Goal: Communication & Community: Answer question/provide support

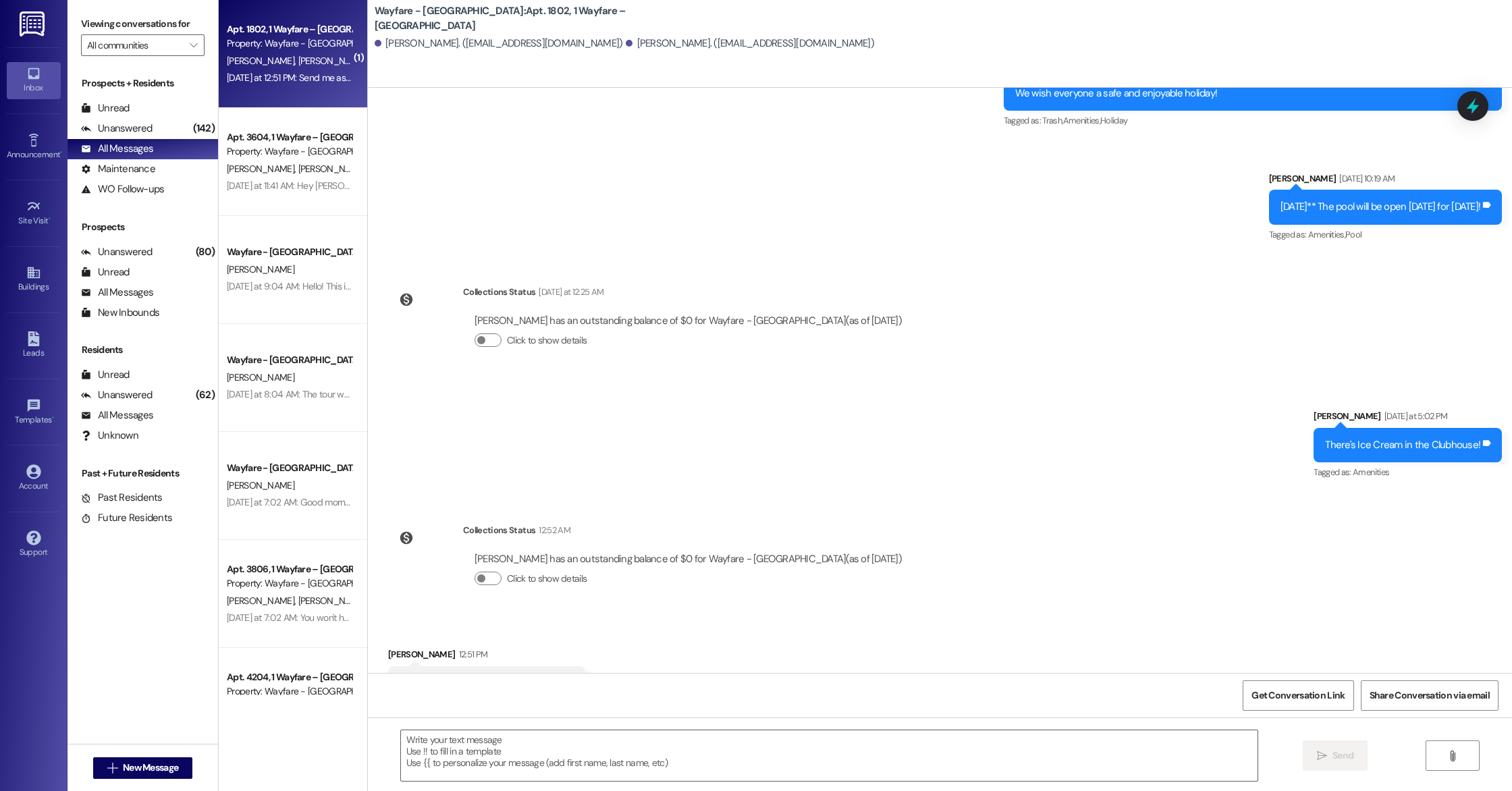
scroll to position [9249, 0]
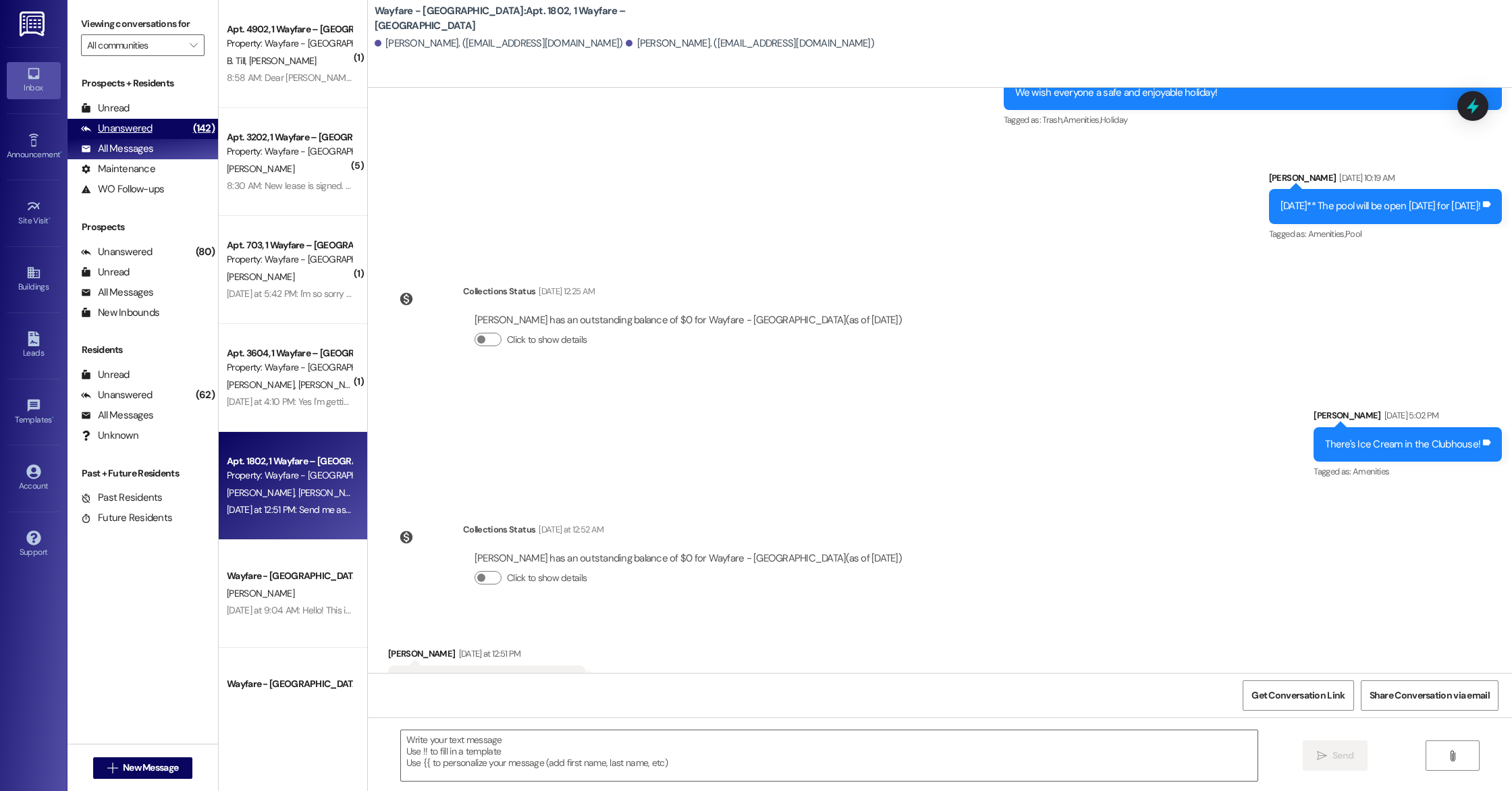
click at [128, 132] on div "Unanswered" at bounding box center [116, 128] width 72 height 14
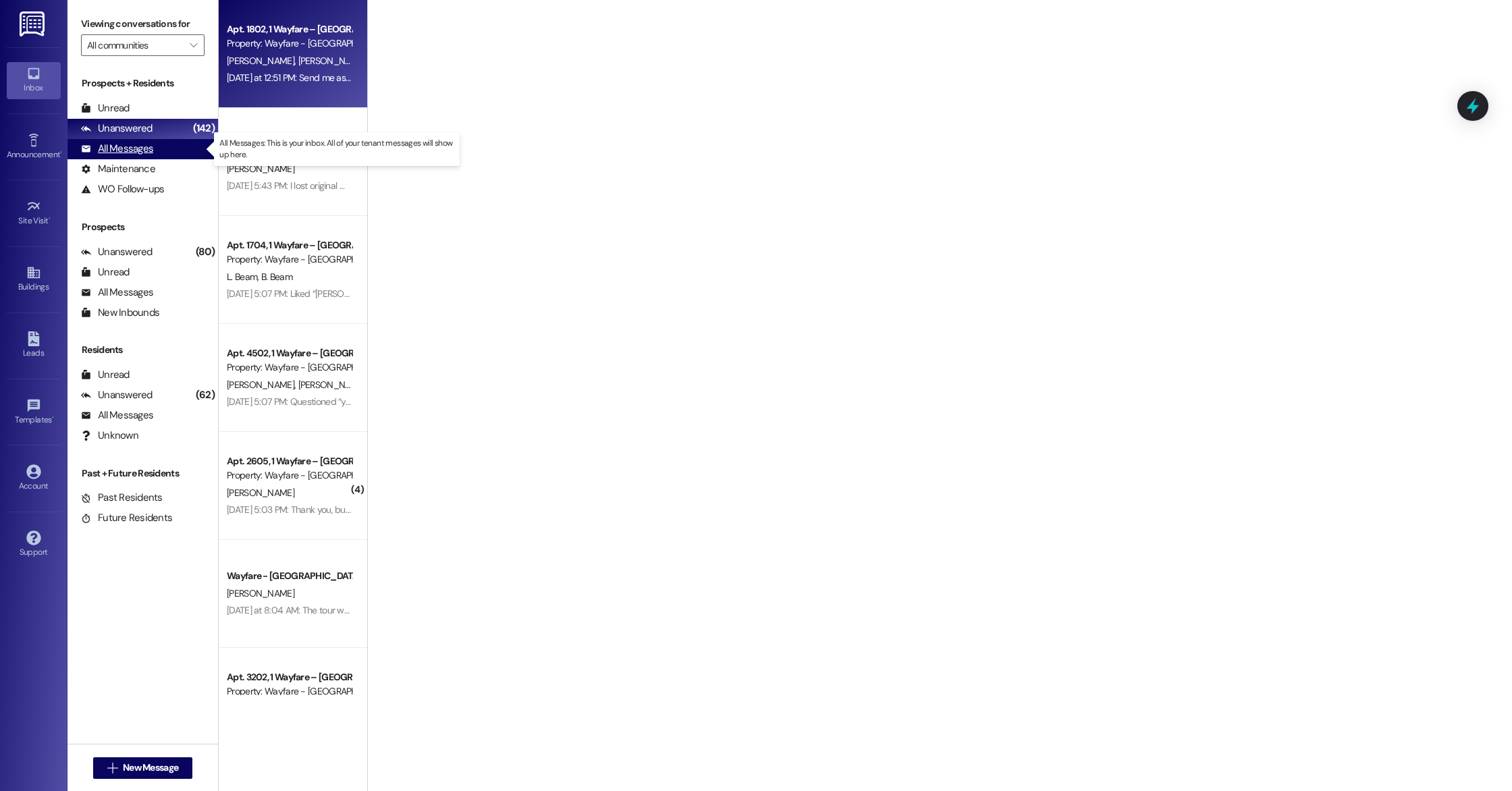
click at [128, 149] on div "All Messages" at bounding box center [117, 148] width 73 height 14
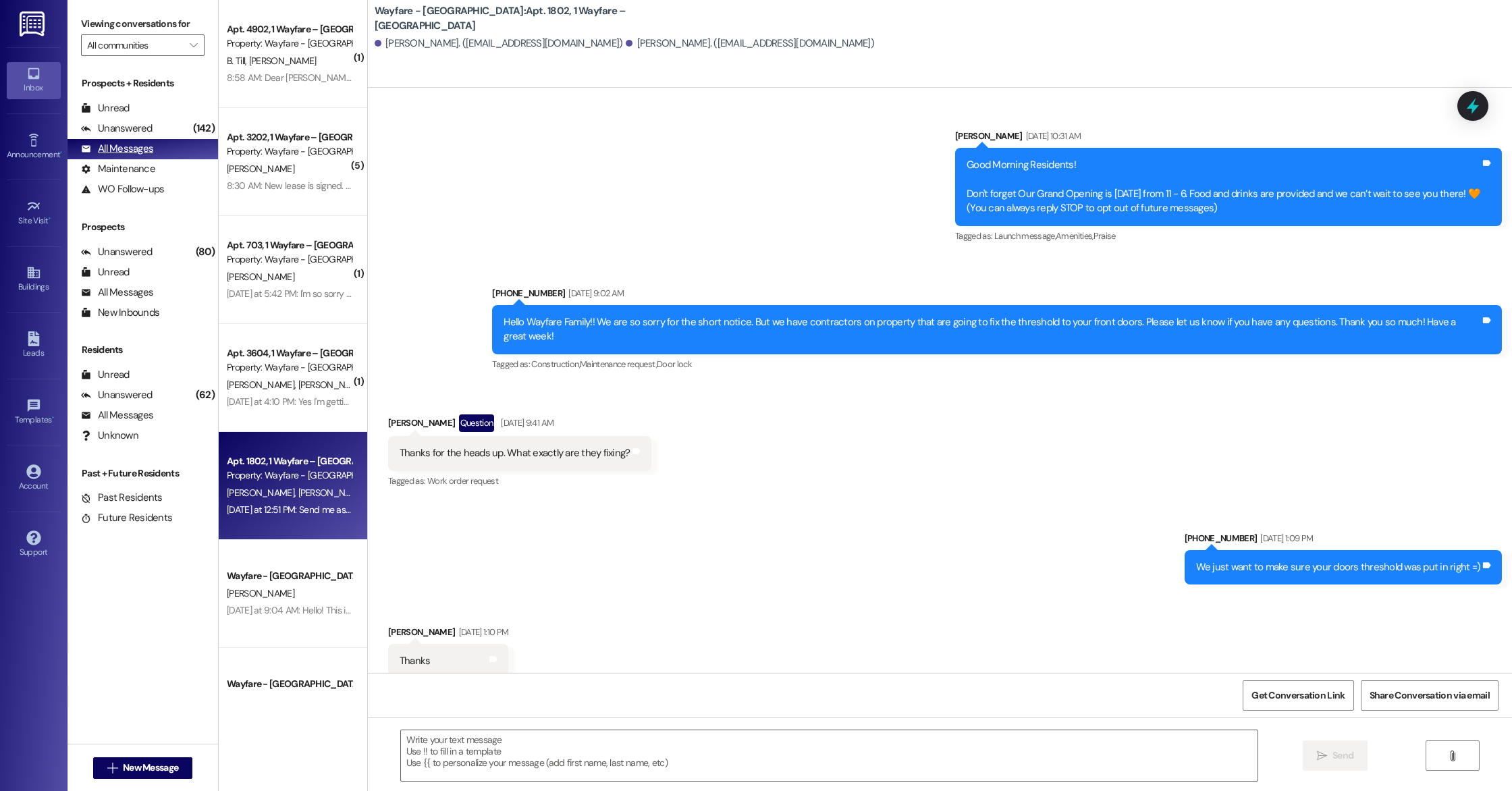
scroll to position [9124, 0]
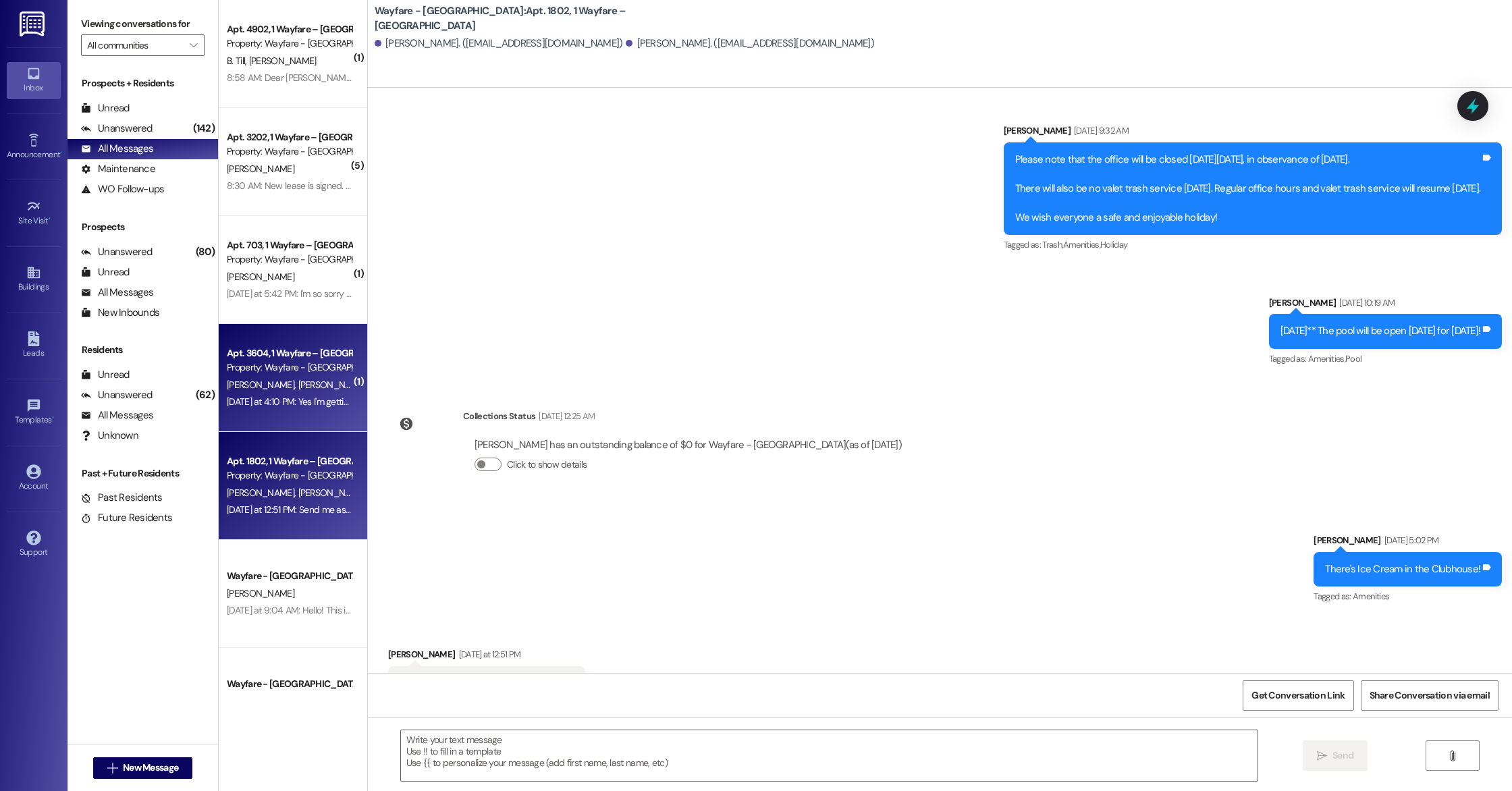
click at [286, 418] on div "Apt. 3604, 1 Wayfare – Cumberland Park Property: Wayfare - Cumberland Park V. K…" at bounding box center [293, 378] width 148 height 108
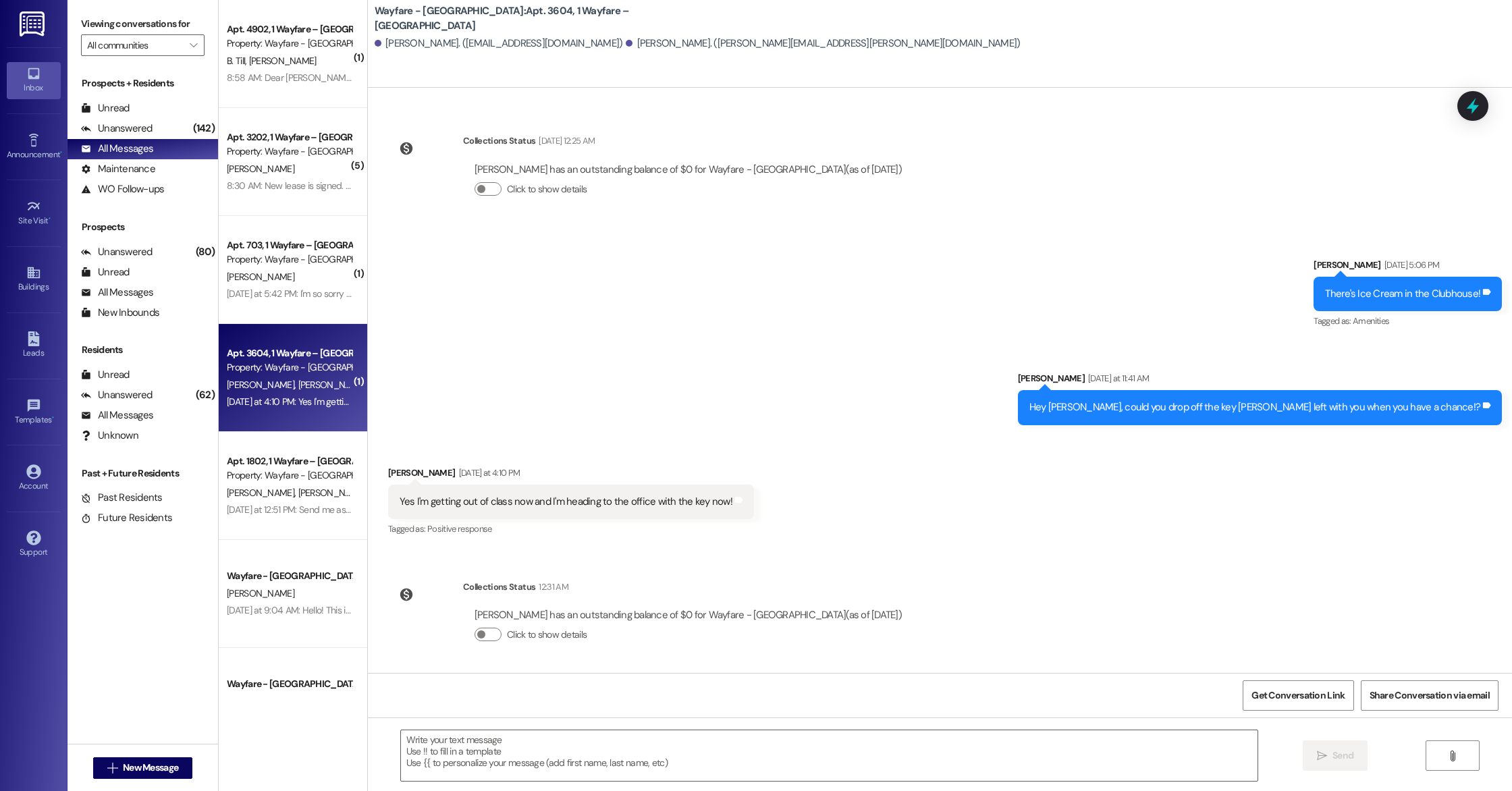
scroll to position [2847, 0]
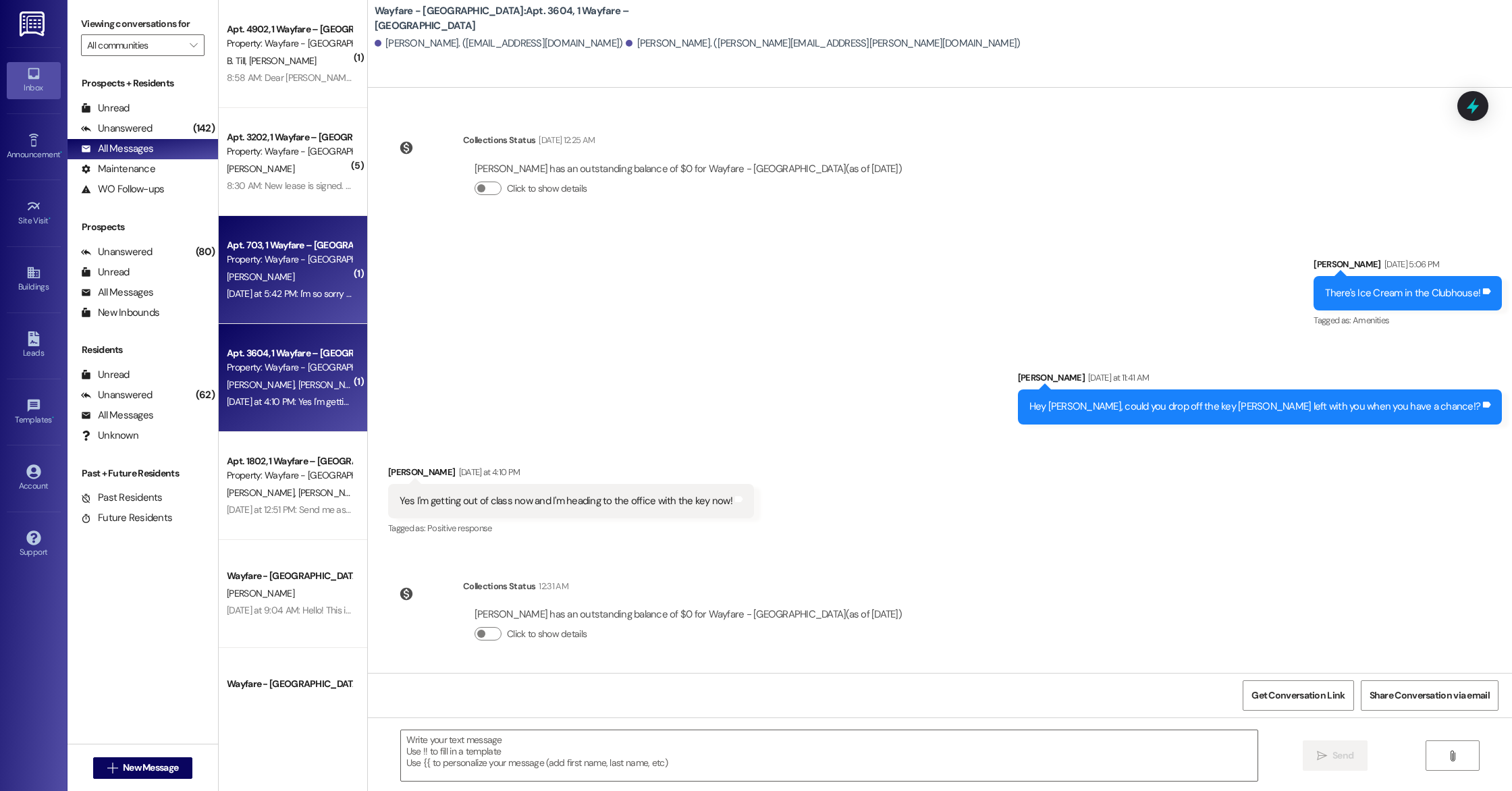
click at [283, 295] on div "Yesterday at 5:42 PM: I'm so sorry about the inconvenience this is causing, but…" at bounding box center [480, 293] width 506 height 12
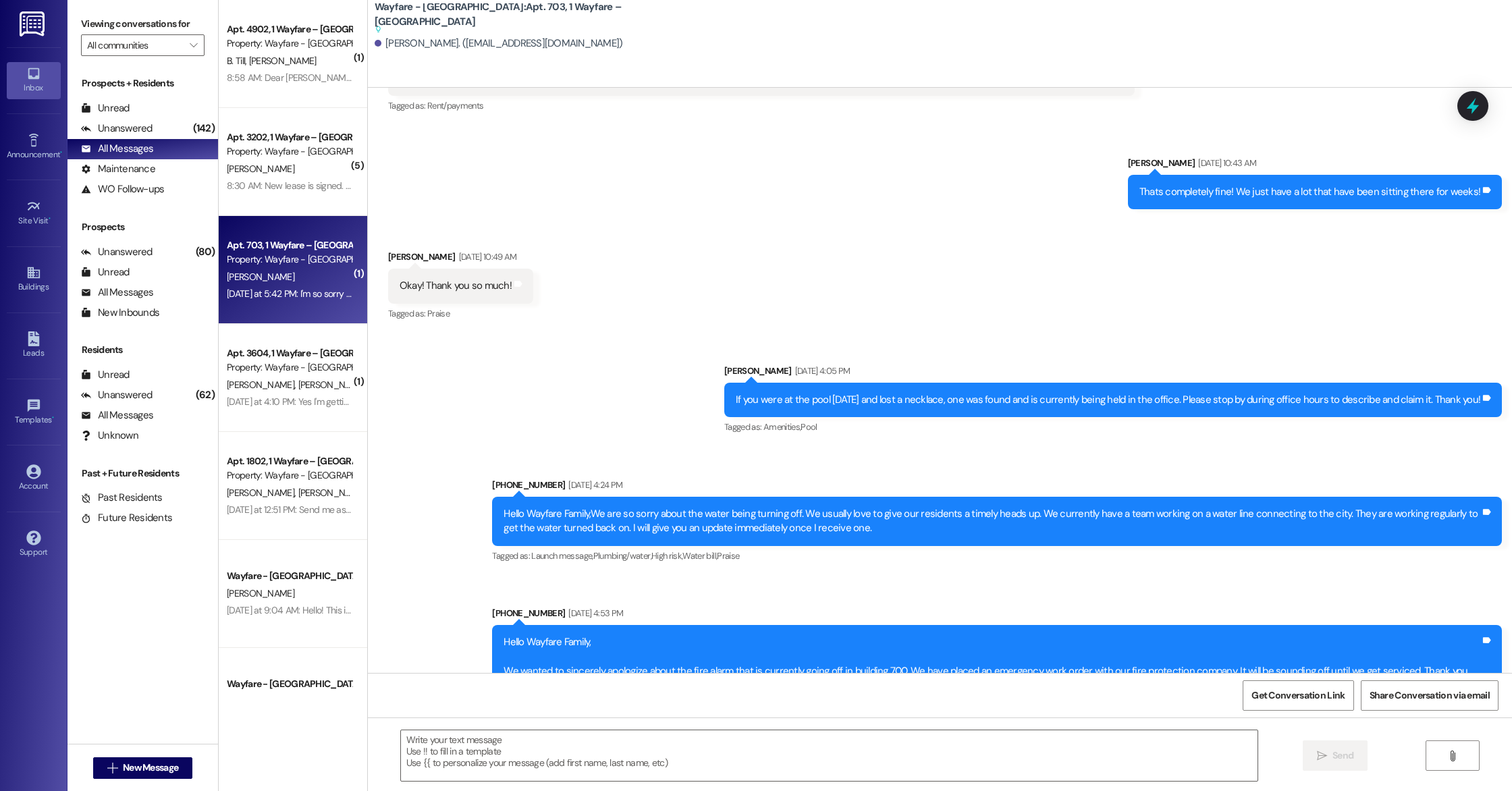
scroll to position [7316, 0]
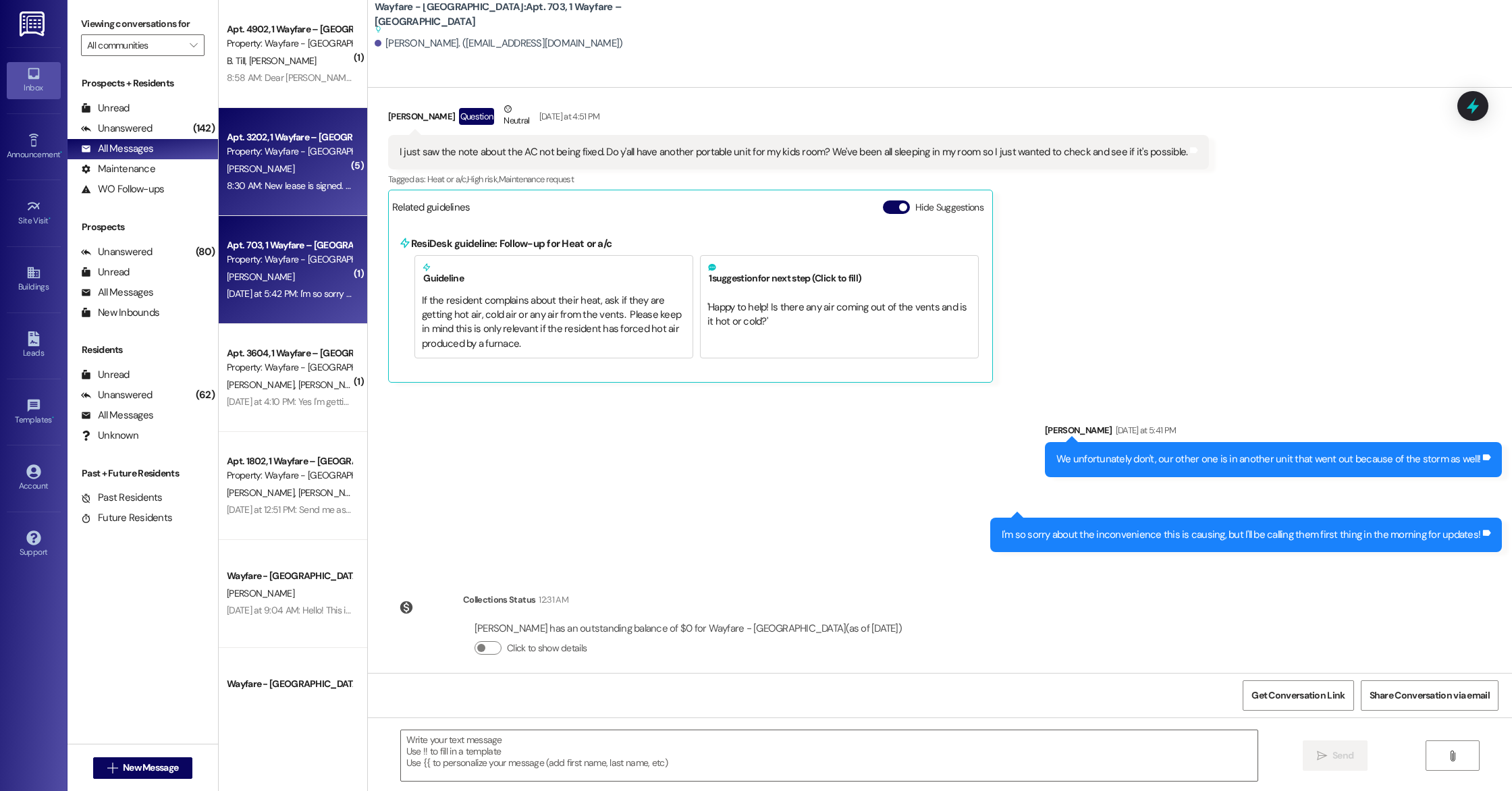
click at [305, 191] on div "8:30 AM: New lease is signed. Please send me copy Should I pay through the port…" at bounding box center [417, 186] width 382 height 12
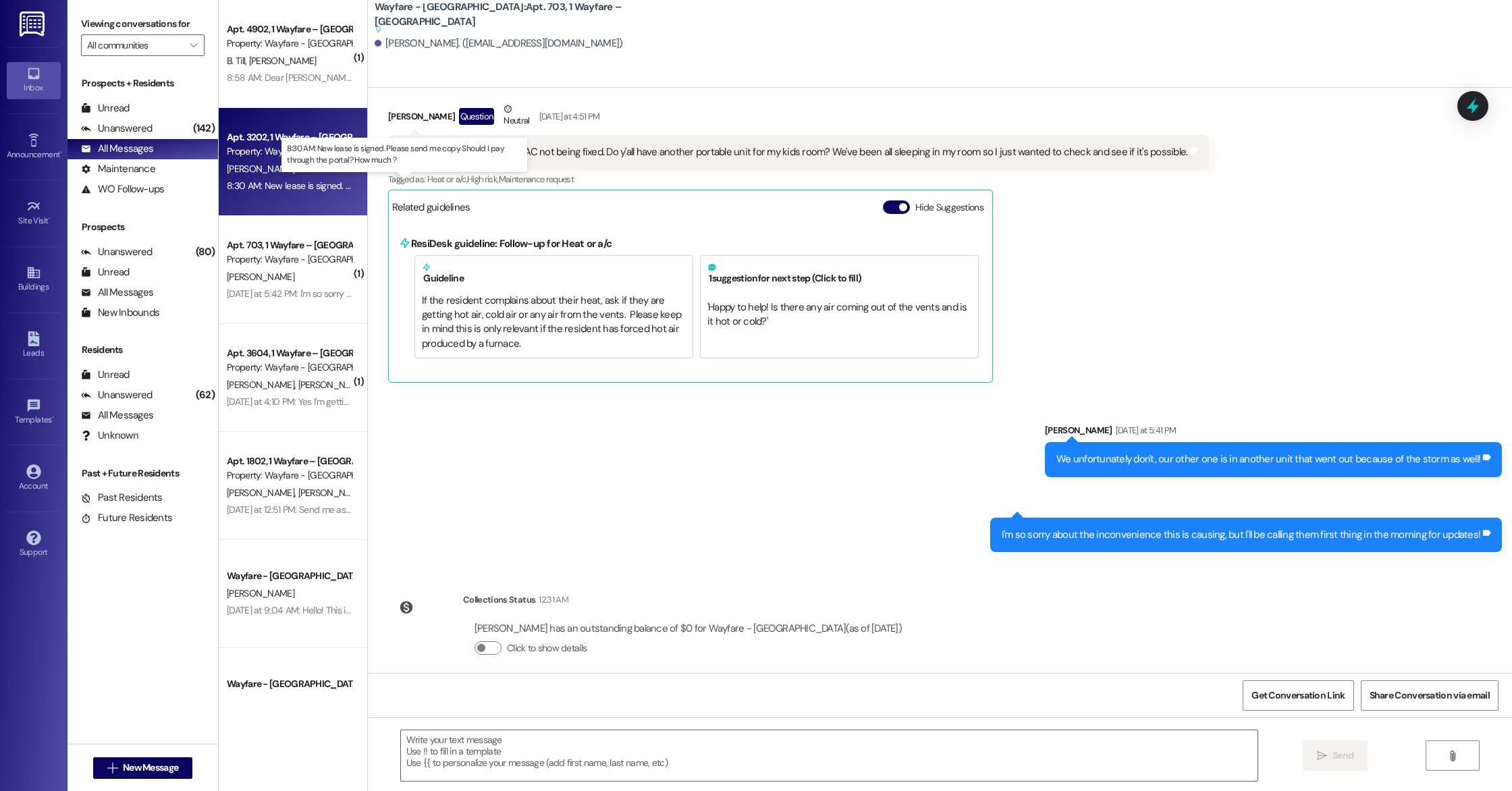
scroll to position [2741, 0]
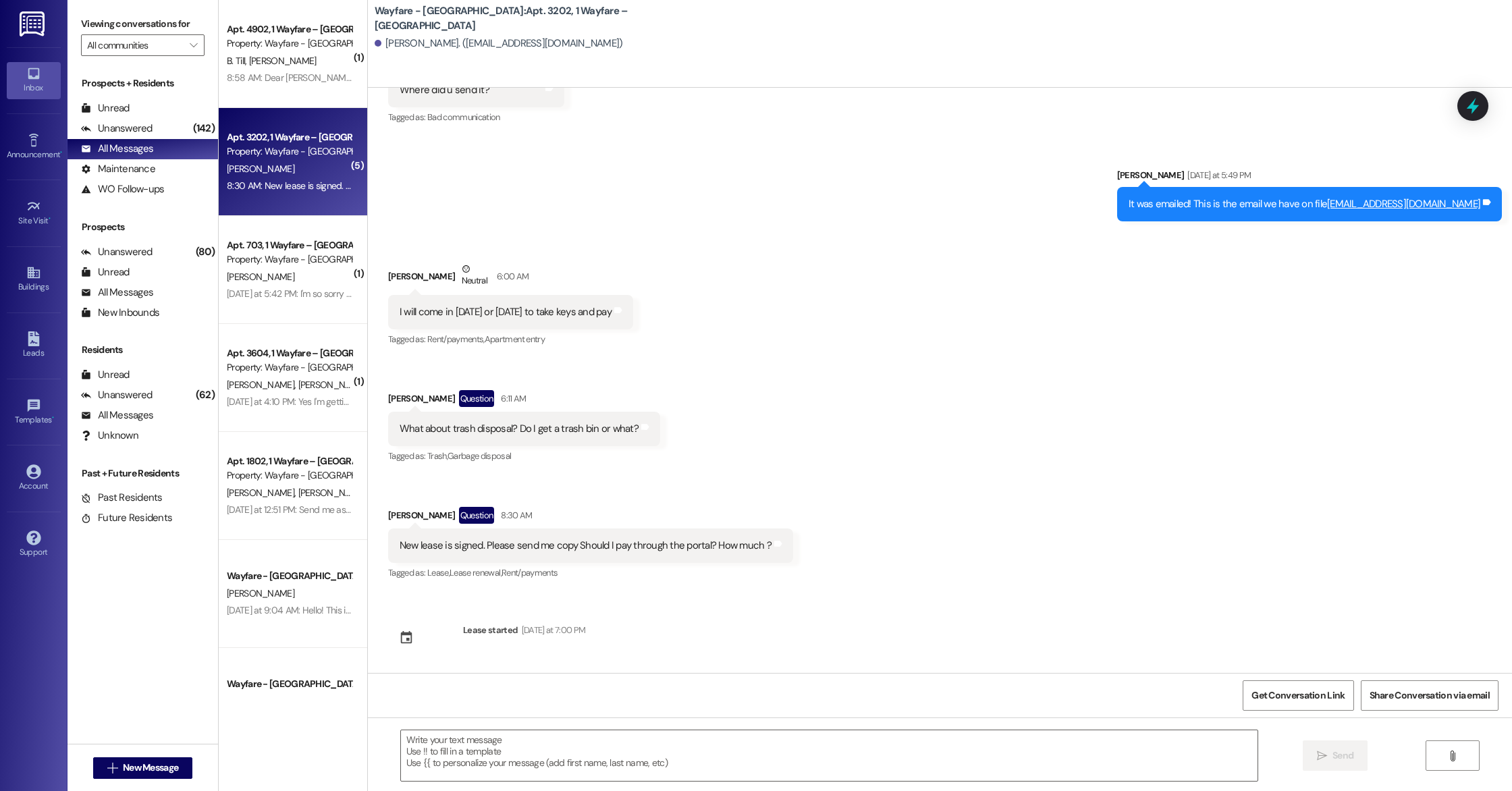
click at [607, 385] on div "Received via SMS Jeff Ickes Question 6:11 AM What about trash disposal? Do I ge…" at bounding box center [524, 428] width 293 height 96
click at [437, 367] on div "Received via SMS Jeff Ickes Neutral 6:00 AM I will come in on Sunday or Monday …" at bounding box center [939, 412] width 1144 height 361
click at [398, 367] on div "Received via SMS Jeff Ickes Neutral 6:00 AM I will come in on Sunday or Monday …" at bounding box center [939, 412] width 1144 height 361
click at [379, 365] on div "Received via SMS Jeff Ickes Neutral 6:00 AM I will come in on Sunday or Monday …" at bounding box center [939, 412] width 1144 height 361
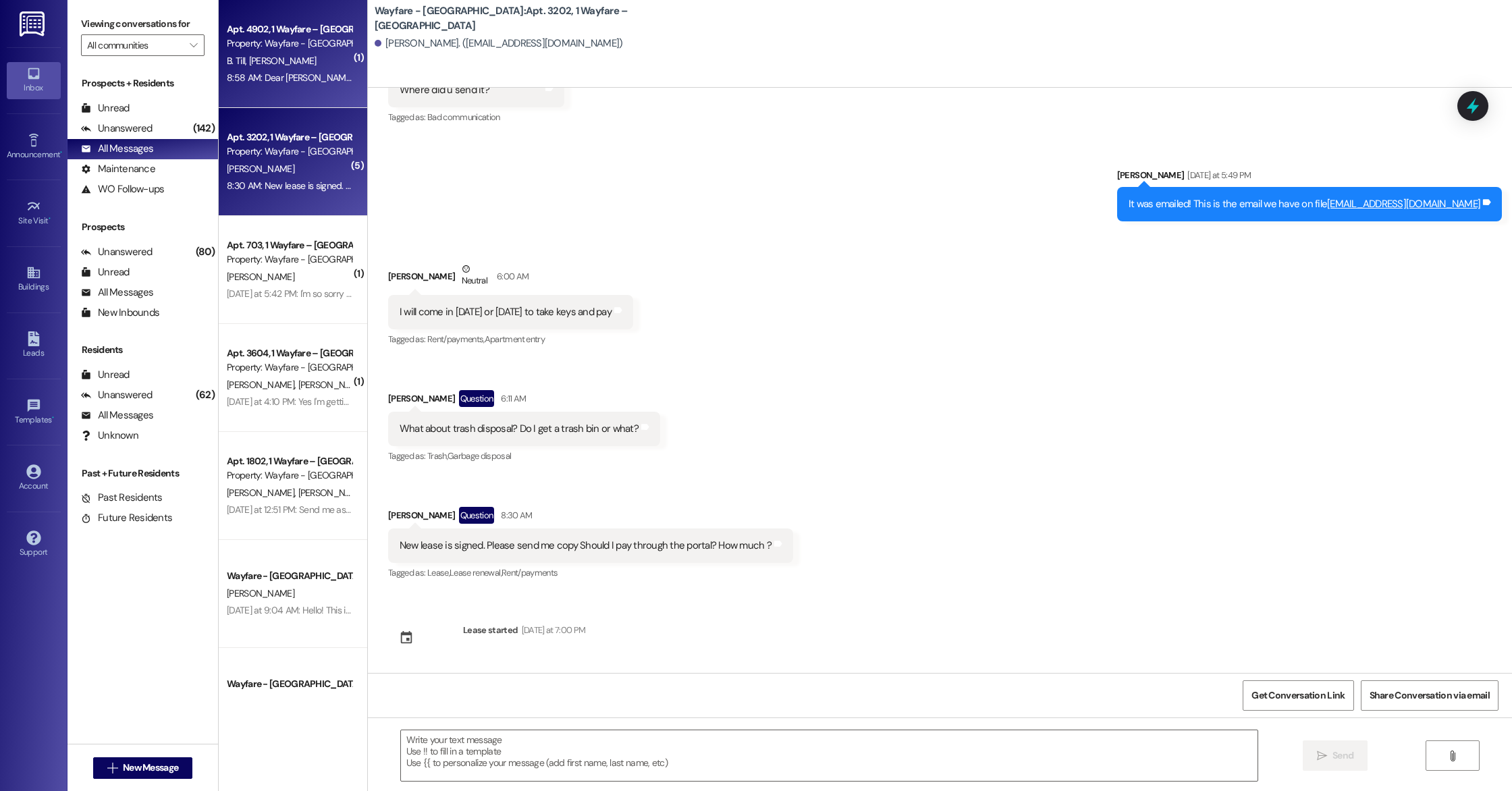
click at [277, 76] on div "8:58 AM: Dear Brittni, I hope this message finds you well. I wanted to remind y…" at bounding box center [1300, 78] width 2147 height 12
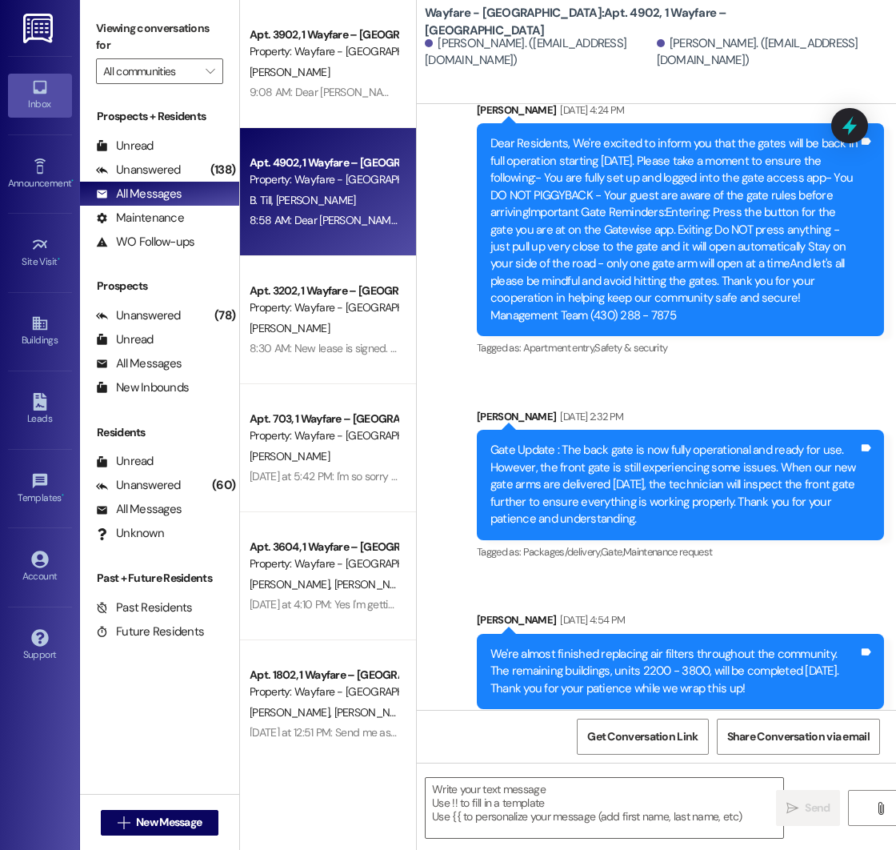
scroll to position [6834, 0]
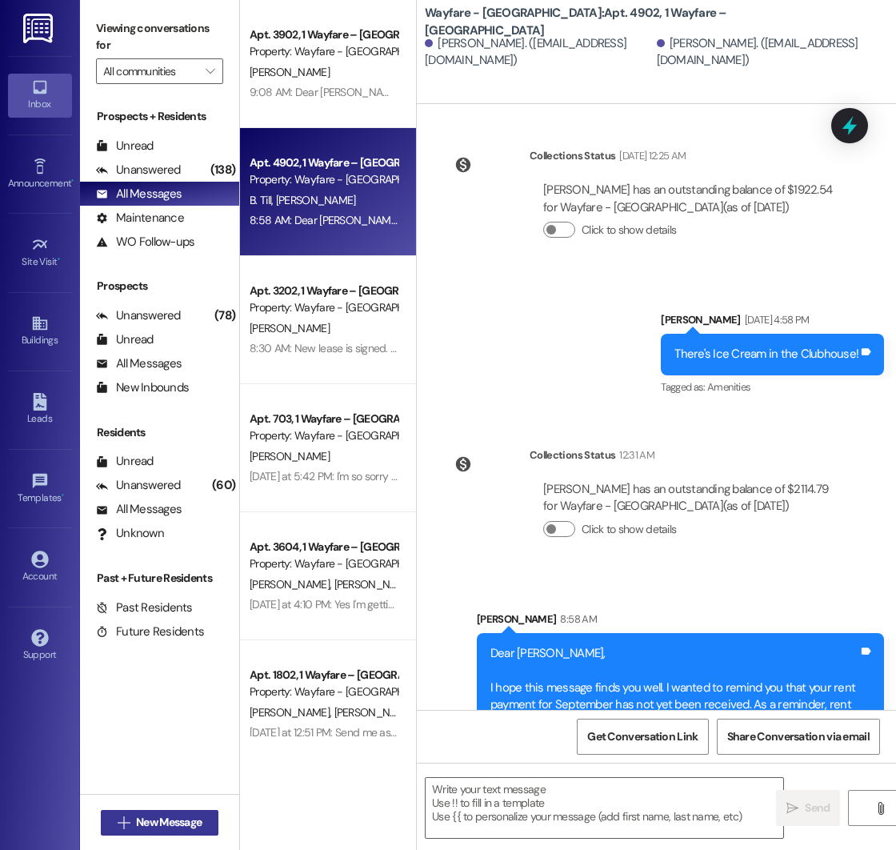
click at [154, 822] on span "New Message" at bounding box center [169, 822] width 66 height 17
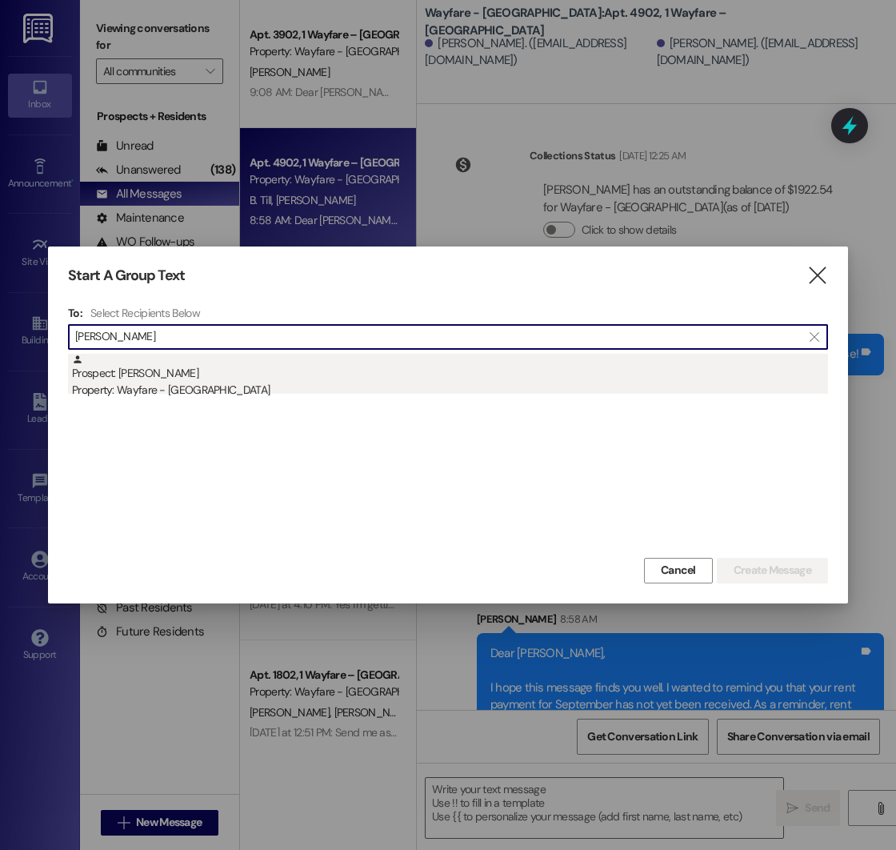
type input "violett"
click at [277, 371] on div "Prospect: Violetta Tiema Property: Wayfare - Cumberland Park" at bounding box center [450, 377] width 756 height 46
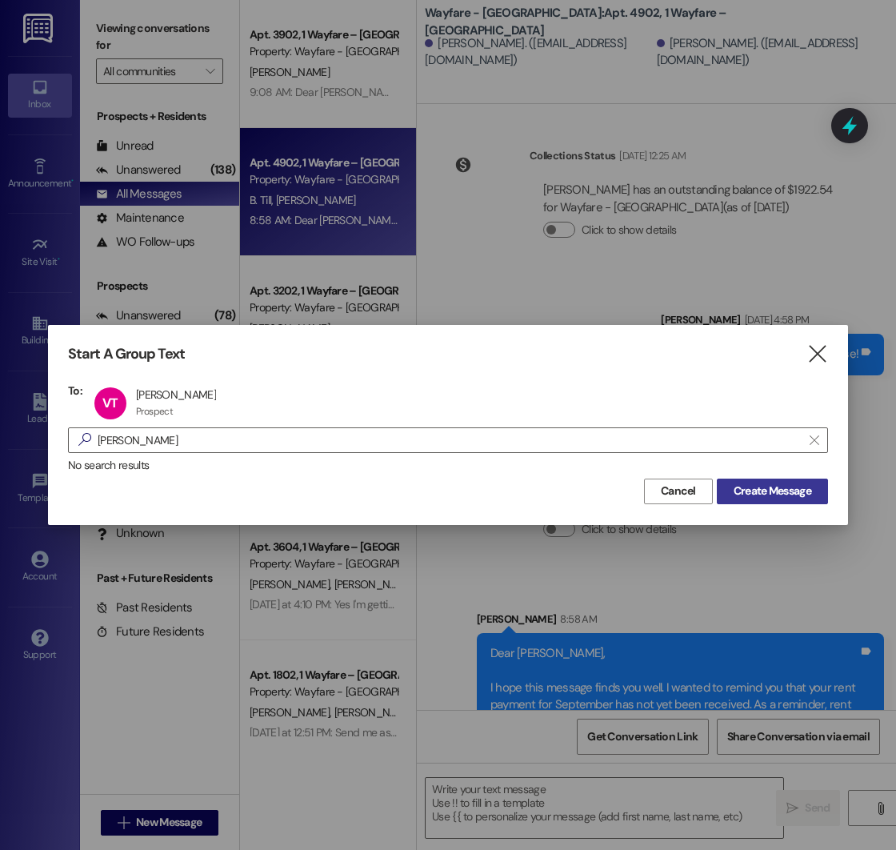
click at [745, 490] on span "Create Message" at bounding box center [773, 491] width 78 height 17
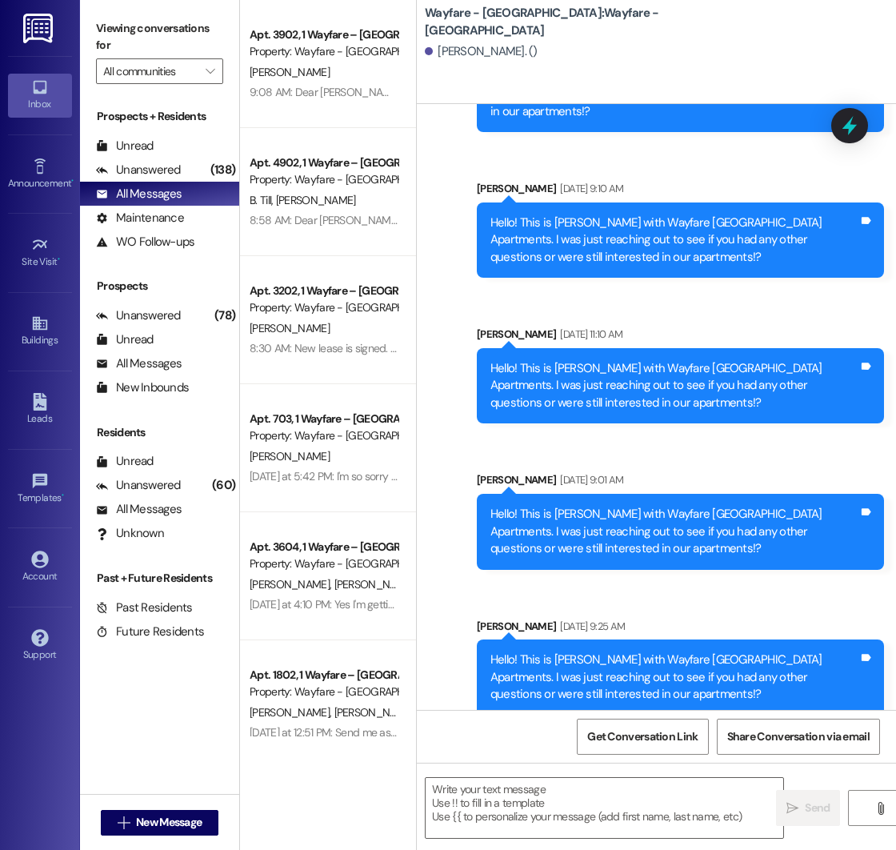
scroll to position [1898, 0]
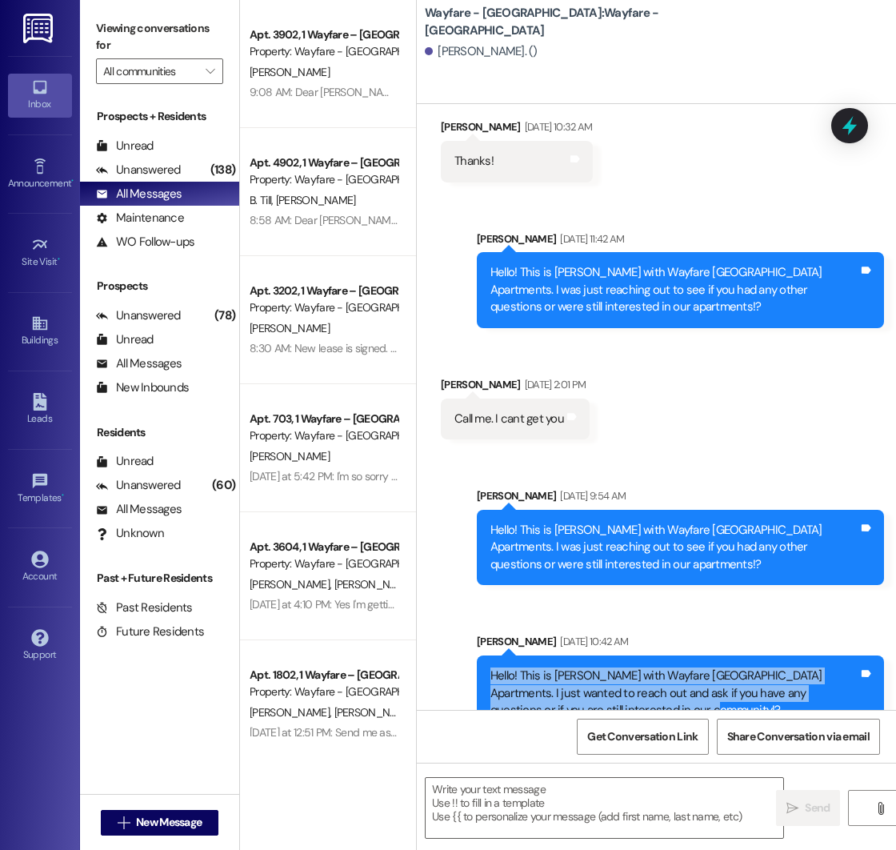
drag, startPoint x: 492, startPoint y: 644, endPoint x: 656, endPoint y: 682, distance: 167.6
click at [656, 682] on div "Hello! This is [PERSON_NAME] with Wayfare [GEOGRAPHIC_DATA] Apartments. I just …" at bounding box center [675, 693] width 368 height 51
copy div "Hello! This is [PERSON_NAME] with Wayfare [GEOGRAPHIC_DATA] Apartments. I just …"
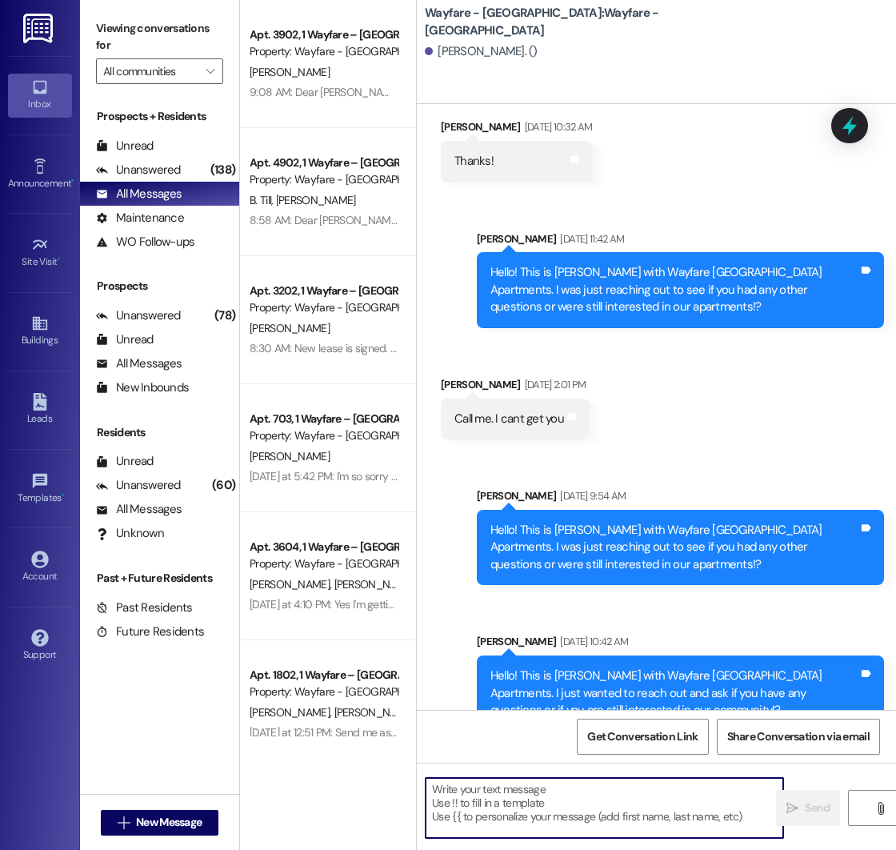
click at [488, 795] on textarea at bounding box center [605, 808] width 358 height 60
paste textarea "Hello! This is [PERSON_NAME] with Wayfare [GEOGRAPHIC_DATA] Apartments. I just …"
type textarea "Hello! This is [PERSON_NAME] with Wayfare [GEOGRAPHIC_DATA] Apartments. I just …"
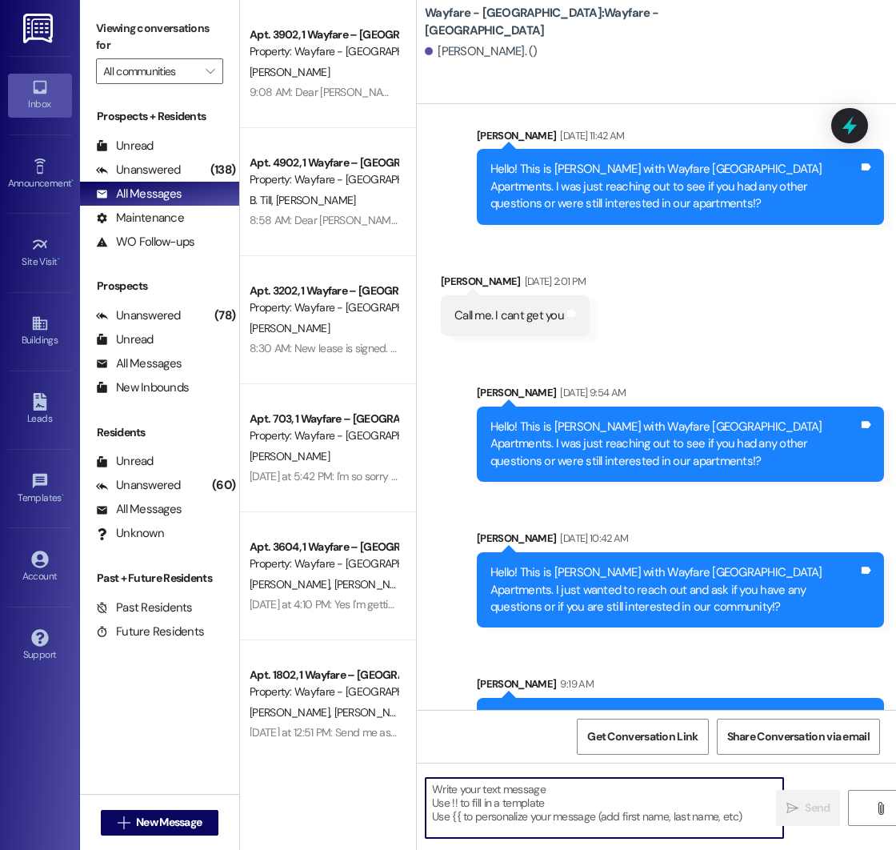
scroll to position [2043, 0]
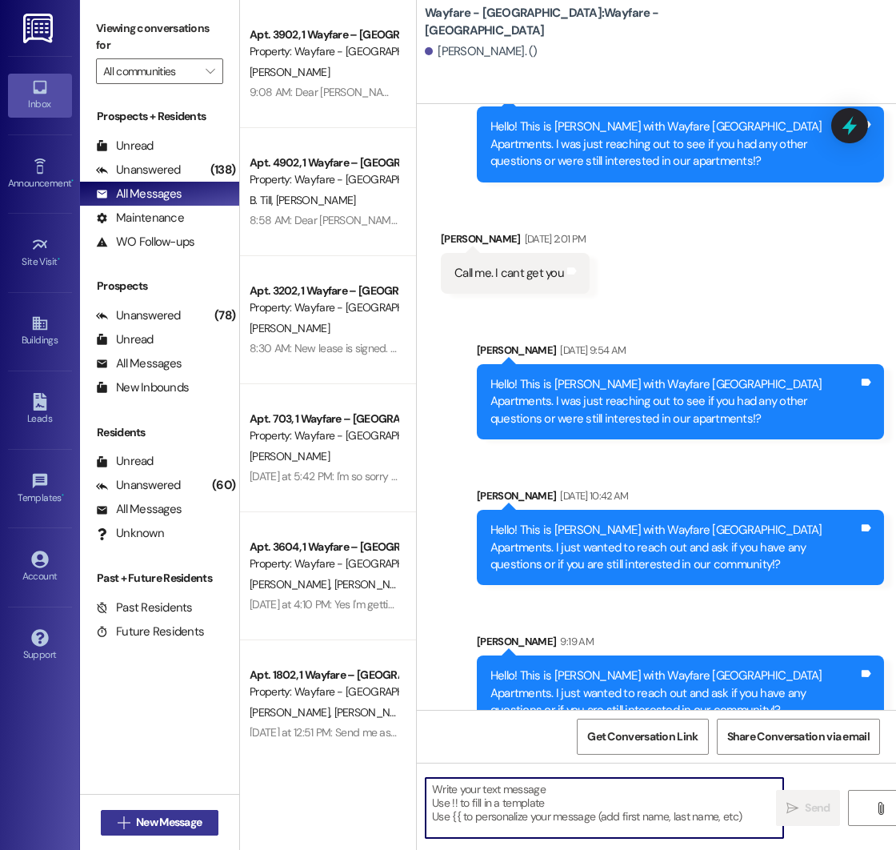
click at [174, 824] on span "New Message" at bounding box center [169, 822] width 66 height 17
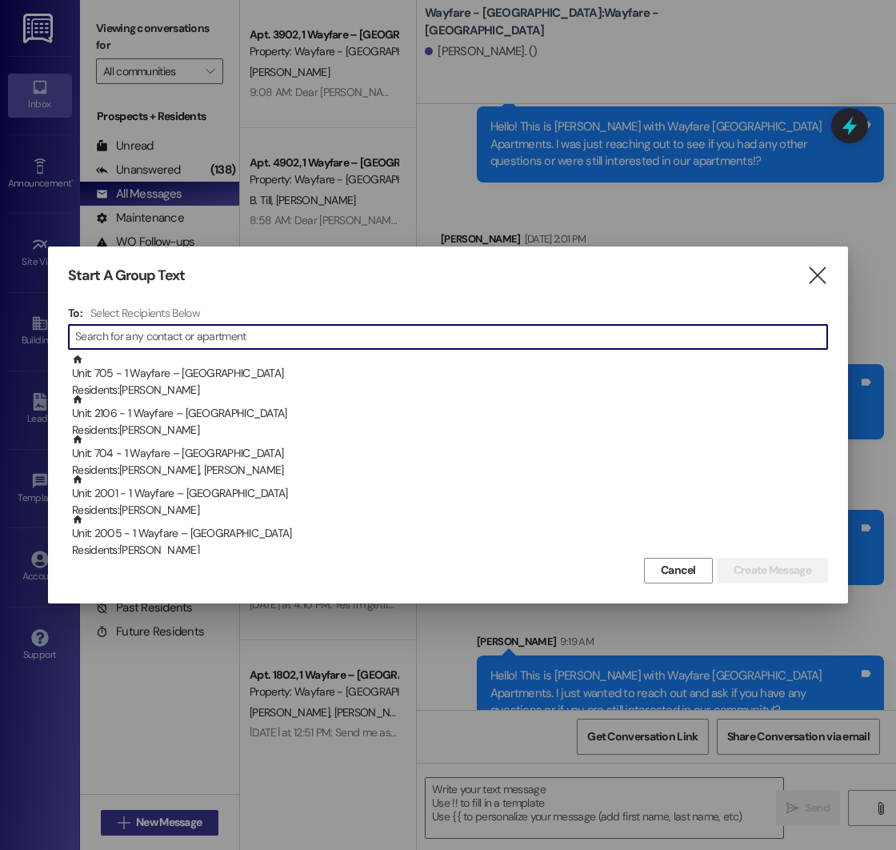
click at [174, 824] on div at bounding box center [448, 425] width 896 height 850
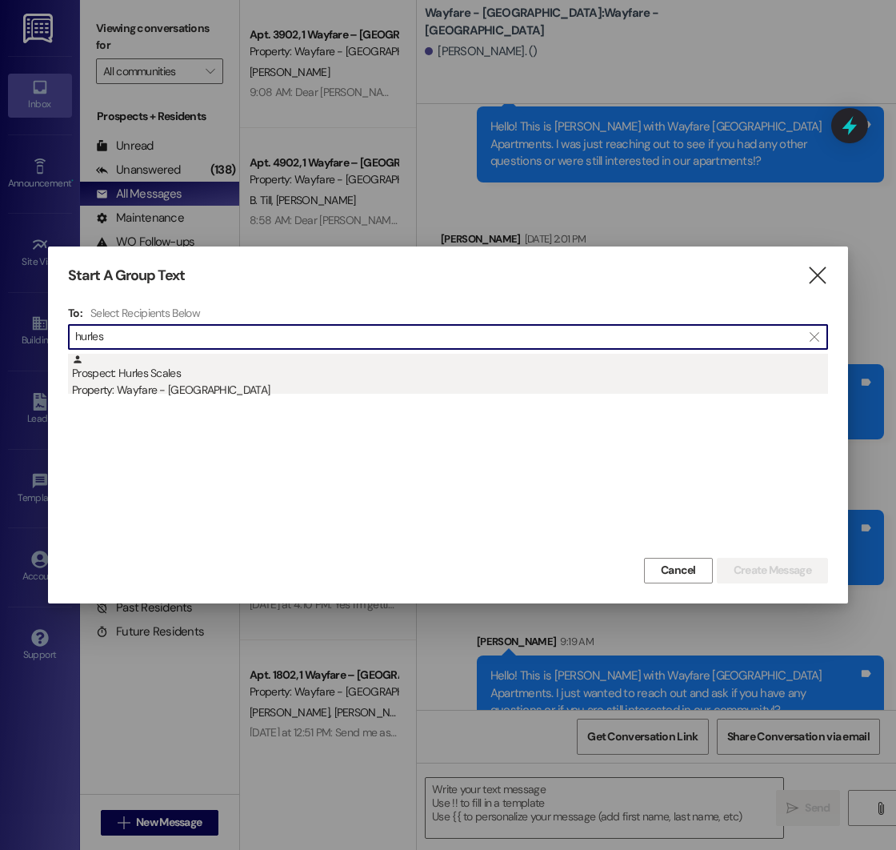
type input "hurles"
click at [204, 390] on div "Property: Wayfare - [GEOGRAPHIC_DATA]" at bounding box center [450, 390] width 756 height 17
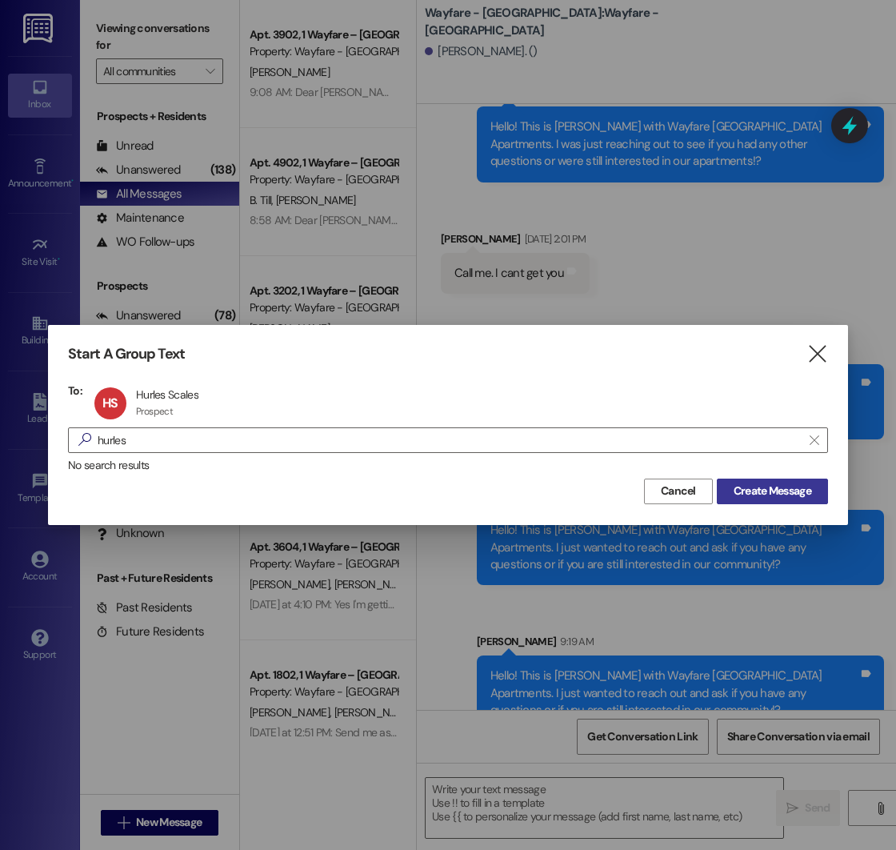
click at [756, 492] on span "Create Message" at bounding box center [773, 491] width 78 height 17
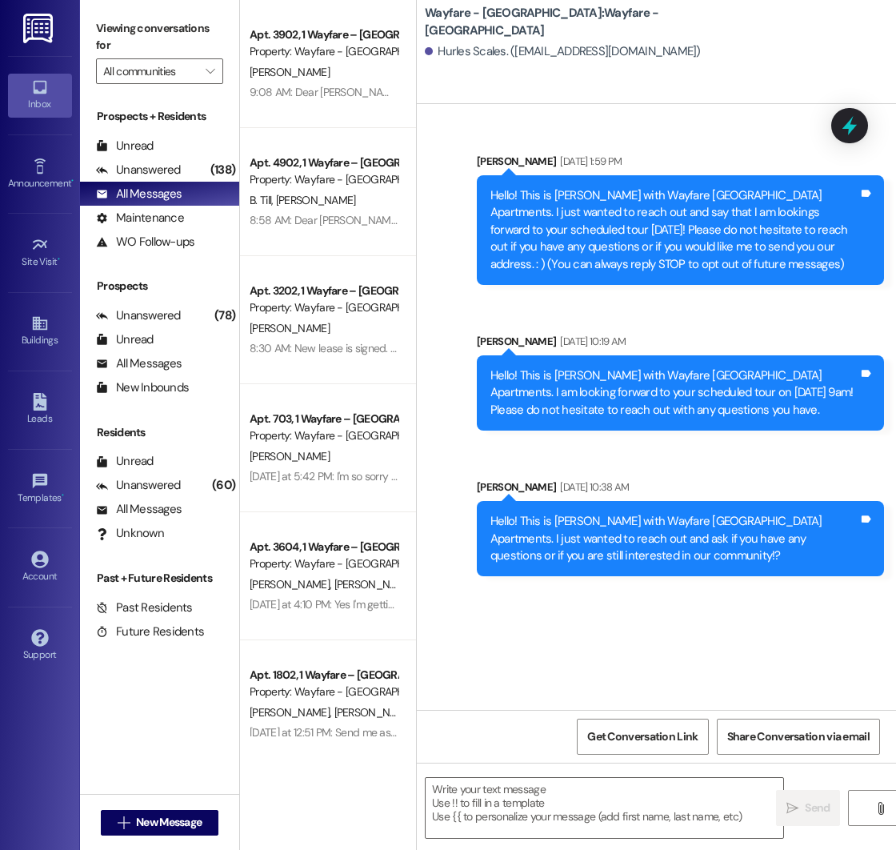
scroll to position [0, 0]
click at [456, 793] on textarea at bounding box center [605, 808] width 358 height 60
paste textarea "Hello! This is [PERSON_NAME] with Wayfare [GEOGRAPHIC_DATA] Apartments. I just …"
type textarea "Hello! This is [PERSON_NAME] with Wayfare [GEOGRAPHIC_DATA] Apartments. I just …"
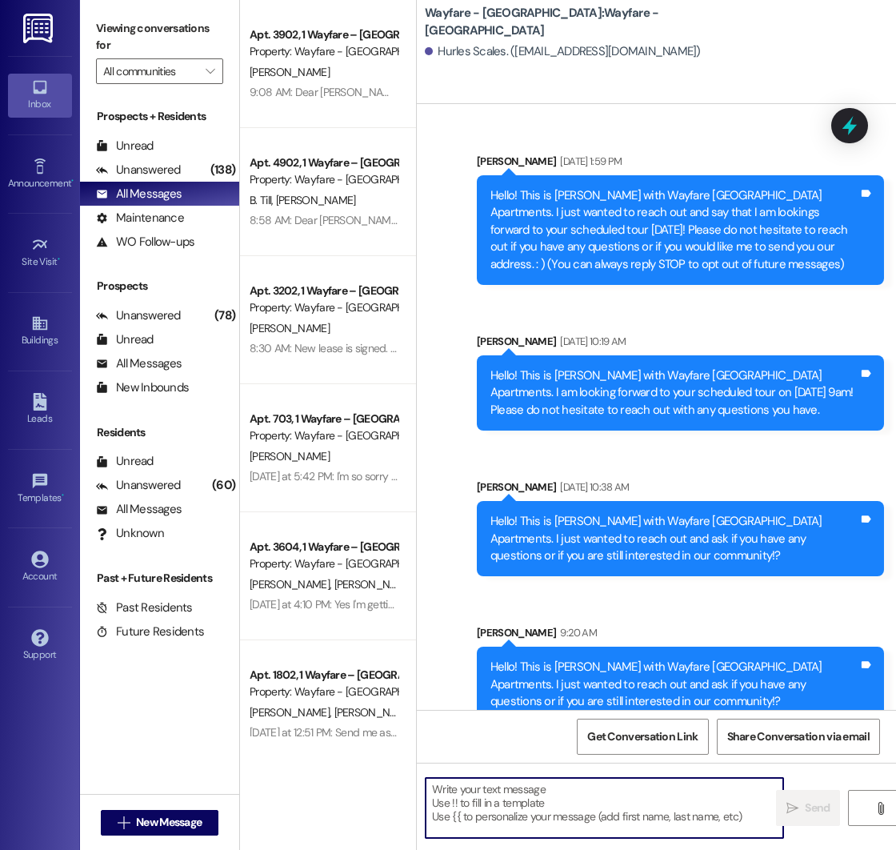
scroll to position [25, 0]
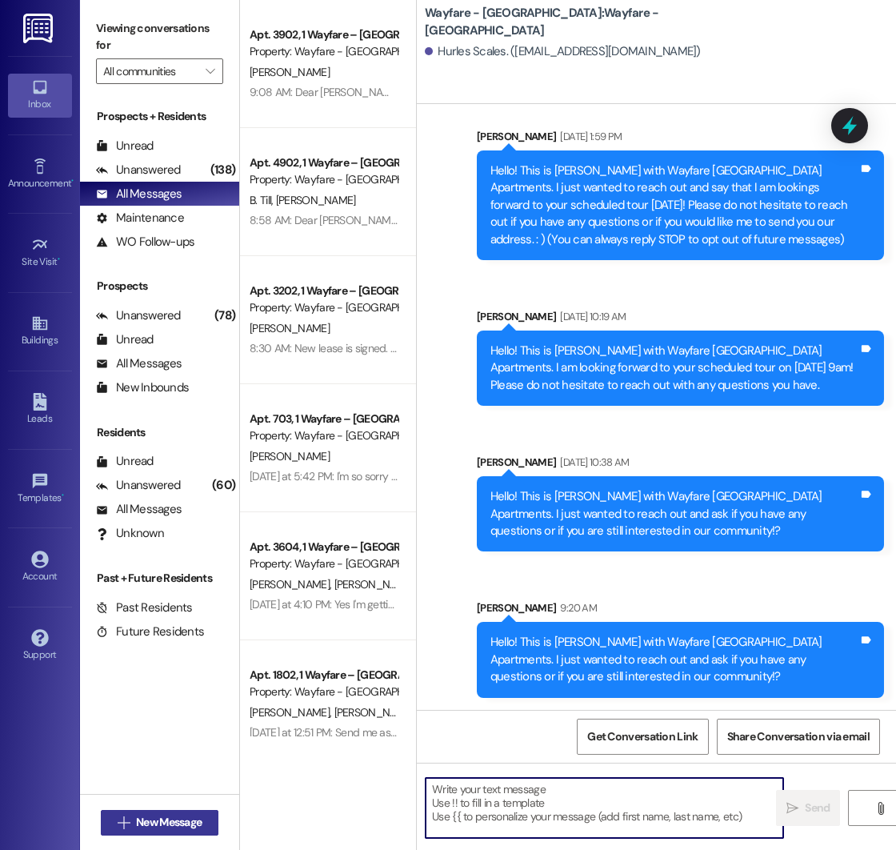
click at [144, 819] on span "New Message" at bounding box center [169, 822] width 66 height 17
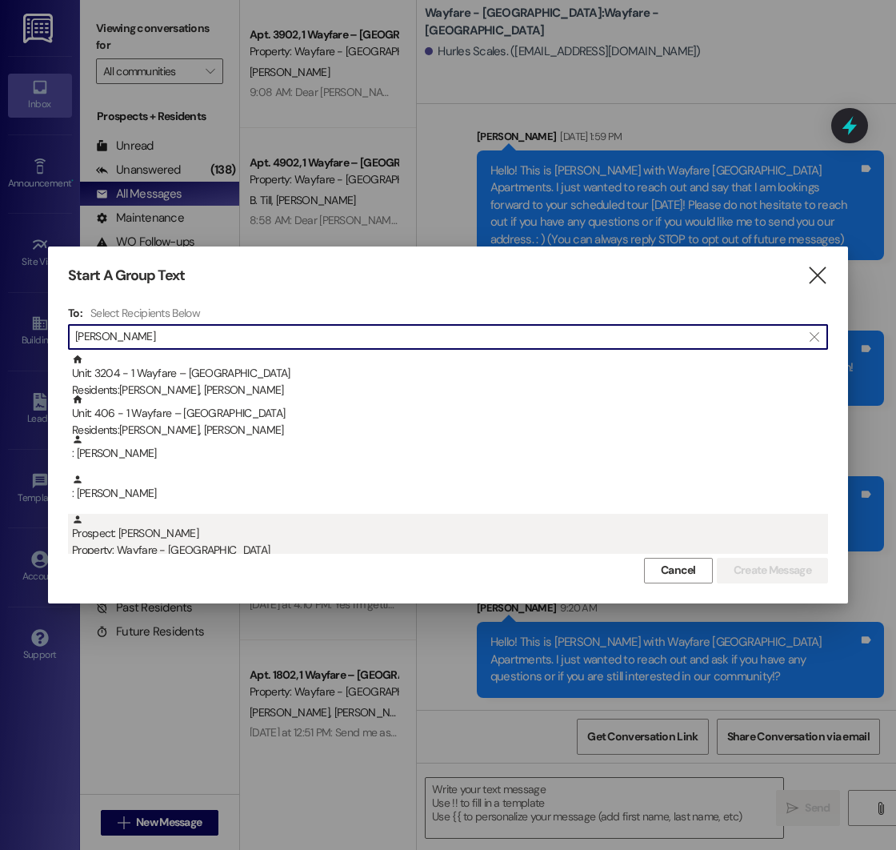
type input "hart"
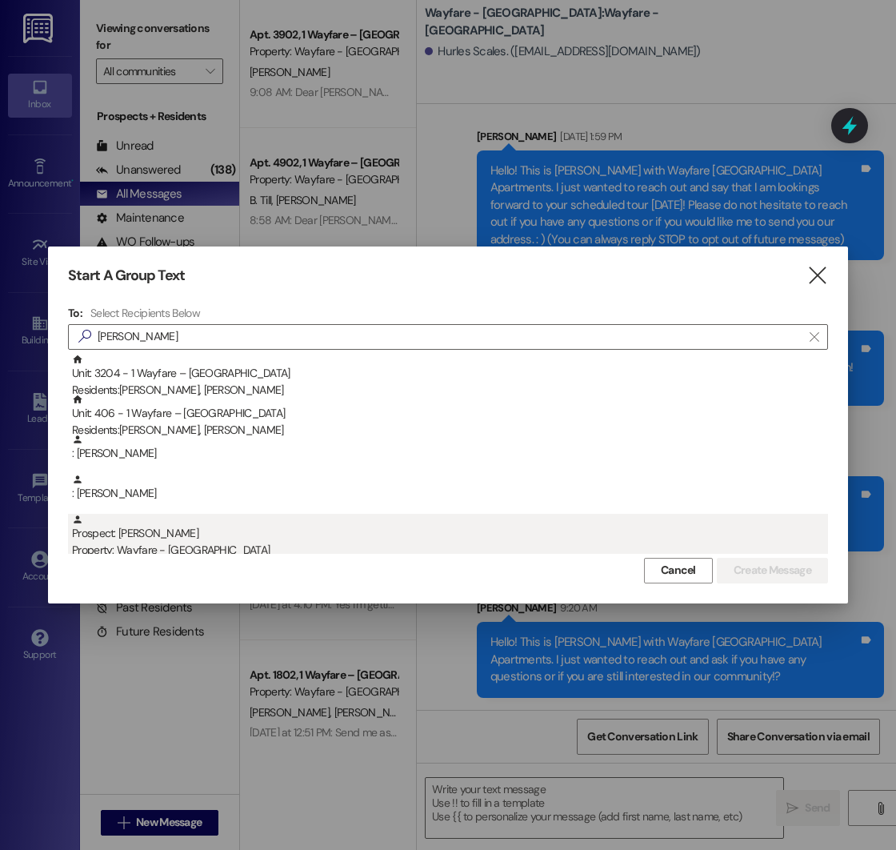
click at [154, 542] on div "Property: Wayfare - [GEOGRAPHIC_DATA]" at bounding box center [450, 550] width 756 height 17
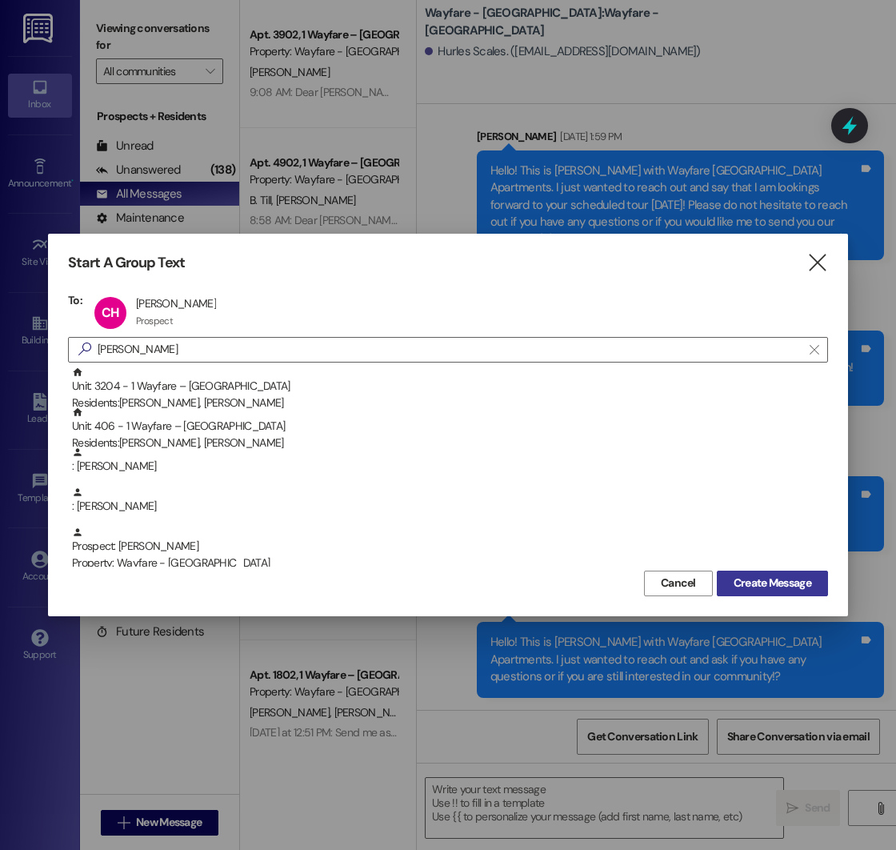
click at [769, 585] on span "Create Message" at bounding box center [773, 583] width 78 height 17
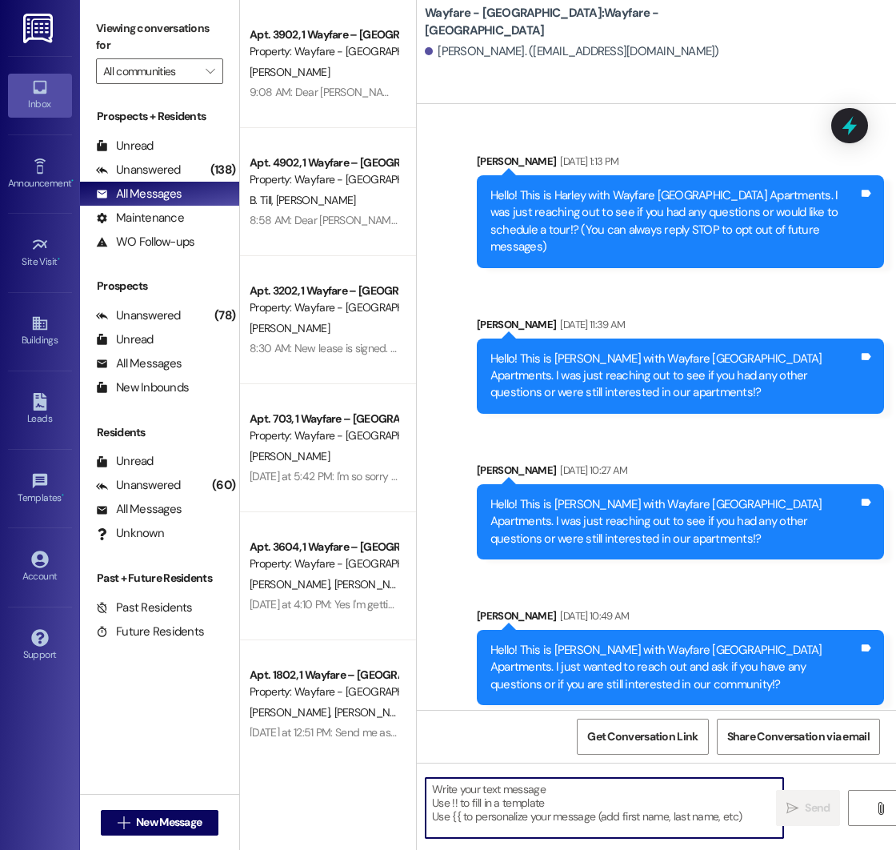
paste textarea "Hello! This is [PERSON_NAME] with Wayfare [GEOGRAPHIC_DATA] Apartments. I just …"
type textarea "Hello! This is [PERSON_NAME] with Wayfare [GEOGRAPHIC_DATA] Apartments. I just …"
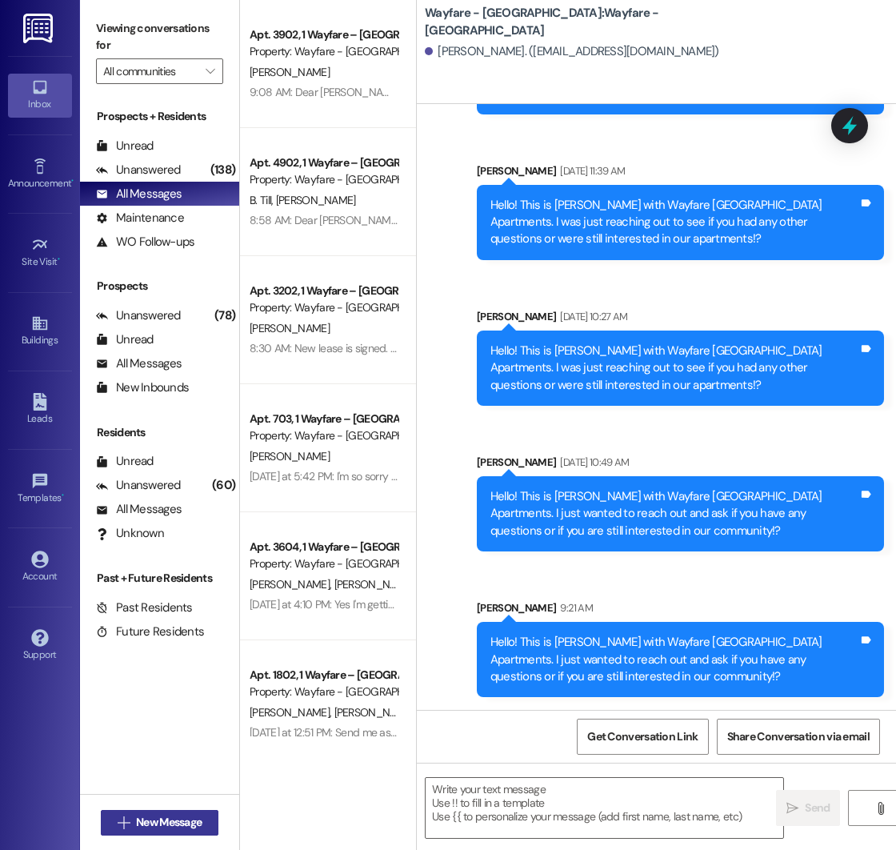
click at [126, 822] on icon "" at bounding box center [124, 822] width 12 height 13
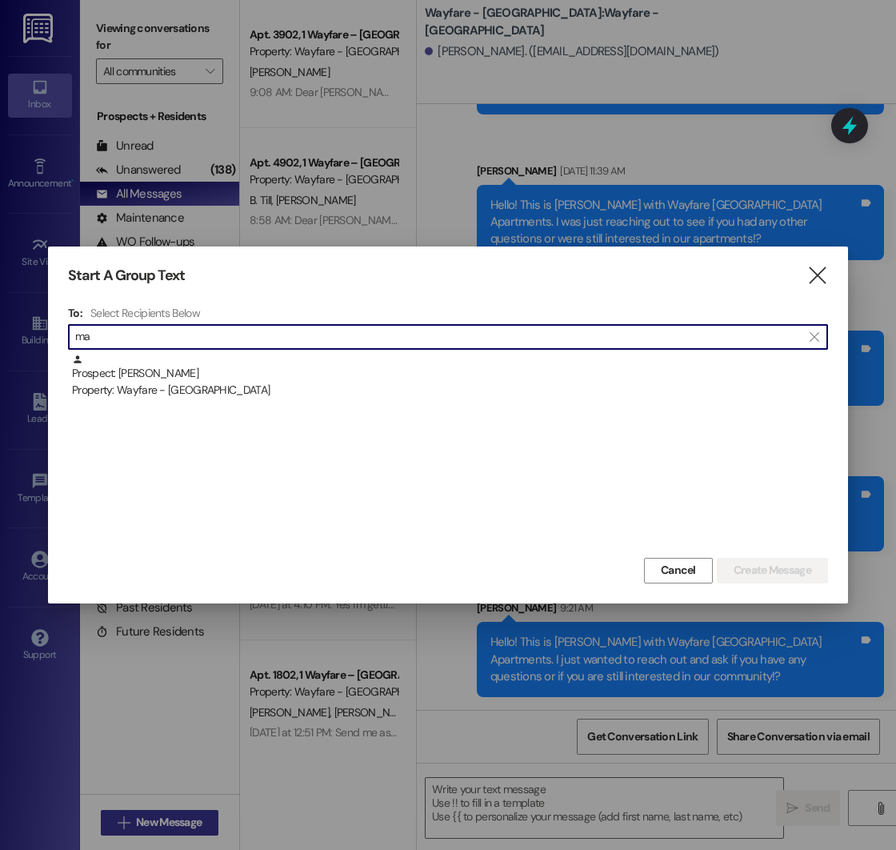
type input "m"
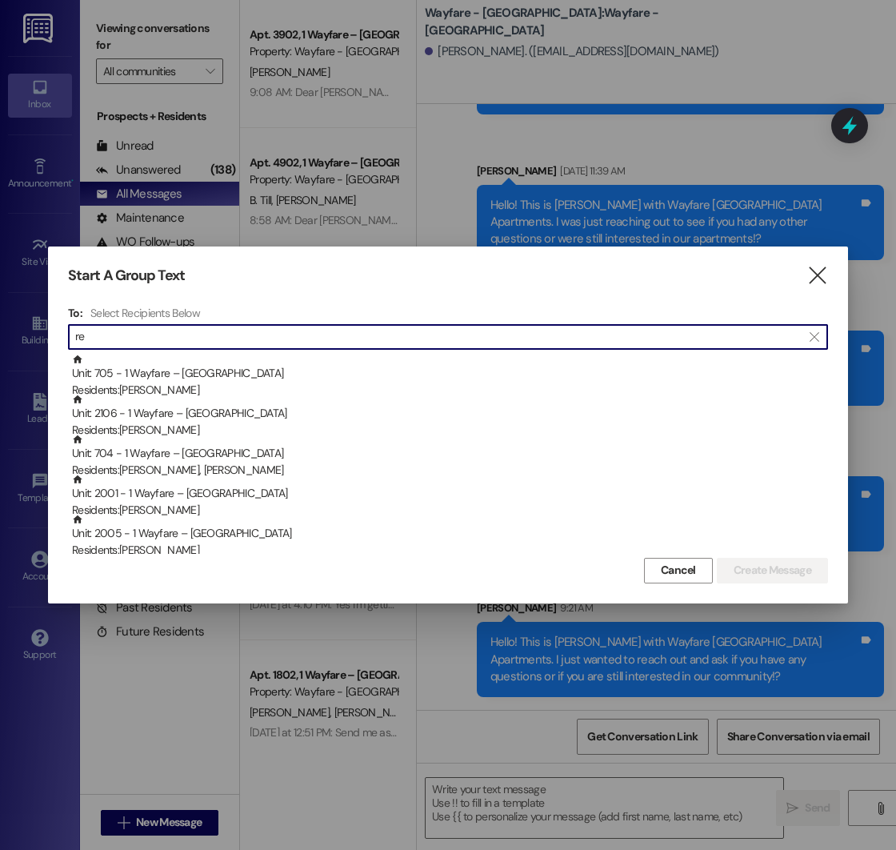
type input "r"
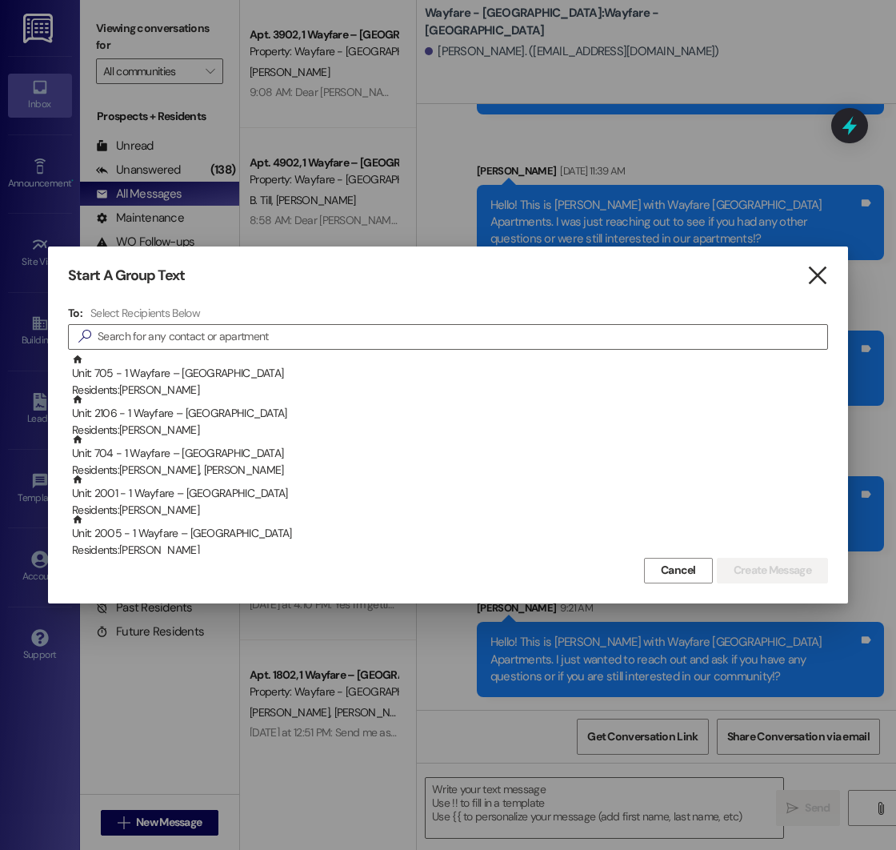
click at [827, 277] on icon "" at bounding box center [818, 275] width 22 height 17
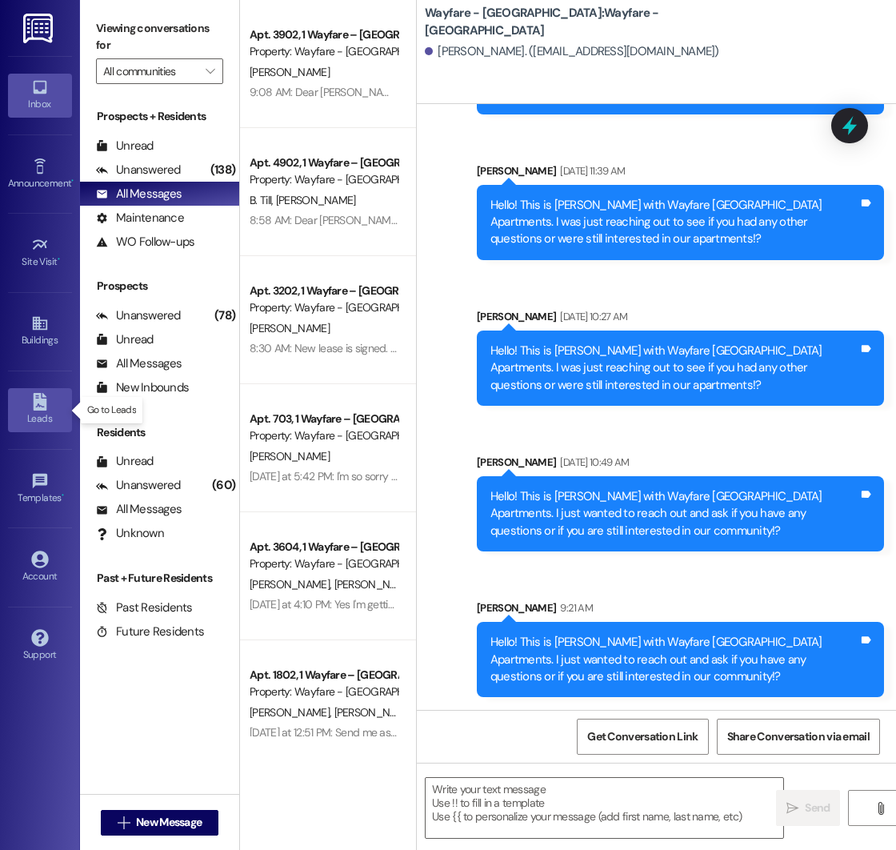
click at [39, 403] on icon at bounding box center [40, 402] width 14 height 18
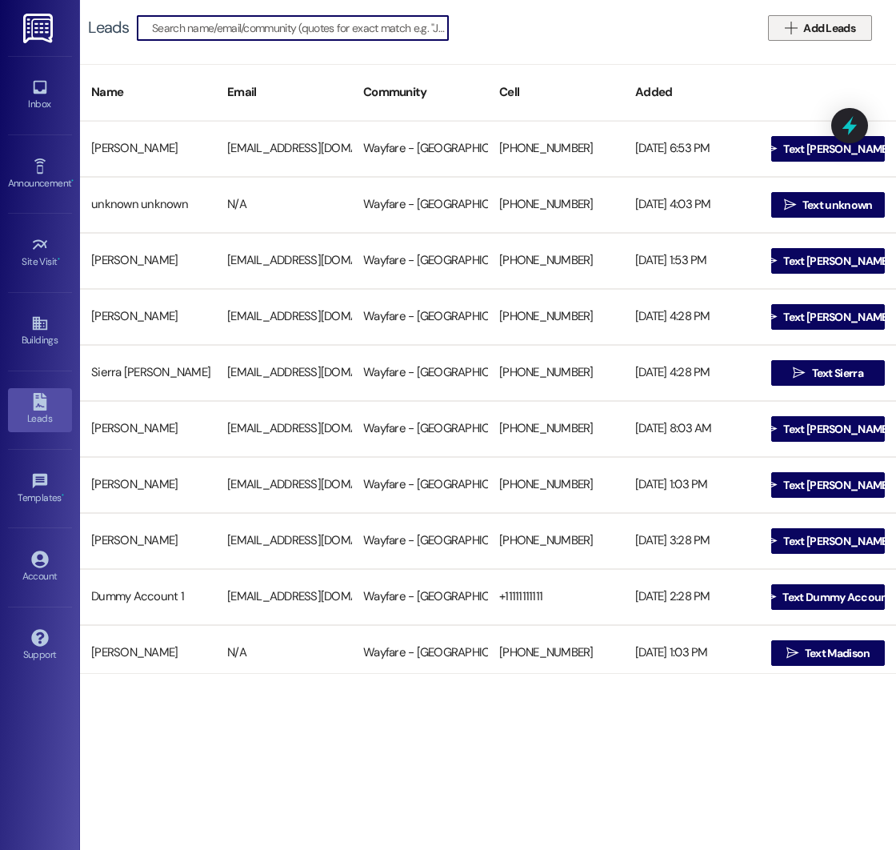
click at [810, 22] on span "Add Leads" at bounding box center [830, 28] width 52 height 17
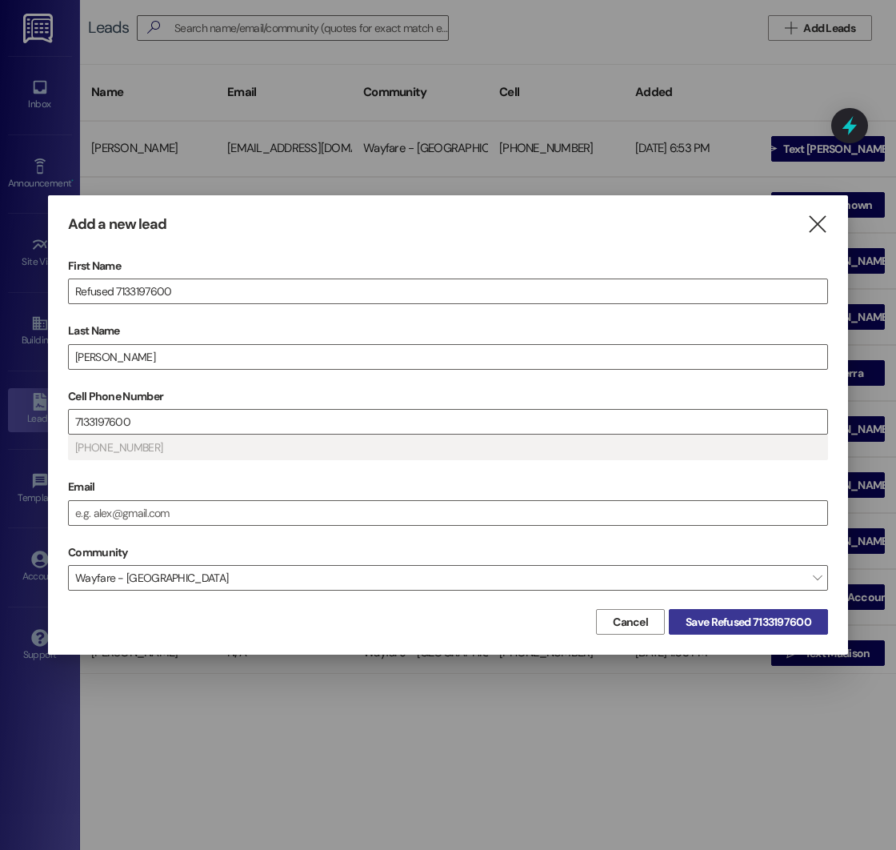
click at [752, 618] on span "Save Refused 7133197600" at bounding box center [749, 622] width 126 height 17
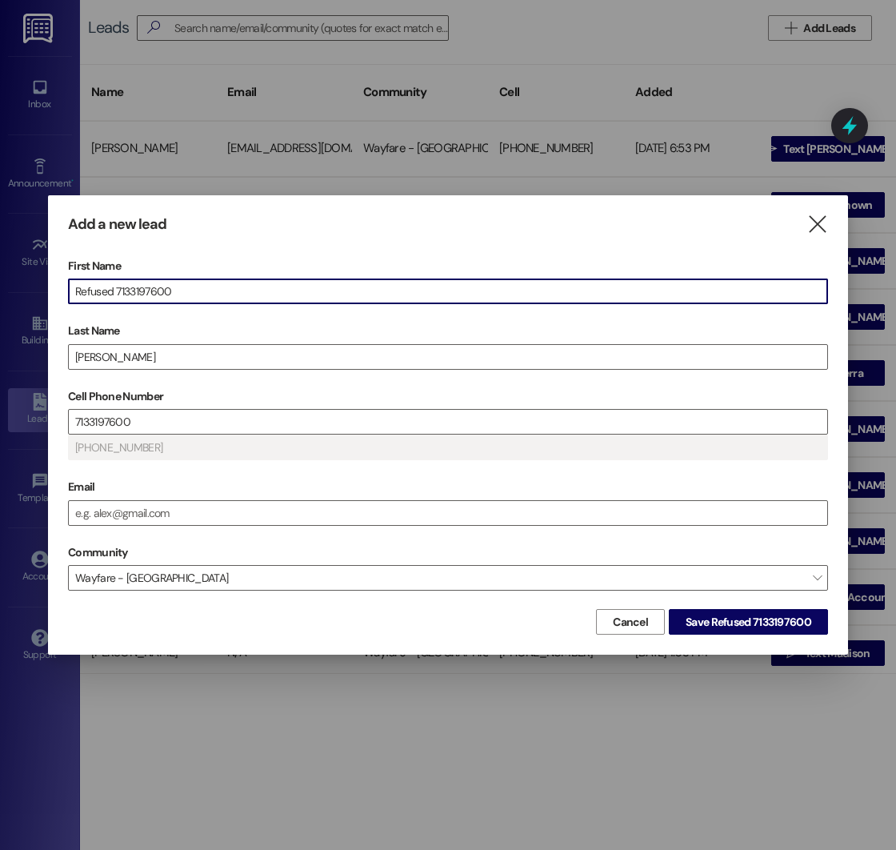
scroll to position [1, 0]
drag, startPoint x: 198, startPoint y: 282, endPoint x: 111, endPoint y: 295, distance: 88.2
click at [111, 295] on input "Refused 7133197600" at bounding box center [448, 291] width 759 height 24
click at [205, 295] on input "Refused 7133197600" at bounding box center [448, 291] width 759 height 24
drag, startPoint x: 205, startPoint y: 295, endPoint x: 114, endPoint y: 294, distance: 90.4
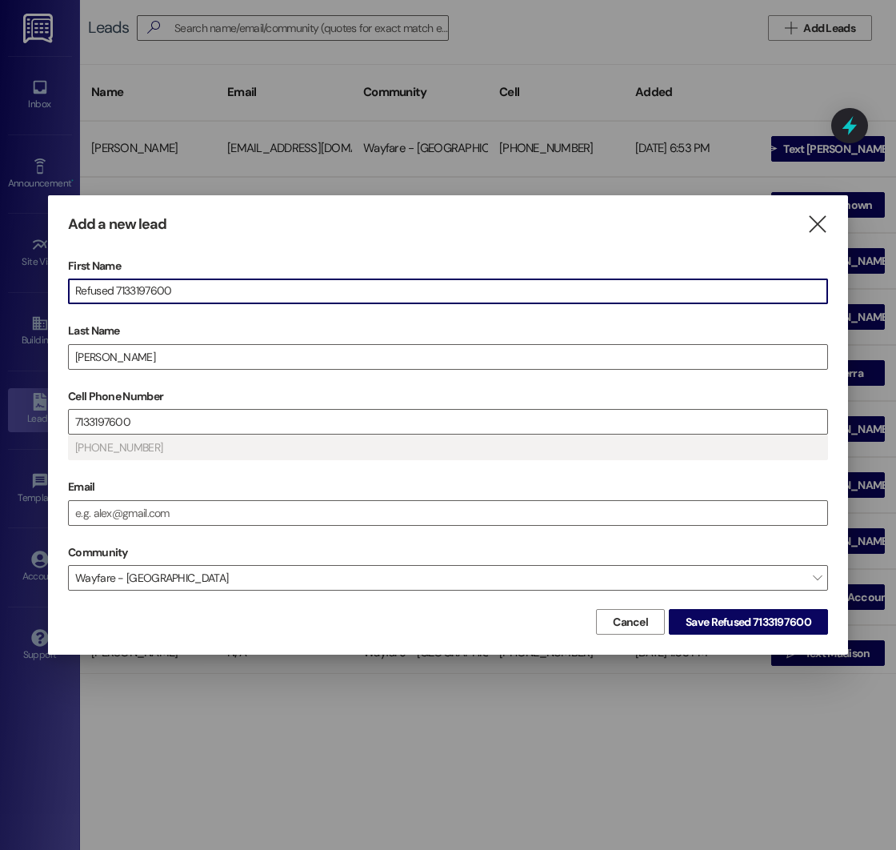
click at [114, 294] on input "Refused 7133197600" at bounding box center [448, 291] width 759 height 24
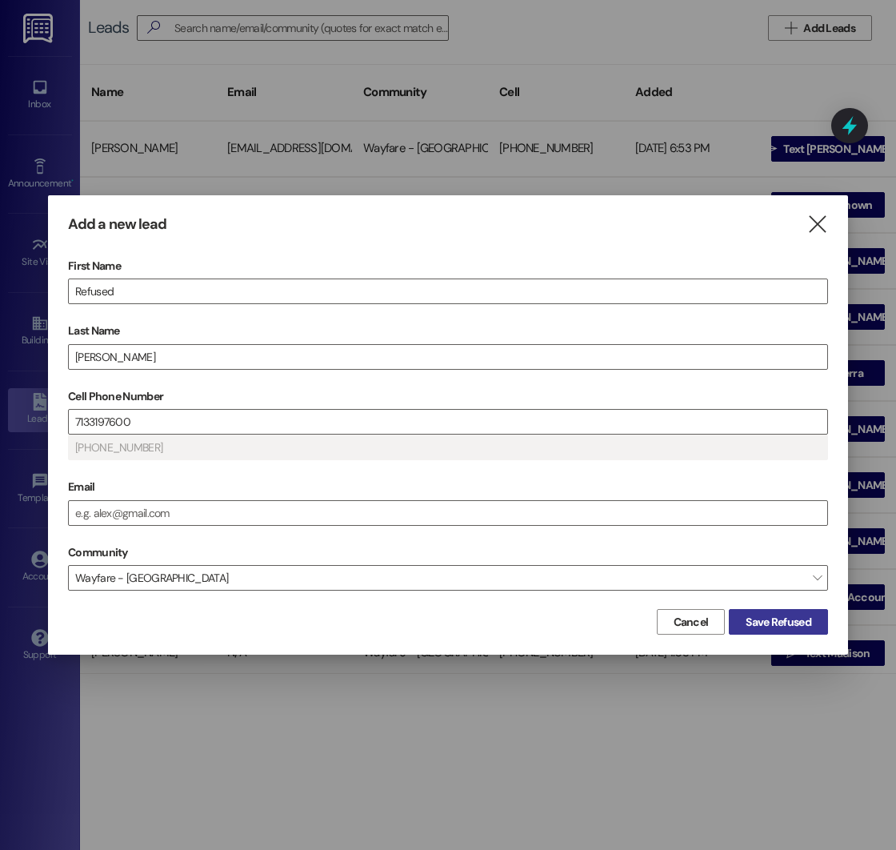
click at [765, 618] on span "Save Refused" at bounding box center [779, 622] width 66 height 17
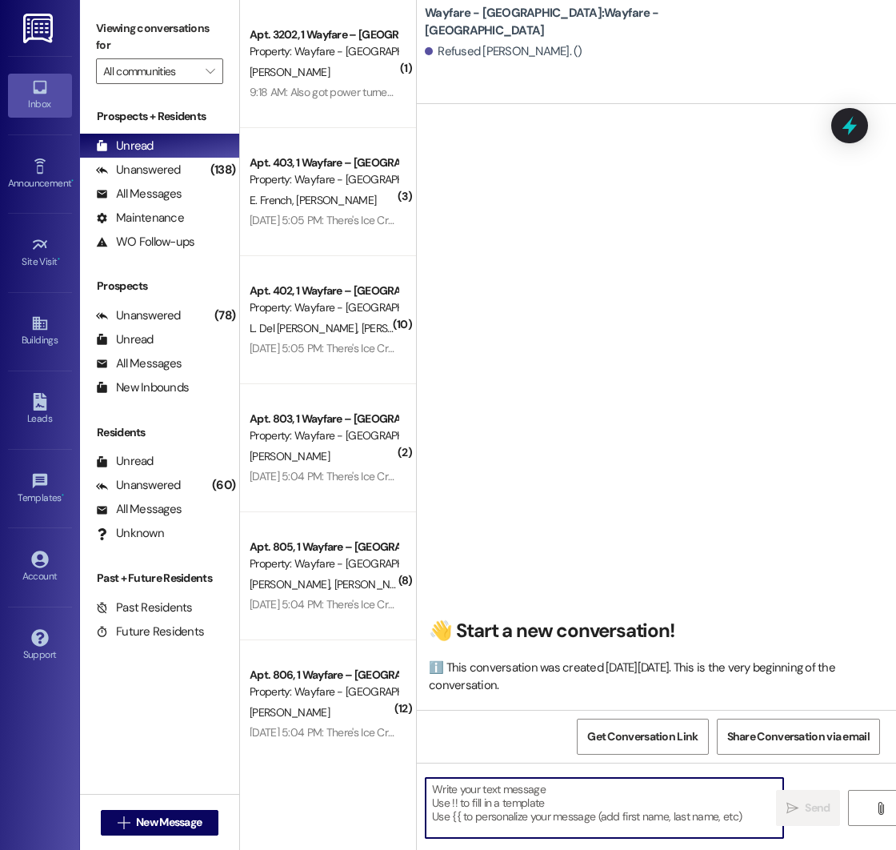
paste textarea "Hello! This is [PERSON_NAME] with Wayfare [GEOGRAPHIC_DATA] Apartments. I just …"
type textarea "Hello! This is [PERSON_NAME] with Wayfare [GEOGRAPHIC_DATA] Apartments. I just …"
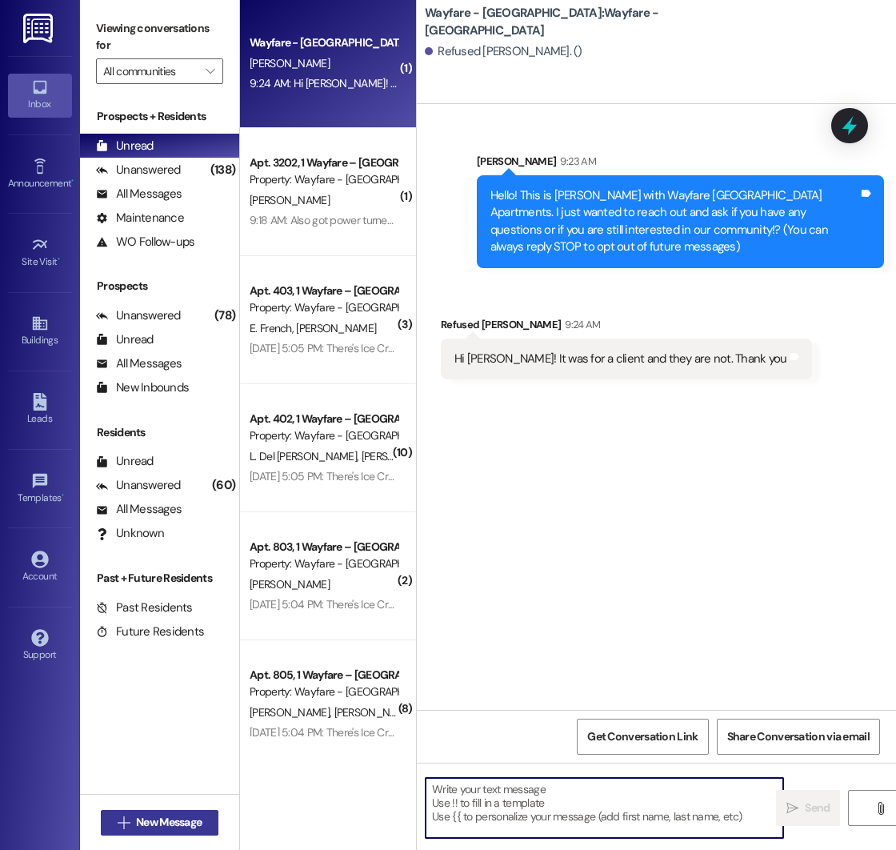
click at [161, 824] on span "New Message" at bounding box center [169, 822] width 66 height 17
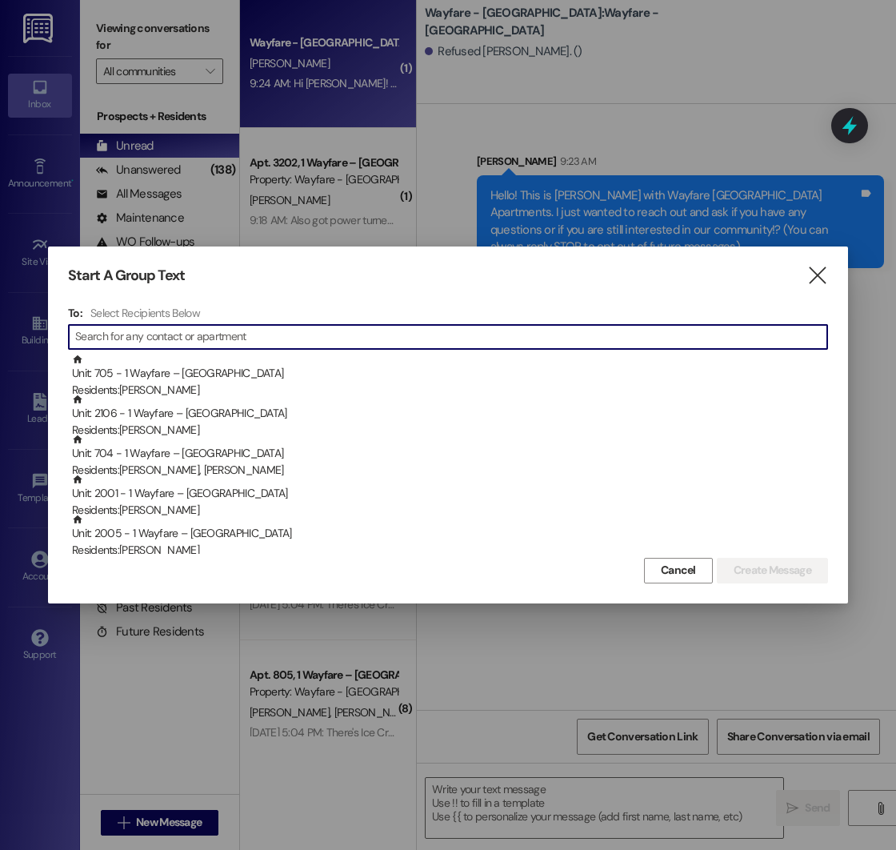
click at [139, 333] on input at bounding box center [451, 337] width 752 height 22
type input "h"
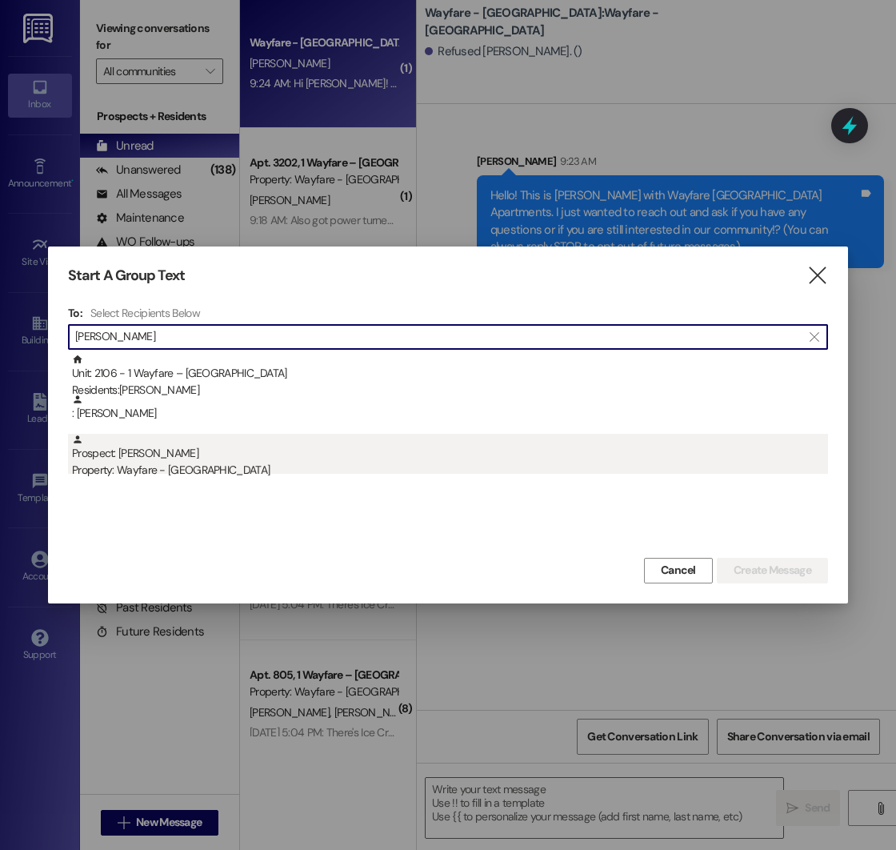
type input "angie"
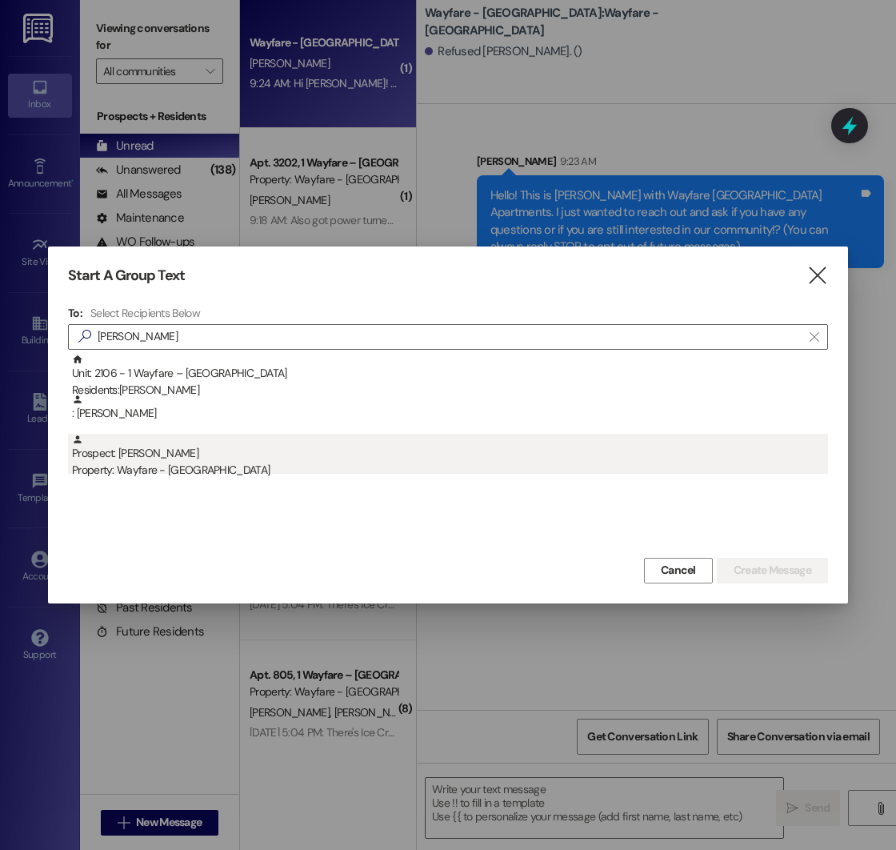
click at [171, 463] on div "Property: Wayfare - [GEOGRAPHIC_DATA]" at bounding box center [450, 470] width 756 height 17
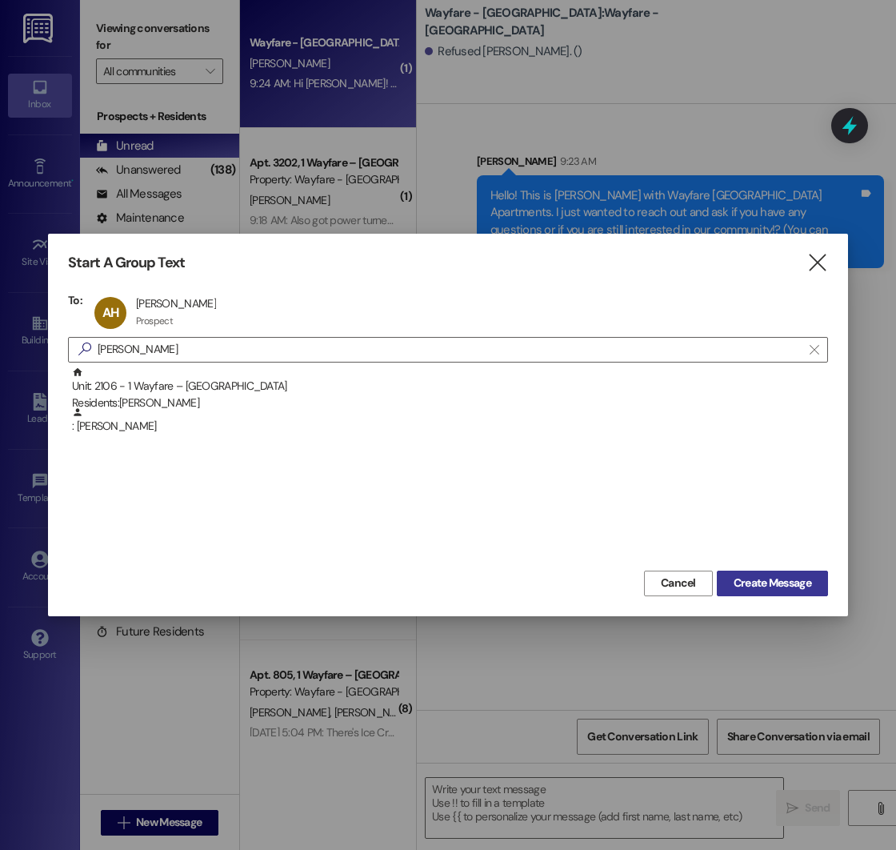
click at [749, 577] on span "Create Message" at bounding box center [773, 583] width 78 height 17
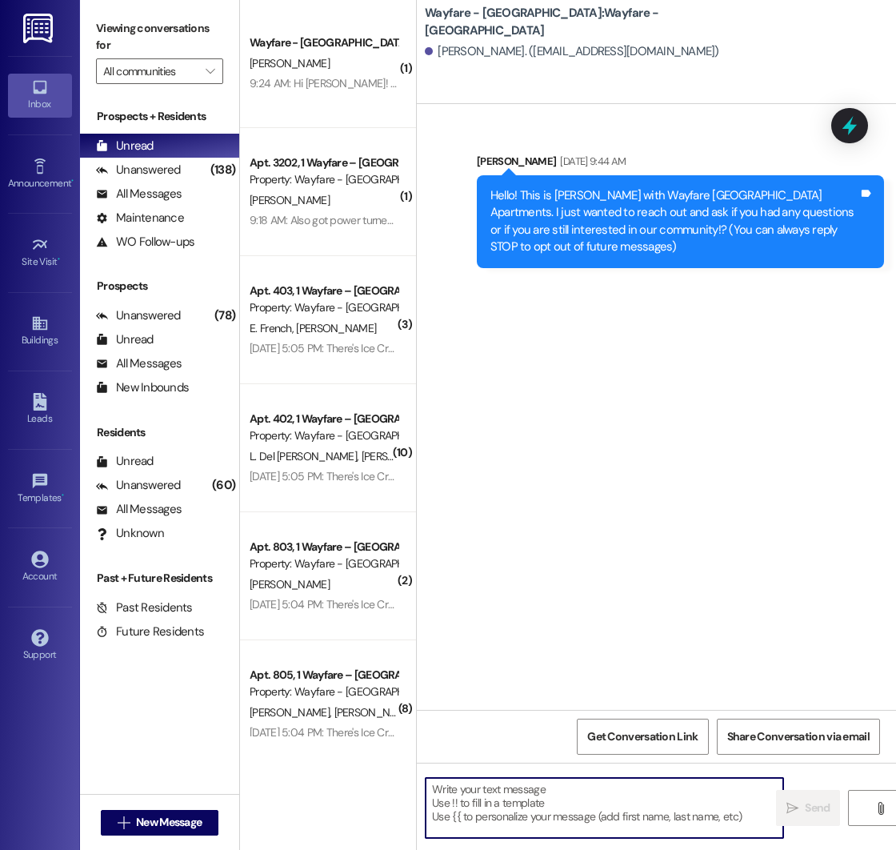
paste textarea "Hello! This is [PERSON_NAME] with Wayfare [GEOGRAPHIC_DATA] Apartments. I just …"
type textarea "Hello! This is [PERSON_NAME] with Wayfare [GEOGRAPHIC_DATA] Apartments. I just …"
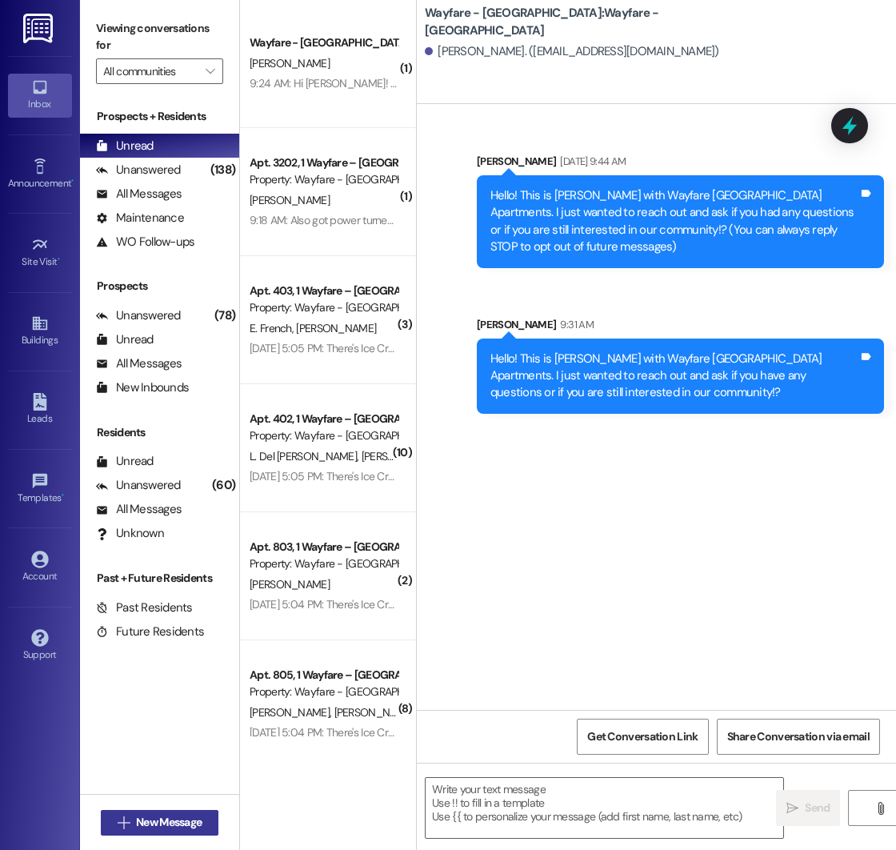
click at [136, 825] on span "New Message" at bounding box center [169, 822] width 66 height 17
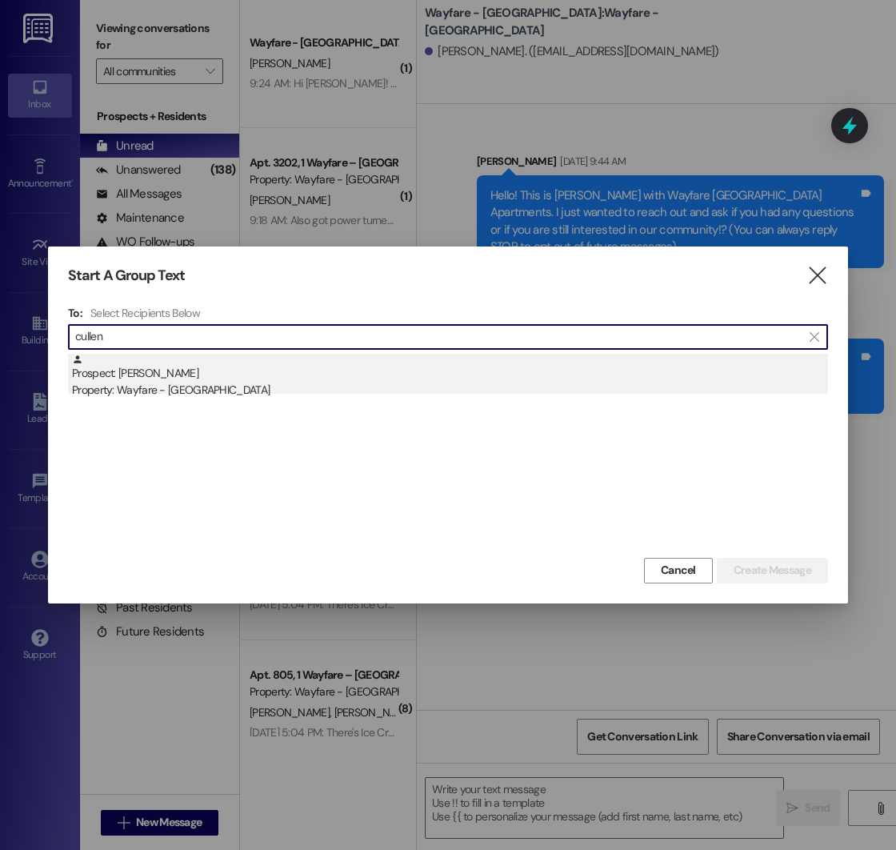
type input "cullen"
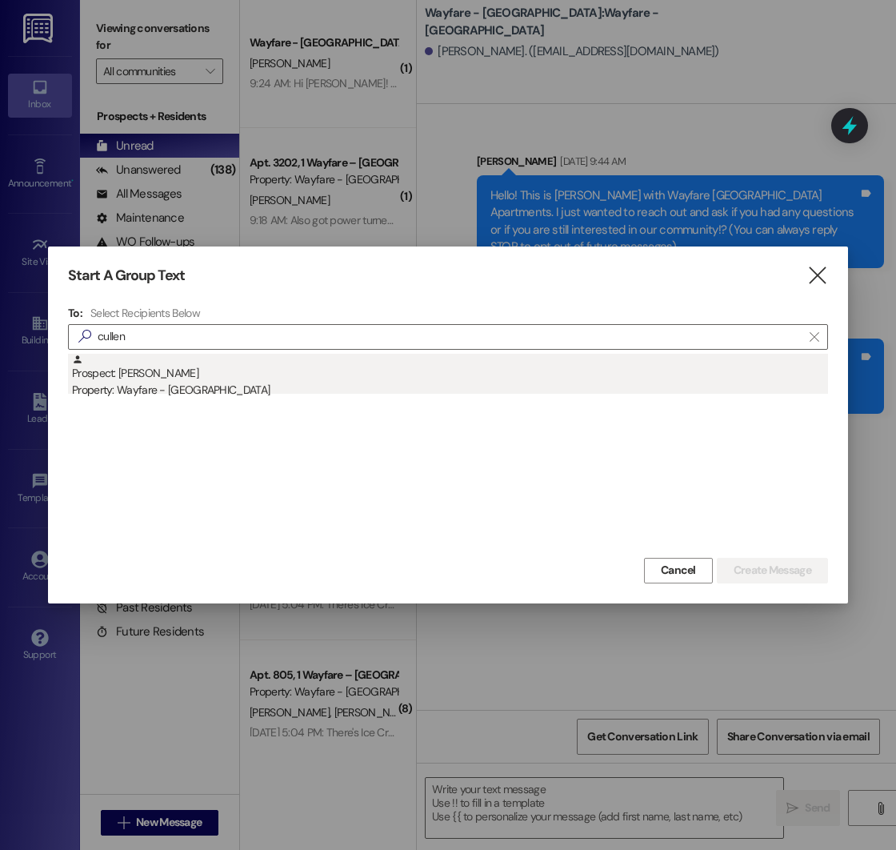
click at [222, 380] on div "Prospect: Cullen Holman Property: Wayfare - Cumberland Park" at bounding box center [450, 377] width 756 height 46
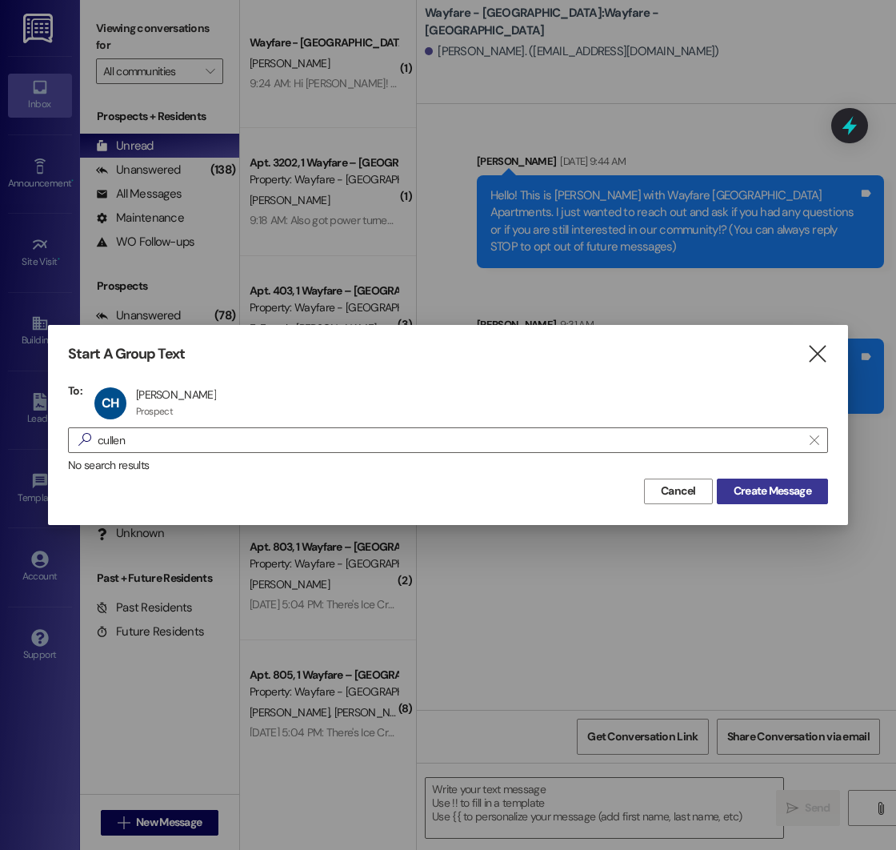
click at [771, 491] on span "Create Message" at bounding box center [773, 491] width 78 height 17
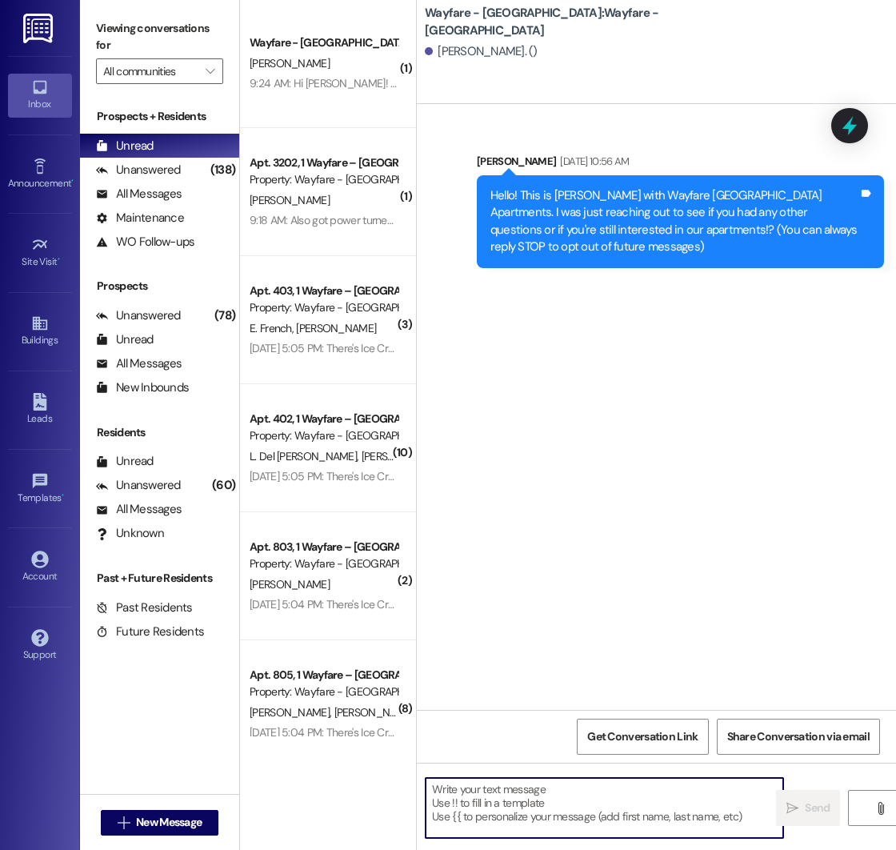
paste textarea "Hello! This is [PERSON_NAME] with Wayfare [GEOGRAPHIC_DATA] Apartments. I just …"
type textarea "Hello! This is [PERSON_NAME] with Wayfare [GEOGRAPHIC_DATA] Apartments. I just …"
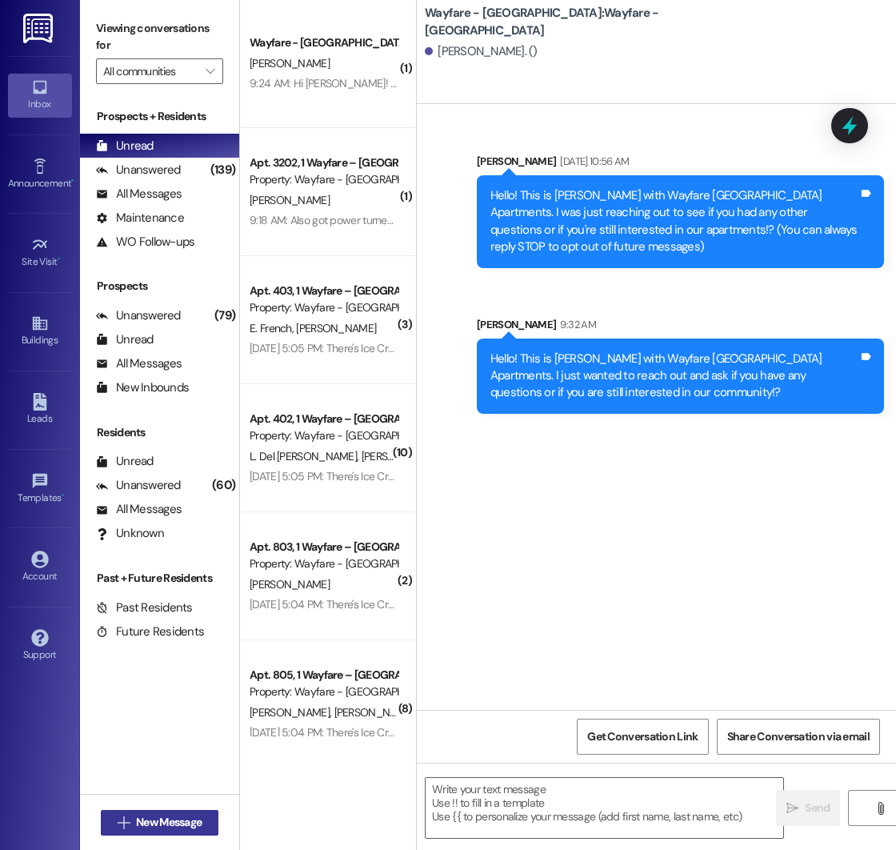
click at [155, 824] on span "New Message" at bounding box center [169, 822] width 66 height 17
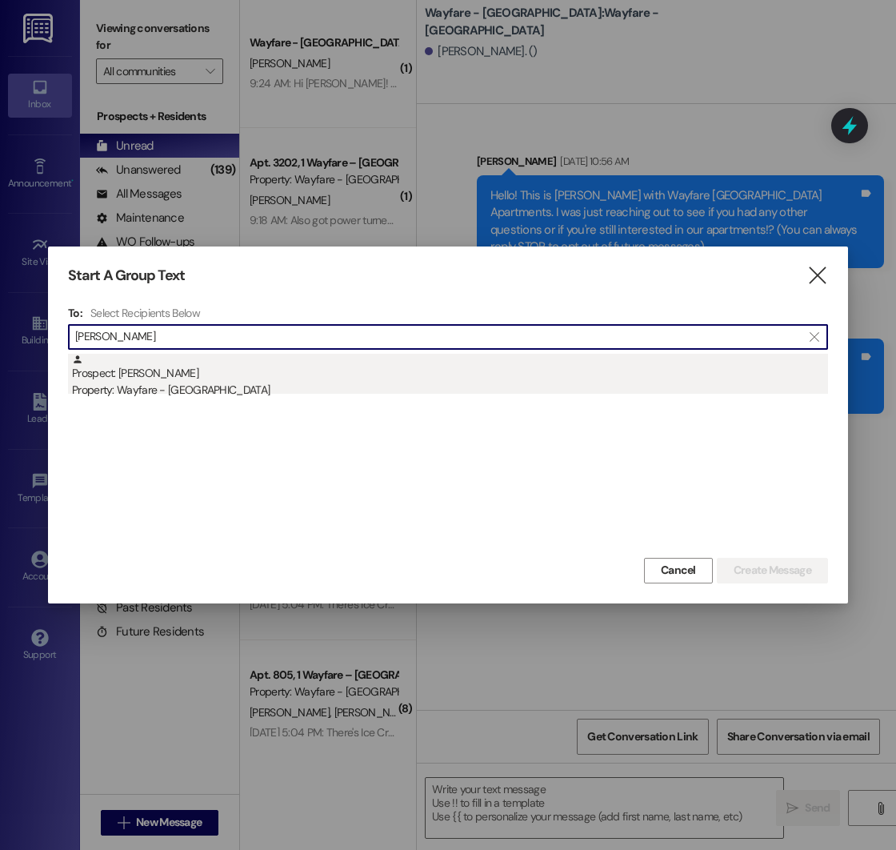
type input "broome"
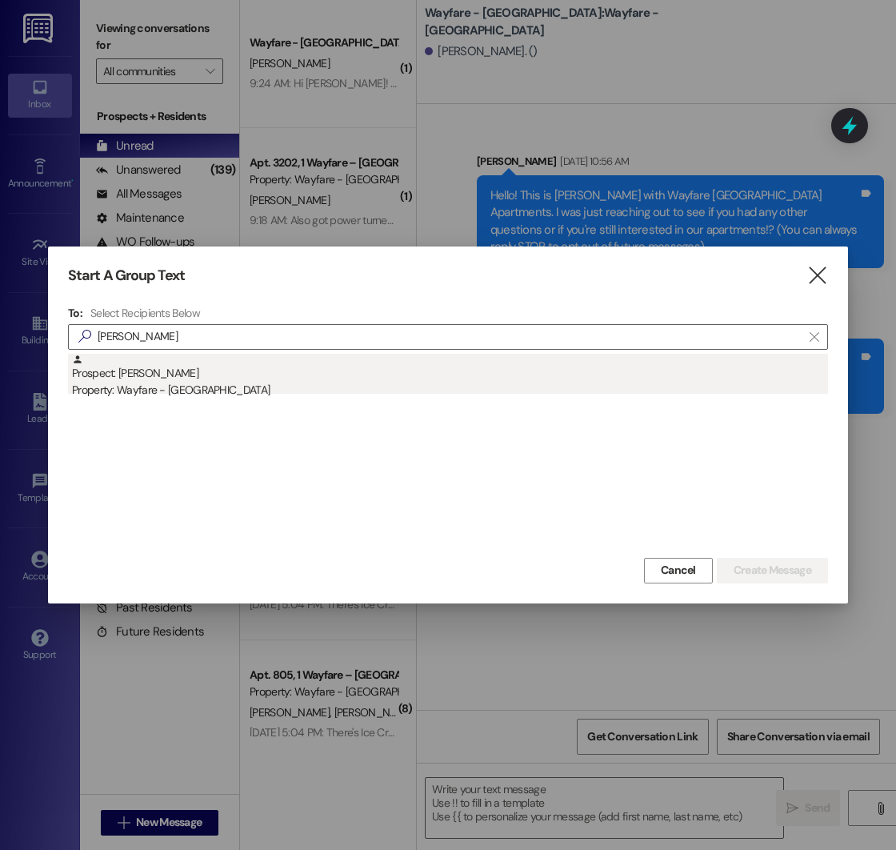
click at [278, 356] on div "Prospect: James Broome Property: Wayfare - Cumberland Park" at bounding box center [450, 377] width 756 height 46
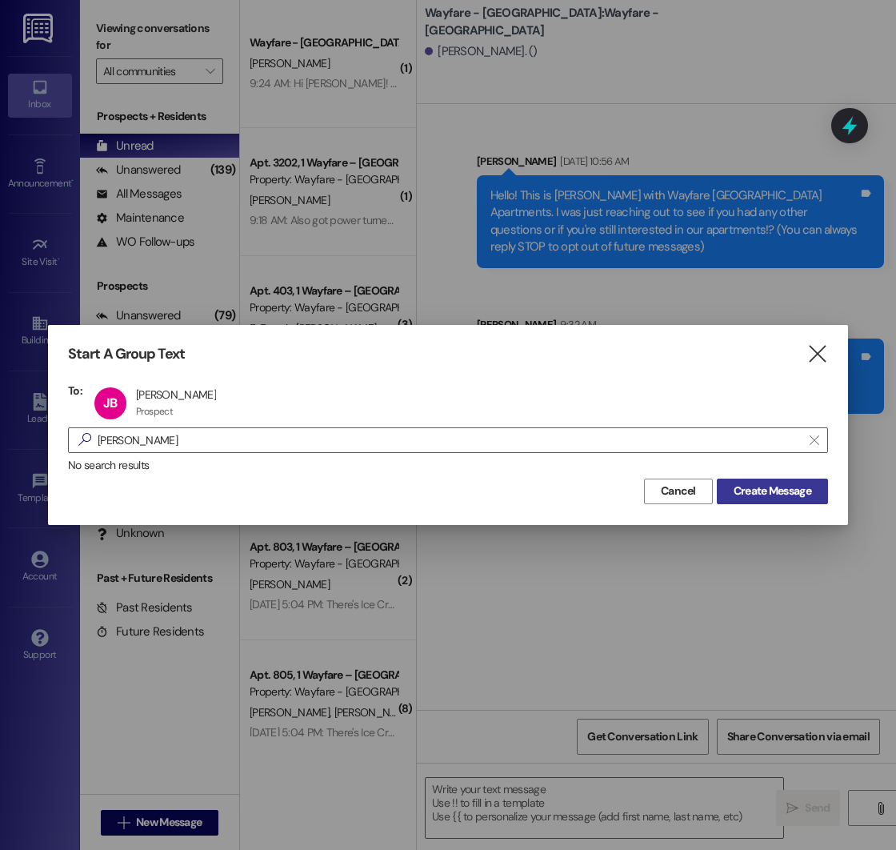
click at [776, 488] on span "Create Message" at bounding box center [773, 491] width 78 height 17
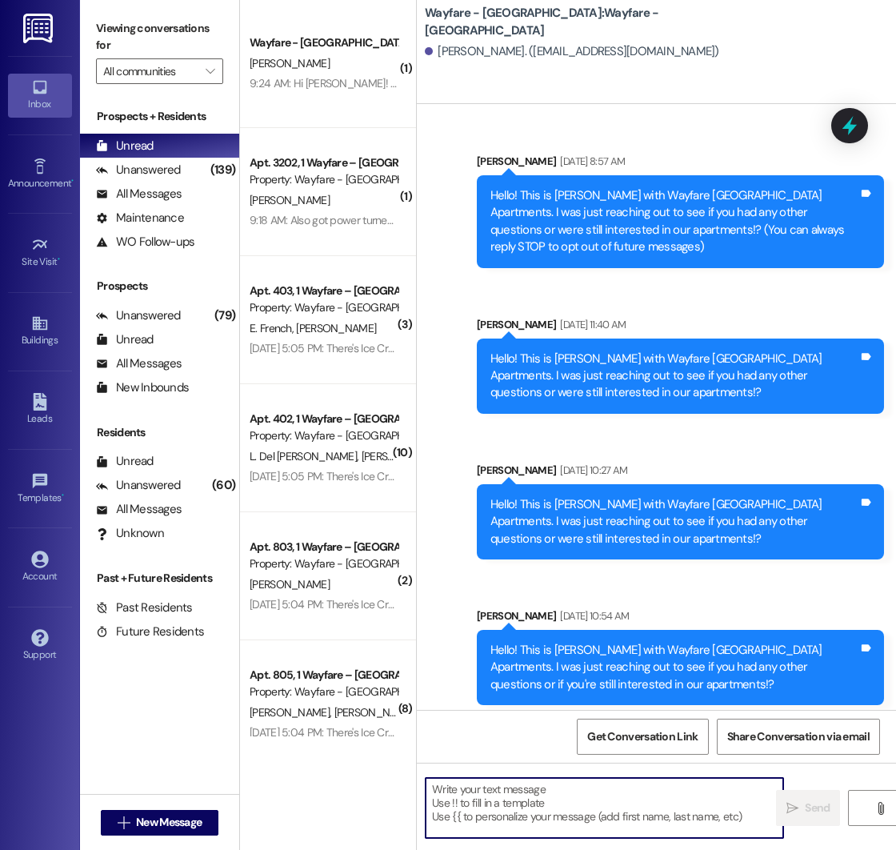
paste textarea "Hello! This is [PERSON_NAME] with Wayfare [GEOGRAPHIC_DATA] Apartments. I just …"
type textarea "Hello! This is [PERSON_NAME] with Wayfare [GEOGRAPHIC_DATA] Apartments. I just …"
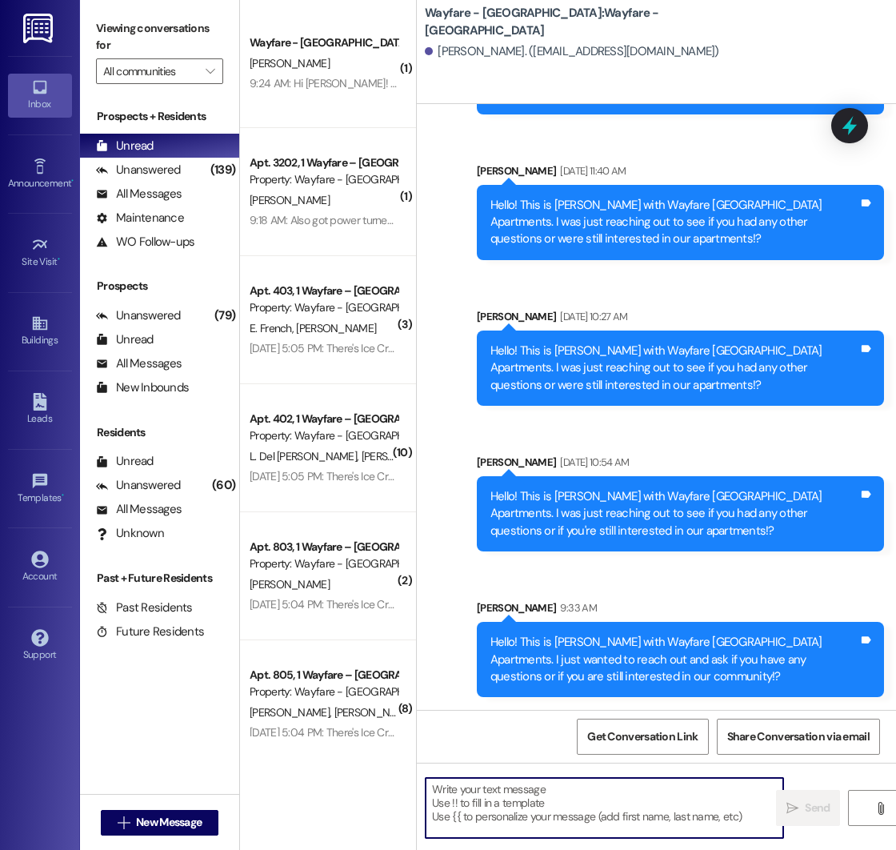
click at [534, 478] on div "Hello! This is Mason with Wayfare Cumberland Park Apartments. I was just reachi…" at bounding box center [680, 513] width 407 height 75
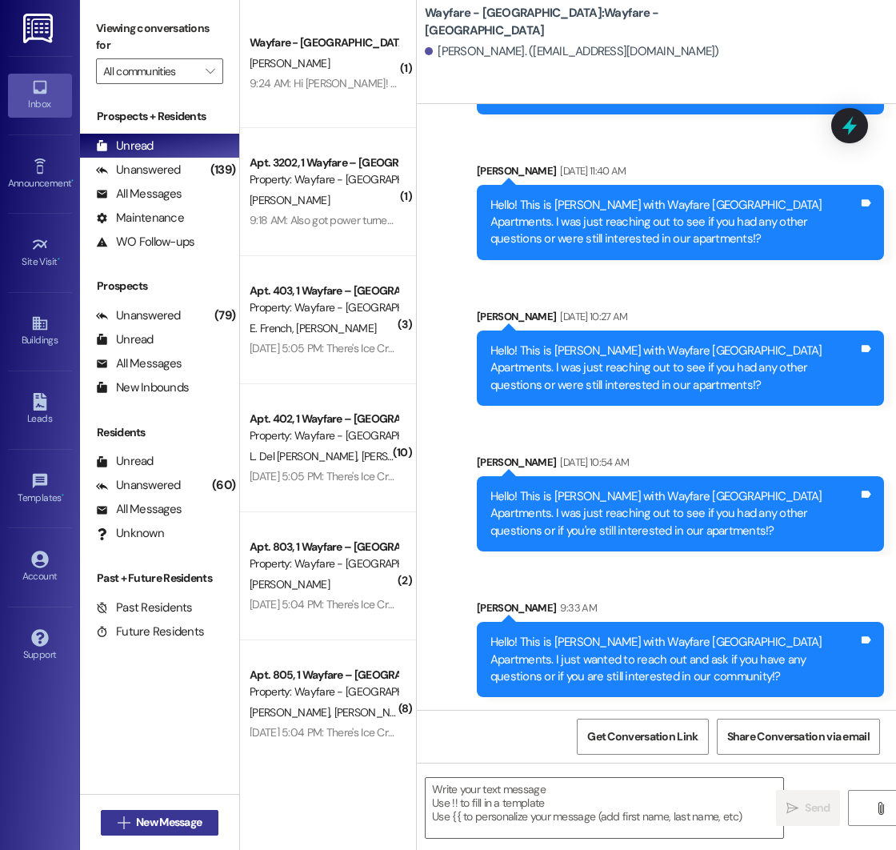
click at [161, 827] on span "New Message" at bounding box center [169, 822] width 66 height 17
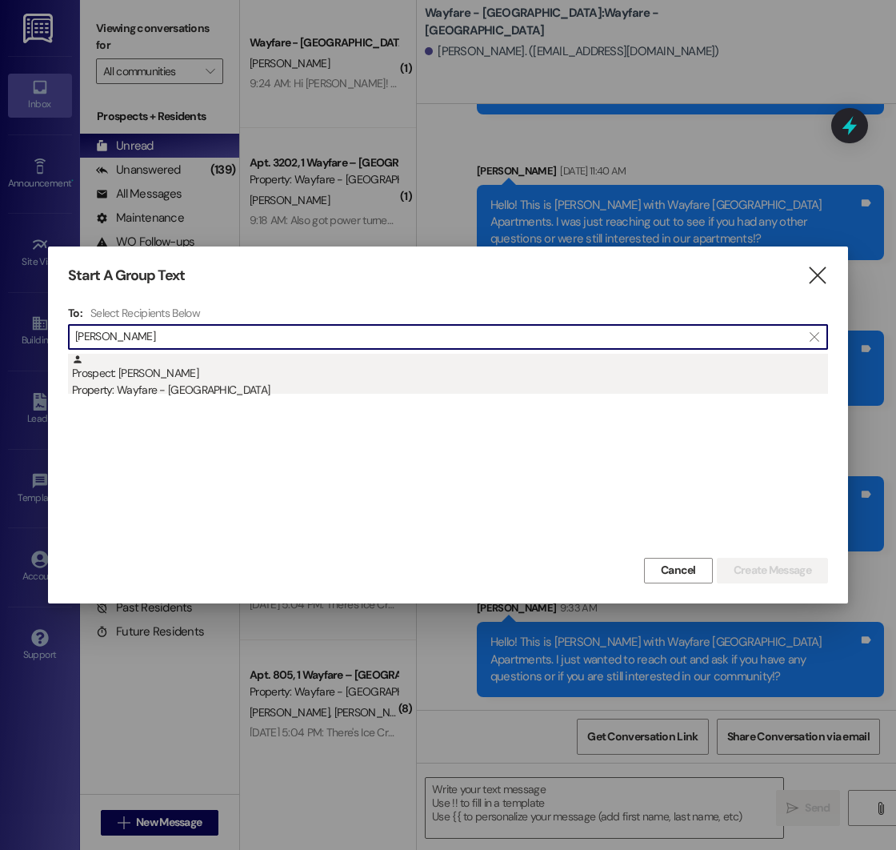
type input "thomas hickman"
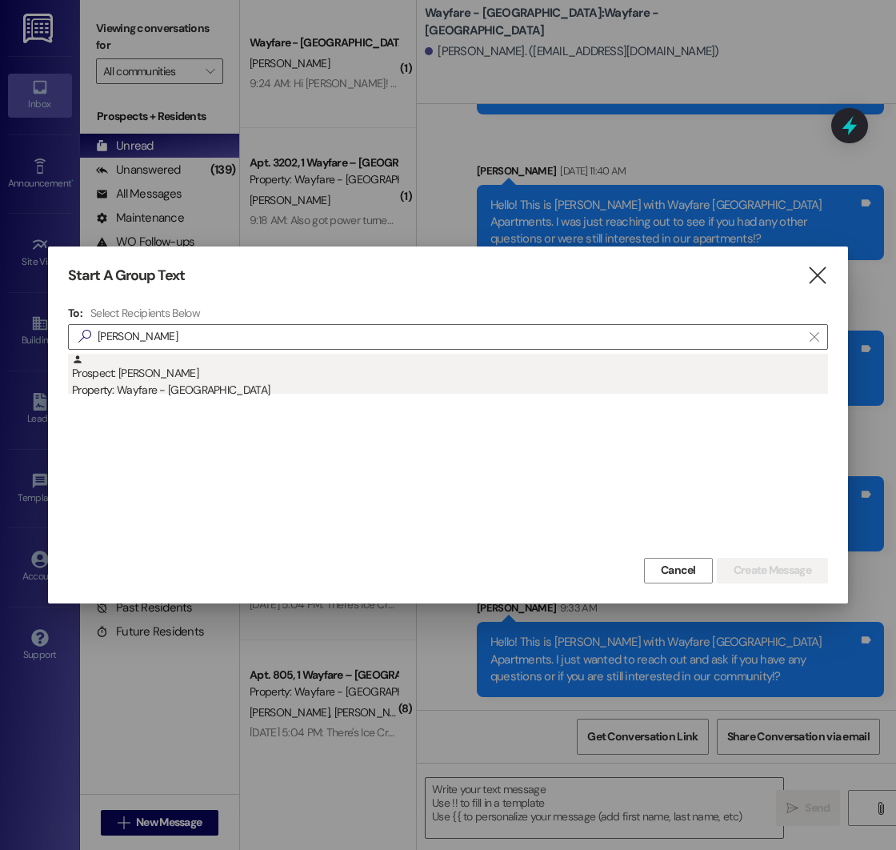
click at [287, 382] on div "Property: Wayfare - [GEOGRAPHIC_DATA]" at bounding box center [450, 390] width 756 height 17
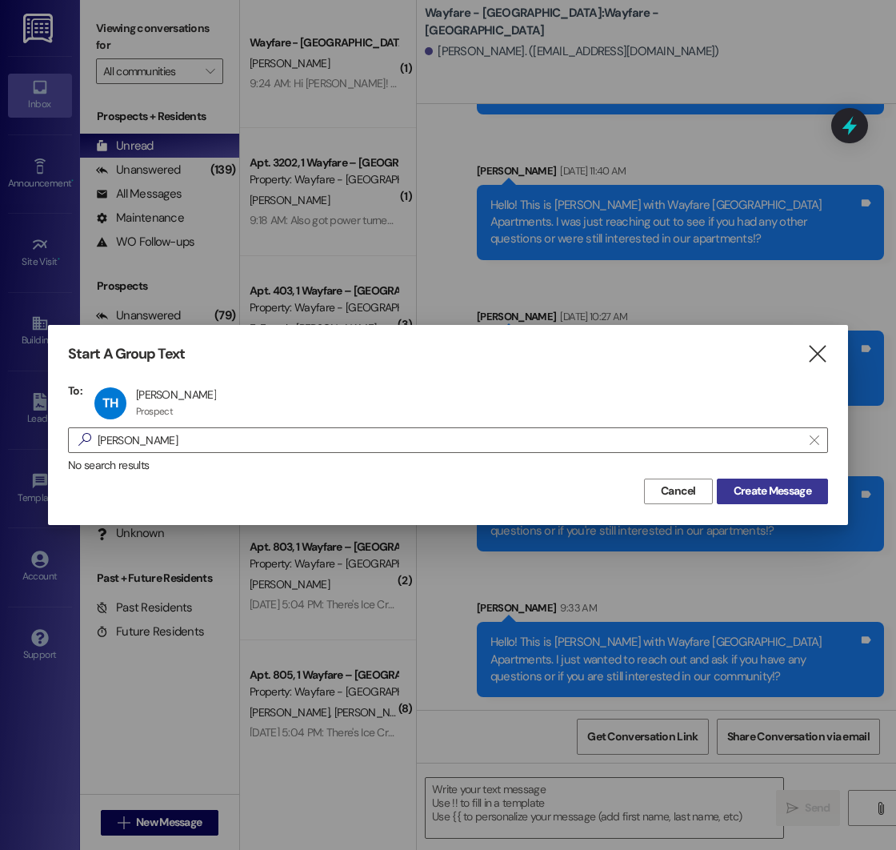
click at [781, 493] on span "Create Message" at bounding box center [773, 491] width 78 height 17
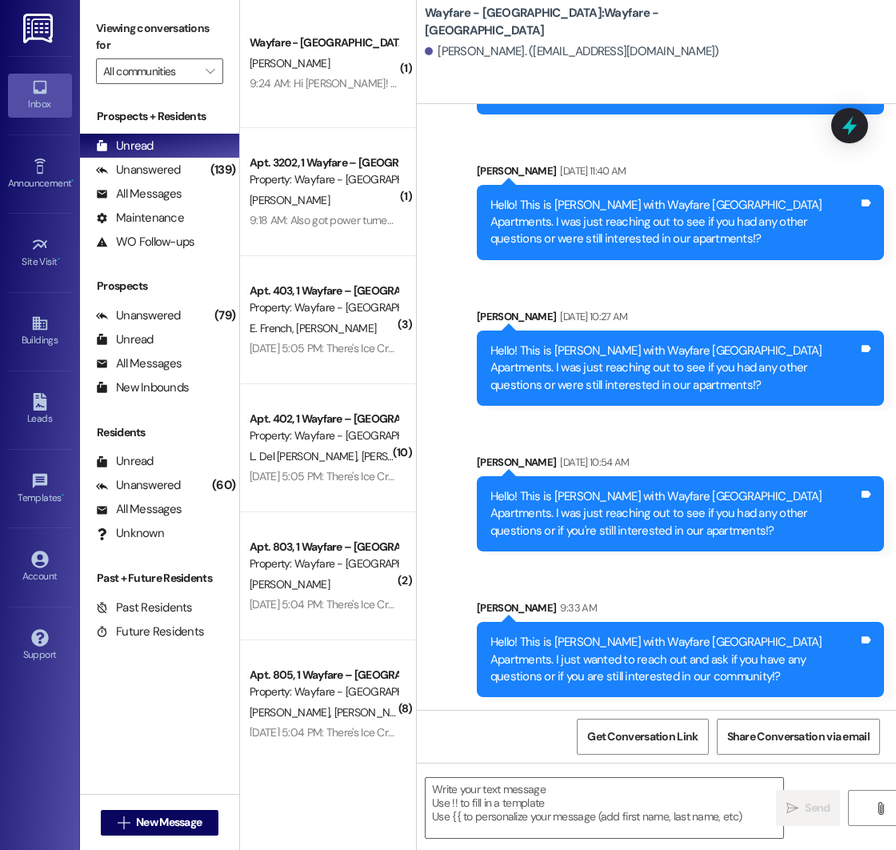
scroll to position [0, 0]
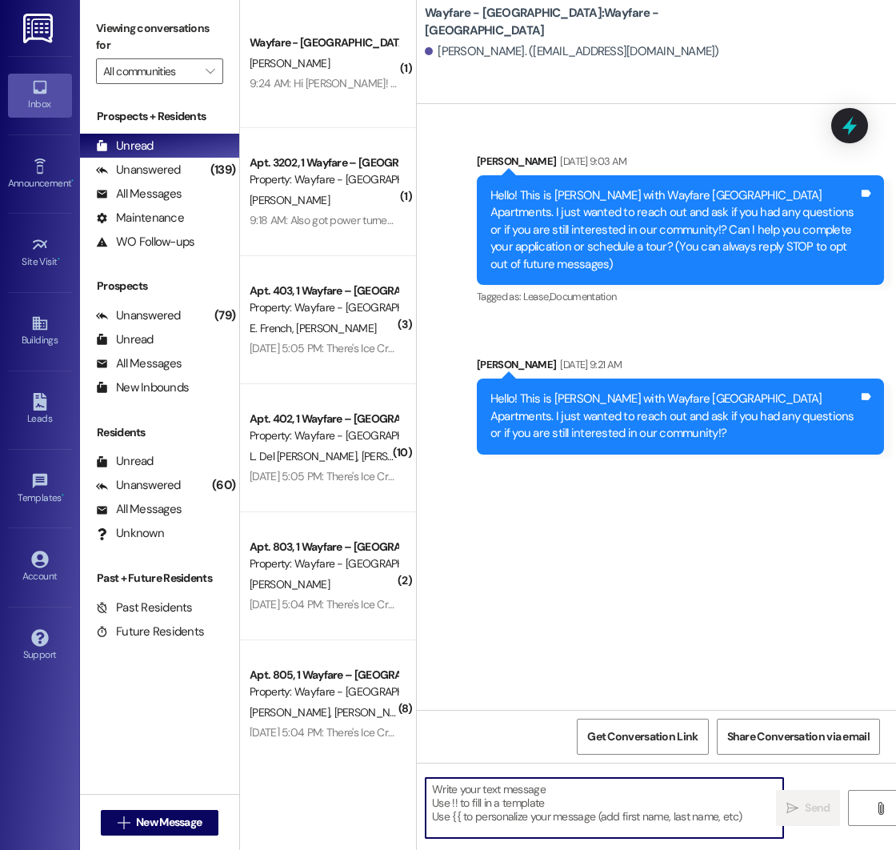
click at [499, 795] on textarea at bounding box center [605, 808] width 358 height 60
paste textarea "Hello! This is [PERSON_NAME] with Wayfare [GEOGRAPHIC_DATA] Apartments. I just …"
type textarea "Hello! This is [PERSON_NAME] with Wayfare [GEOGRAPHIC_DATA] Apartments. I just …"
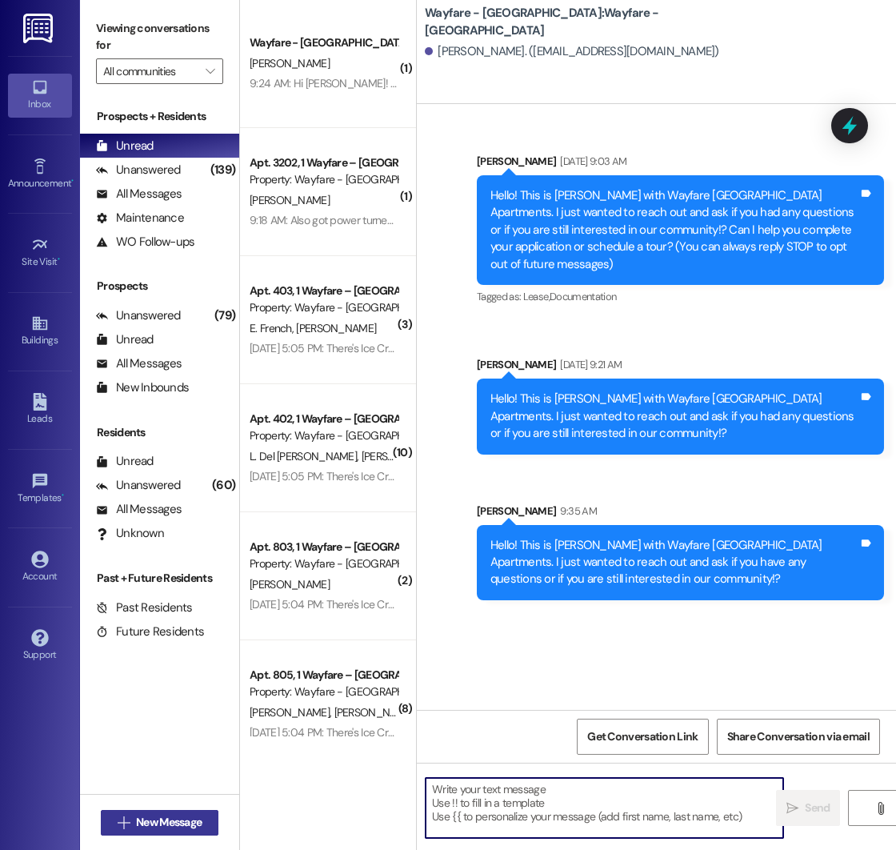
click at [151, 818] on span "New Message" at bounding box center [169, 822] width 66 height 17
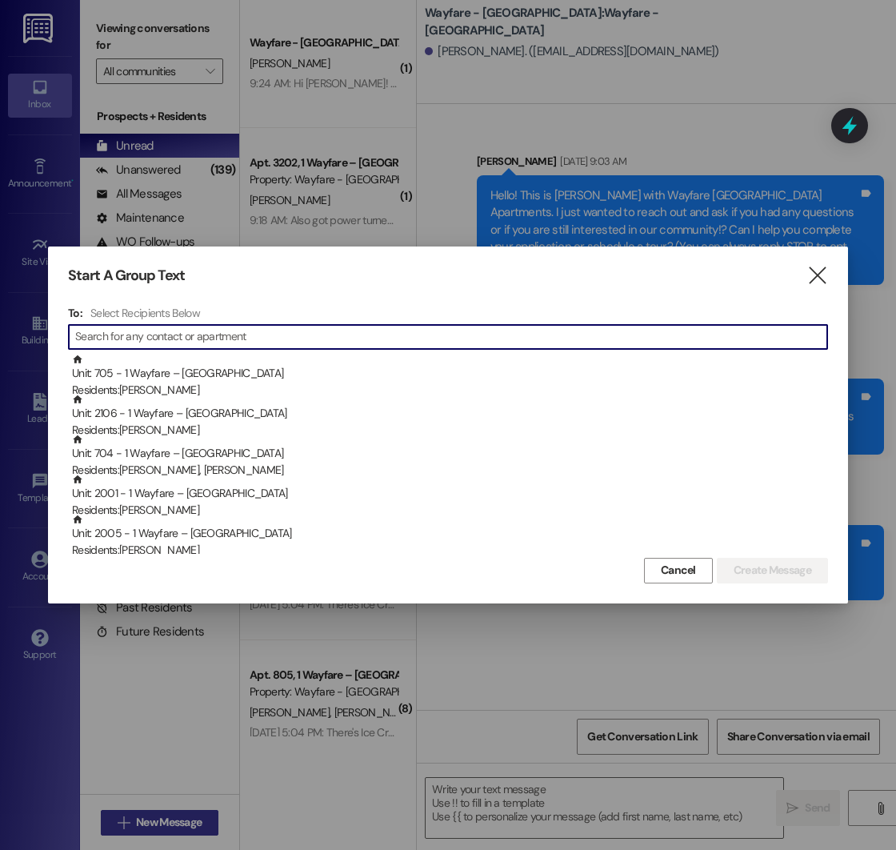
click at [151, 818] on div at bounding box center [448, 425] width 896 height 850
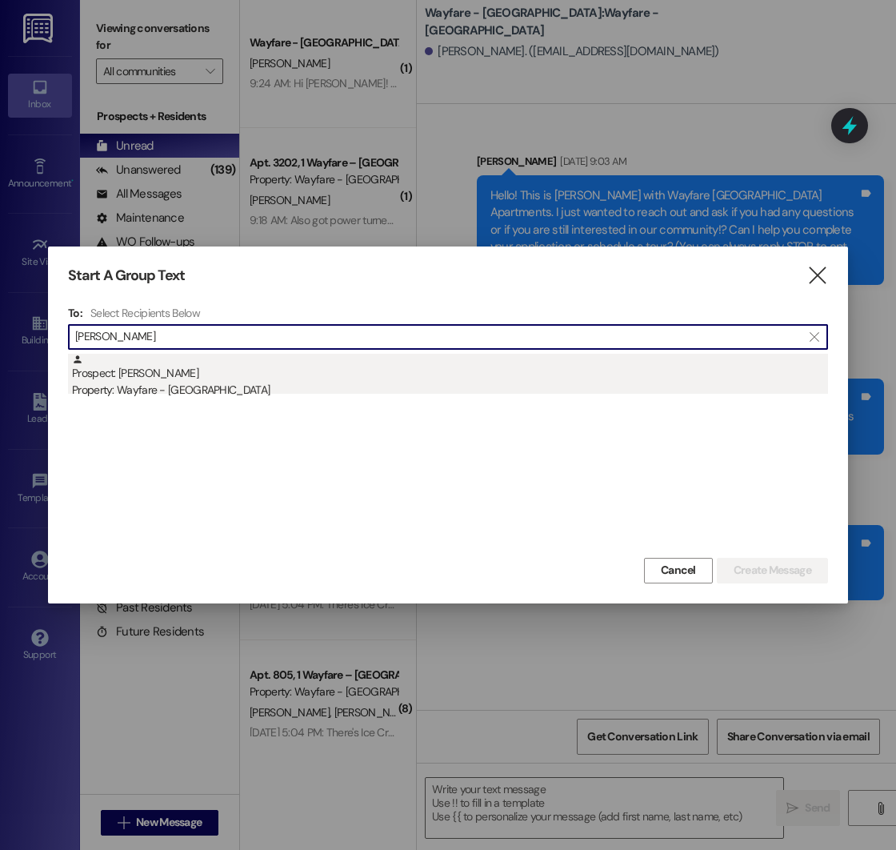
type input "[PERSON_NAME]"
click at [211, 374] on div "Prospect: [PERSON_NAME] Property: Wayfare - [GEOGRAPHIC_DATA]" at bounding box center [450, 377] width 756 height 46
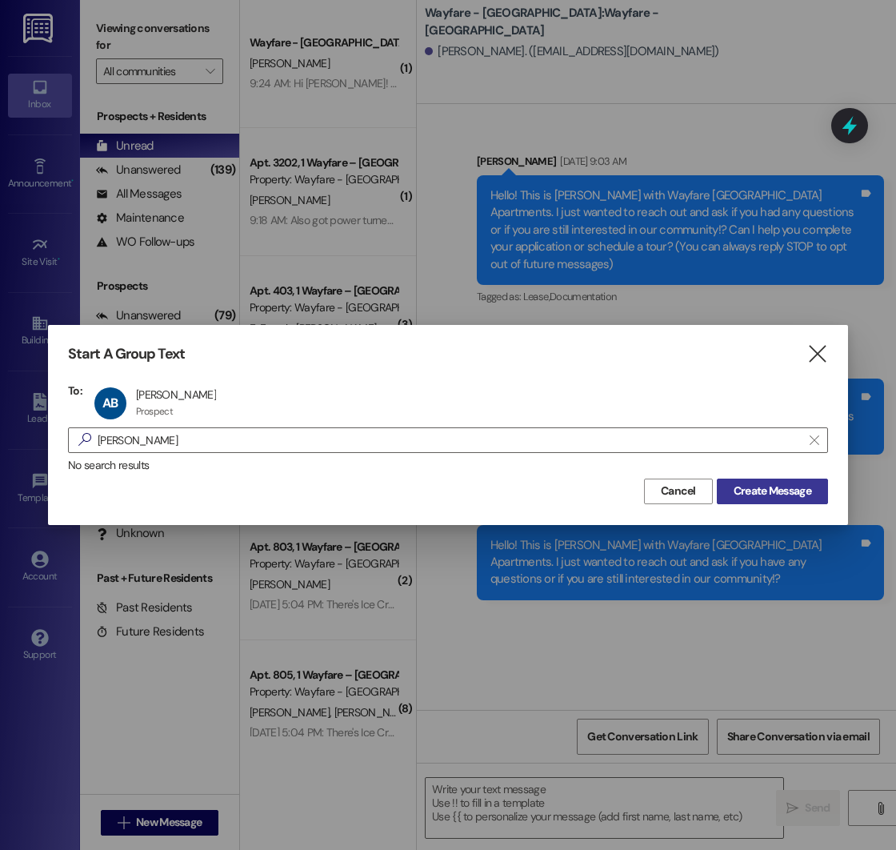
click at [752, 487] on span "Create Message" at bounding box center [773, 491] width 78 height 17
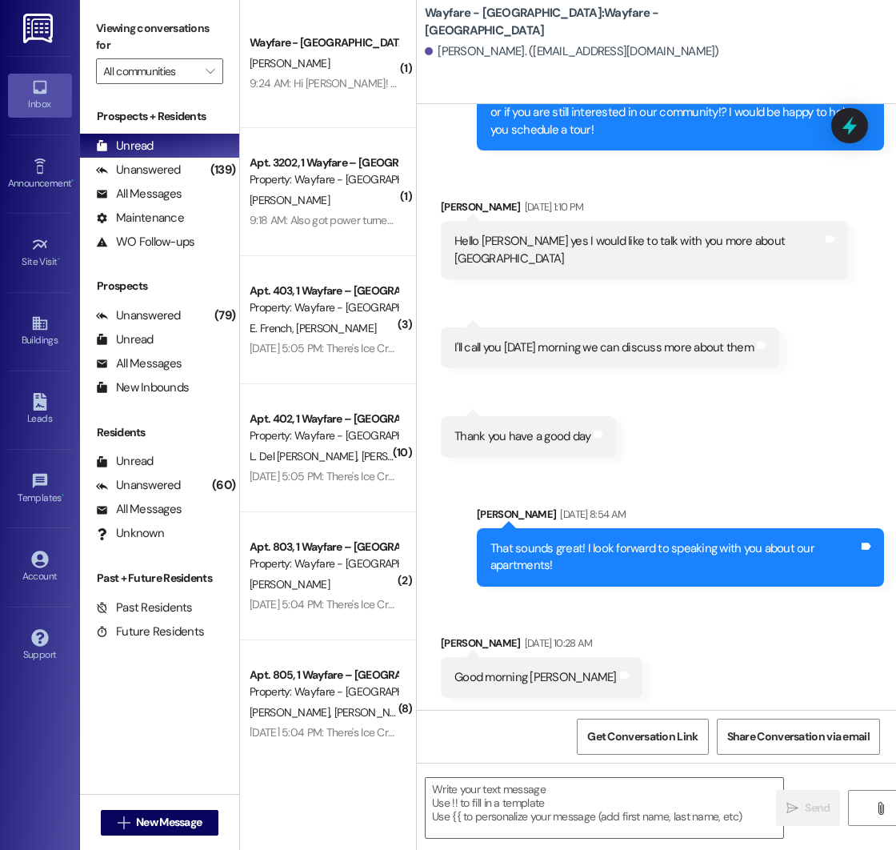
scroll to position [281, 0]
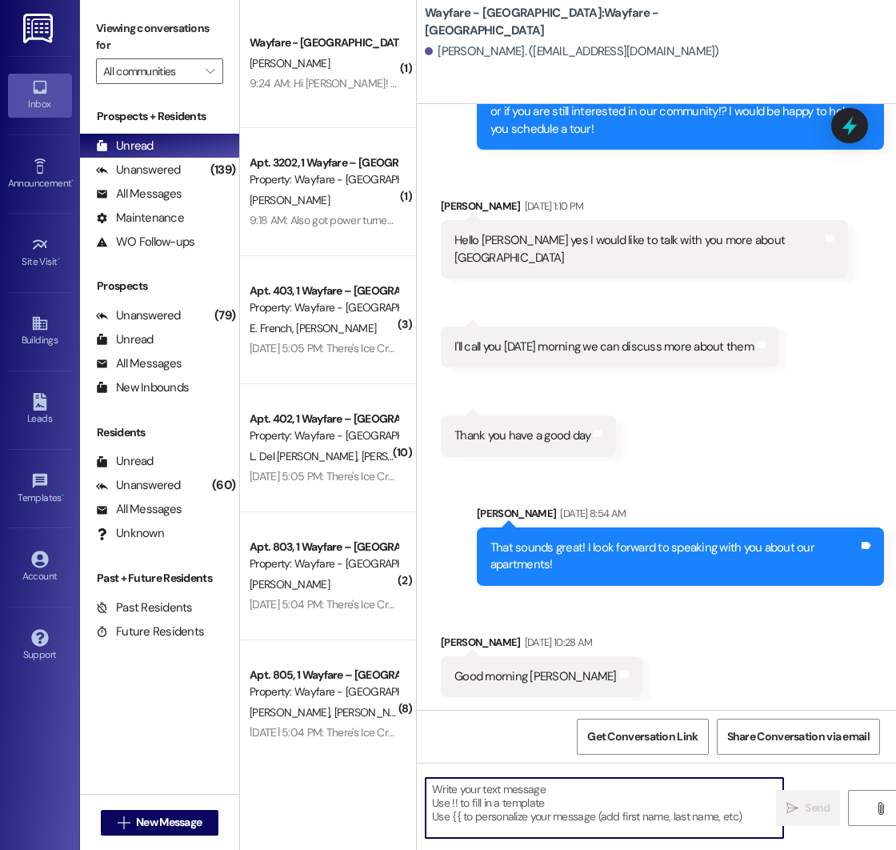
click at [547, 789] on textarea at bounding box center [605, 808] width 358 height 60
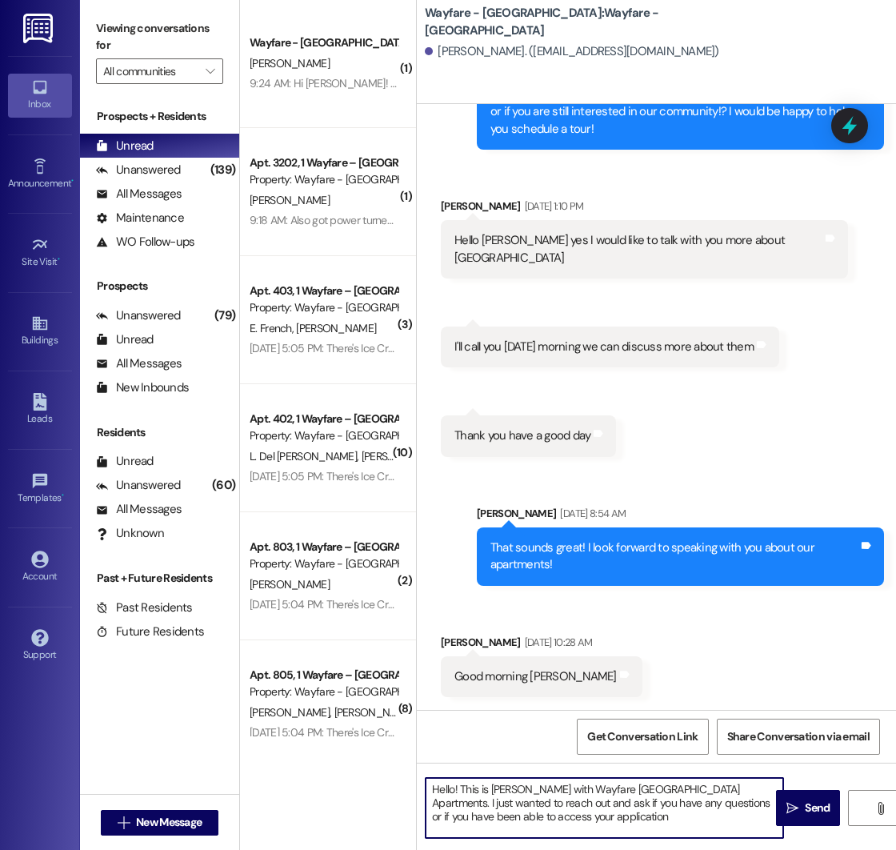
click at [605, 818] on textarea "Hello! This is [PERSON_NAME] with Wayfare [GEOGRAPHIC_DATA] Apartments. I just …" at bounding box center [605, 808] width 358 height 60
click at [581, 814] on textarea "Hello! This is [PERSON_NAME] with Wayfare [GEOGRAPHIC_DATA] Apartments. I just …" at bounding box center [605, 808] width 358 height 60
type textarea "Hello! This is [PERSON_NAME] with Wayfare [GEOGRAPHIC_DATA] Apartments. I just …"
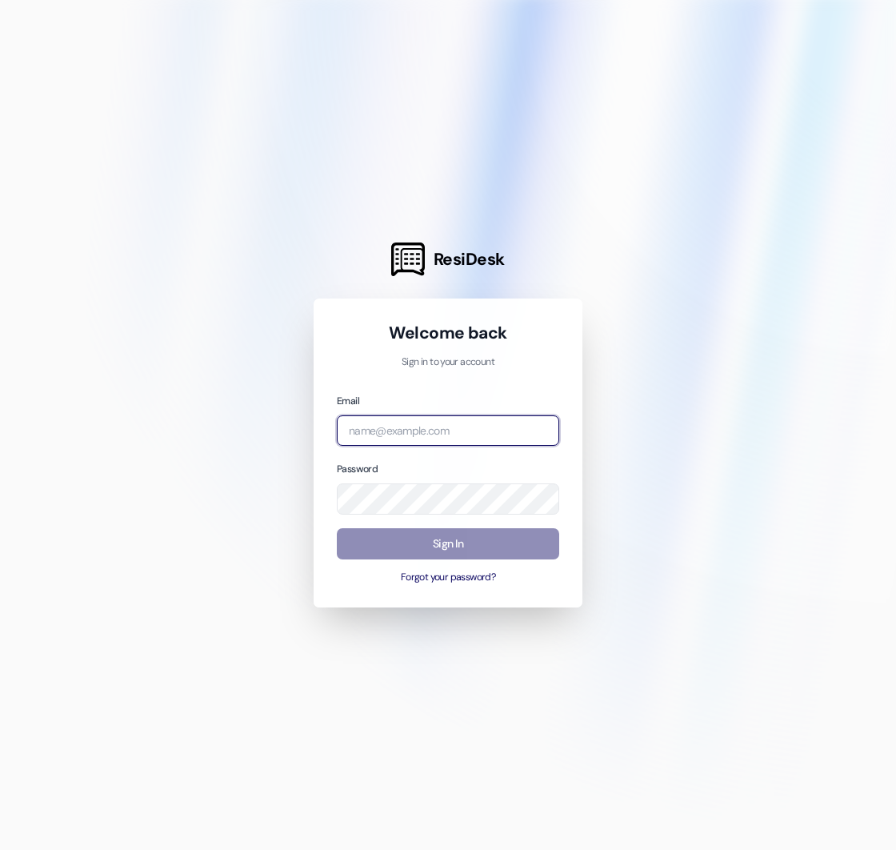
type input "[PERSON_NAME][EMAIL_ADDRESS][DOMAIN_NAME]"
click at [428, 550] on button "Sign In" at bounding box center [448, 543] width 223 height 31
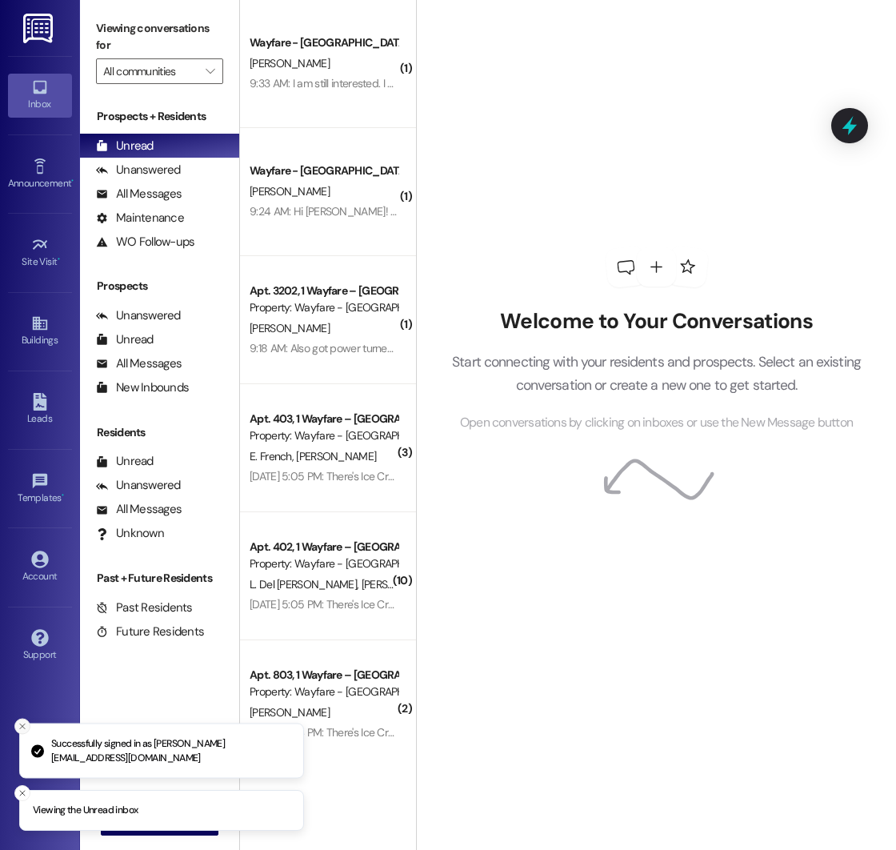
click at [25, 727] on icon "Close toast" at bounding box center [23, 727] width 10 height 10
click at [23, 790] on icon "Close toast" at bounding box center [23, 793] width 10 height 10
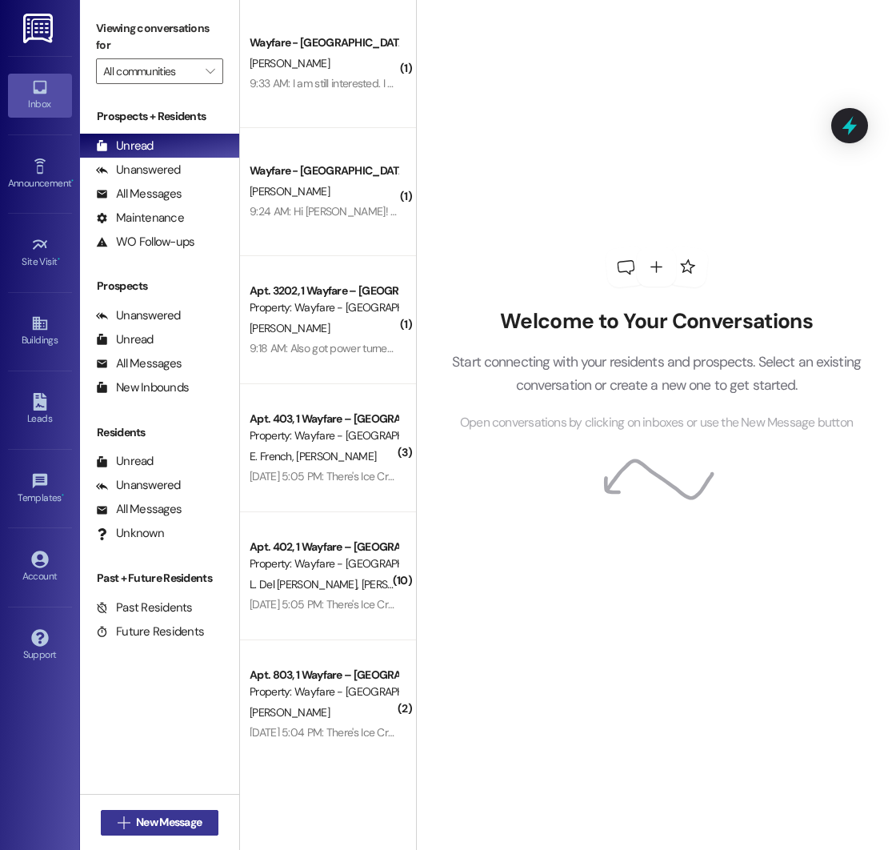
click at [149, 820] on span "New Message" at bounding box center [169, 822] width 66 height 17
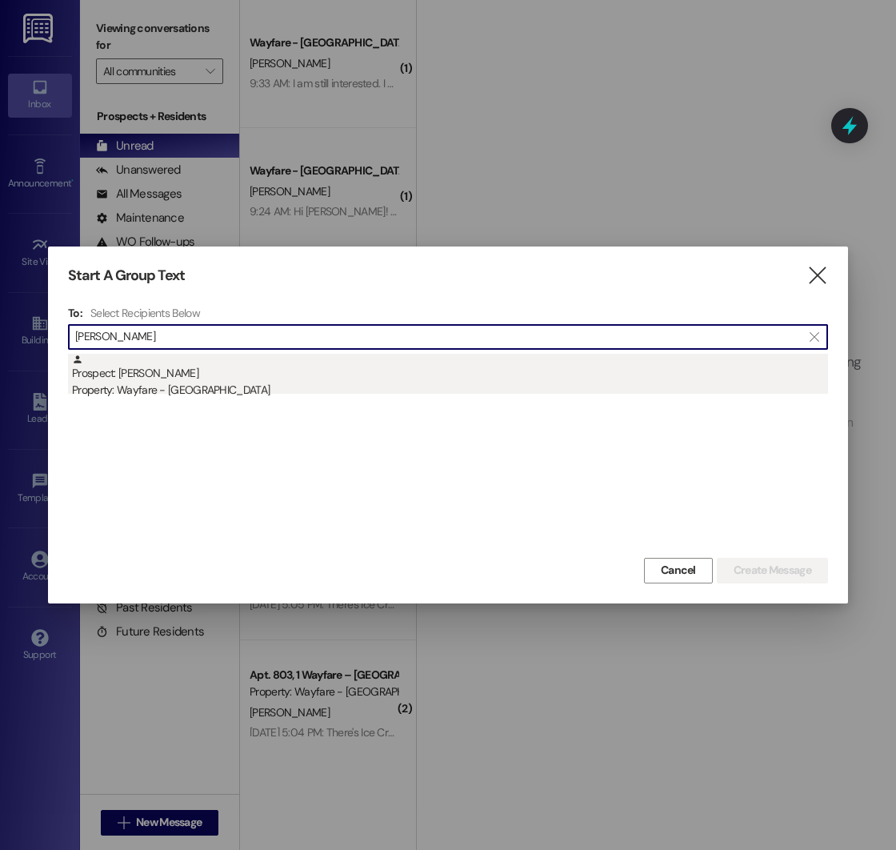
type input "[PERSON_NAME]"
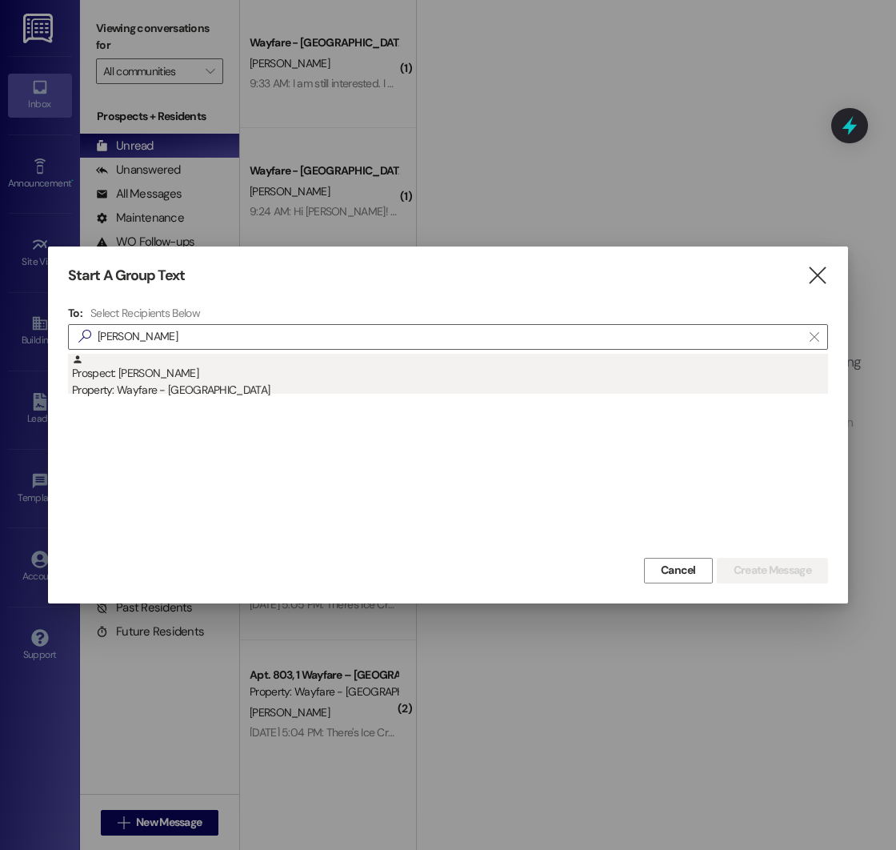
click at [244, 378] on div "Prospect: [PERSON_NAME] Property: Wayfare - [GEOGRAPHIC_DATA]" at bounding box center [450, 377] width 756 height 46
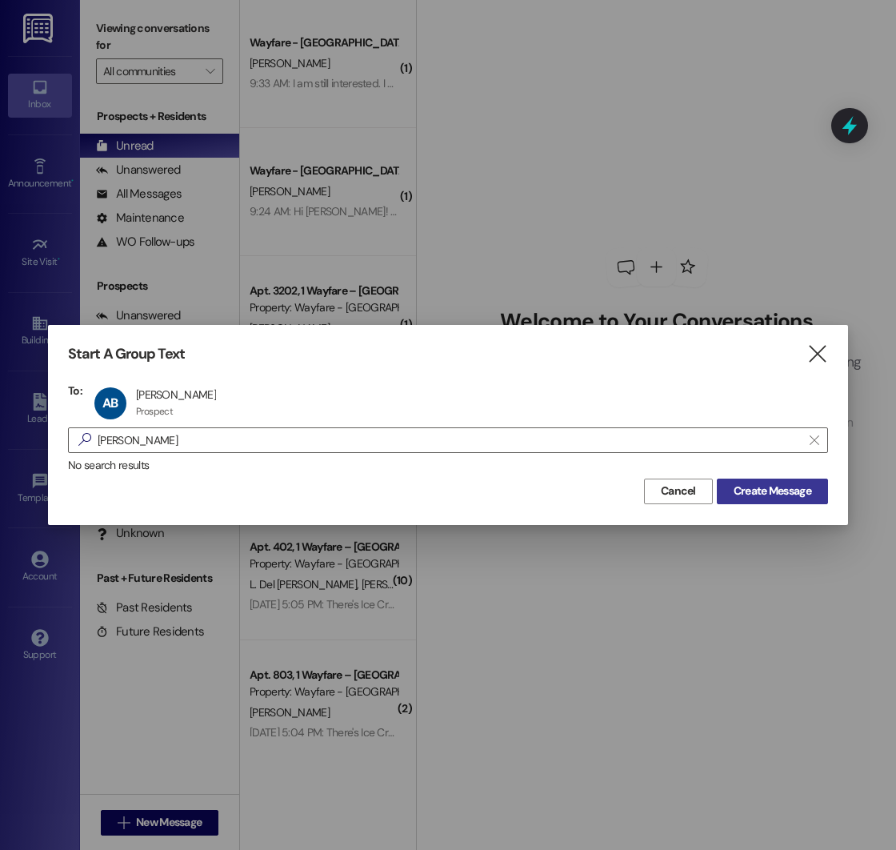
click at [796, 491] on span "Create Message" at bounding box center [773, 491] width 78 height 17
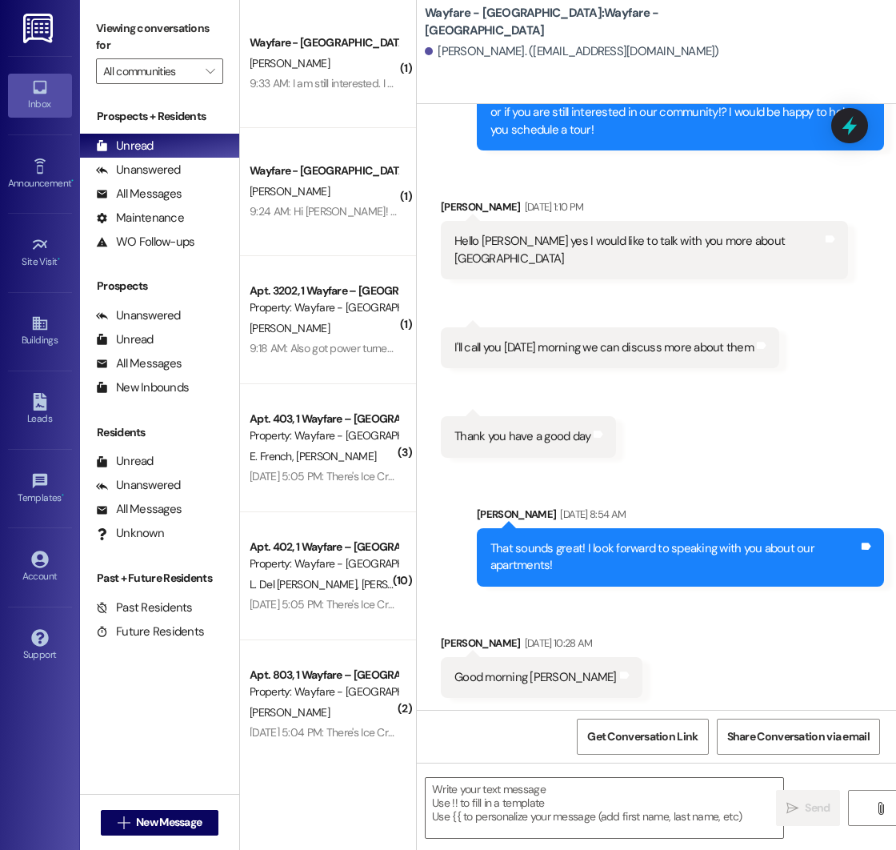
scroll to position [281, 0]
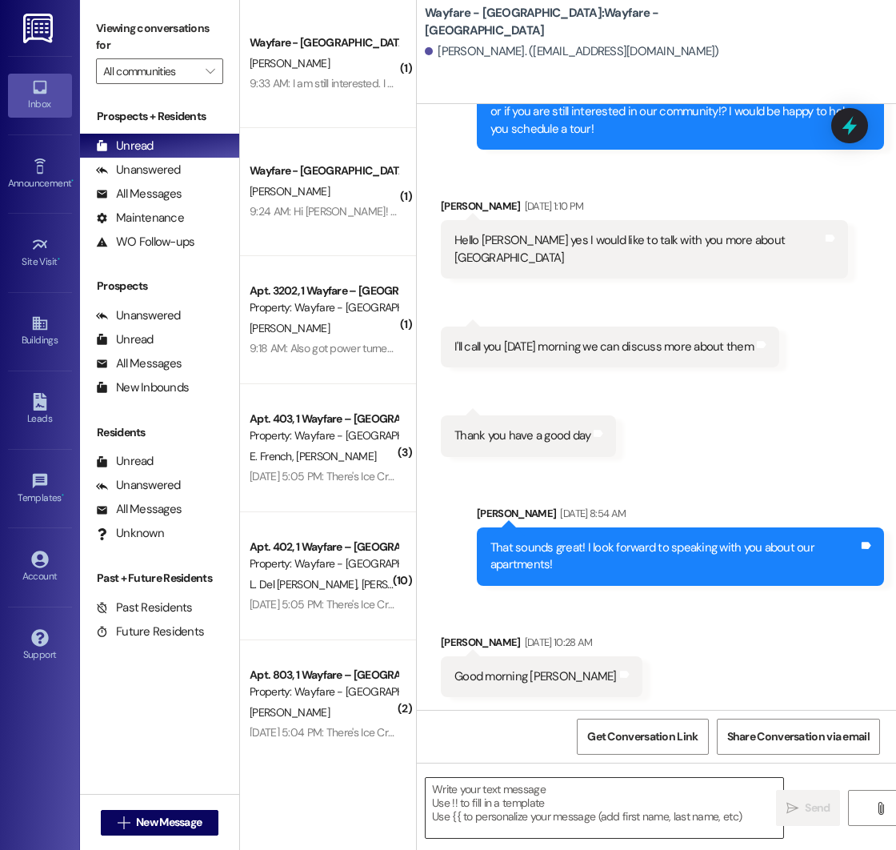
click at [514, 800] on textarea at bounding box center [605, 808] width 358 height 60
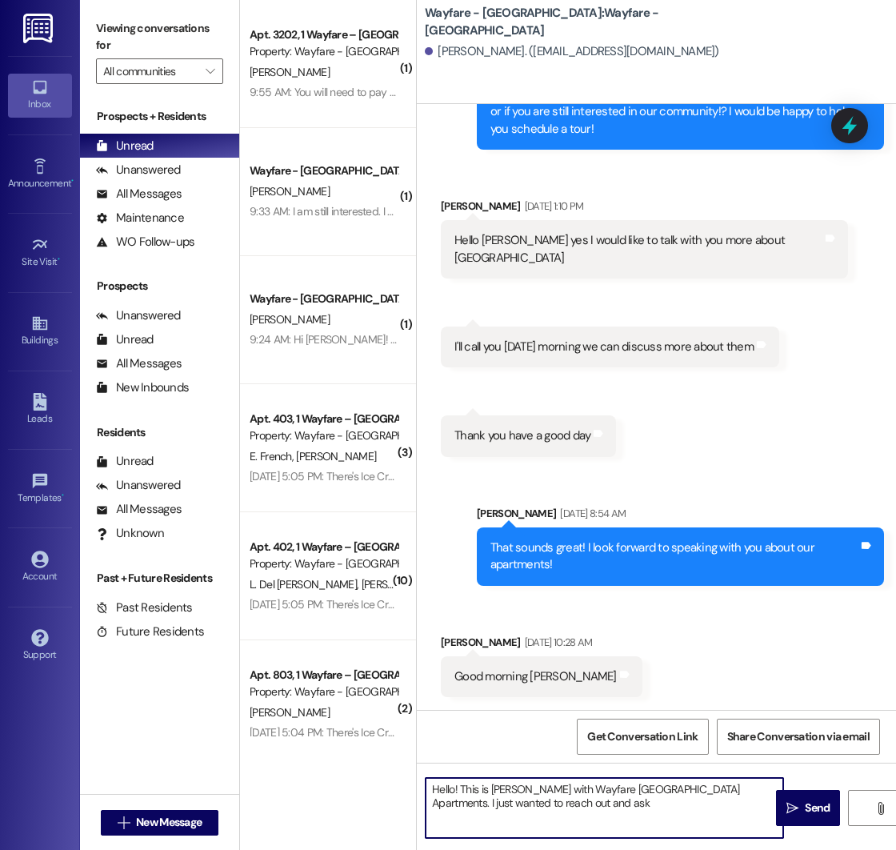
click at [589, 803] on textarea "Hello! This is [PERSON_NAME] with Wayfare [GEOGRAPHIC_DATA] Apartments. I just …" at bounding box center [605, 808] width 358 height 60
click at [574, 798] on textarea "Hello! This is [PERSON_NAME] with Wayfare [GEOGRAPHIC_DATA] Apartments. I just …" at bounding box center [605, 808] width 358 height 60
type textarea "Hello! This is [PERSON_NAME] with Wayfare [GEOGRAPHIC_DATA] Apartments. I just …"
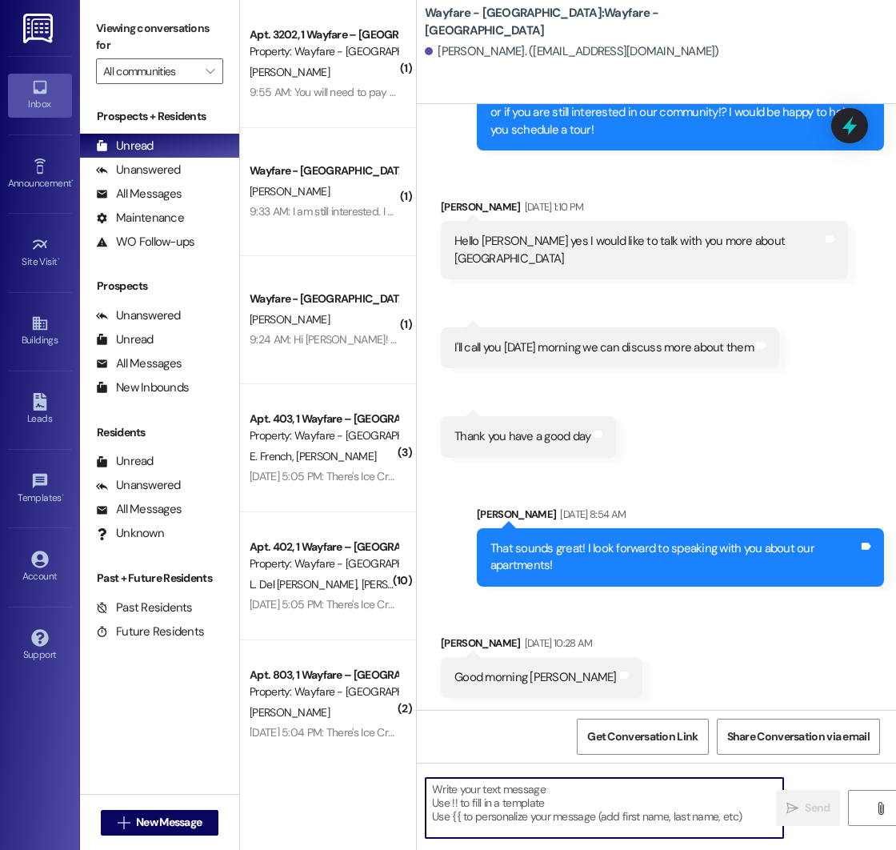
scroll to position [427, 0]
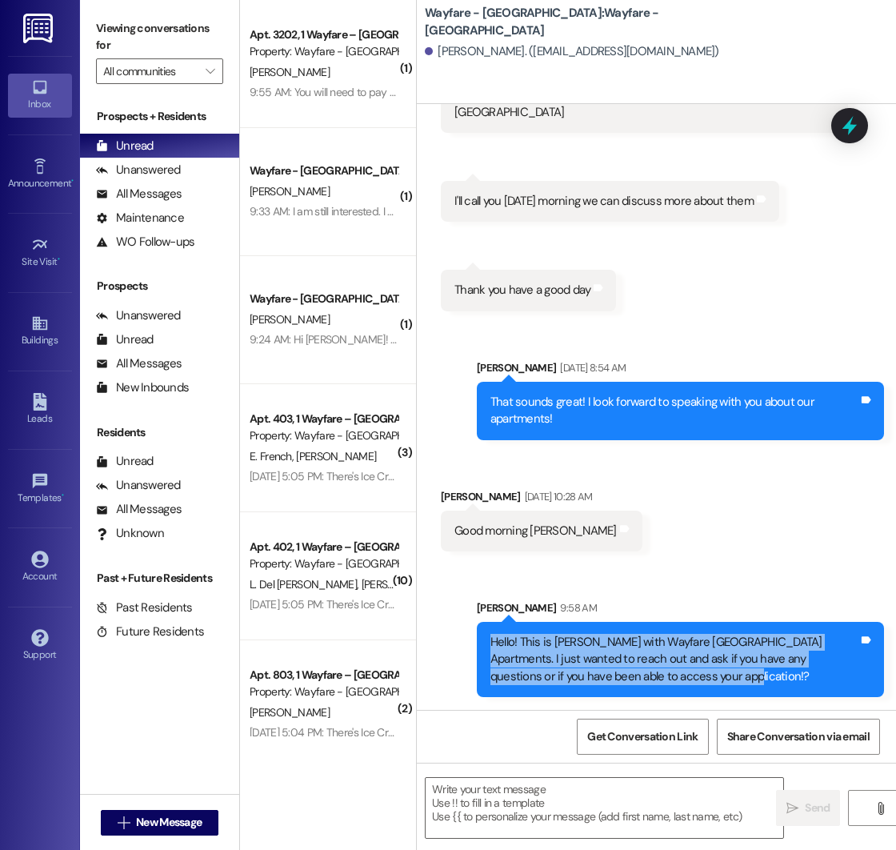
drag, startPoint x: 491, startPoint y: 643, endPoint x: 693, endPoint y: 679, distance: 205.7
click at [693, 679] on div "Hello! This is [PERSON_NAME] with Wayfare [GEOGRAPHIC_DATA] Apartments. I just …" at bounding box center [675, 659] width 368 height 51
copy div "Hello! This is [PERSON_NAME] with Wayfare [GEOGRAPHIC_DATA] Apartments. I just …"
click at [133, 820] on span "New Message" at bounding box center [169, 822] width 72 height 17
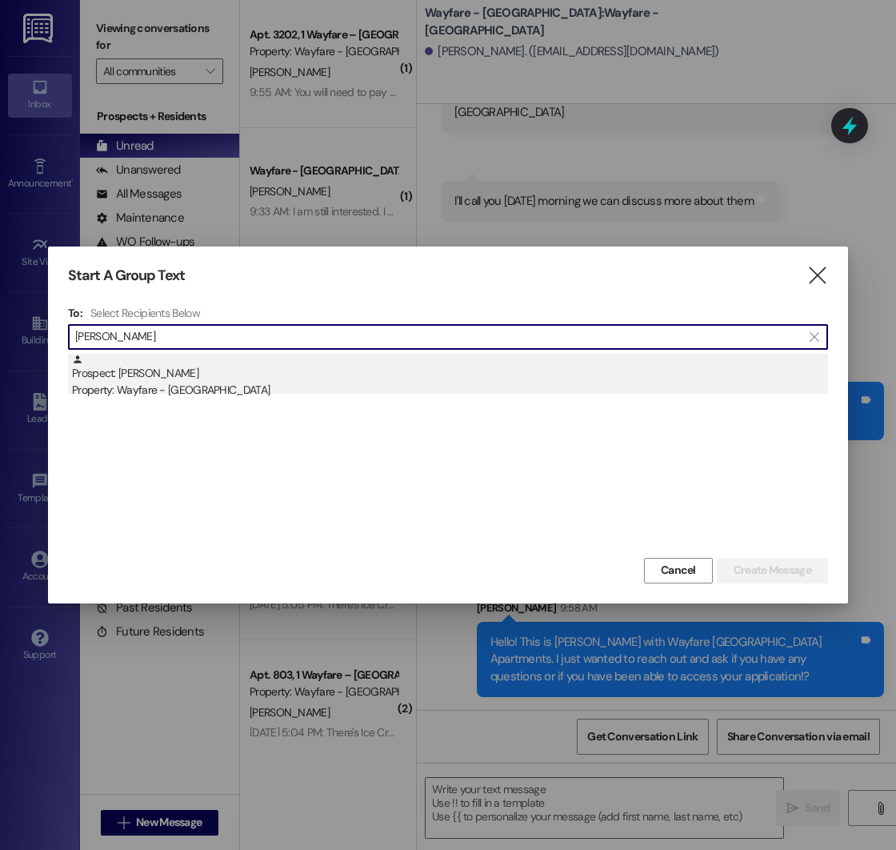
type input "[PERSON_NAME]"
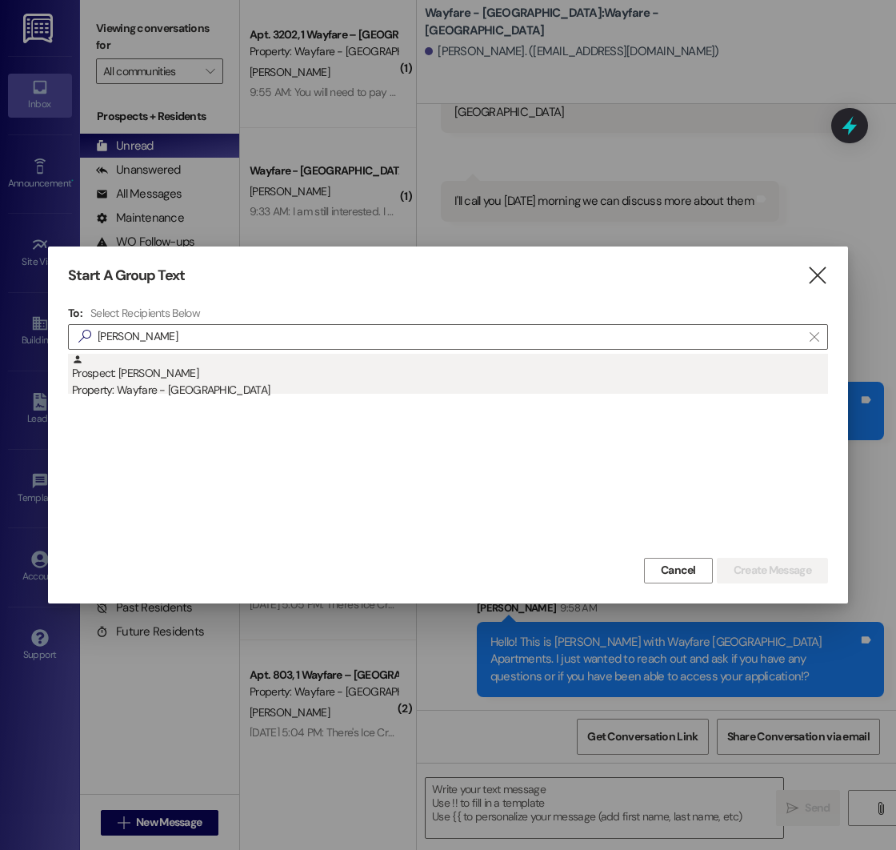
click at [166, 394] on div "Property: Wayfare - [GEOGRAPHIC_DATA]" at bounding box center [450, 390] width 756 height 17
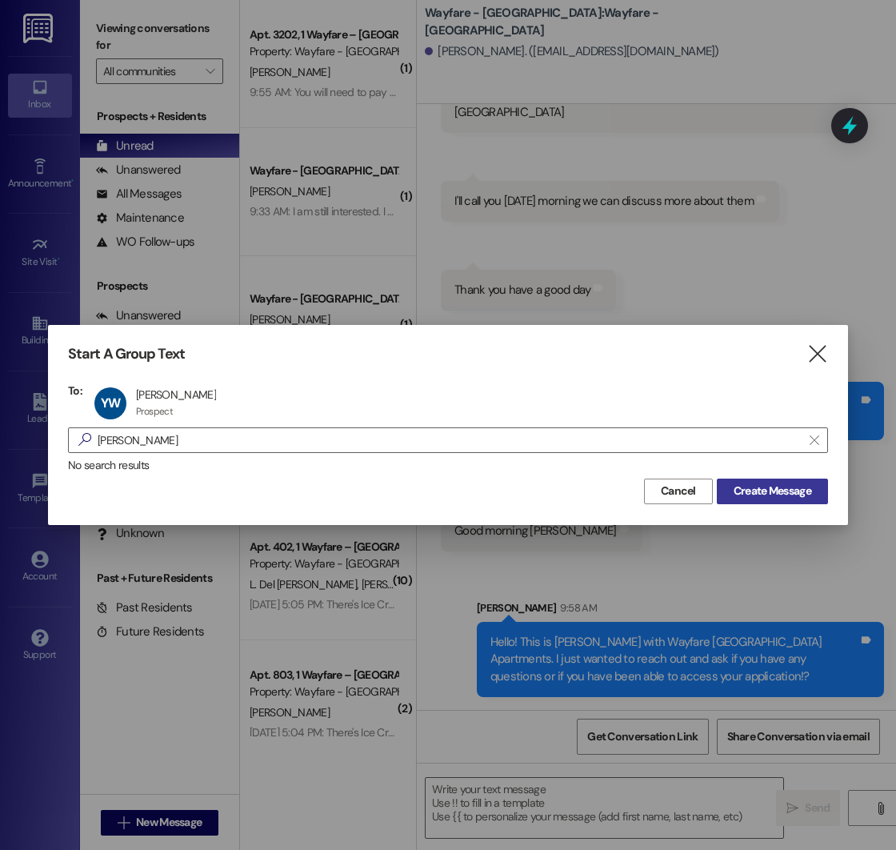
click at [769, 495] on span "Create Message" at bounding box center [773, 491] width 78 height 17
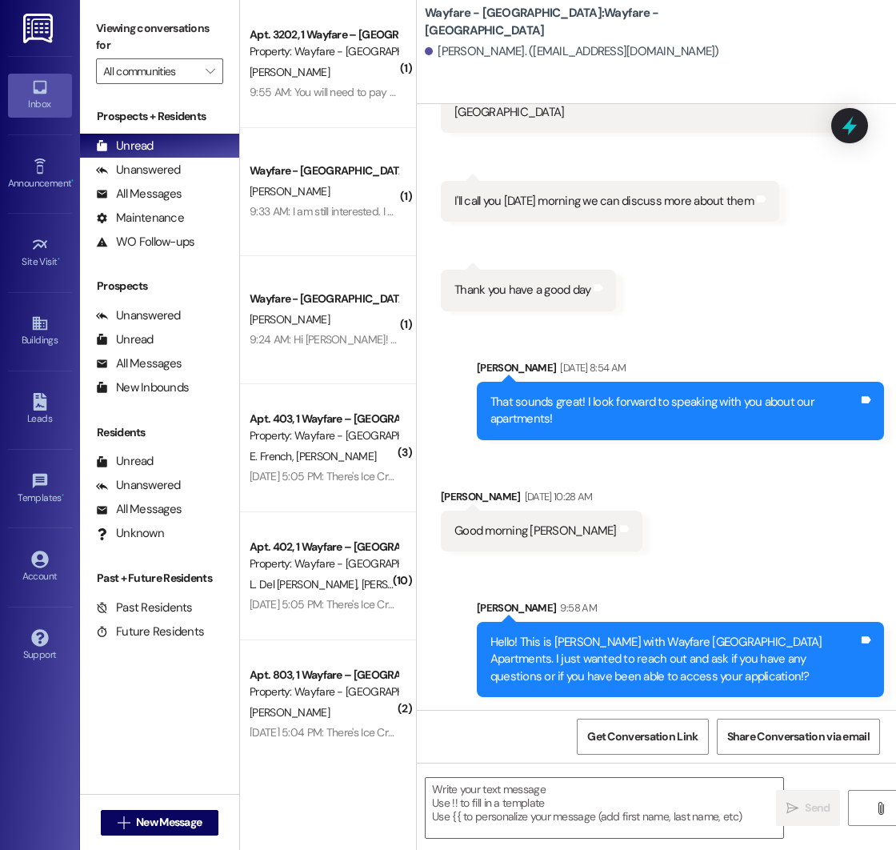
scroll to position [0, 0]
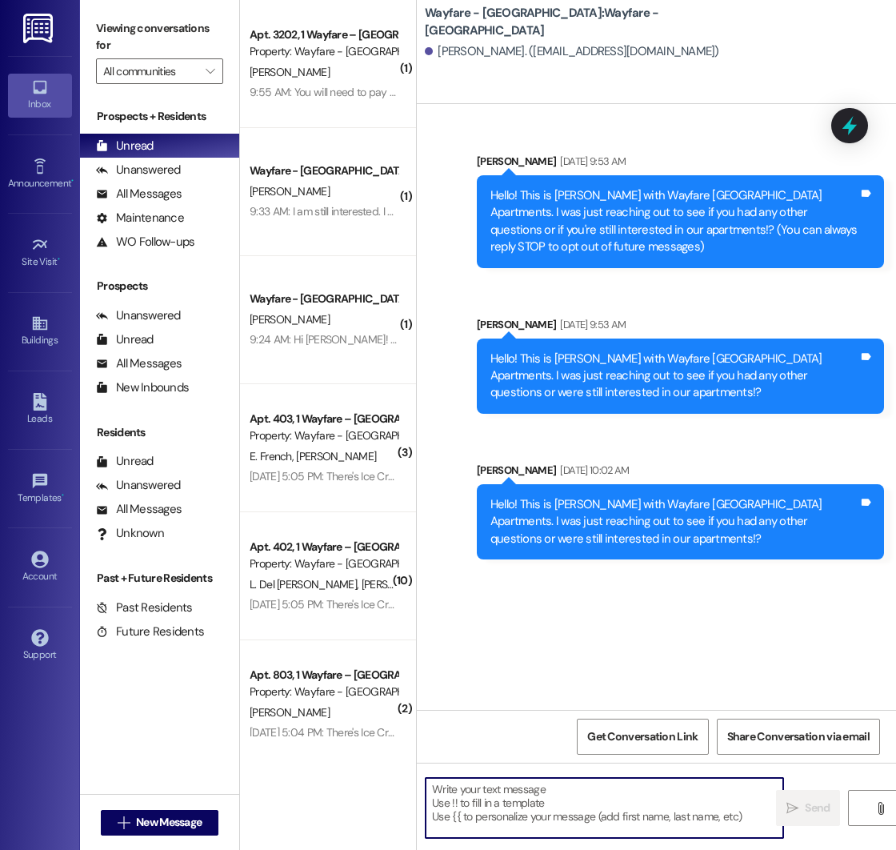
paste textarea "Hello! This is [PERSON_NAME] with Wayfare [GEOGRAPHIC_DATA] Apartments. I just …"
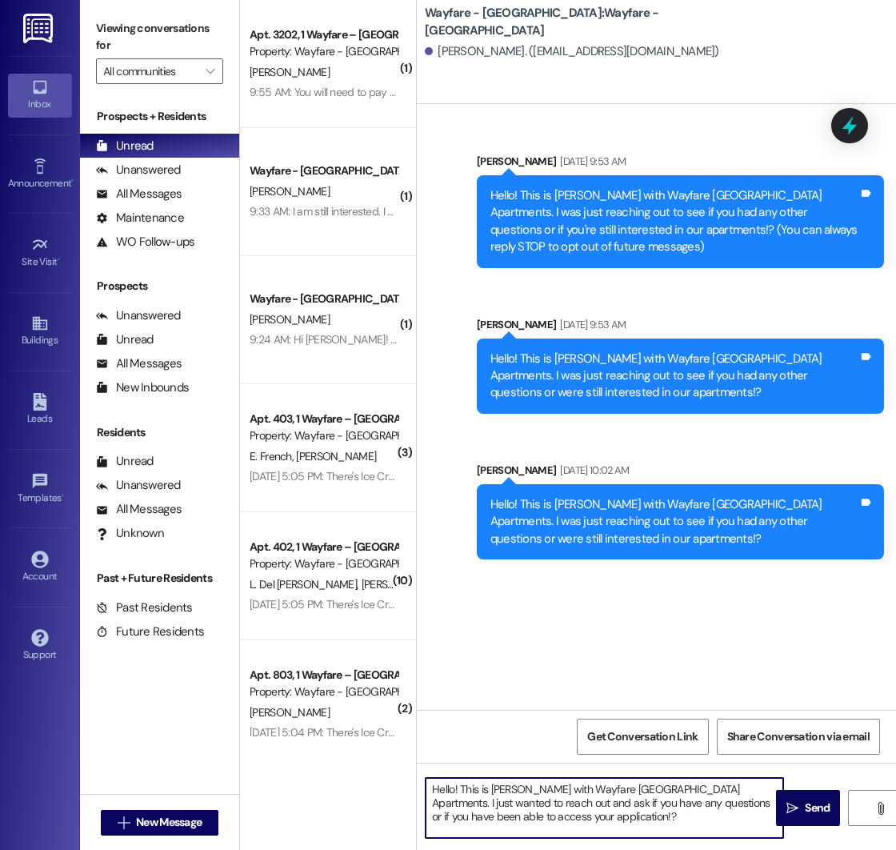
drag, startPoint x: 609, startPoint y: 815, endPoint x: 726, endPoint y: 807, distance: 117.1
click at [726, 807] on textarea "Hello! This is [PERSON_NAME] with Wayfare [GEOGRAPHIC_DATA] Apartments. I just …" at bounding box center [605, 808] width 358 height 60
type textarea "Hello! This is [PERSON_NAME] with Wayfare [GEOGRAPHIC_DATA] Apartments. I just …"
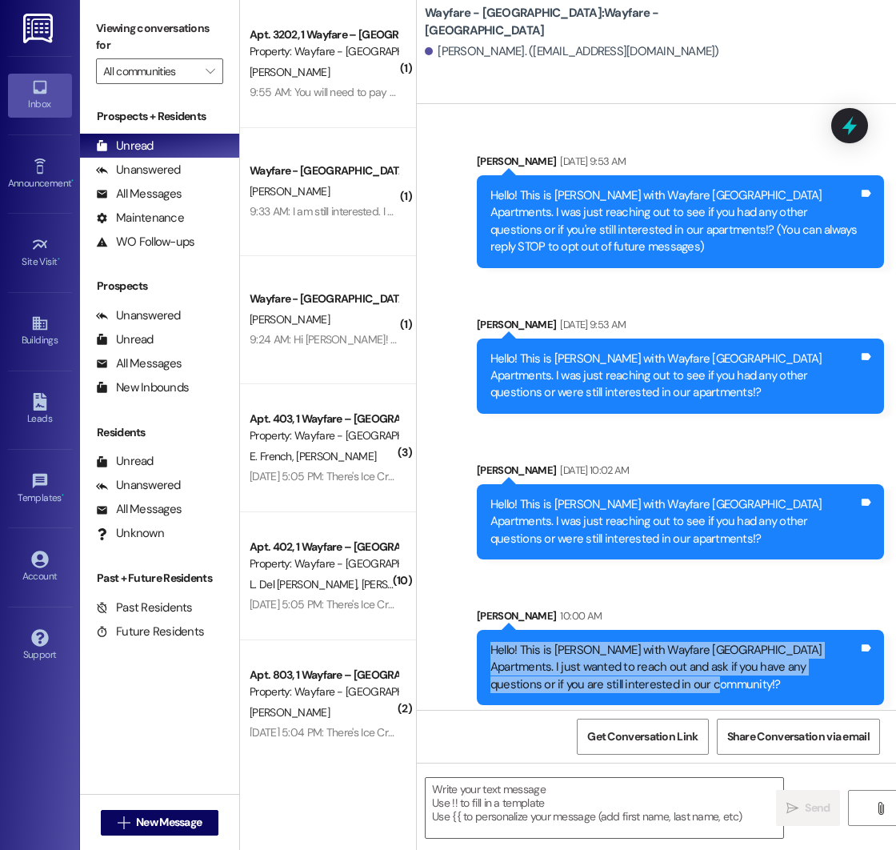
drag, startPoint x: 490, startPoint y: 647, endPoint x: 696, endPoint y: 689, distance: 210.0
click at [696, 689] on div "Hello! This is [PERSON_NAME] with Wayfare [GEOGRAPHIC_DATA] Apartments. I just …" at bounding box center [675, 667] width 368 height 51
copy div "Hello! This is [PERSON_NAME] with Wayfare [GEOGRAPHIC_DATA] Apartments. I just …"
click at [447, 650] on div "Sent via SMS [PERSON_NAME] [DATE] 9:53 AM Hello! This is [PERSON_NAME] with Way…" at bounding box center [656, 417] width 479 height 600
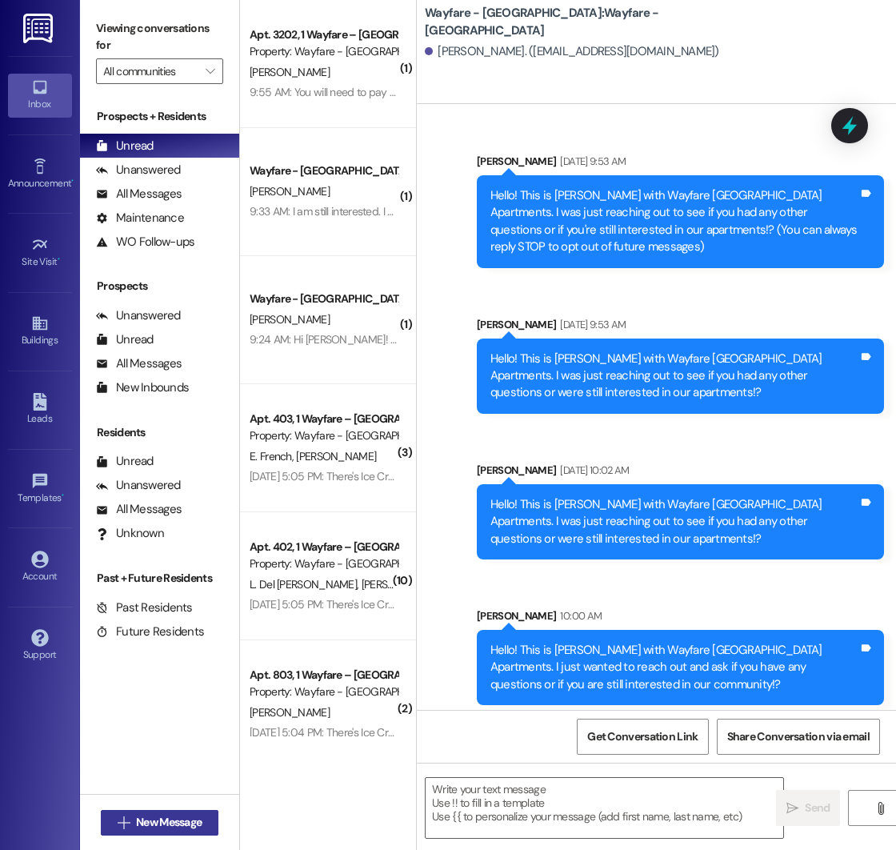
click at [162, 818] on span "New Message" at bounding box center [169, 822] width 66 height 17
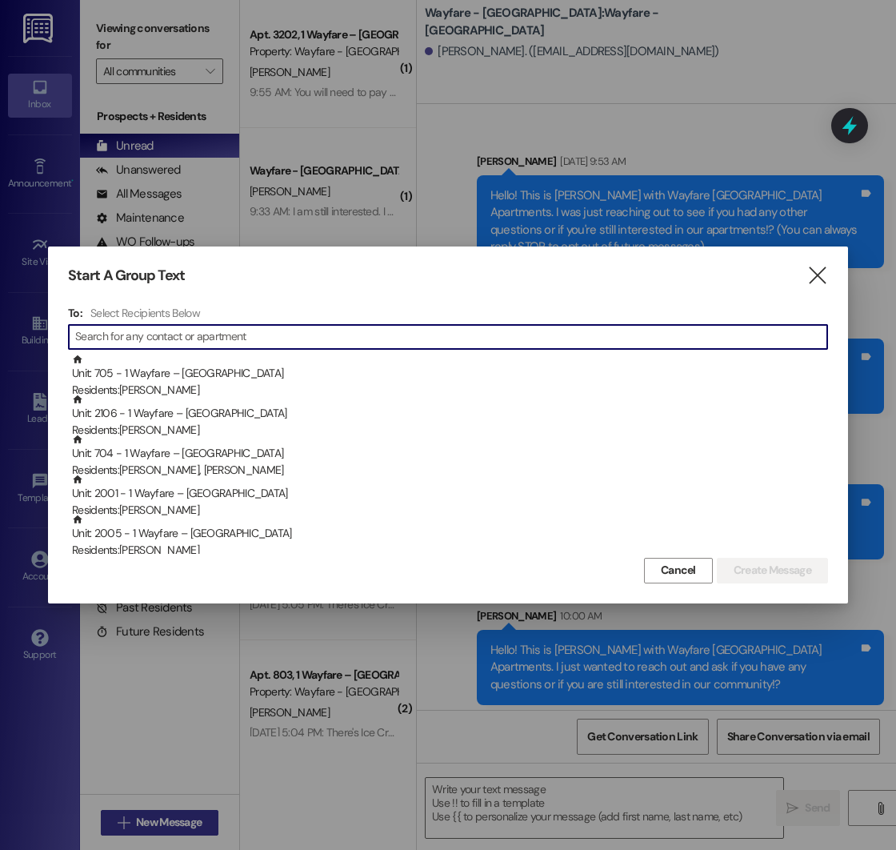
click at [162, 818] on div at bounding box center [448, 425] width 896 height 850
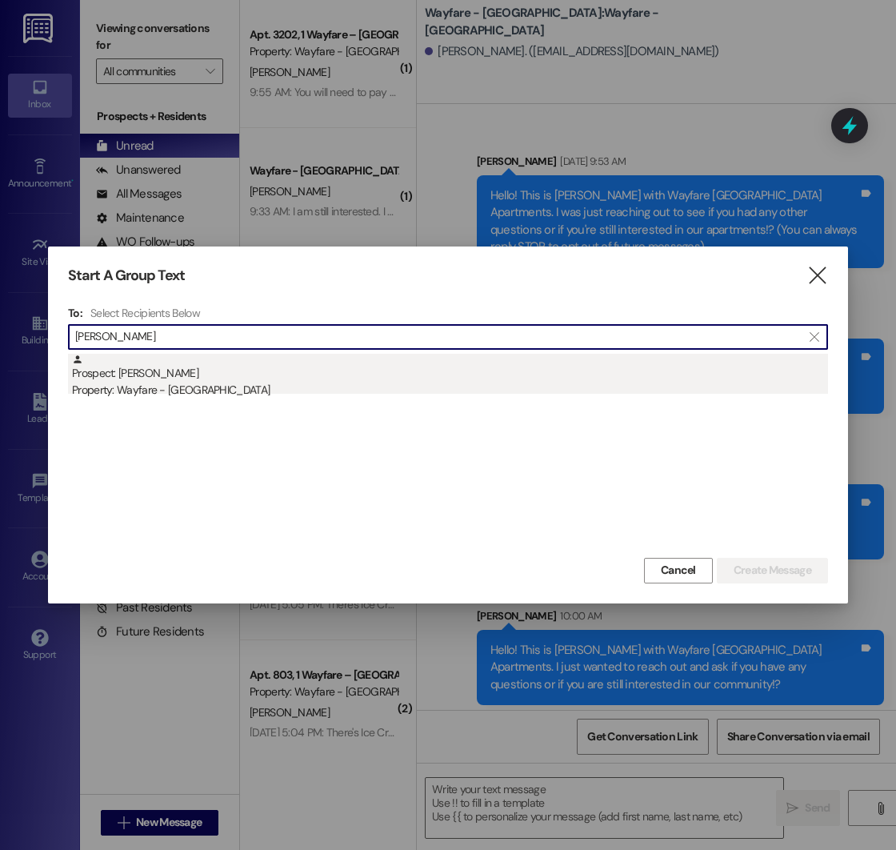
type input "[PERSON_NAME]"
click at [201, 379] on div "Prospect: [PERSON_NAME] Property: Wayfare - [GEOGRAPHIC_DATA]" at bounding box center [450, 377] width 756 height 46
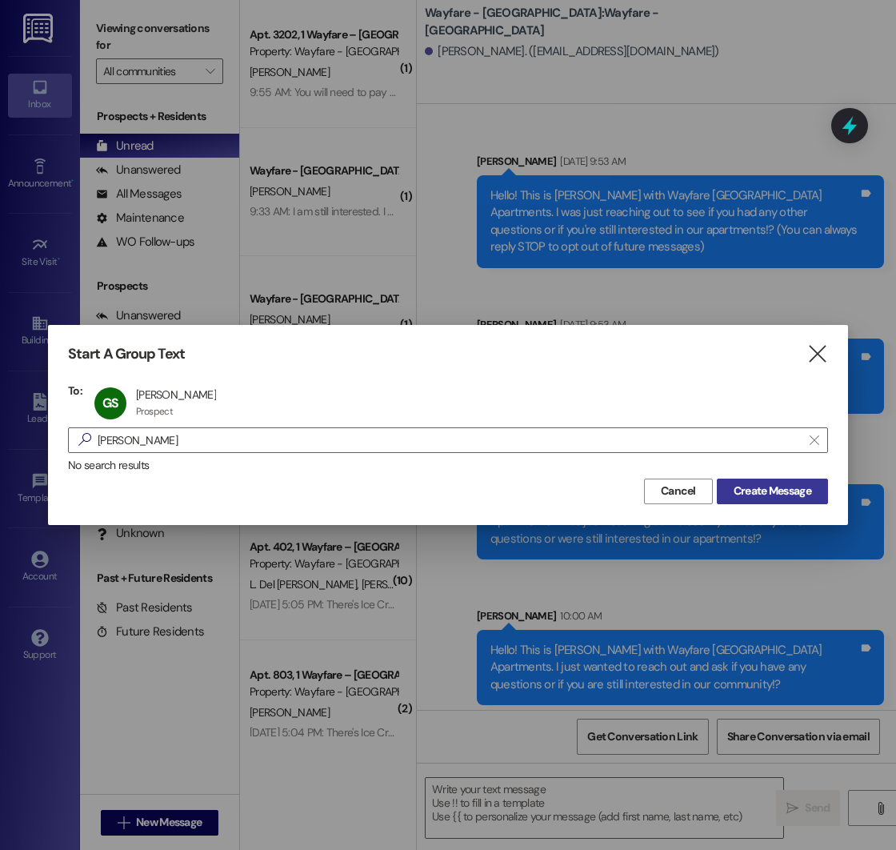
click at [775, 492] on span "Create Message" at bounding box center [773, 491] width 78 height 17
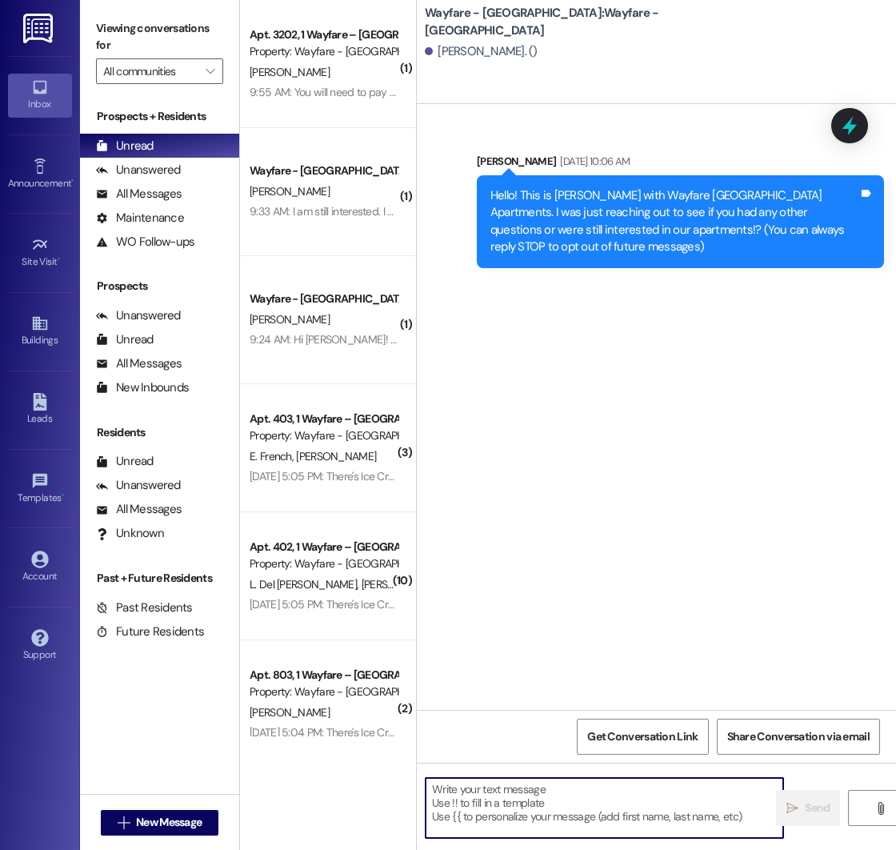
paste textarea "Hello! This is [PERSON_NAME] with Wayfare [GEOGRAPHIC_DATA] Apartments. I just …"
type textarea "Hello! This is [PERSON_NAME] with Wayfare [GEOGRAPHIC_DATA] Apartments. I just …"
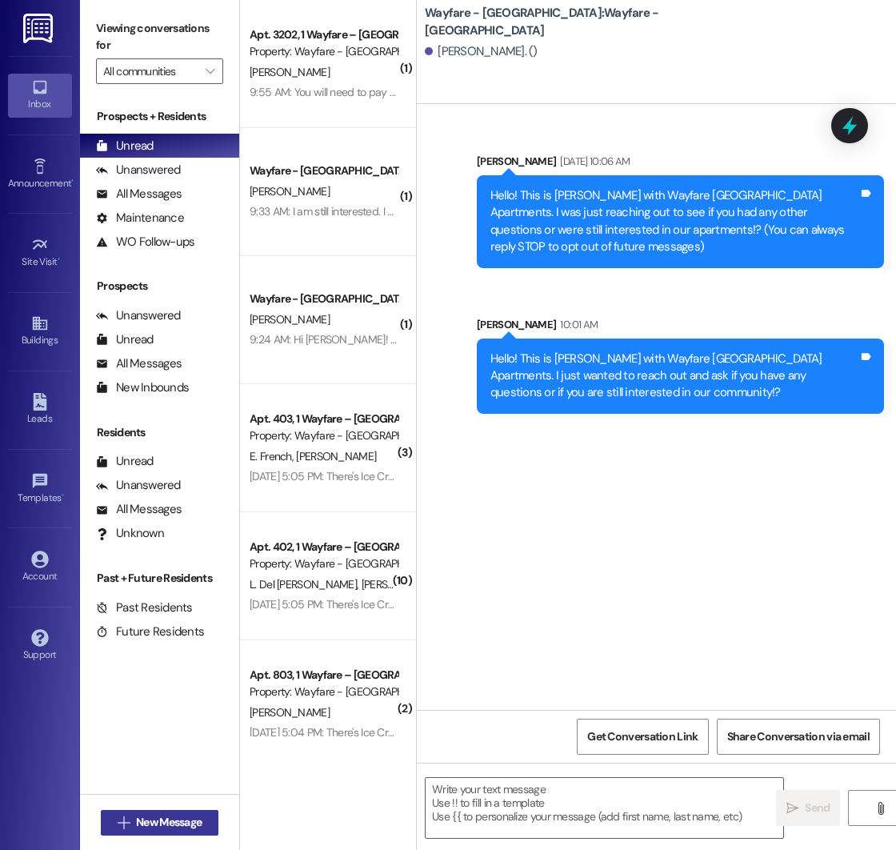
click at [146, 826] on span "New Message" at bounding box center [169, 822] width 66 height 17
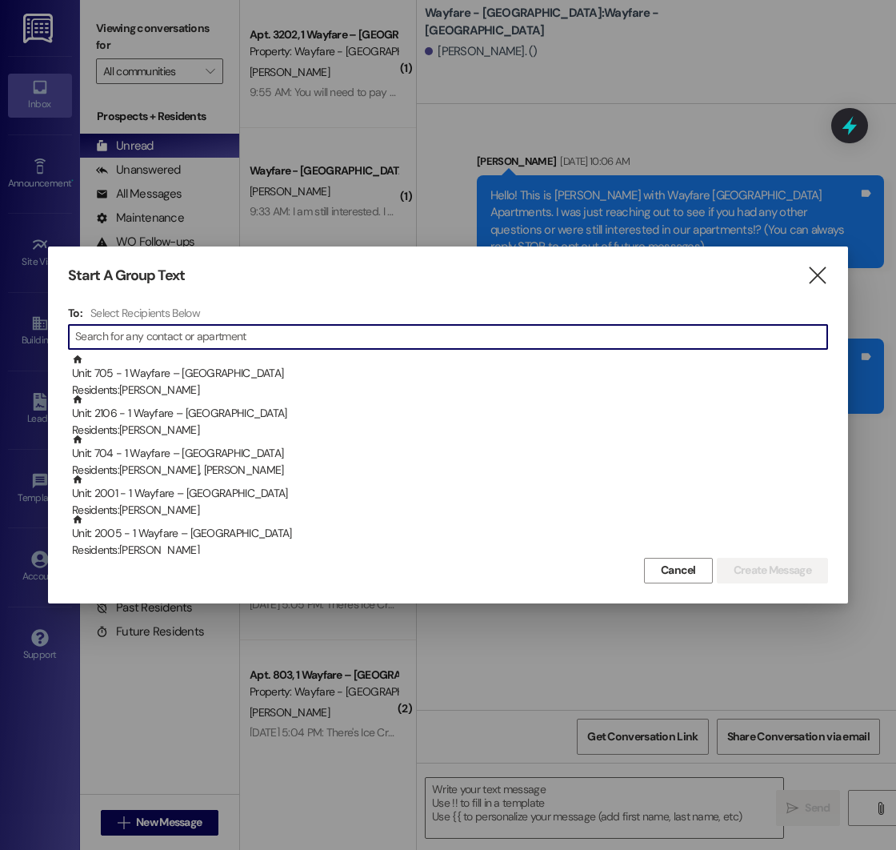
click at [257, 338] on input at bounding box center [451, 337] width 752 height 22
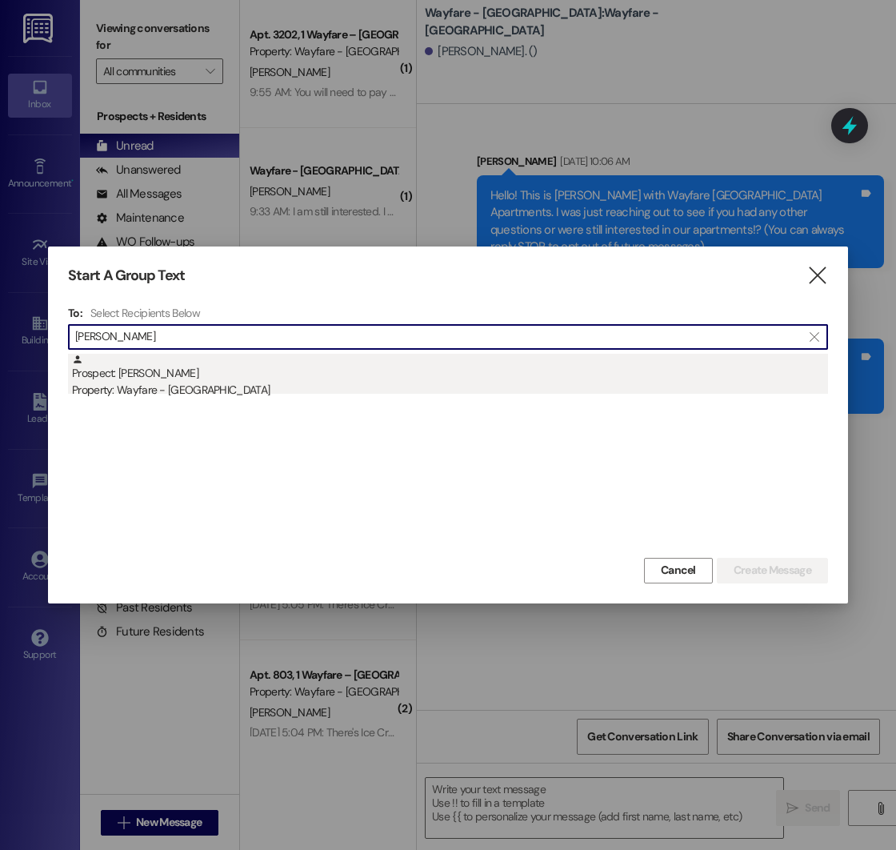
type input "[PERSON_NAME]"
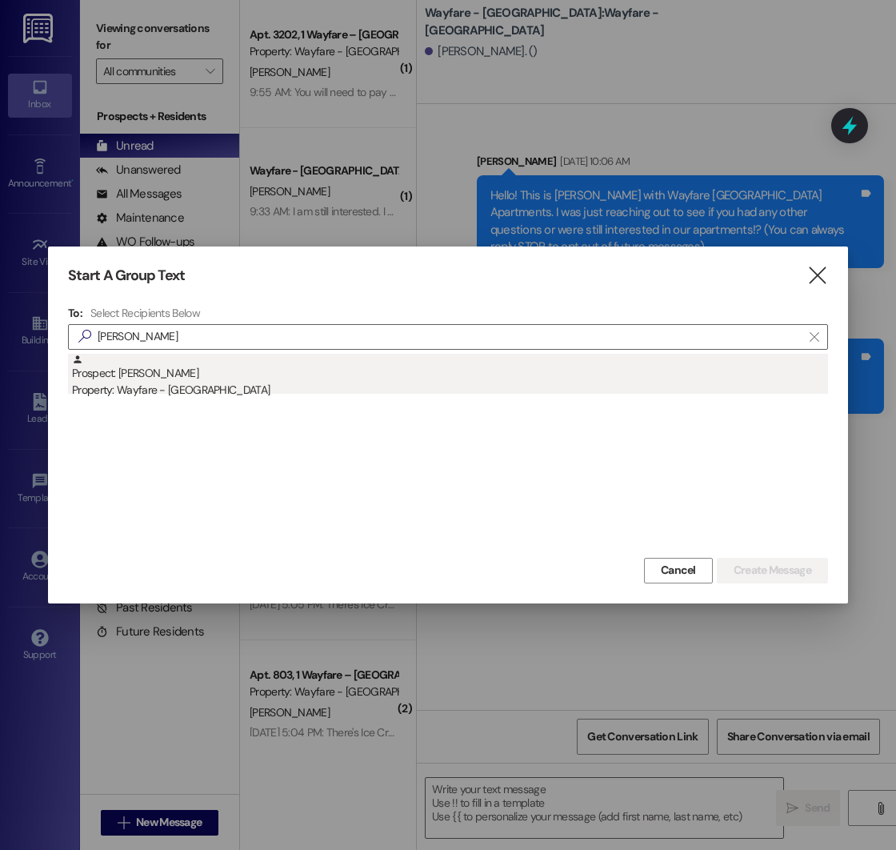
click at [210, 363] on div "Prospect: [PERSON_NAME] Property: Wayfare - [GEOGRAPHIC_DATA]" at bounding box center [450, 377] width 756 height 46
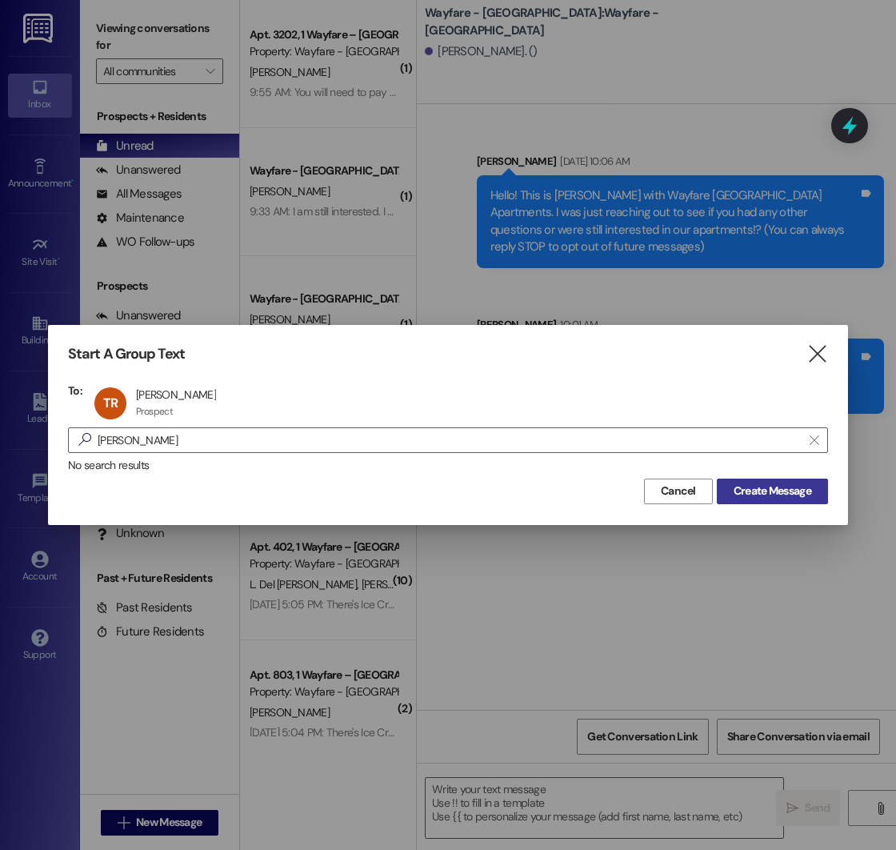
click at [769, 491] on span "Create Message" at bounding box center [773, 491] width 78 height 17
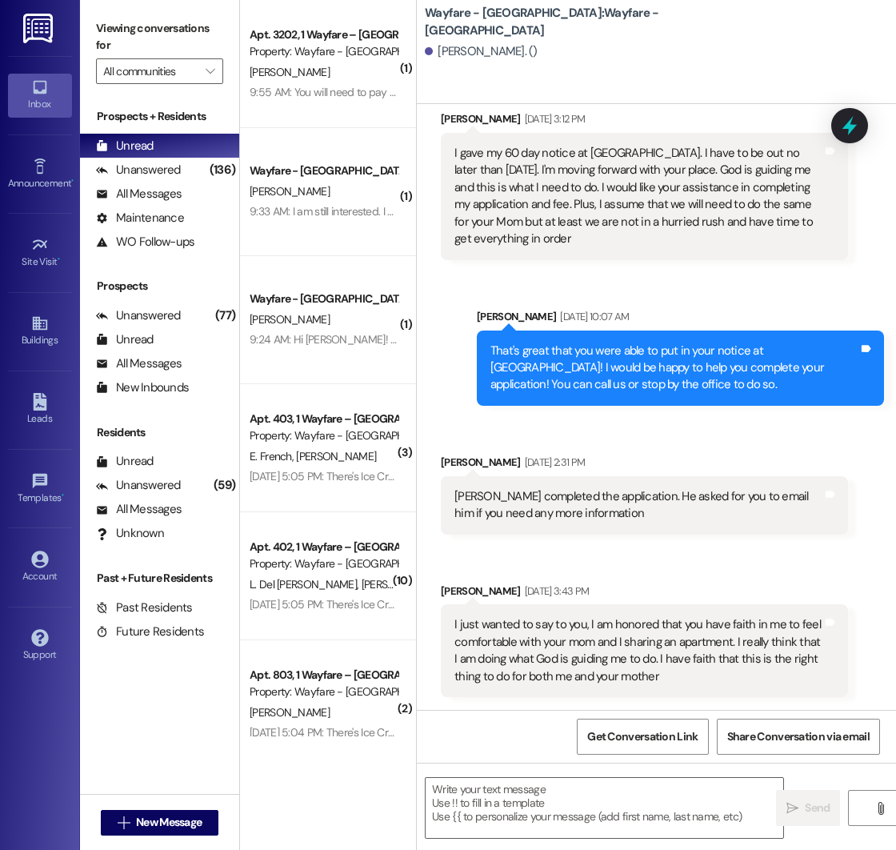
scroll to position [3560, 0]
click at [551, 788] on textarea at bounding box center [605, 808] width 358 height 60
click at [489, 787] on textarea at bounding box center [605, 808] width 358 height 60
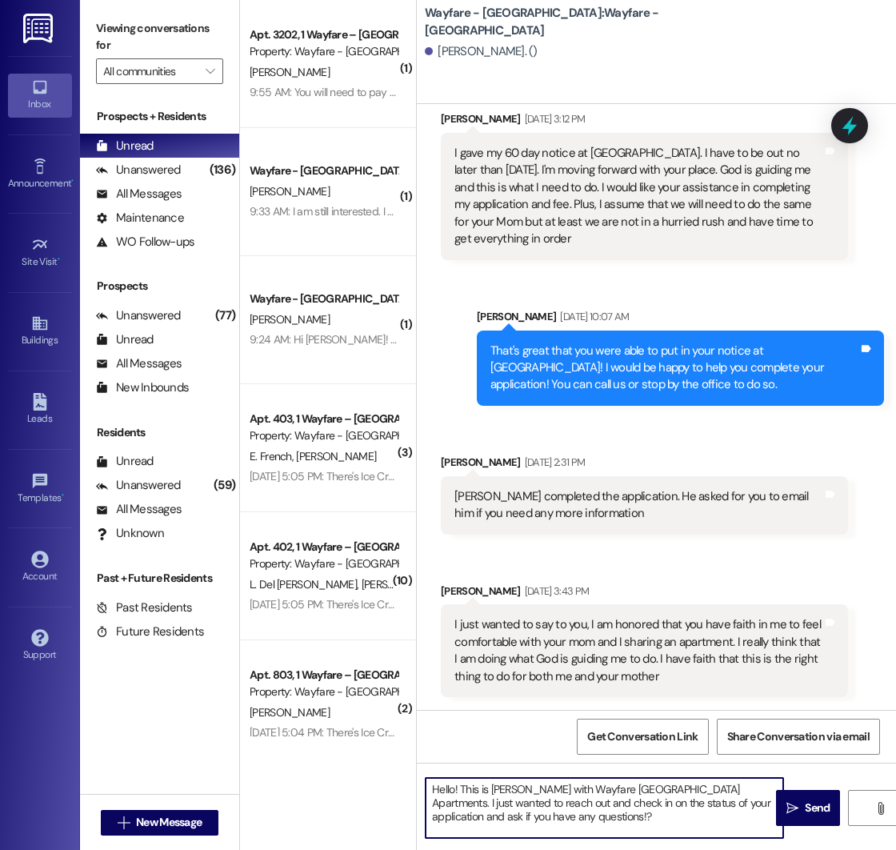
click at [769, 806] on textarea "Hello! This is [PERSON_NAME] with Wayfare [GEOGRAPHIC_DATA] Apartments. I just …" at bounding box center [605, 808] width 358 height 60
type textarea "Hello! This is [PERSON_NAME] with Wayfare [GEOGRAPHIC_DATA] Apartments. I just …"
click at [587, 816] on textarea "Hello! This is [PERSON_NAME] with Wayfare [GEOGRAPHIC_DATA] Apartments. I just …" at bounding box center [605, 808] width 358 height 60
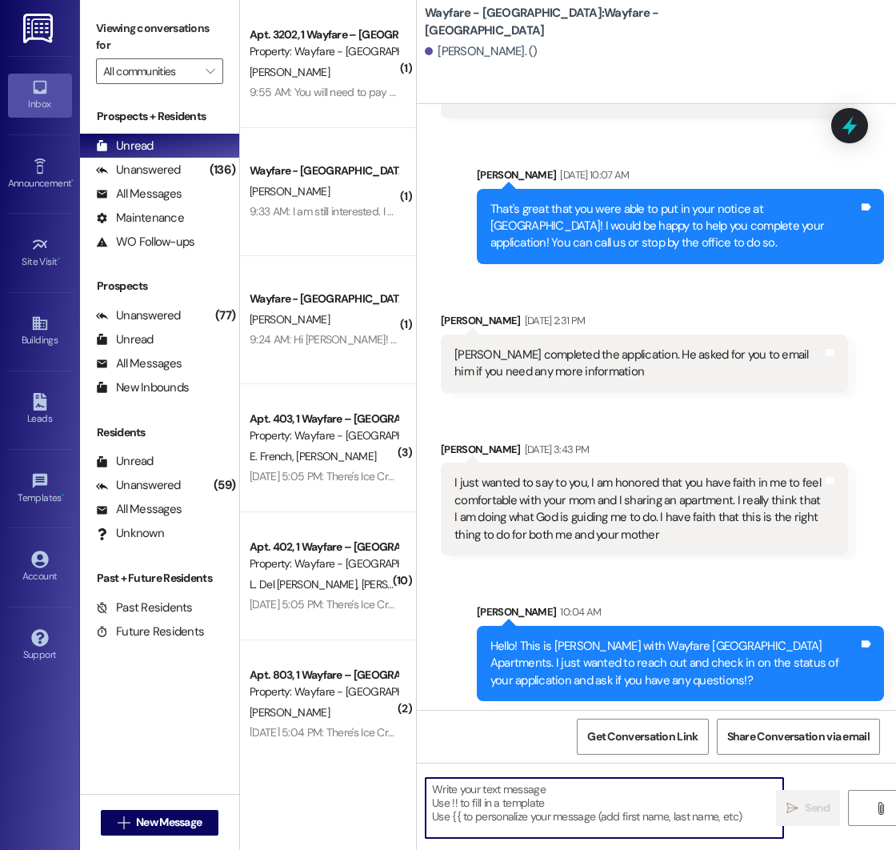
scroll to position [3706, 0]
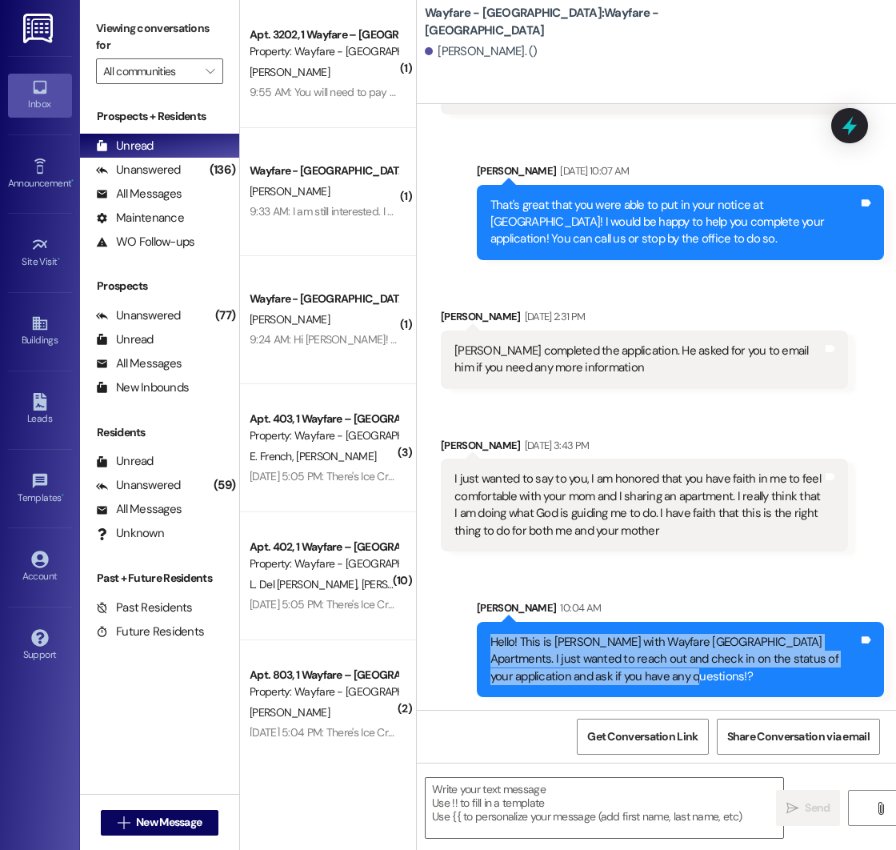
drag, startPoint x: 488, startPoint y: 638, endPoint x: 656, endPoint y: 685, distance: 174.6
click at [656, 685] on div "Hello! This is [PERSON_NAME] with Wayfare [GEOGRAPHIC_DATA] Apartments. I just …" at bounding box center [680, 659] width 407 height 75
copy div "Hello! This is [PERSON_NAME] with Wayfare [GEOGRAPHIC_DATA] Apartments. I just …"
click at [148, 820] on span "New Message" at bounding box center [169, 822] width 66 height 17
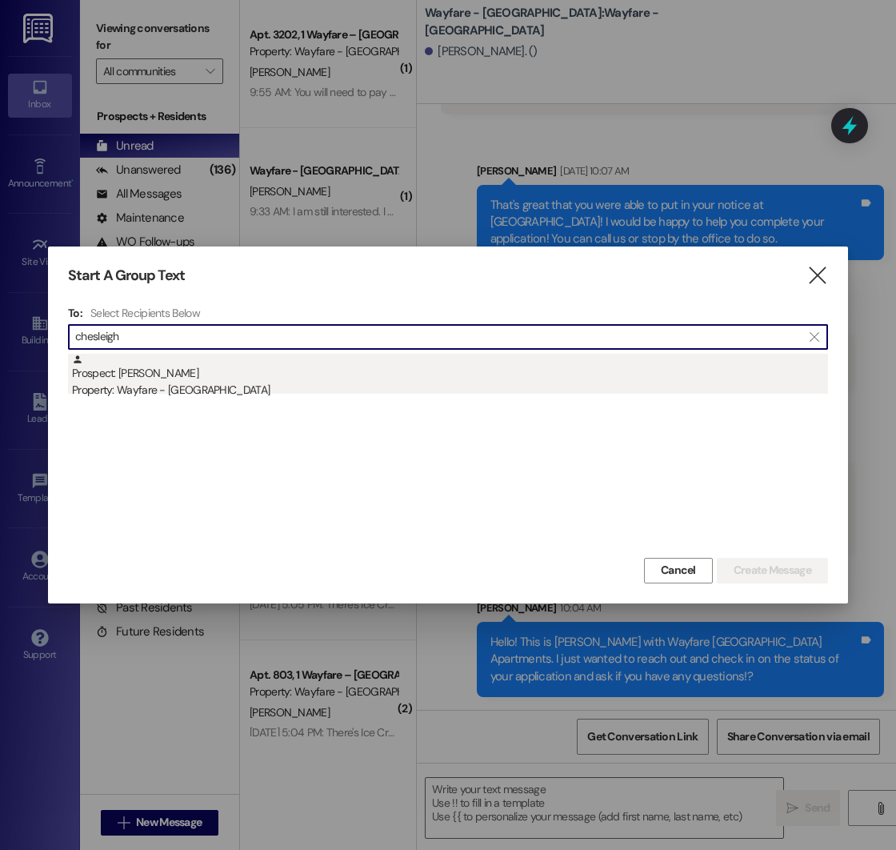
type input "chesleigh"
click at [174, 365] on div "Prospect: [PERSON_NAME] Property: Wayfare - [GEOGRAPHIC_DATA]" at bounding box center [450, 377] width 756 height 46
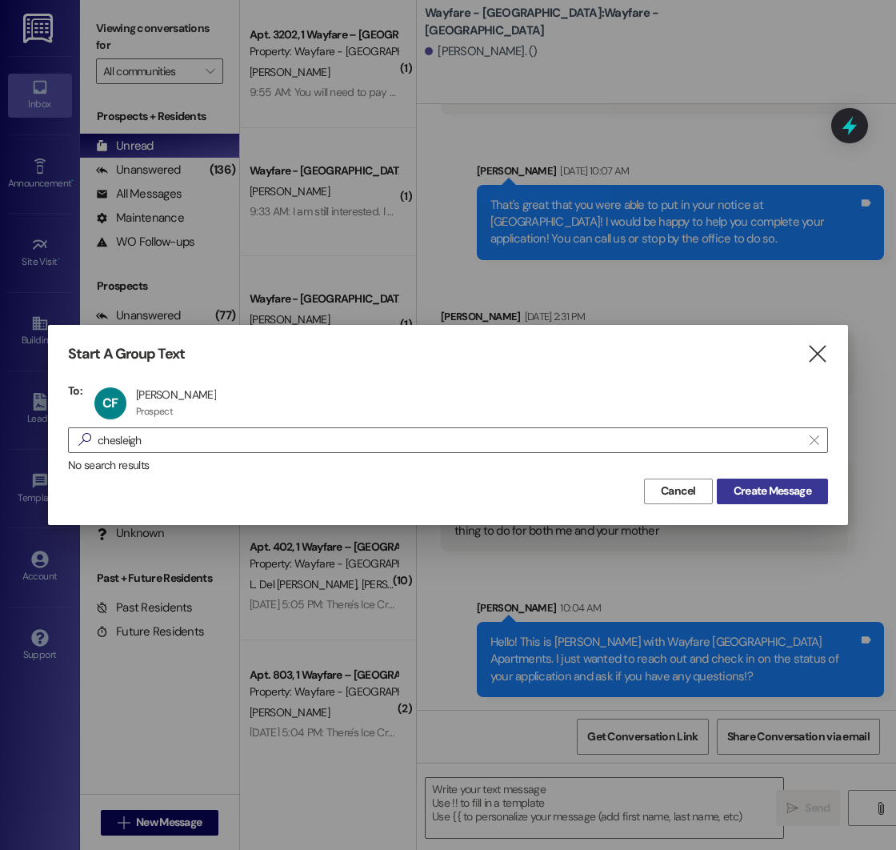
click at [792, 491] on span "Create Message" at bounding box center [773, 491] width 78 height 17
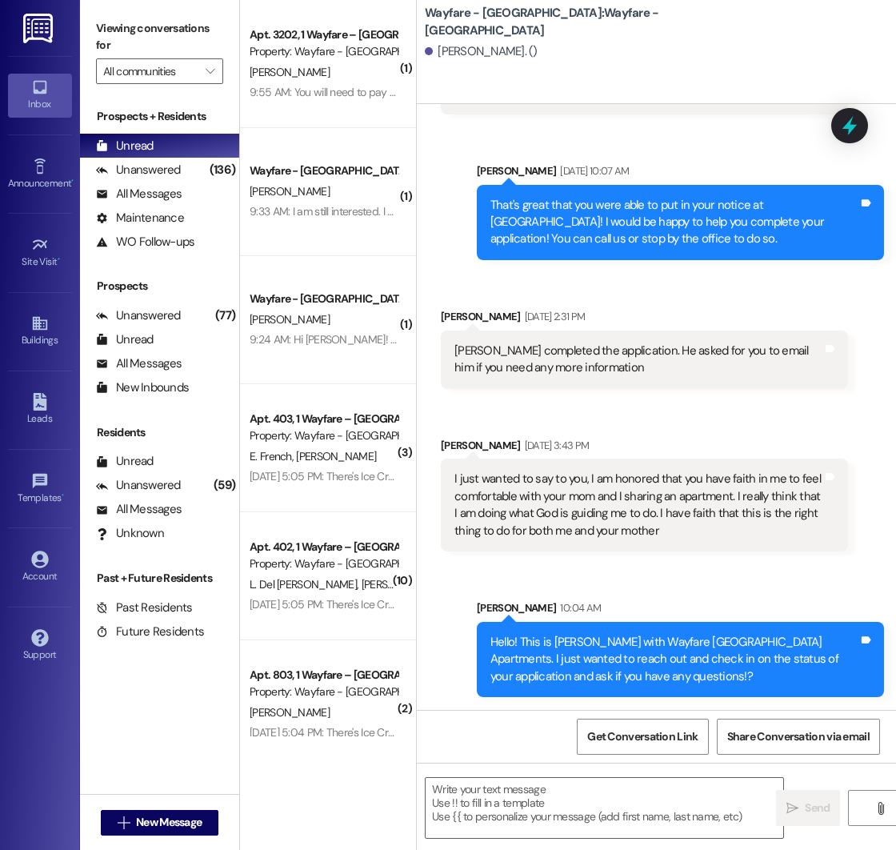
scroll to position [394, 0]
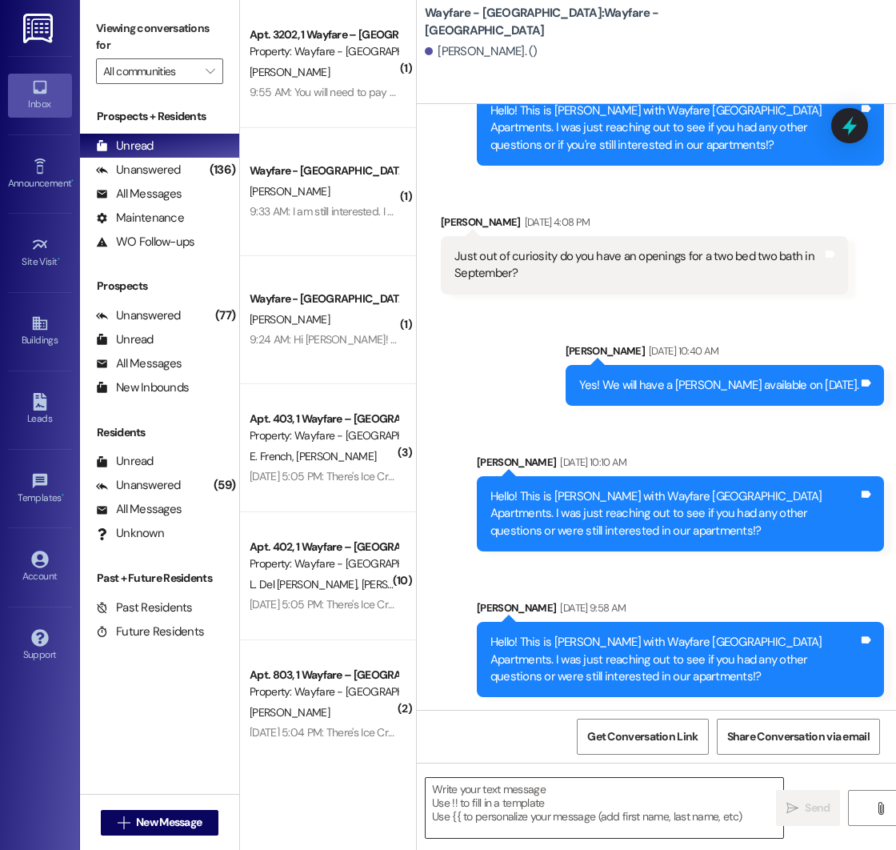
click at [475, 804] on textarea at bounding box center [605, 808] width 358 height 60
paste textarea "Hello! This is [PERSON_NAME] with Wayfare [GEOGRAPHIC_DATA] Apartments. I just …"
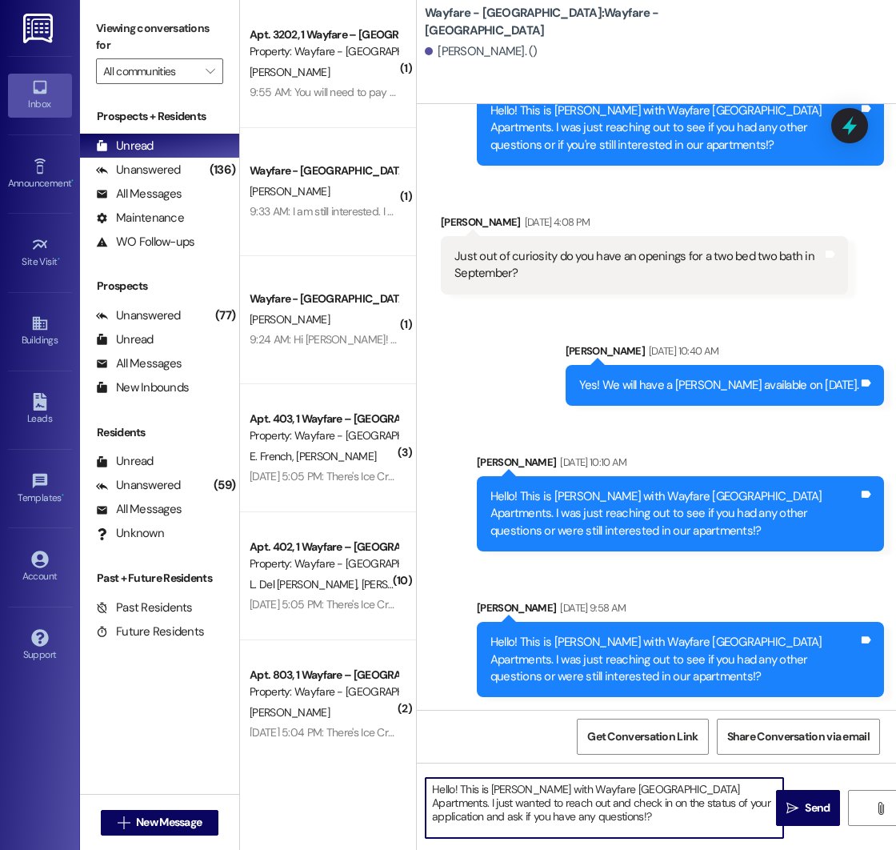
drag, startPoint x: 586, startPoint y: 816, endPoint x: 551, endPoint y: 800, distance: 38.7
click at [551, 800] on textarea "Hello! This is [PERSON_NAME] with Wayfare [GEOGRAPHIC_DATA] Apartments. I just …" at bounding box center [605, 808] width 358 height 60
type textarea "Hello! This is [PERSON_NAME] with Wayfare [GEOGRAPHIC_DATA] Apartments. I just …"
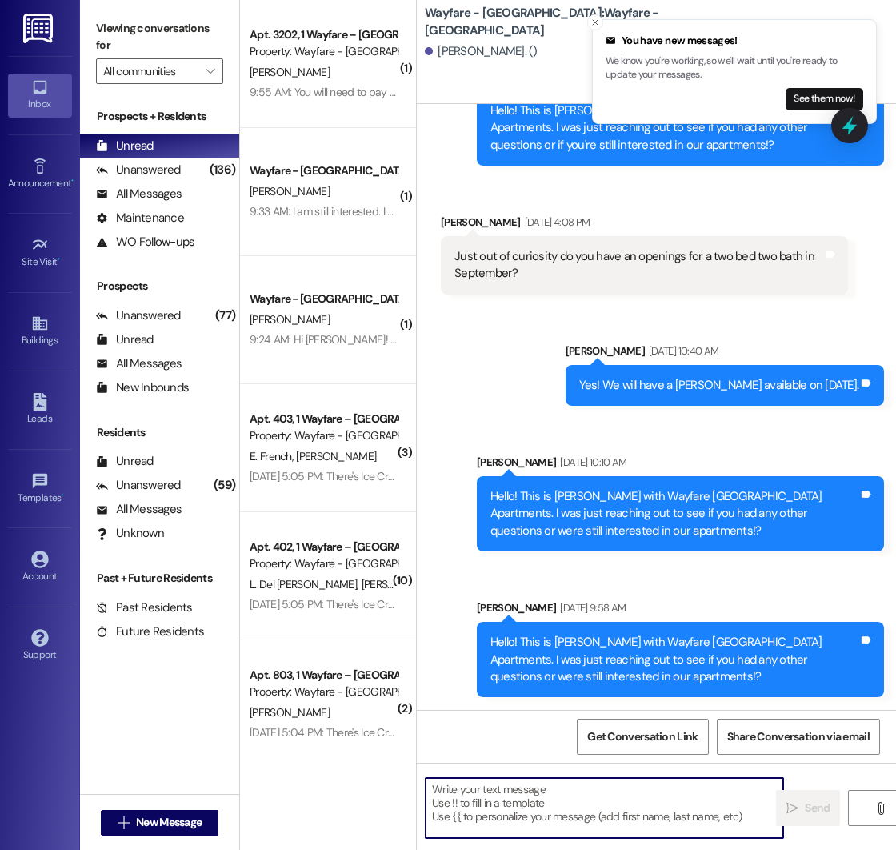
scroll to position [540, 0]
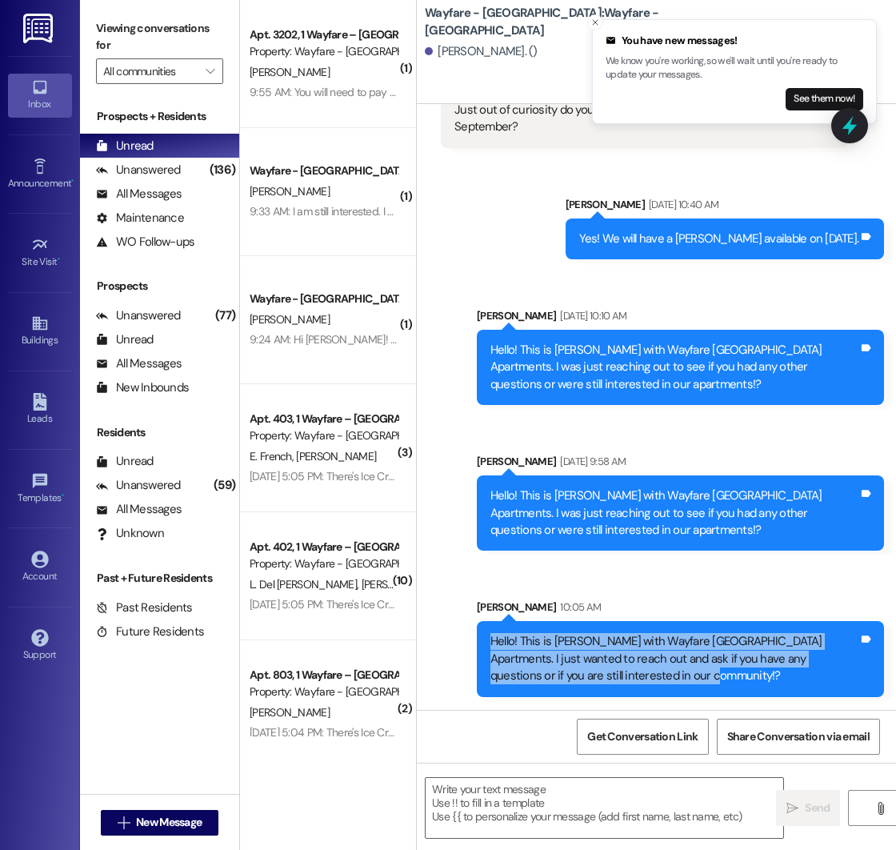
drag, startPoint x: 491, startPoint y: 641, endPoint x: 660, endPoint y: 691, distance: 176.0
click at [660, 691] on div "Hello! This is [PERSON_NAME] with Wayfare [GEOGRAPHIC_DATA] Apartments. I just …" at bounding box center [680, 658] width 407 height 75
copy div "Hello! This is [PERSON_NAME] with Wayfare [GEOGRAPHIC_DATA] Apartments. I just …"
click at [149, 827] on span "New Message" at bounding box center [169, 822] width 66 height 17
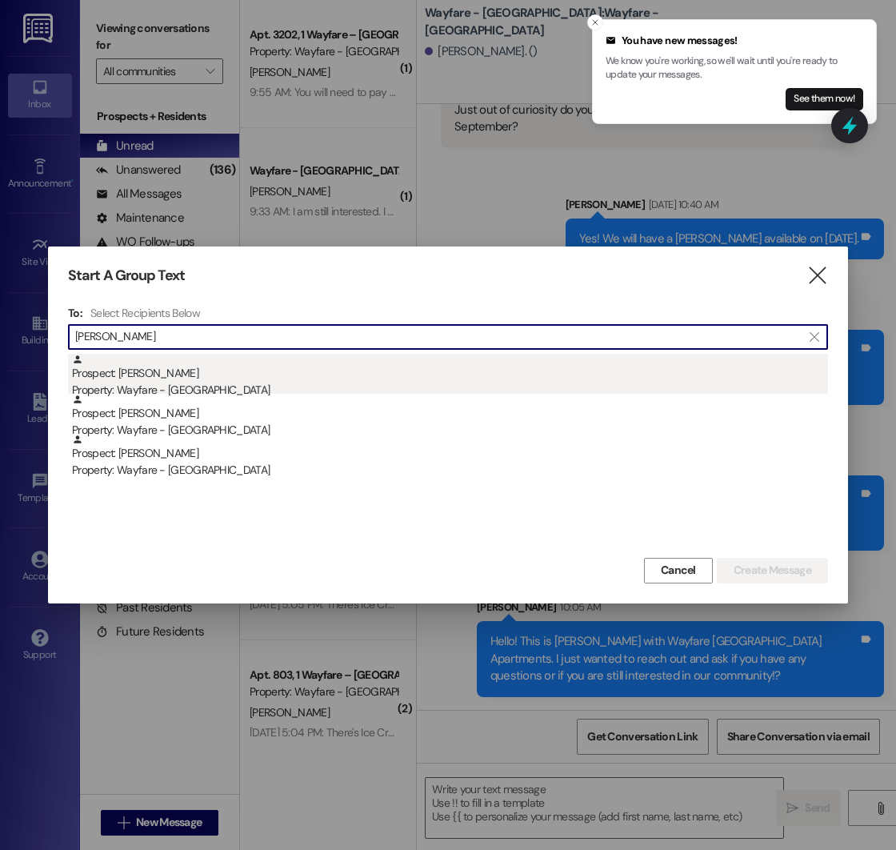
type input "[PERSON_NAME]"
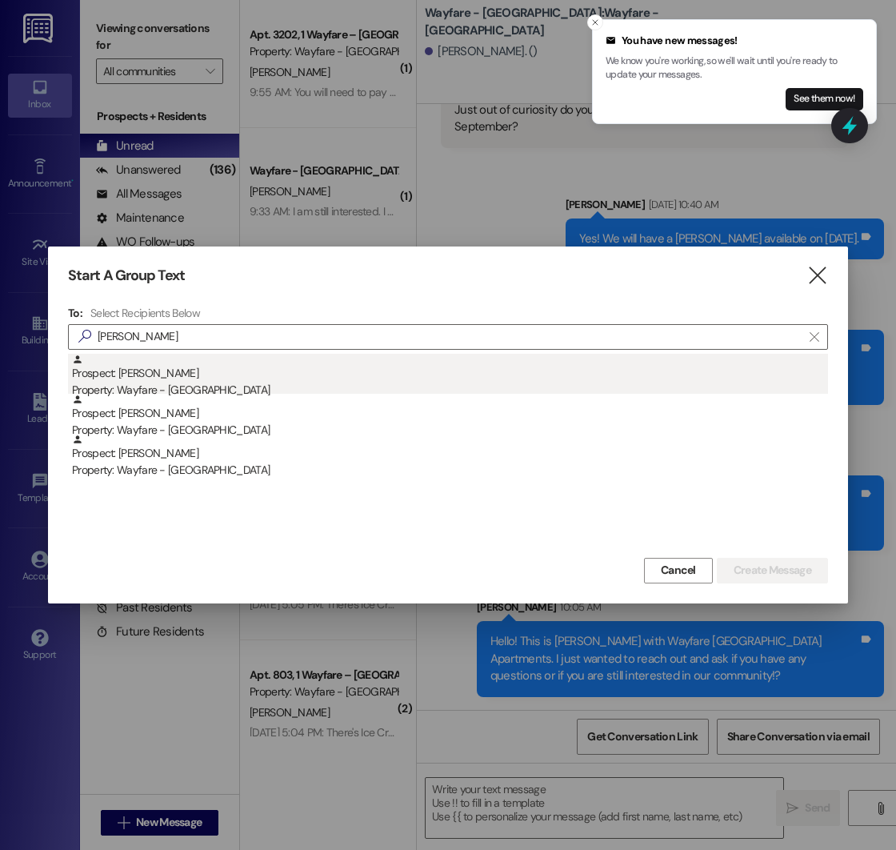
click at [169, 371] on div "Prospect: [PERSON_NAME] Property: Wayfare - [GEOGRAPHIC_DATA]" at bounding box center [450, 377] width 756 height 46
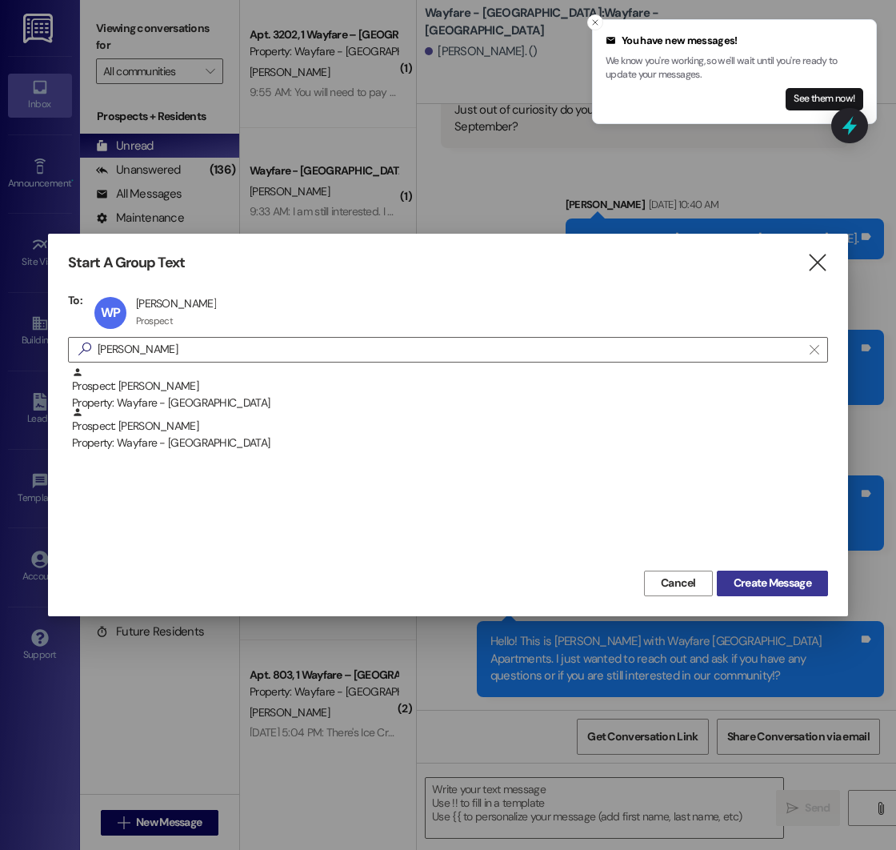
click at [768, 578] on span "Create Message" at bounding box center [773, 583] width 78 height 17
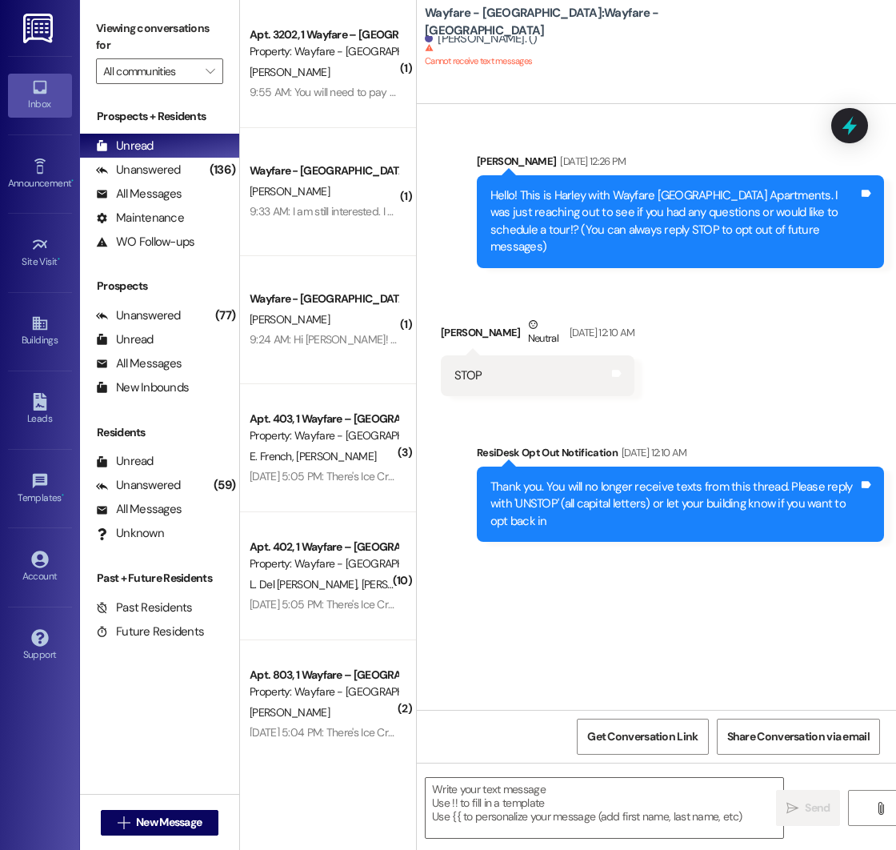
scroll to position [0, 0]
click at [155, 821] on span "New Message" at bounding box center [169, 822] width 66 height 17
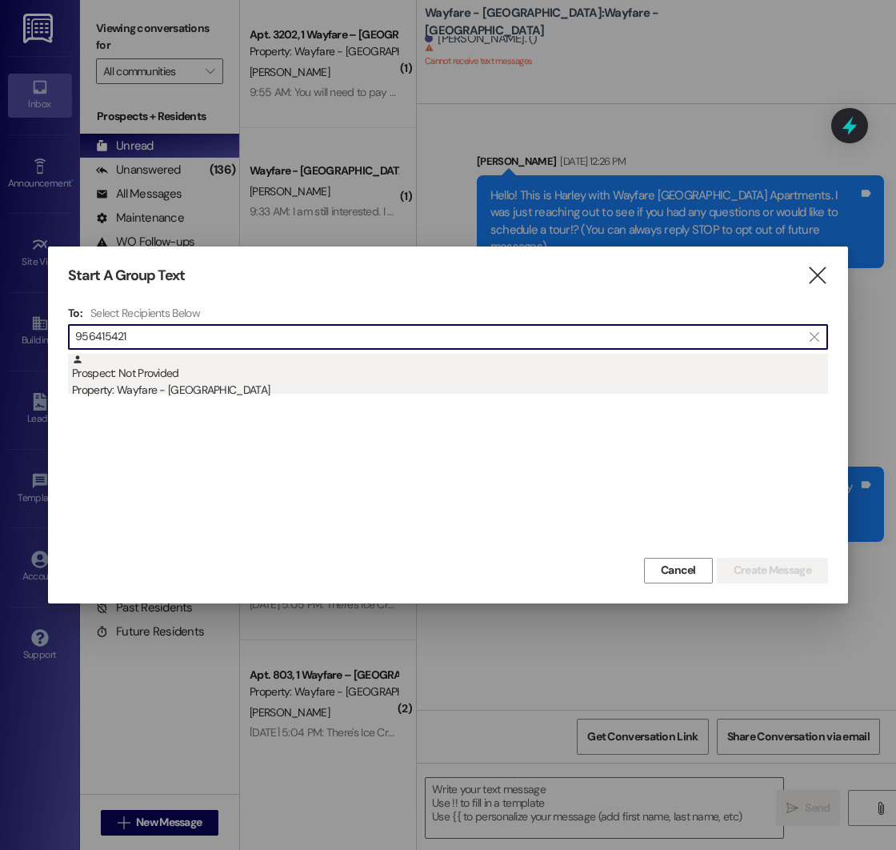
type input "956415421"
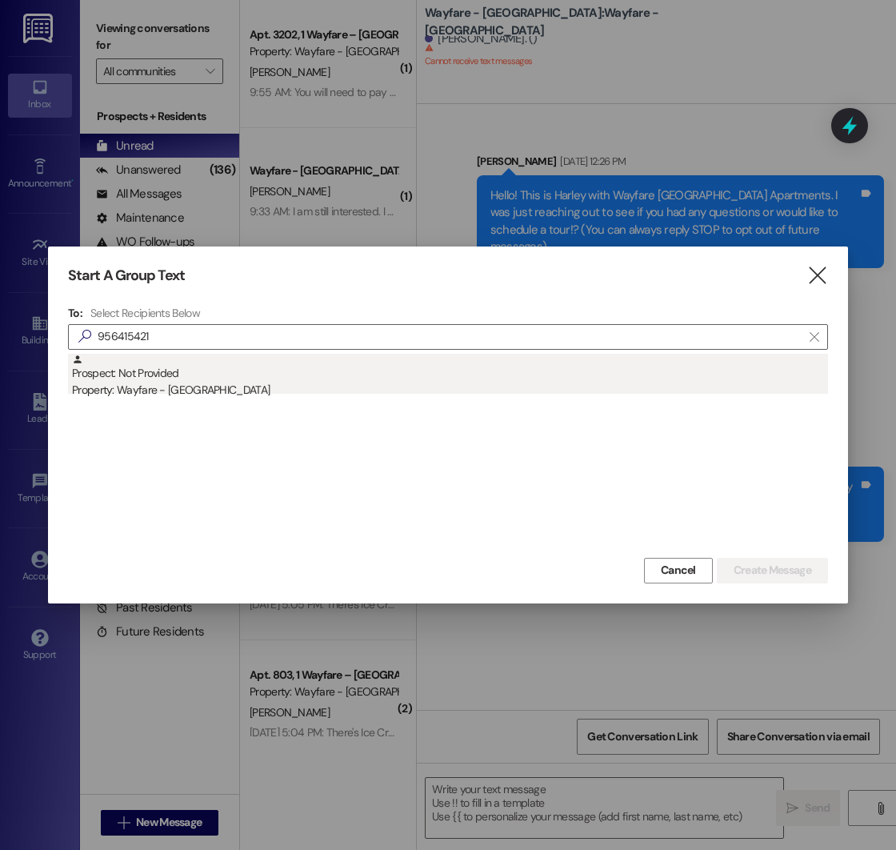
click at [162, 370] on div "Prospect: Not Provided Property: Wayfare - [GEOGRAPHIC_DATA]" at bounding box center [450, 377] width 756 height 46
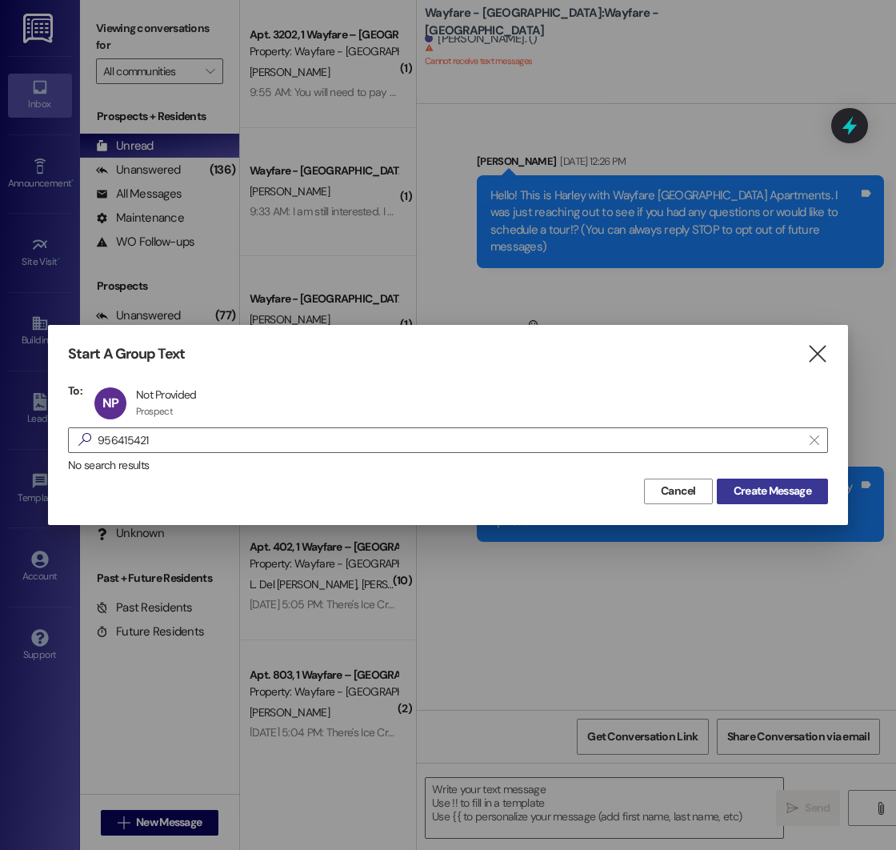
click at [781, 489] on span "Create Message" at bounding box center [773, 491] width 78 height 17
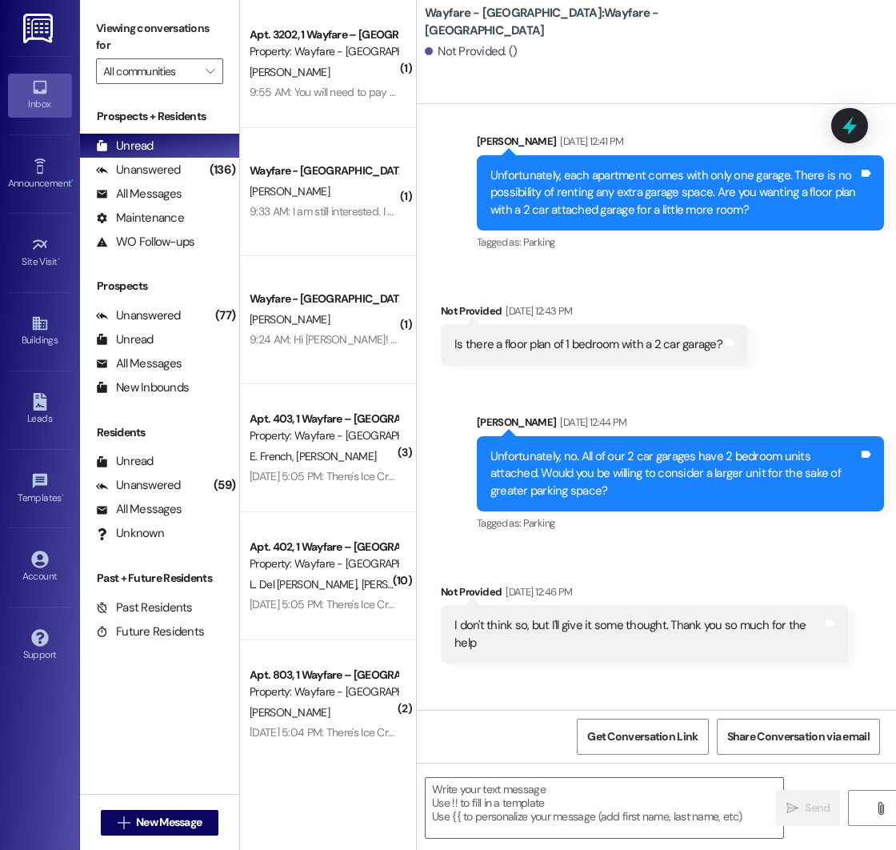
scroll to position [2417, 0]
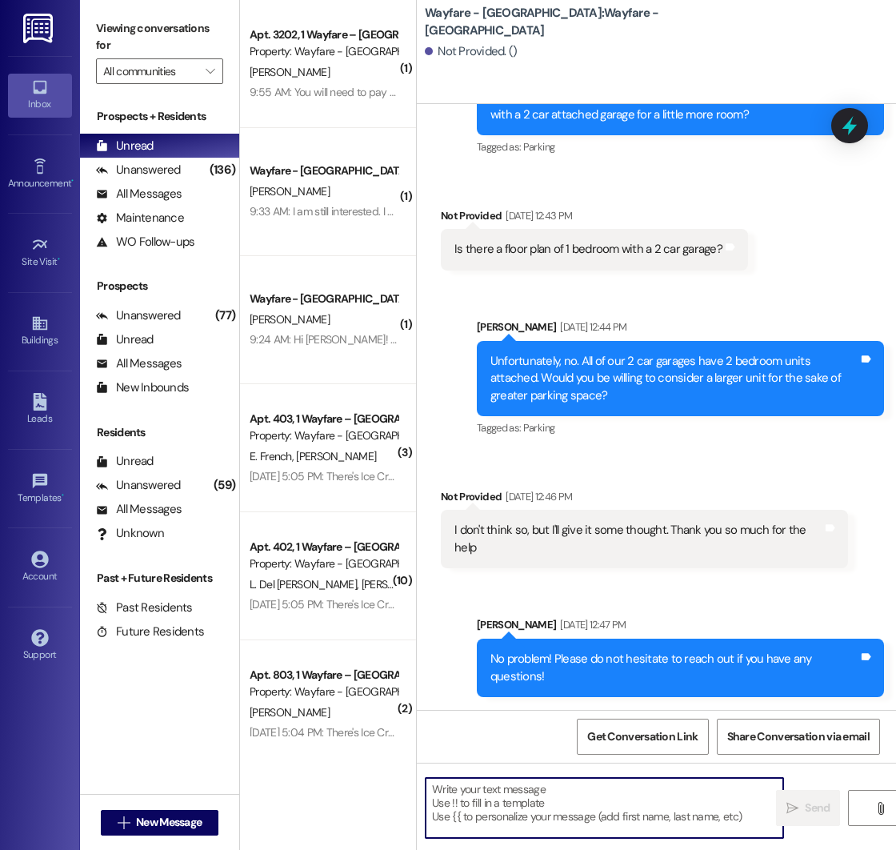
paste textarea "Hello! This is [PERSON_NAME] with Wayfare [GEOGRAPHIC_DATA] Apartments. I just …"
type textarea "Hello! This is [PERSON_NAME] with Wayfare [GEOGRAPHIC_DATA] Apartments. I just …"
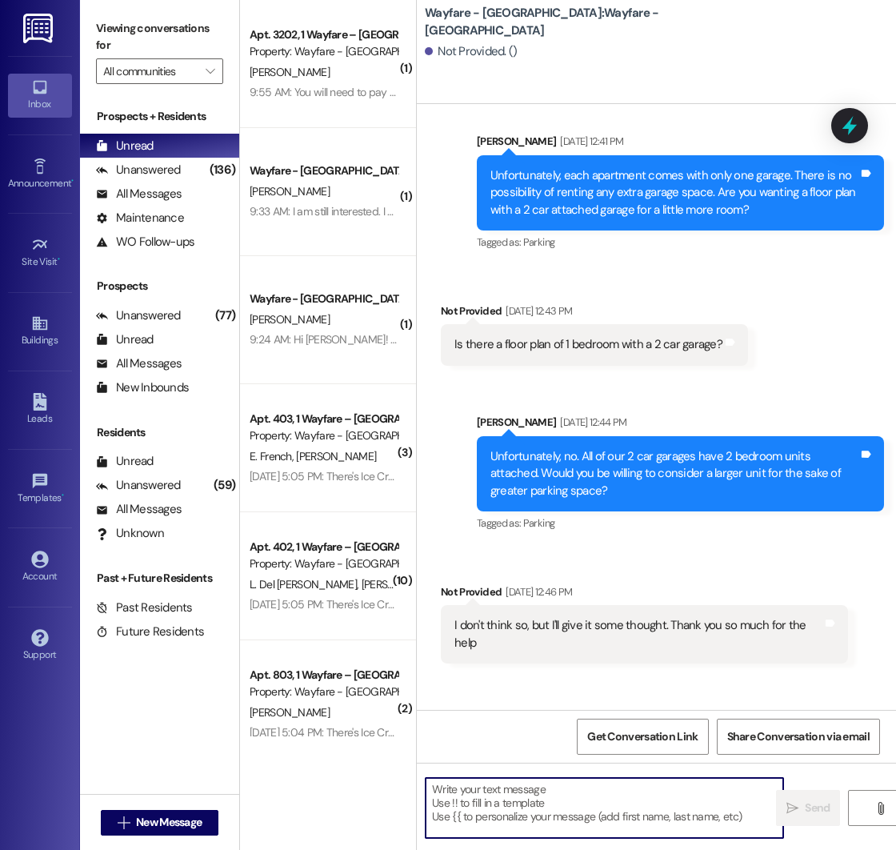
scroll to position [2563, 0]
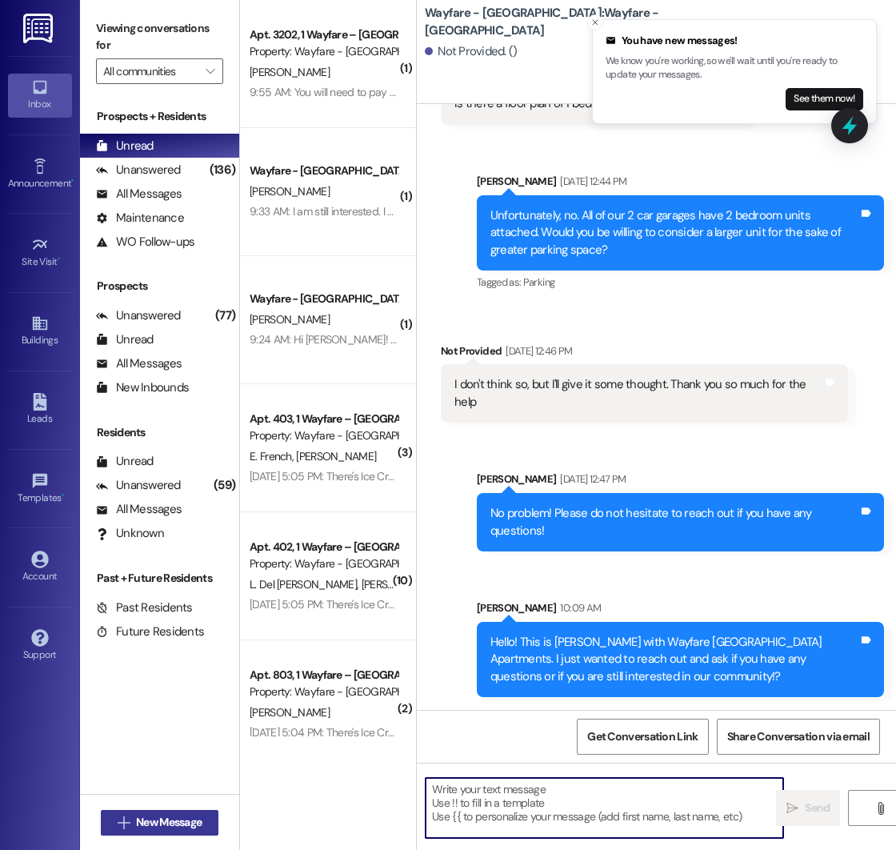
click at [165, 820] on span "New Message" at bounding box center [169, 822] width 66 height 17
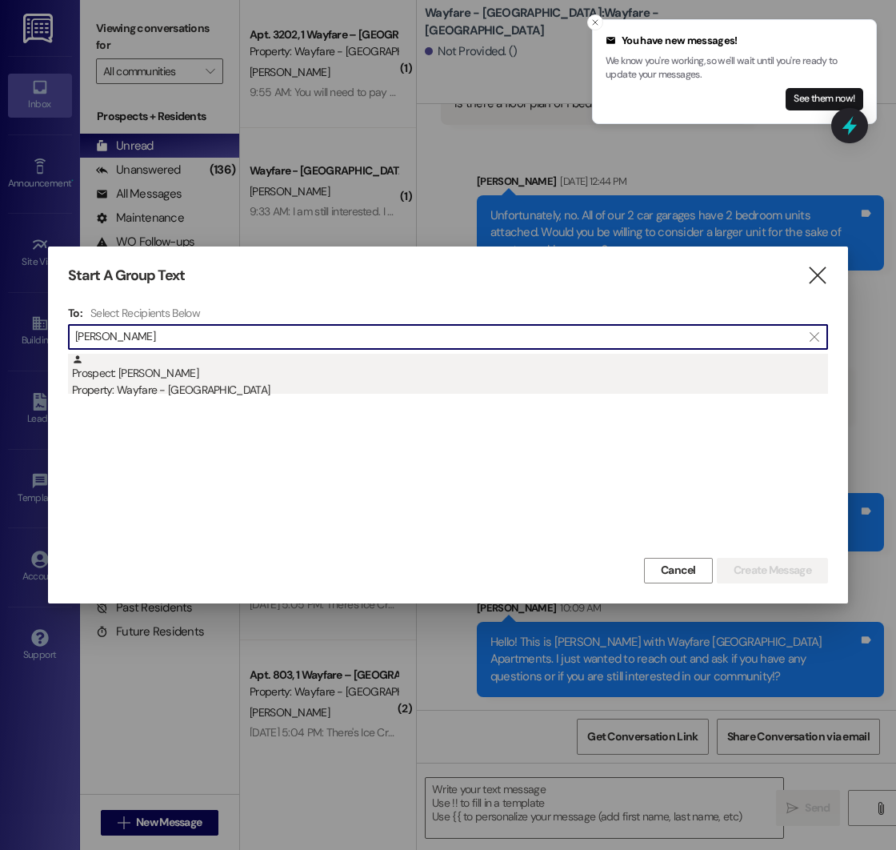
type input "[PERSON_NAME]"
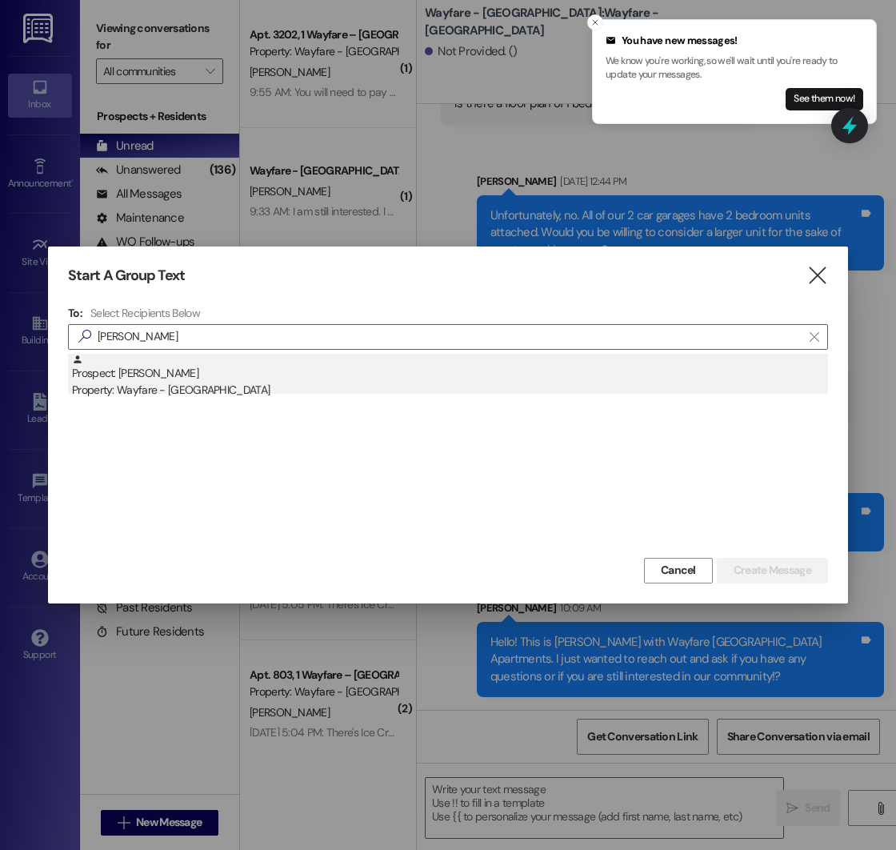
click at [245, 359] on div "Prospect: [PERSON_NAME] Property: Wayfare - [GEOGRAPHIC_DATA]" at bounding box center [450, 377] width 756 height 46
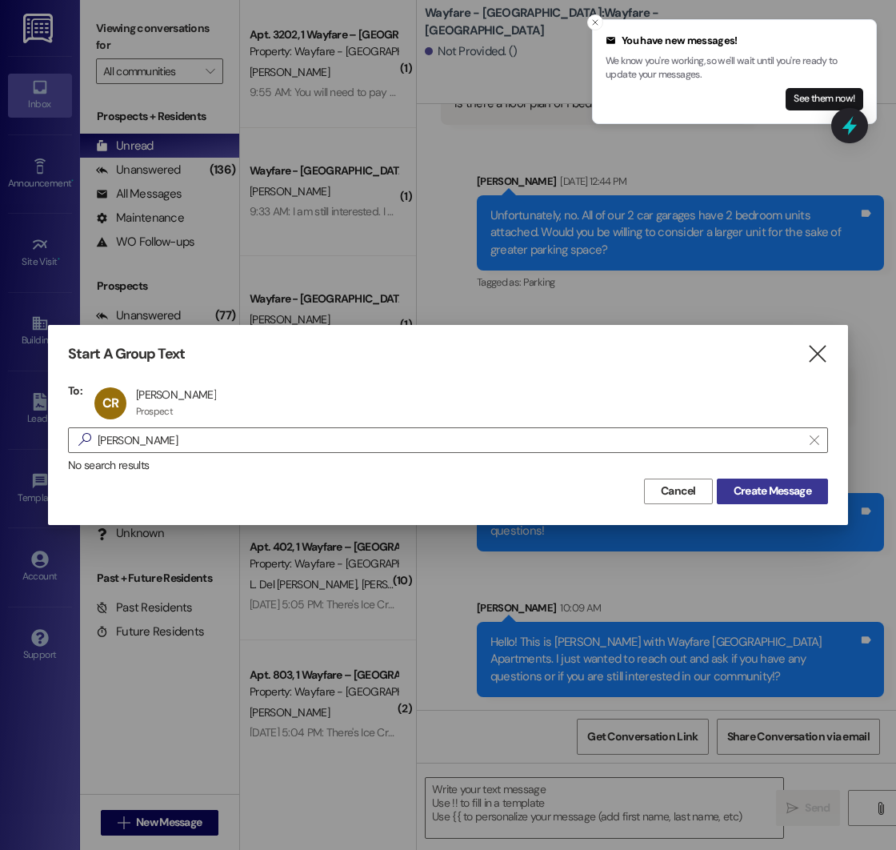
click at [787, 494] on span "Create Message" at bounding box center [773, 491] width 78 height 17
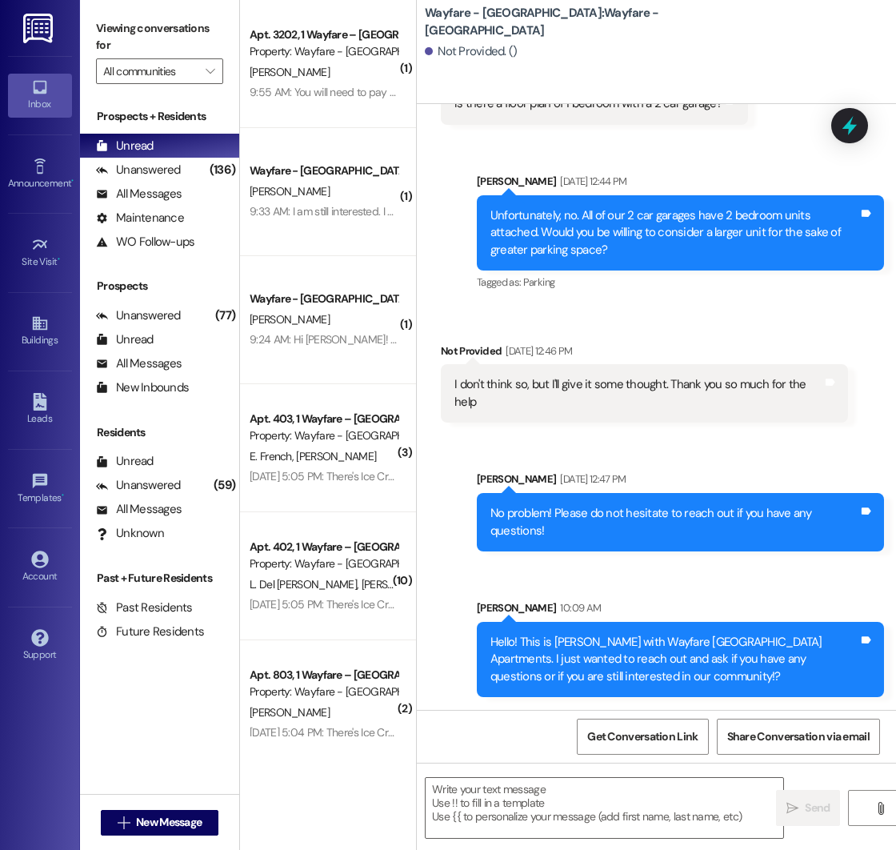
scroll to position [1207, 0]
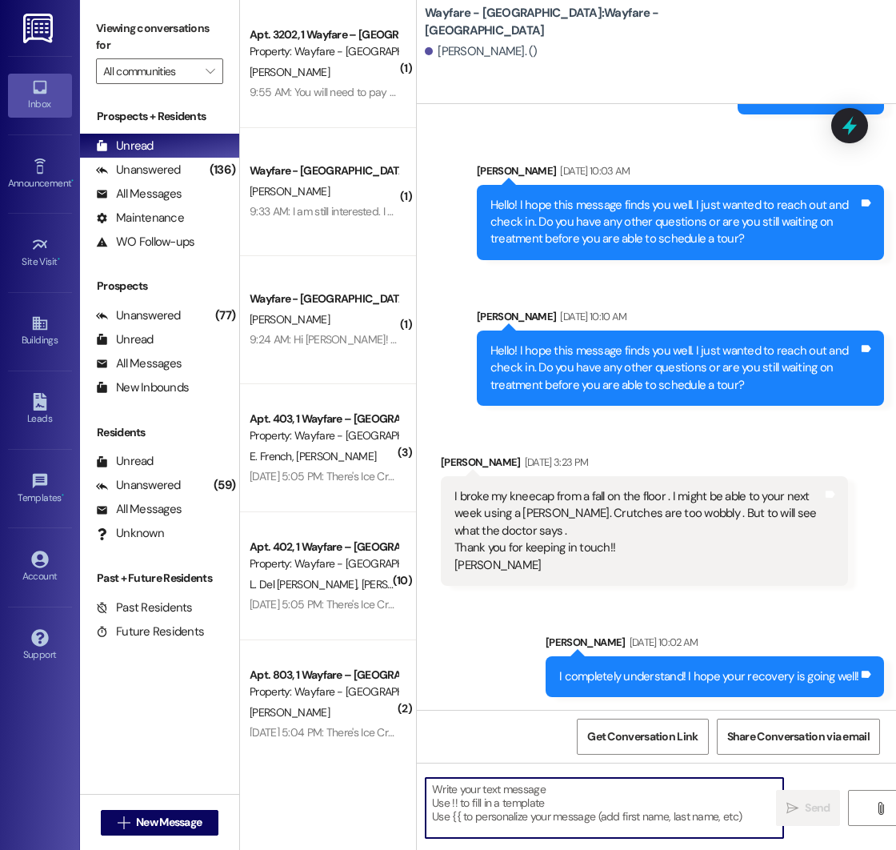
paste textarea "Hello! This is [PERSON_NAME] with Wayfare [GEOGRAPHIC_DATA] Apartments. I just …"
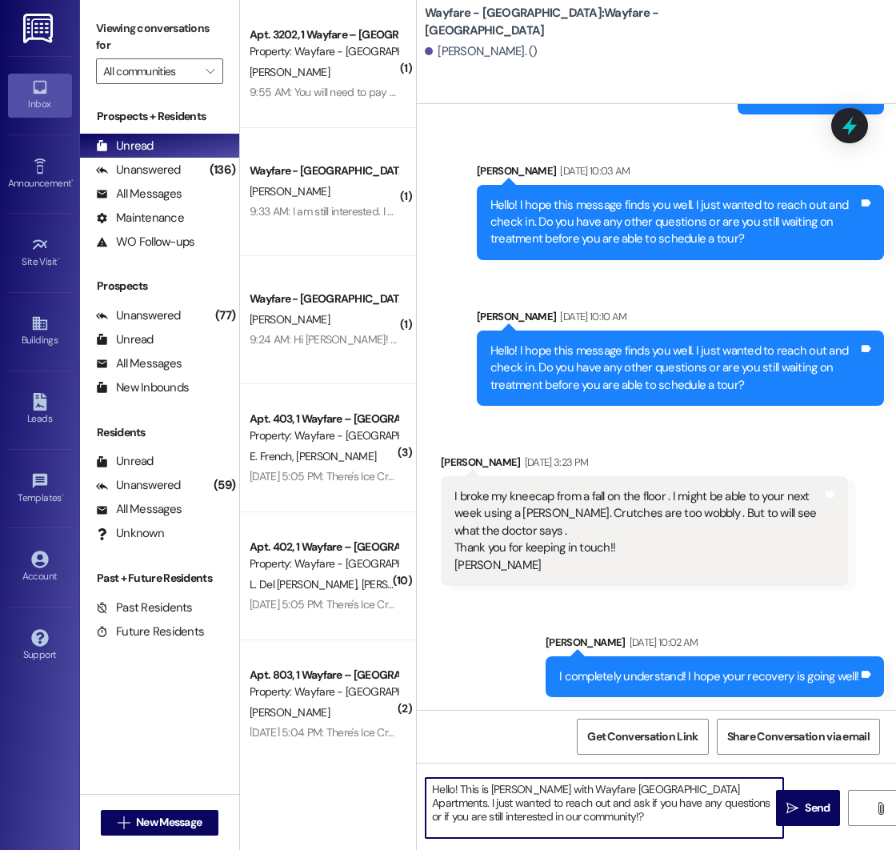
drag, startPoint x: 564, startPoint y: 818, endPoint x: 483, endPoint y: 819, distance: 81.6
click at [483, 819] on textarea "Hello! This is [PERSON_NAME] with Wayfare [GEOGRAPHIC_DATA] Apartments. I just …" at bounding box center [605, 808] width 358 height 60
type textarea "Hello! This is [PERSON_NAME] with Wayfare [GEOGRAPHIC_DATA] Apartments. I just …"
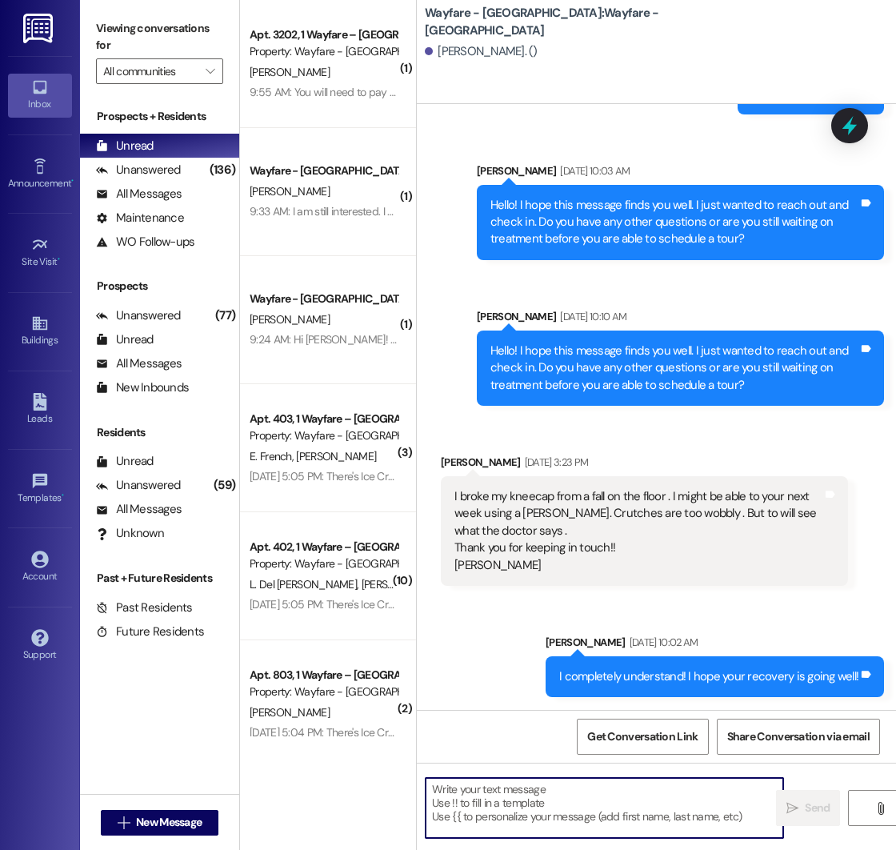
scroll to position [1353, 0]
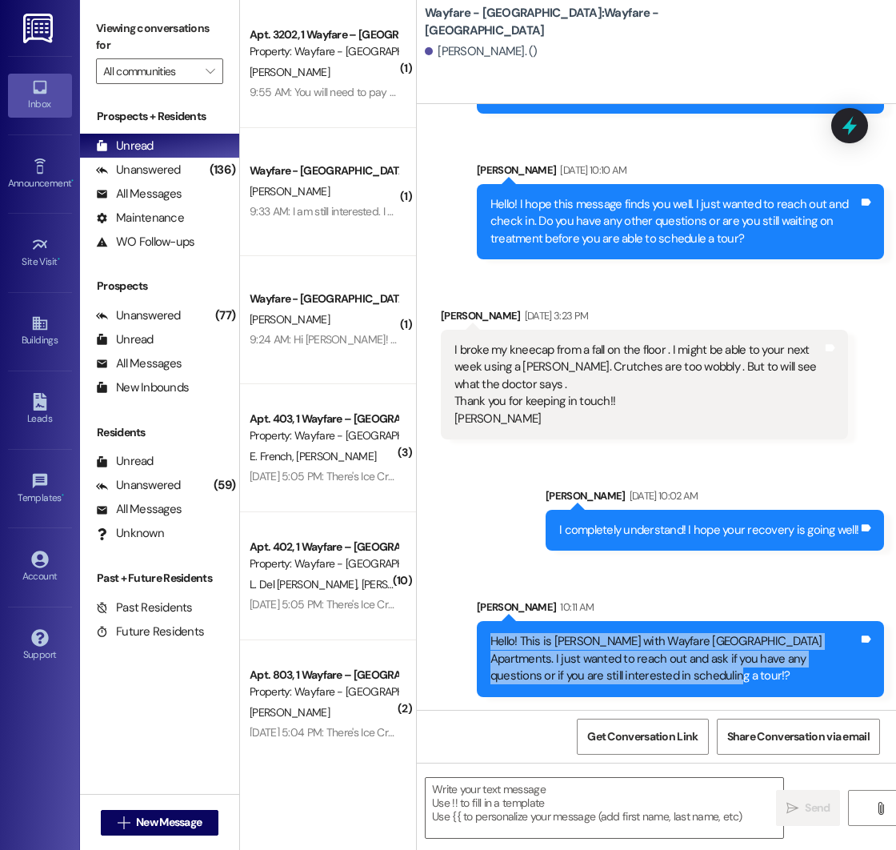
drag, startPoint x: 492, startPoint y: 645, endPoint x: 696, endPoint y: 679, distance: 206.8
click at [696, 679] on div "Hello! This is [PERSON_NAME] with Wayfare [GEOGRAPHIC_DATA] Apartments. I just …" at bounding box center [675, 658] width 368 height 51
copy div "Hello! This is [PERSON_NAME] with Wayfare [GEOGRAPHIC_DATA] Apartments. I just …"
click at [164, 825] on span "New Message" at bounding box center [169, 822] width 66 height 17
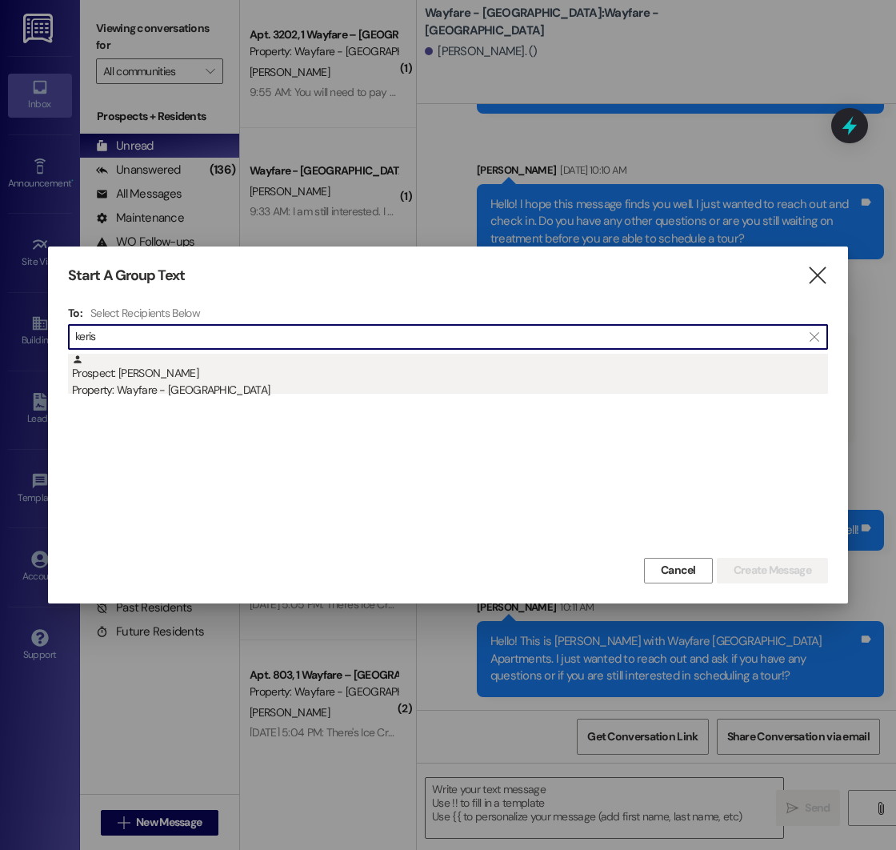
type input "keris"
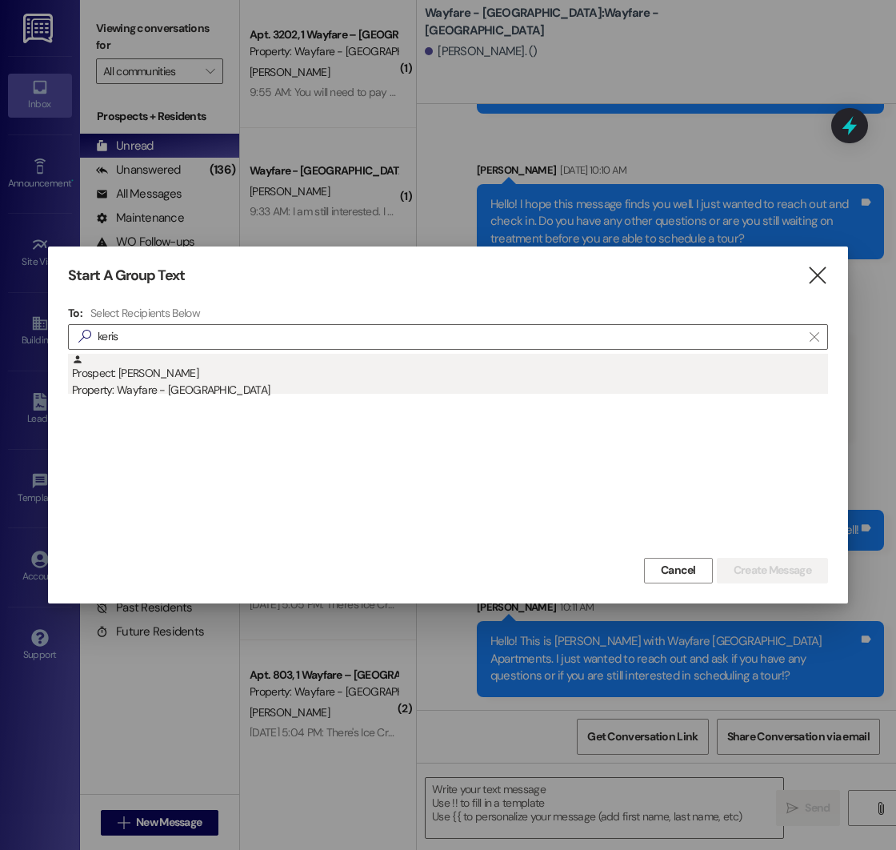
click at [186, 378] on div "Prospect: [PERSON_NAME] Property: Wayfare - [GEOGRAPHIC_DATA]" at bounding box center [450, 377] width 756 height 46
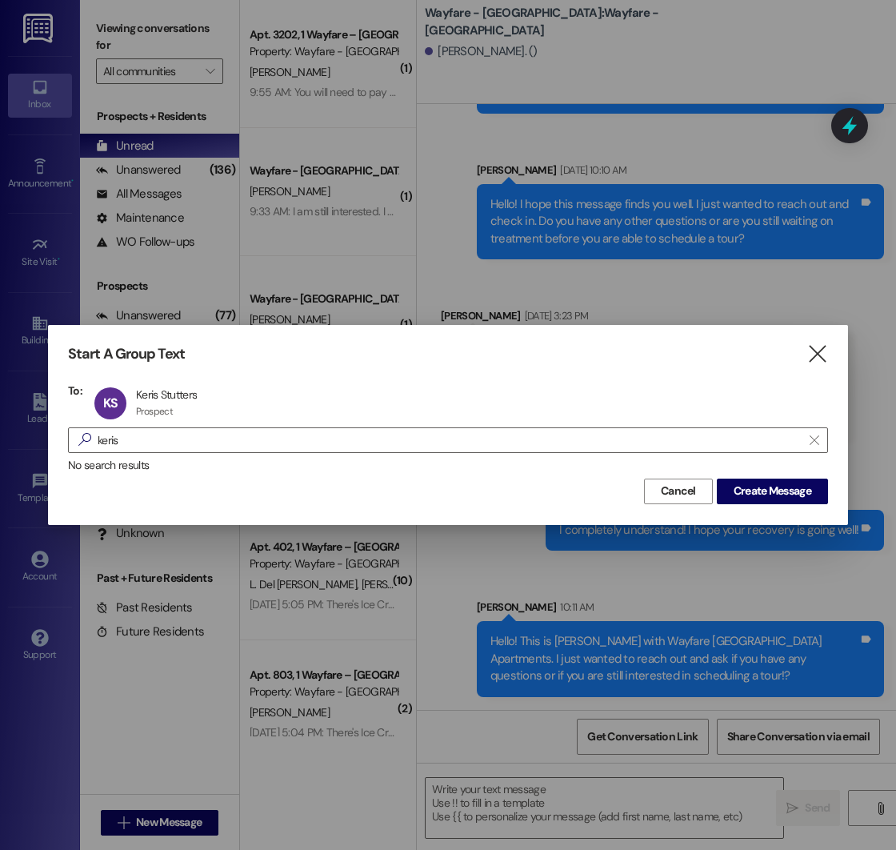
click at [751, 507] on div "Start A Group Text  To: KS Keris Stutters Keris Stutters Prospect Prospect cli…" at bounding box center [448, 424] width 800 height 199
click at [751, 495] on span "Create Message" at bounding box center [773, 491] width 78 height 17
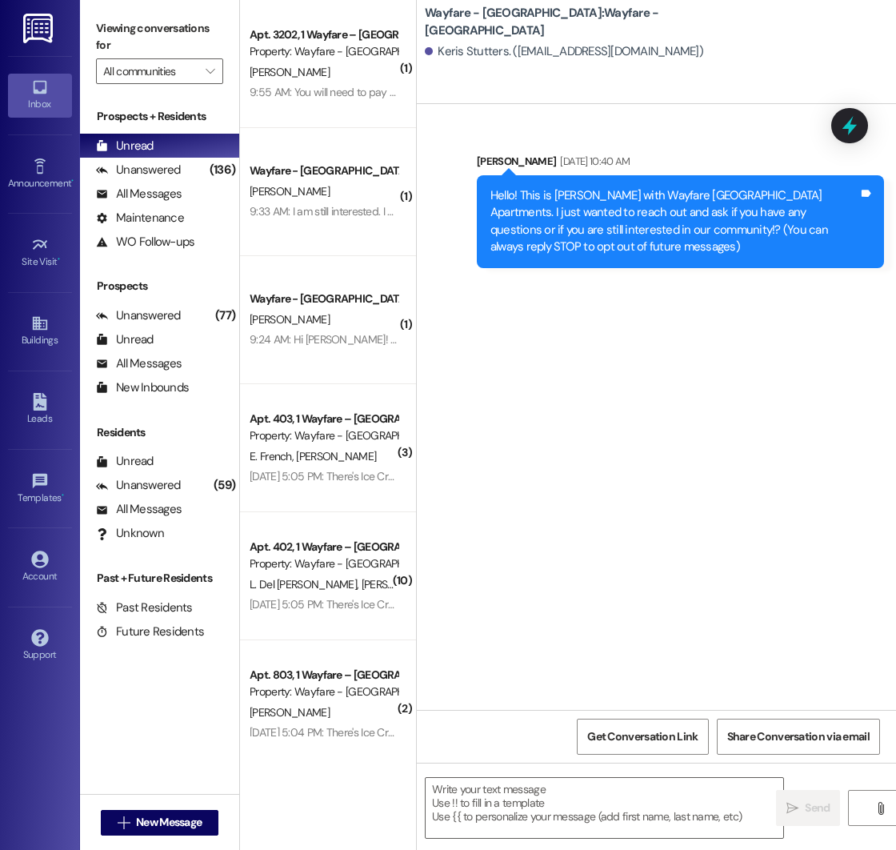
scroll to position [0, 0]
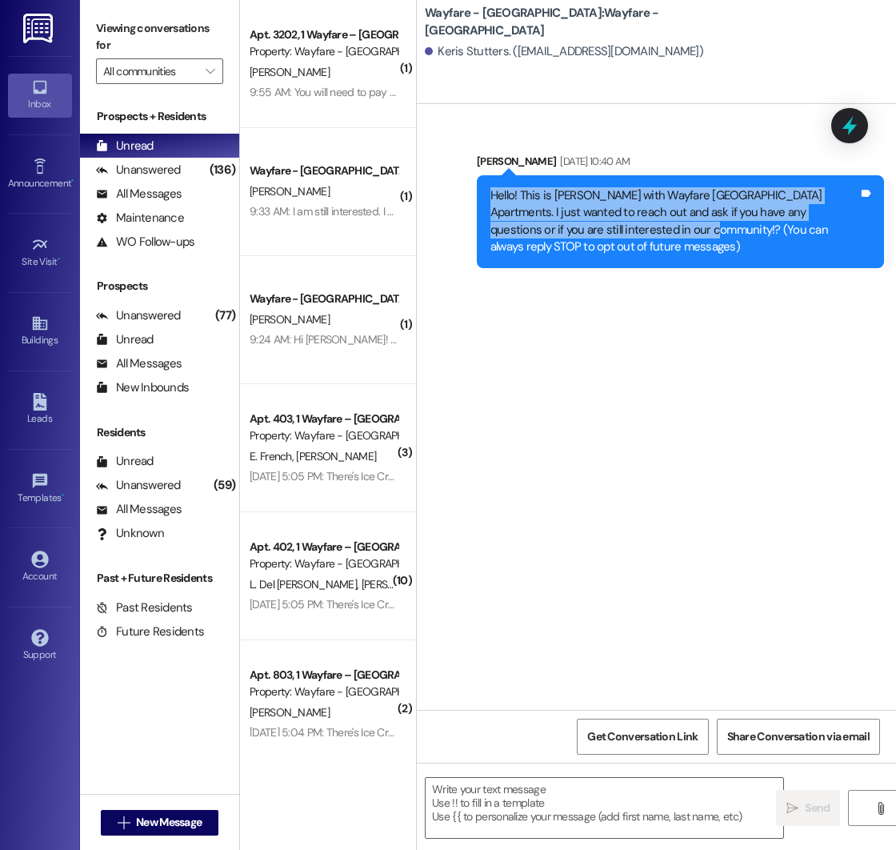
drag, startPoint x: 491, startPoint y: 196, endPoint x: 641, endPoint y: 233, distance: 154.9
click at [641, 233] on div "Hello! This is [PERSON_NAME] with Wayfare [GEOGRAPHIC_DATA] Apartments. I just …" at bounding box center [675, 221] width 368 height 69
copy div "Hello! This is [PERSON_NAME] with Wayfare [GEOGRAPHIC_DATA] Apartments. I just …"
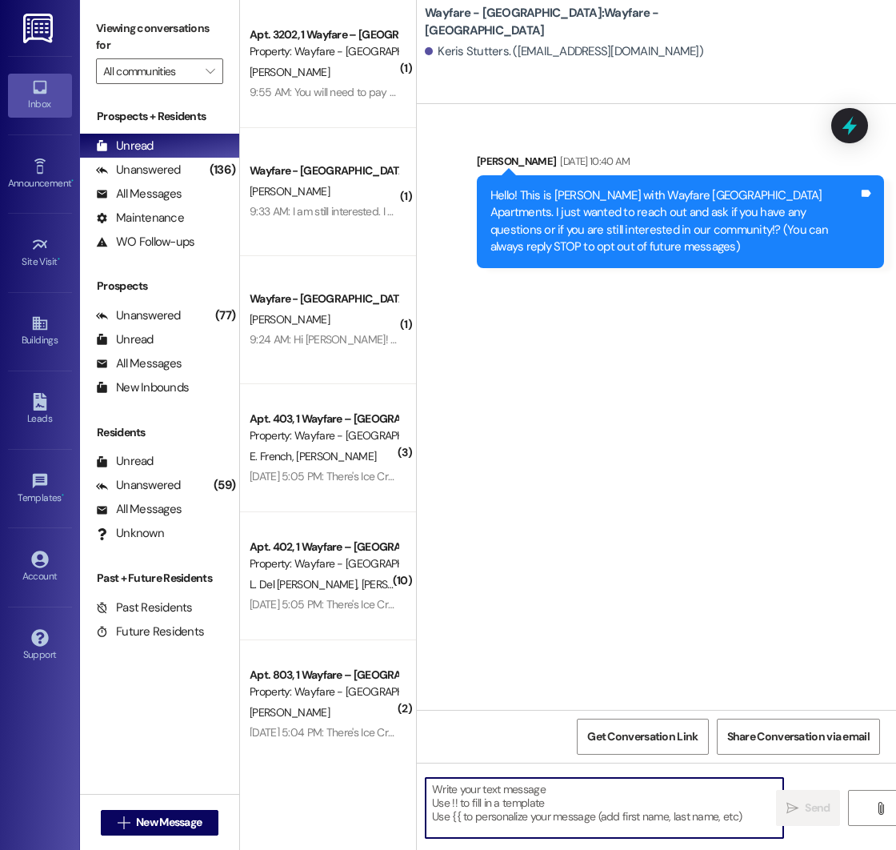
click at [531, 787] on textarea at bounding box center [605, 808] width 358 height 60
paste textarea "Hello! This is [PERSON_NAME] with Wayfare [GEOGRAPHIC_DATA] Apartments. I just …"
type textarea "Hello! This is [PERSON_NAME] with Wayfare [GEOGRAPHIC_DATA] Apartments. I just …"
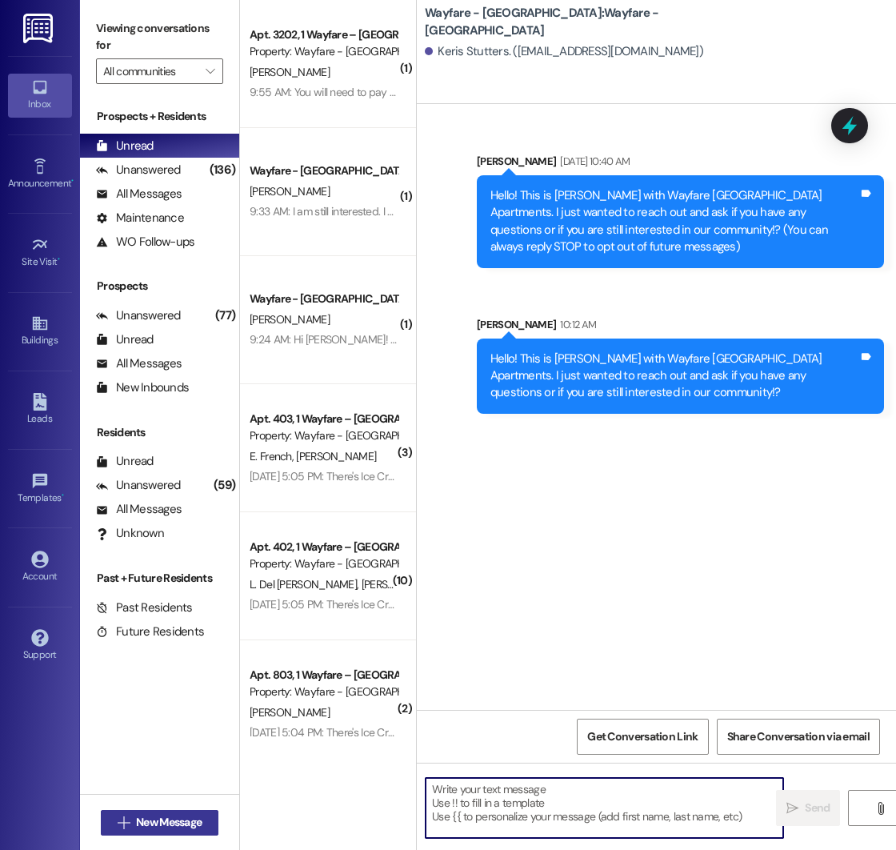
click at [153, 819] on span "New Message" at bounding box center [169, 822] width 66 height 17
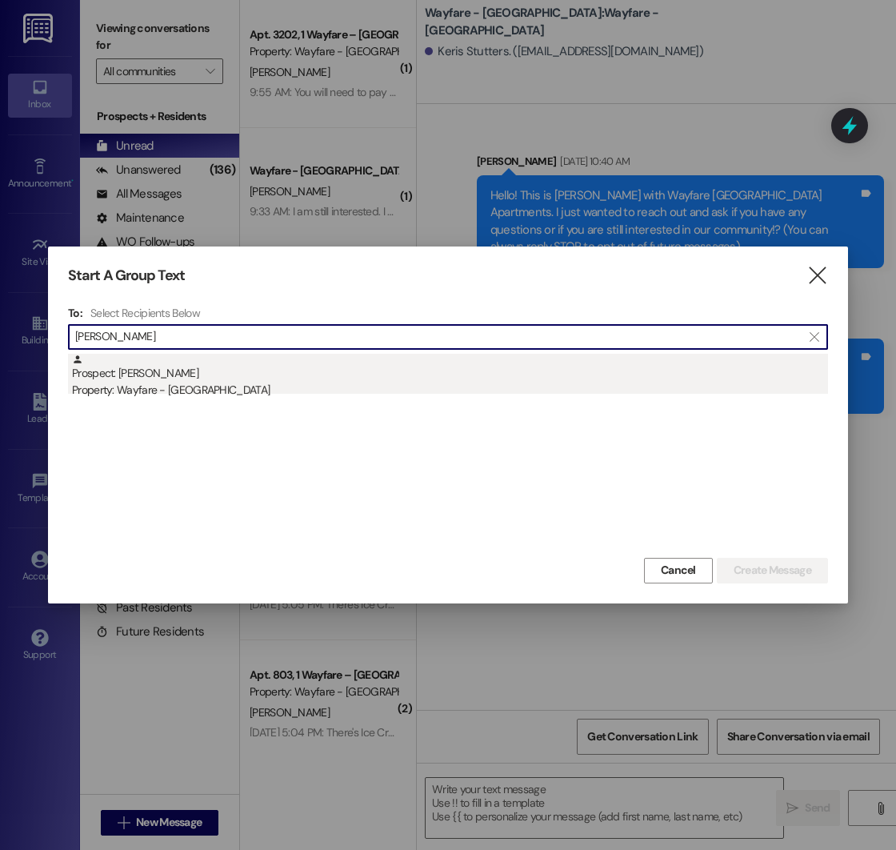
type input "[PERSON_NAME]"
click at [205, 372] on div "Prospect: [PERSON_NAME] Property: Wayfare - [GEOGRAPHIC_DATA]" at bounding box center [450, 377] width 756 height 46
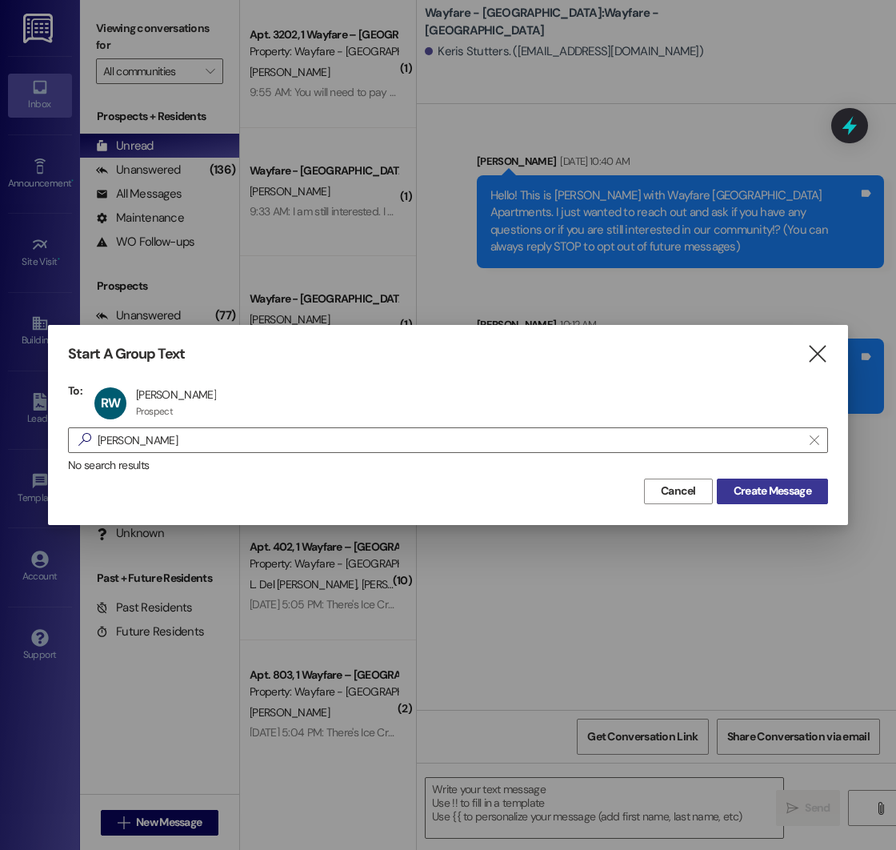
click at [748, 489] on span "Create Message" at bounding box center [773, 491] width 78 height 17
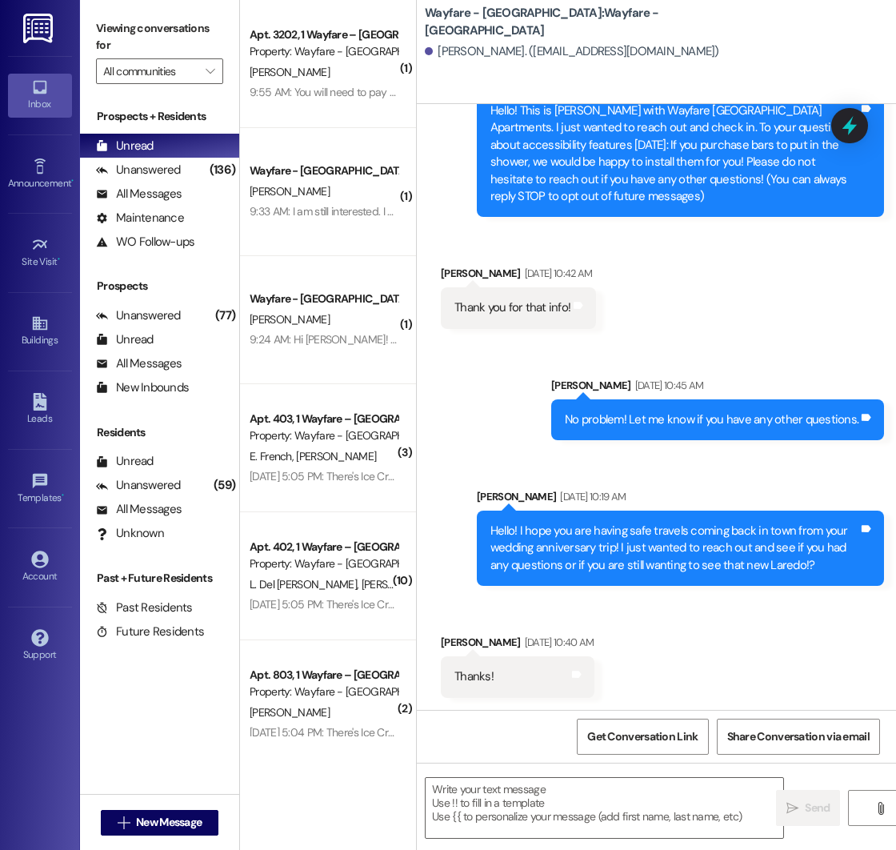
scroll to position [86, 0]
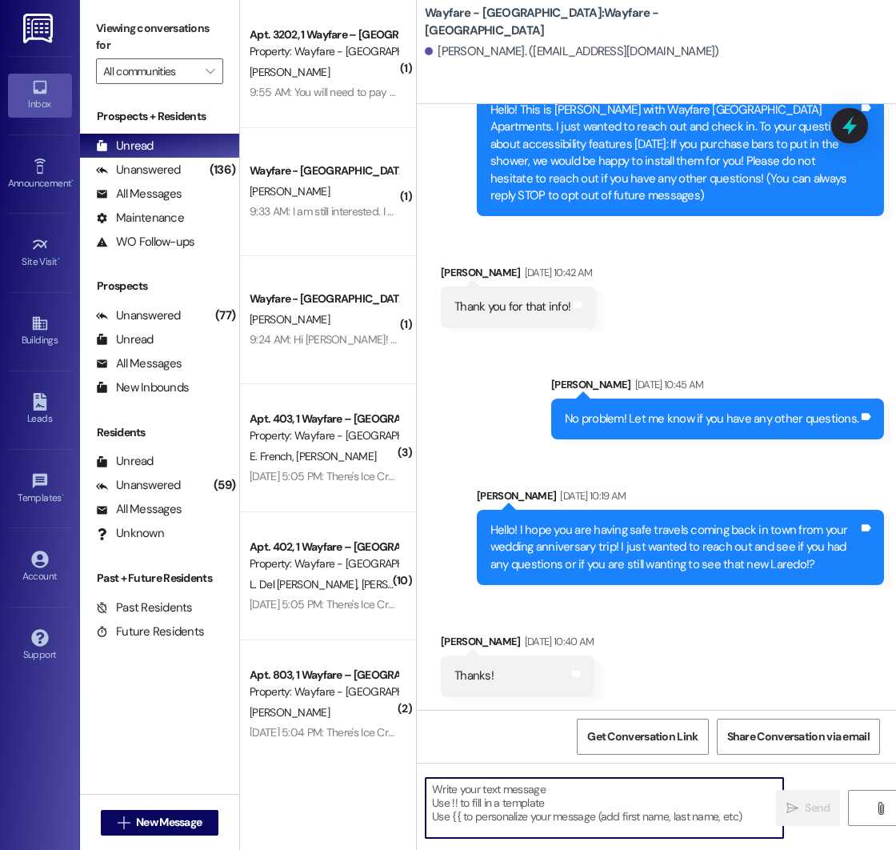
paste textarea "Hello! This is [PERSON_NAME] with Wayfare [GEOGRAPHIC_DATA] Apartments. I just …"
type textarea "Hello! This is [PERSON_NAME] with Wayfare [GEOGRAPHIC_DATA] Apartments. I just …"
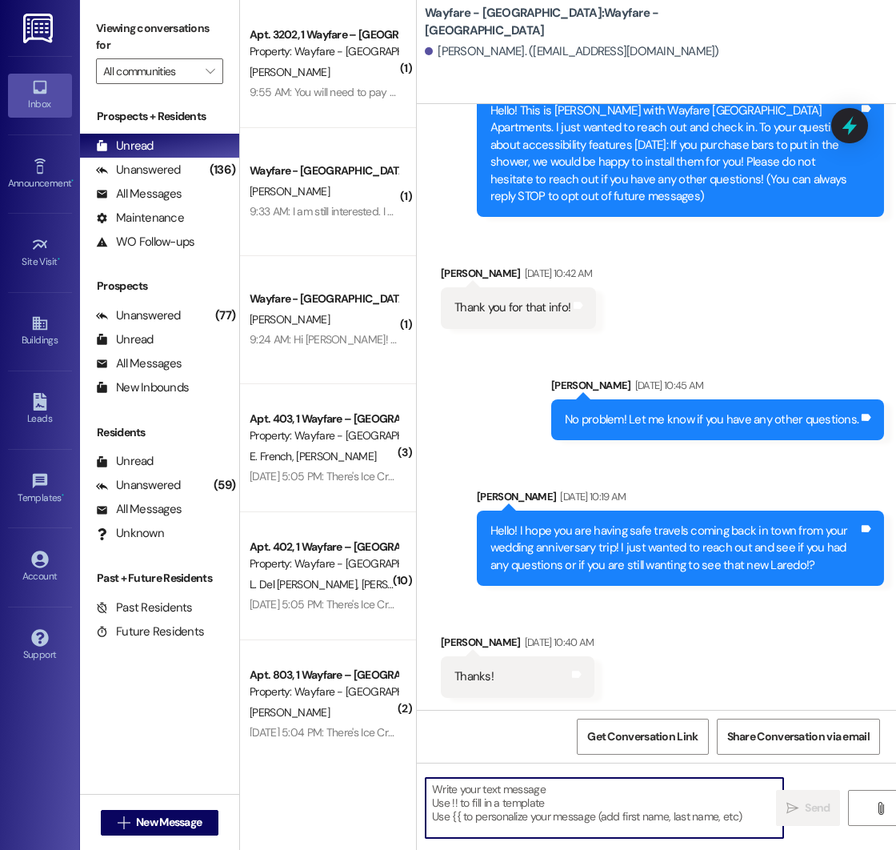
scroll to position [231, 0]
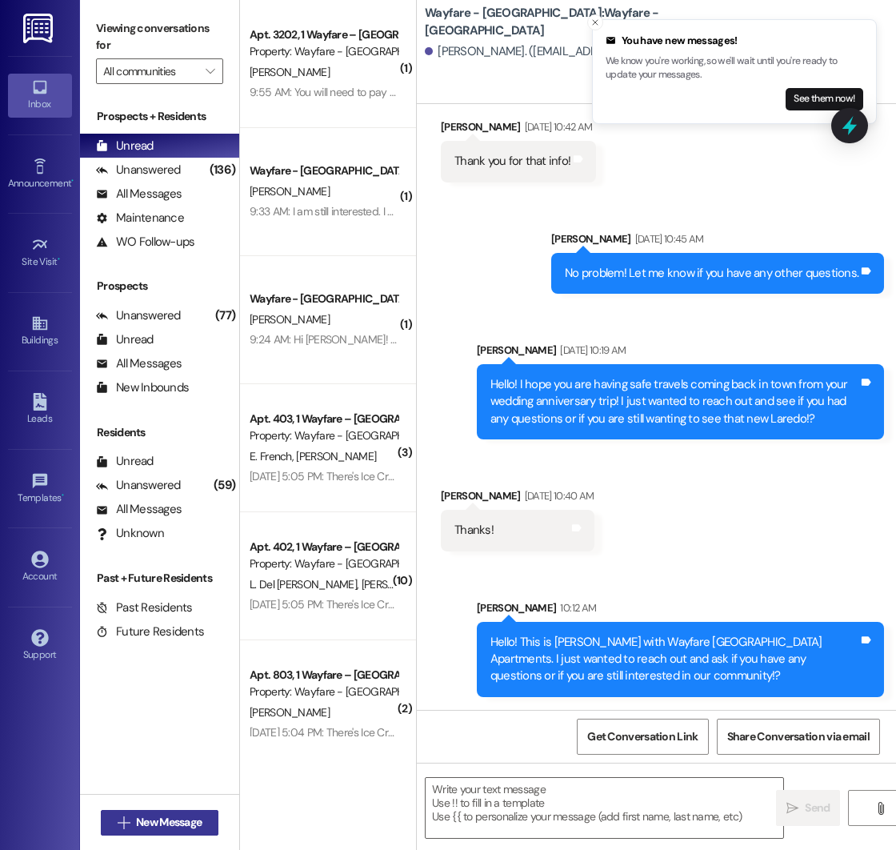
click at [141, 826] on span "New Message" at bounding box center [169, 822] width 66 height 17
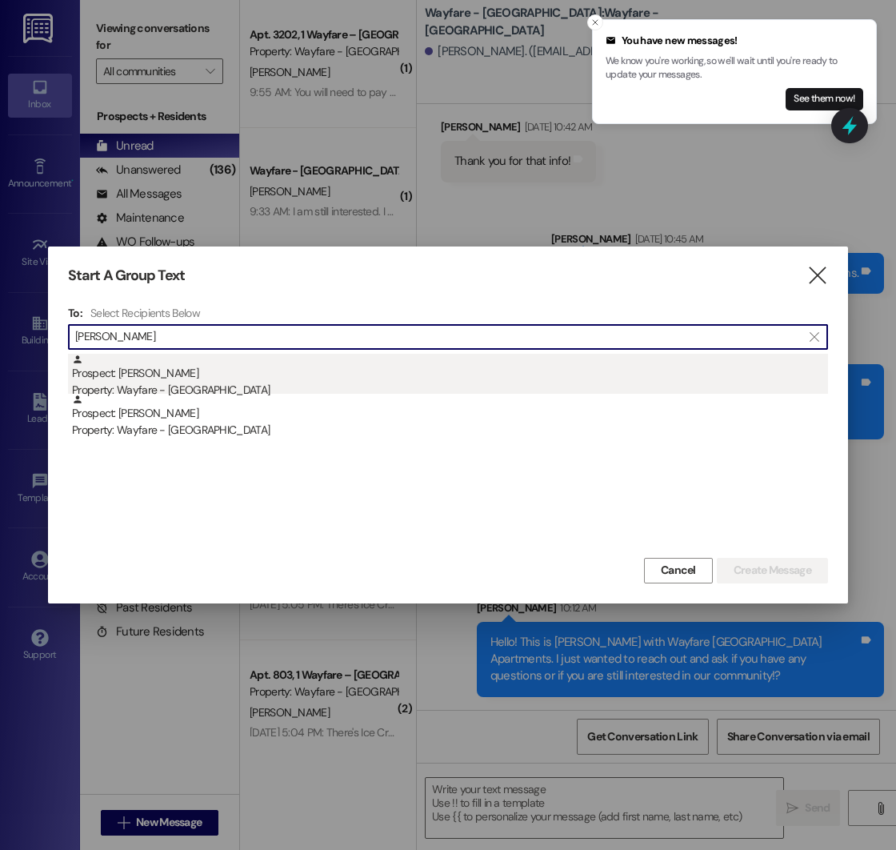
type input "[PERSON_NAME]"
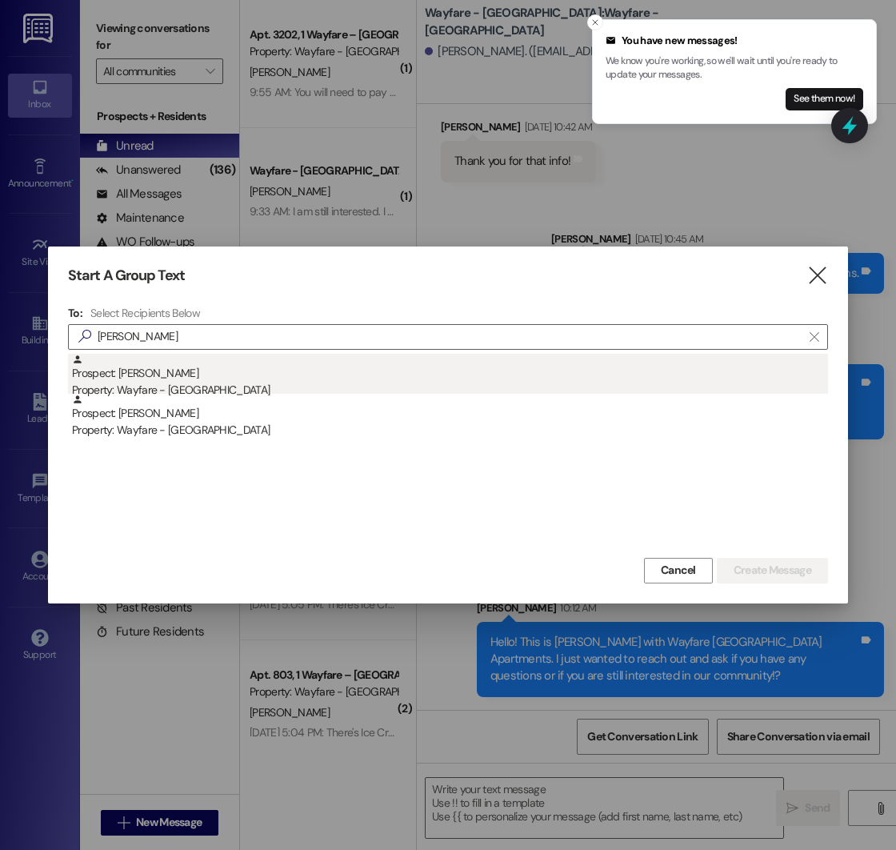
click at [202, 379] on div "Prospect: [PERSON_NAME] Property: Wayfare - [GEOGRAPHIC_DATA]" at bounding box center [450, 377] width 756 height 46
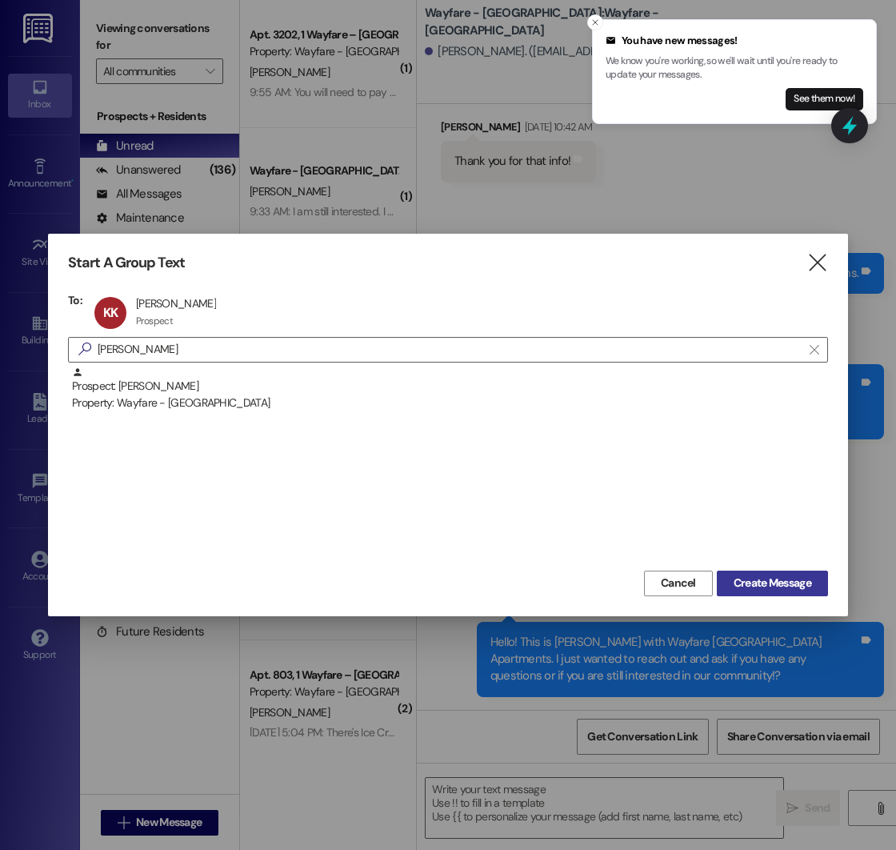
click at [752, 582] on span "Create Message" at bounding box center [773, 583] width 78 height 17
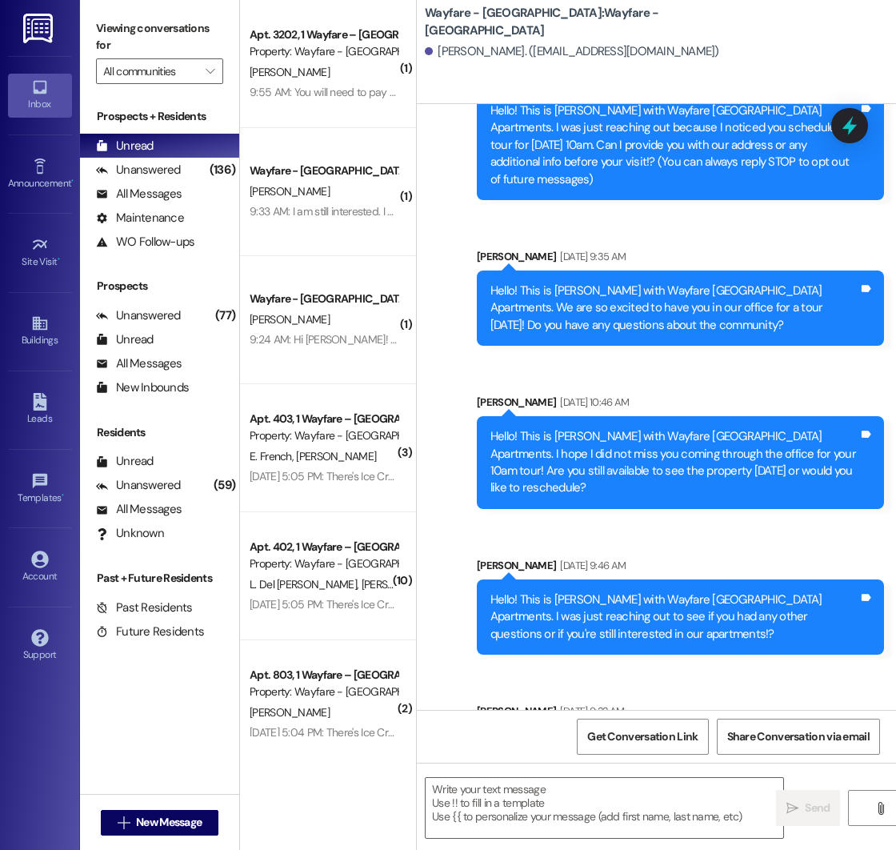
scroll to position [154, 0]
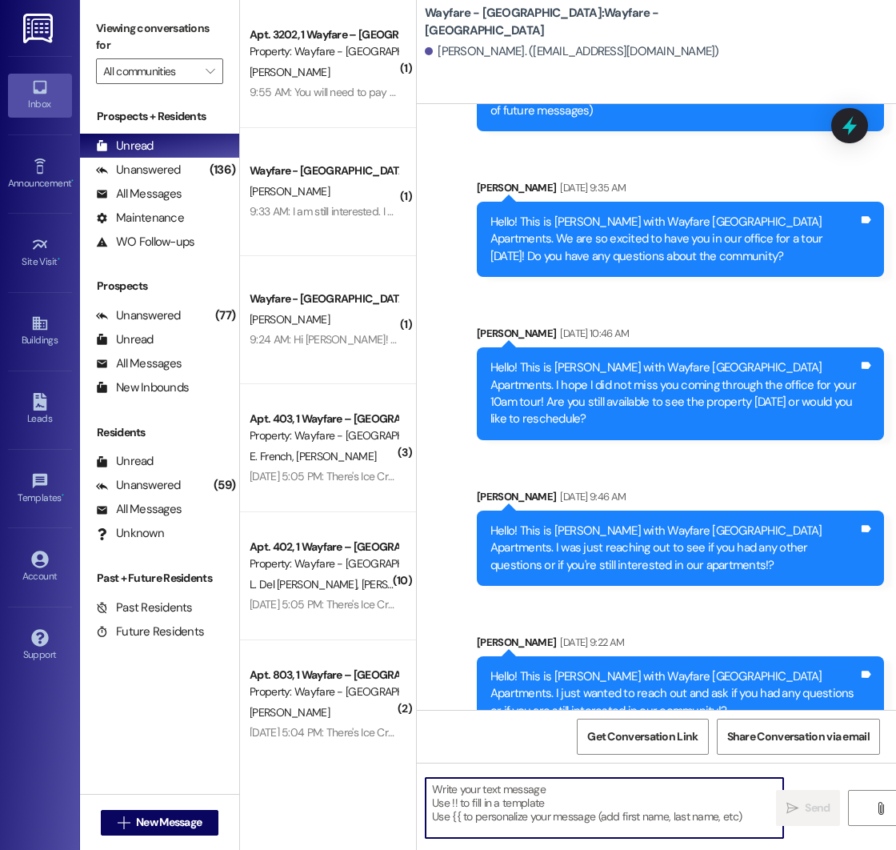
paste textarea "Hello! This is [PERSON_NAME] with Wayfare [GEOGRAPHIC_DATA] Apartments. I just …"
type textarea "Hello! This is [PERSON_NAME] with Wayfare [GEOGRAPHIC_DATA] Apartments. I just …"
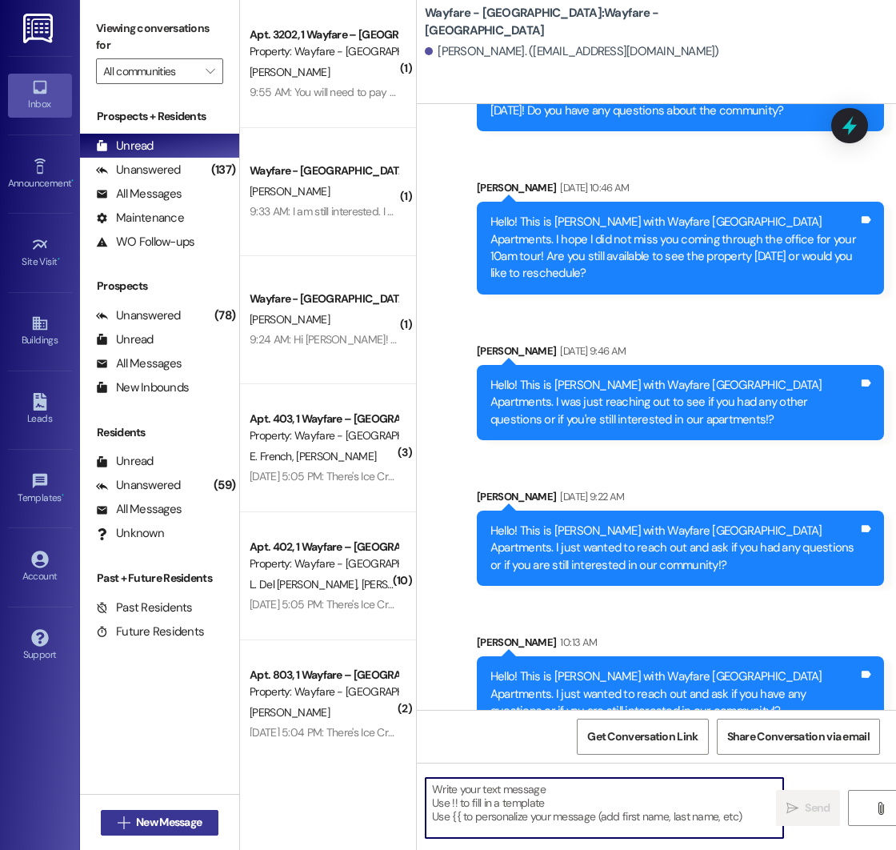
click at [142, 818] on span "New Message" at bounding box center [169, 822] width 66 height 17
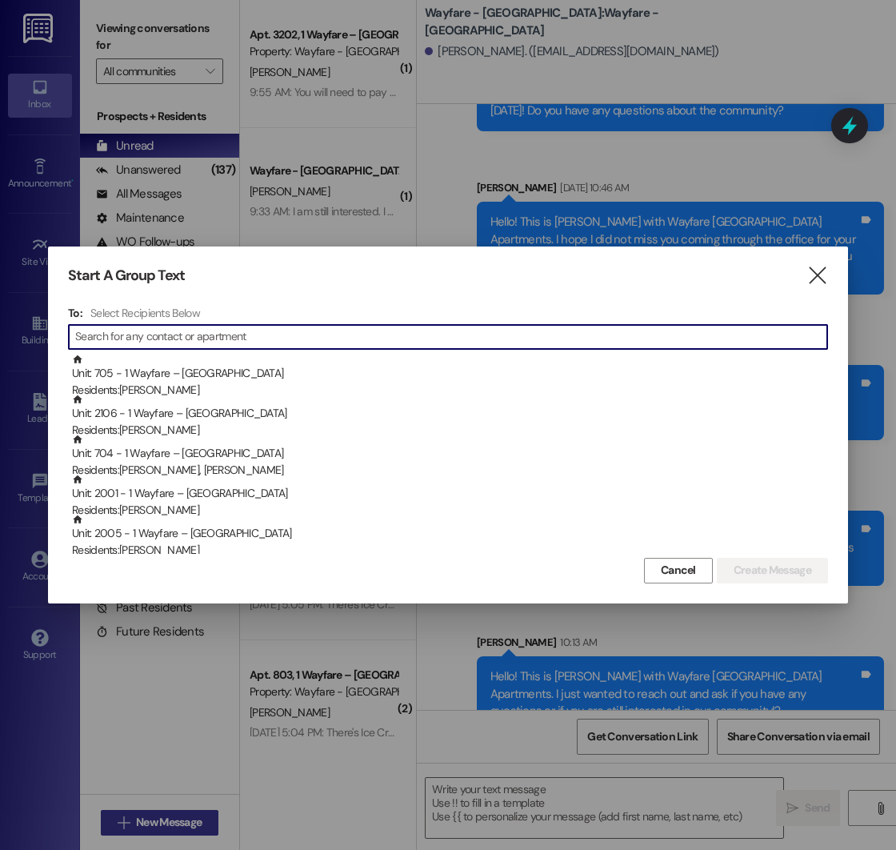
click at [142, 818] on div at bounding box center [448, 425] width 896 height 850
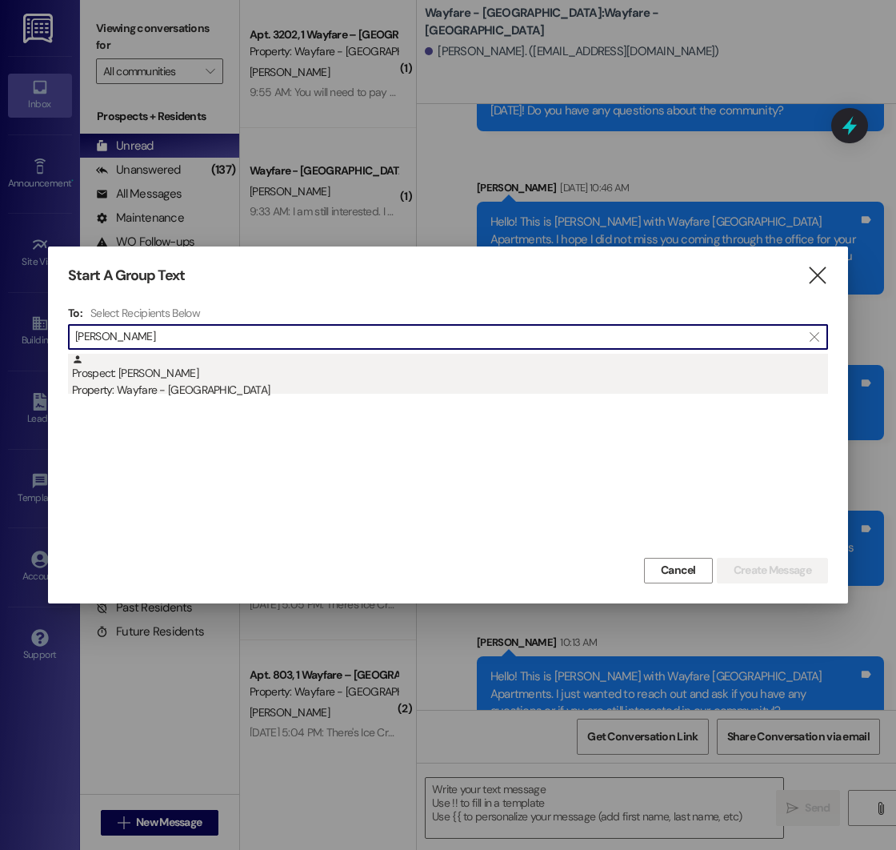
type input "[PERSON_NAME]"
click at [160, 389] on div "Property: Wayfare - [GEOGRAPHIC_DATA]" at bounding box center [450, 390] width 756 height 17
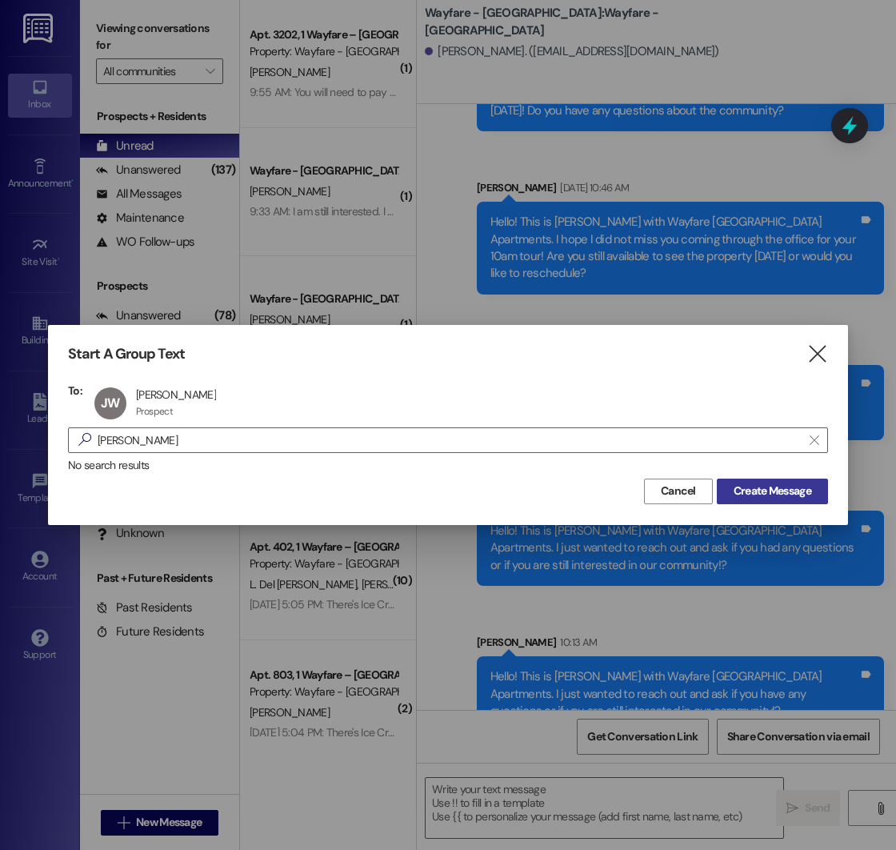
click at [751, 486] on span "Create Message" at bounding box center [773, 491] width 78 height 17
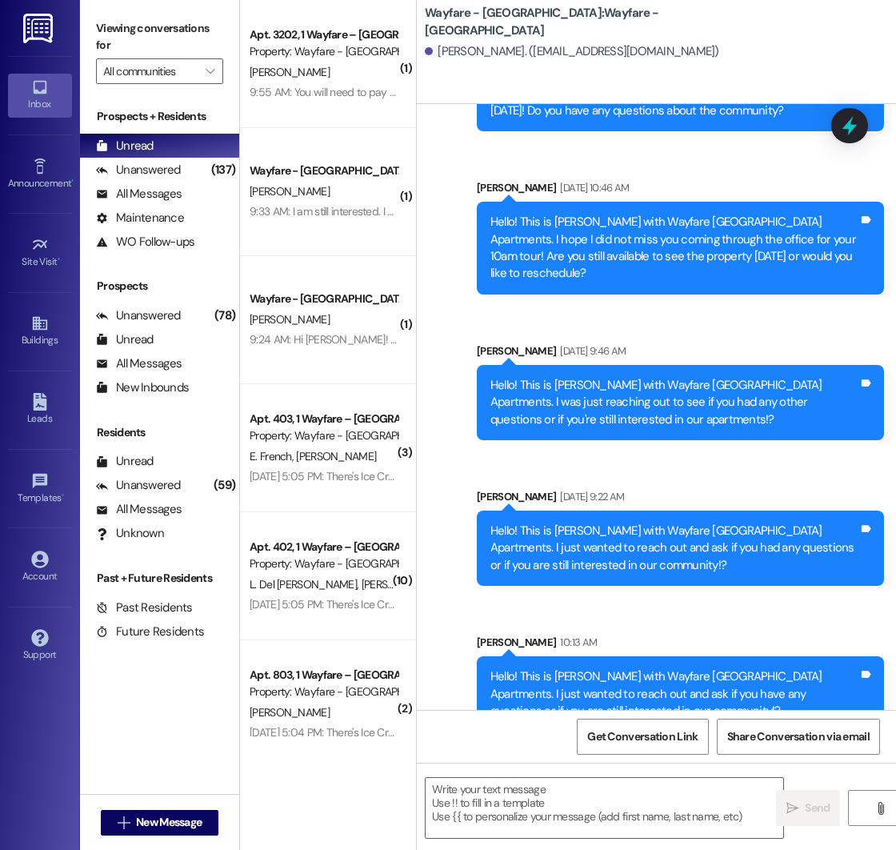
scroll to position [0, 0]
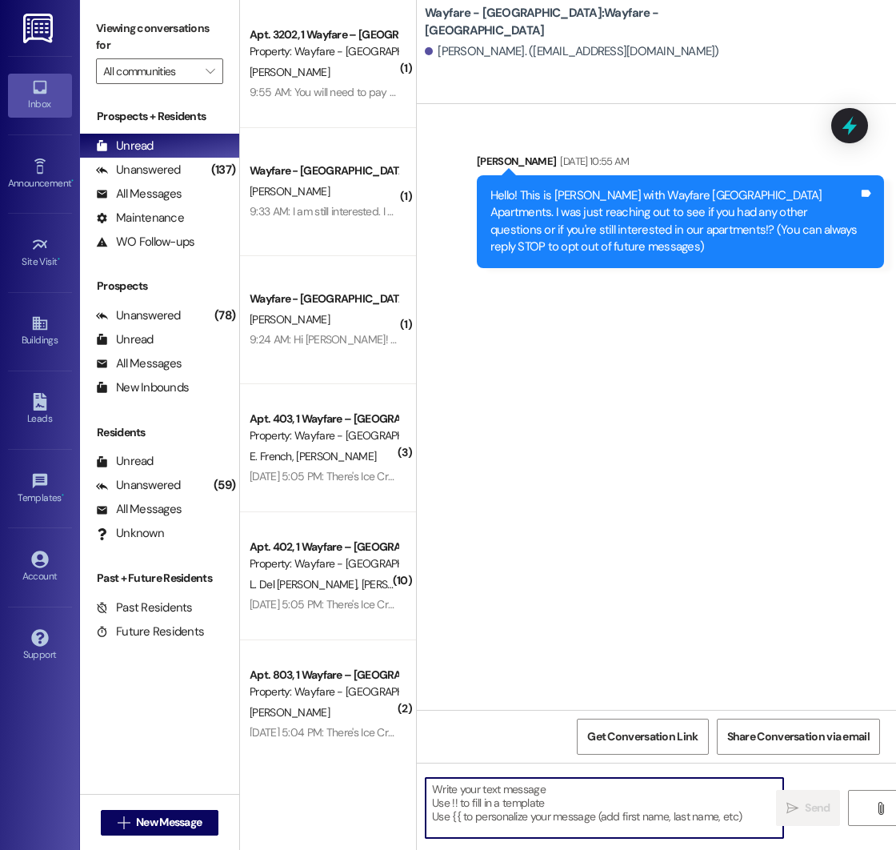
paste textarea "Hello! This is [PERSON_NAME] with Wayfare [GEOGRAPHIC_DATA] Apartments. I just …"
type textarea "Hello! This is [PERSON_NAME] with Wayfare [GEOGRAPHIC_DATA] Apartments. I just …"
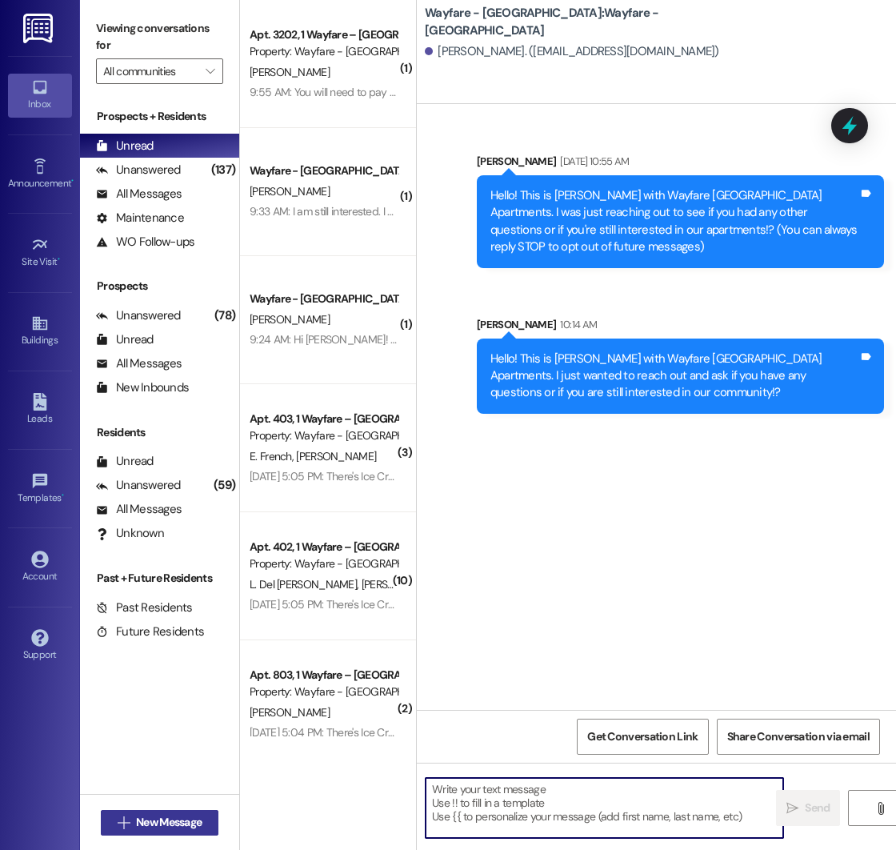
click at [127, 828] on span " New Message" at bounding box center [159, 822] width 91 height 17
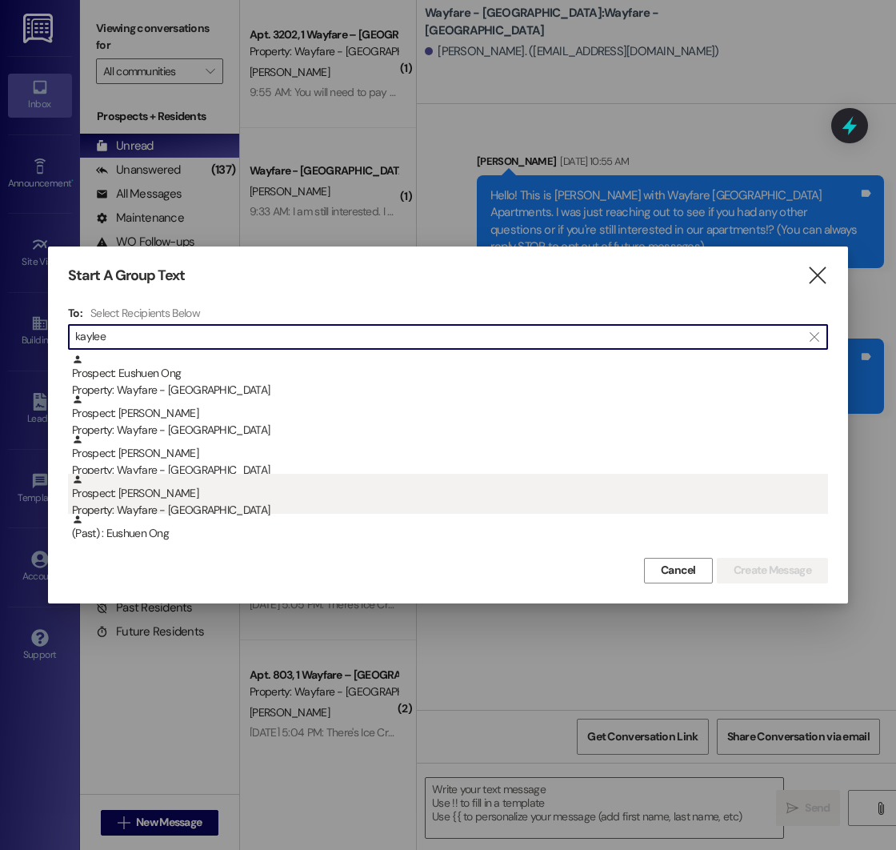
type input "kaylee"
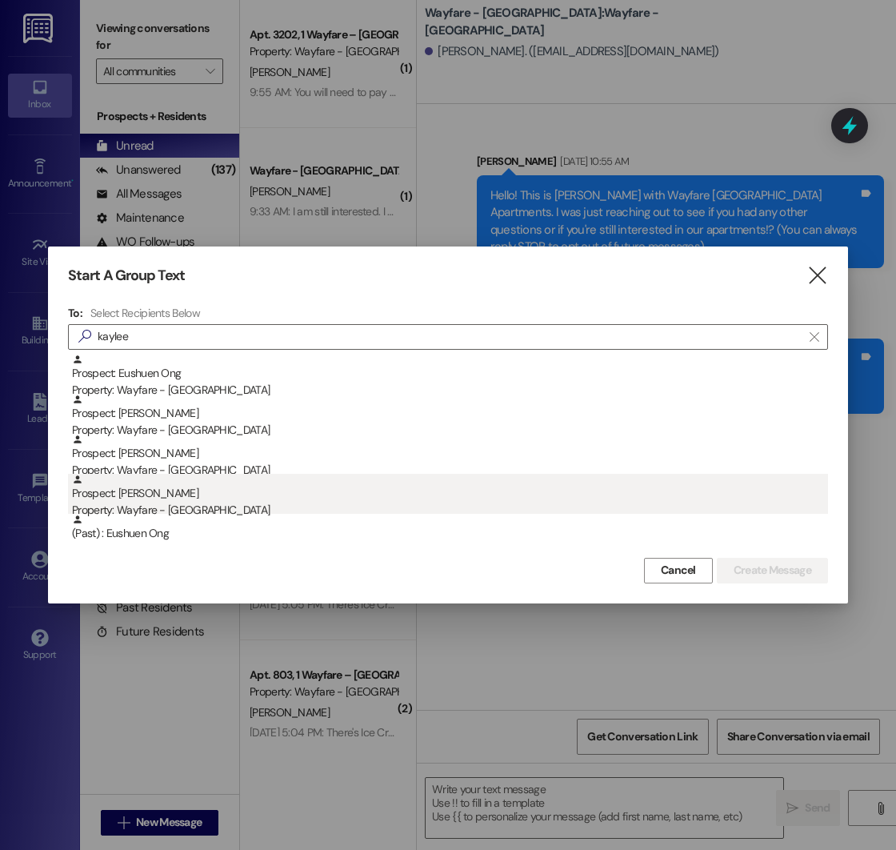
click at [146, 490] on div "Prospect: [PERSON_NAME] Property: Wayfare - [GEOGRAPHIC_DATA]" at bounding box center [450, 497] width 756 height 46
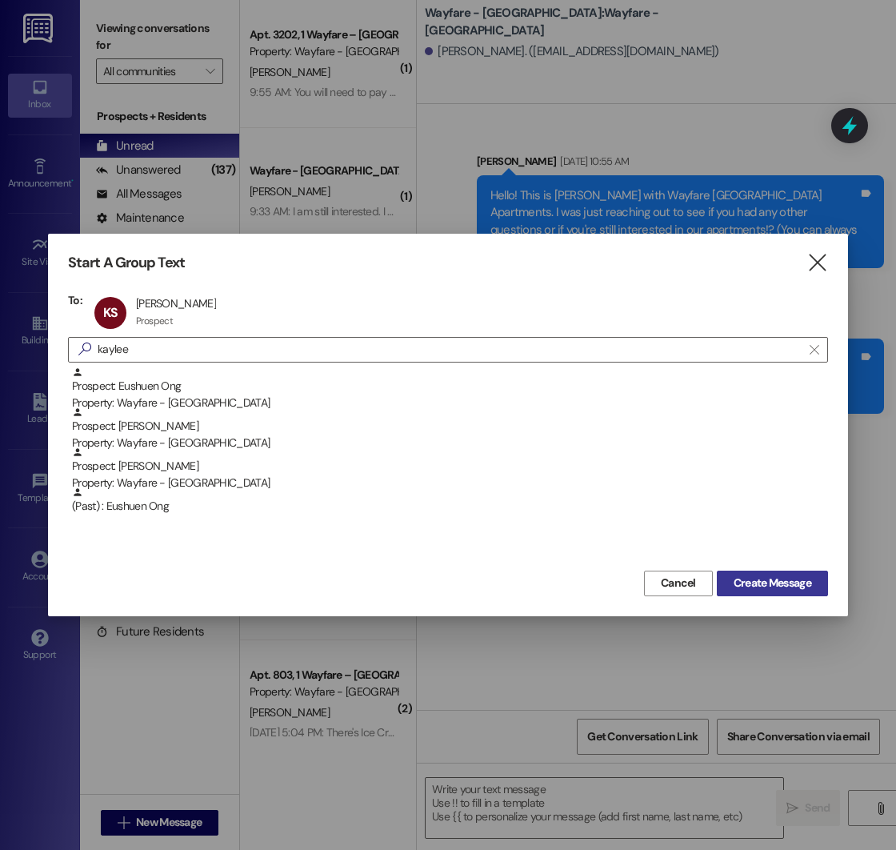
click at [734, 579] on span "Create Message" at bounding box center [773, 583] width 78 height 17
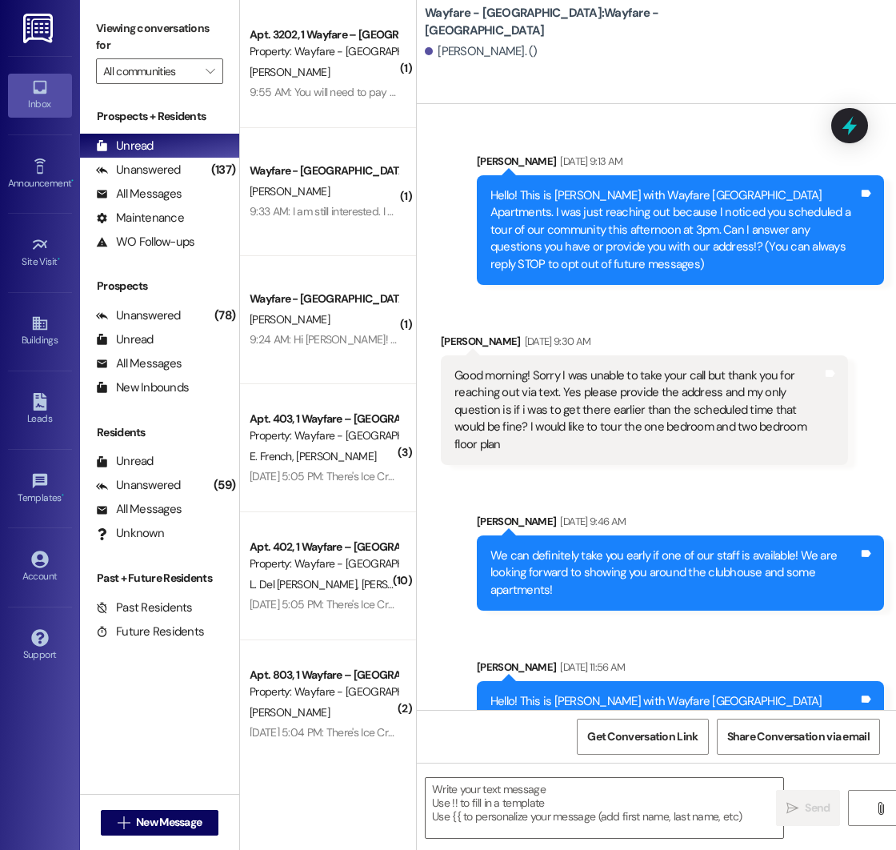
scroll to position [351, 0]
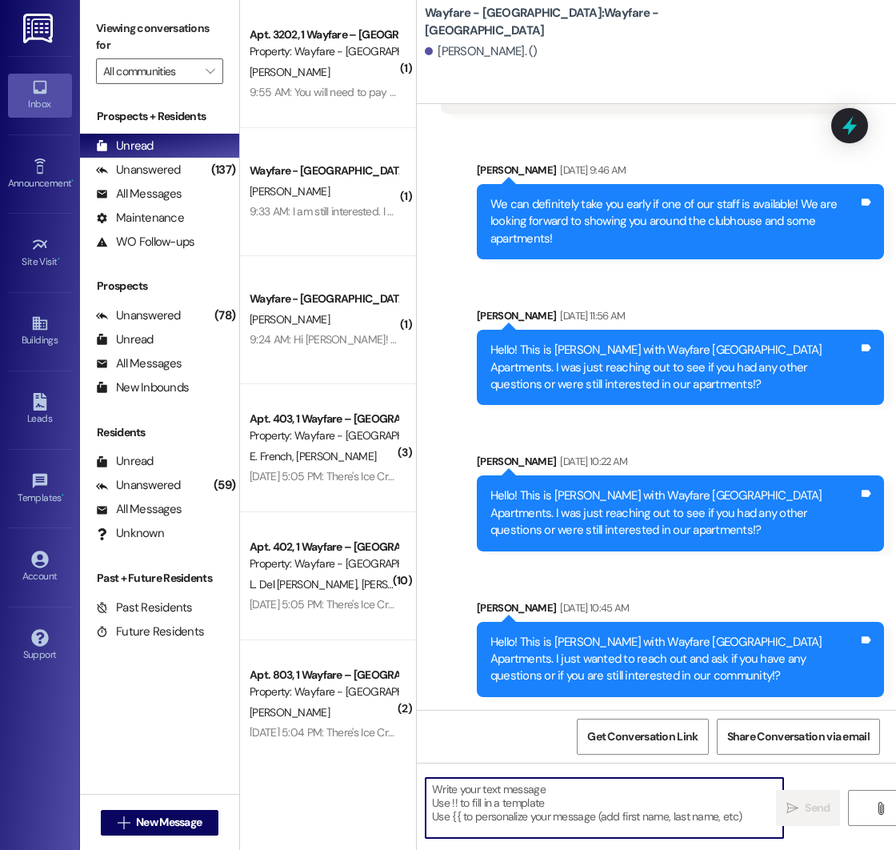
click at [518, 788] on textarea at bounding box center [605, 808] width 358 height 60
paste textarea "Hello! This is [PERSON_NAME] with Wayfare [GEOGRAPHIC_DATA] Apartments. I just …"
type textarea "Hello! This is [PERSON_NAME] with Wayfare [GEOGRAPHIC_DATA] Apartments. I just …"
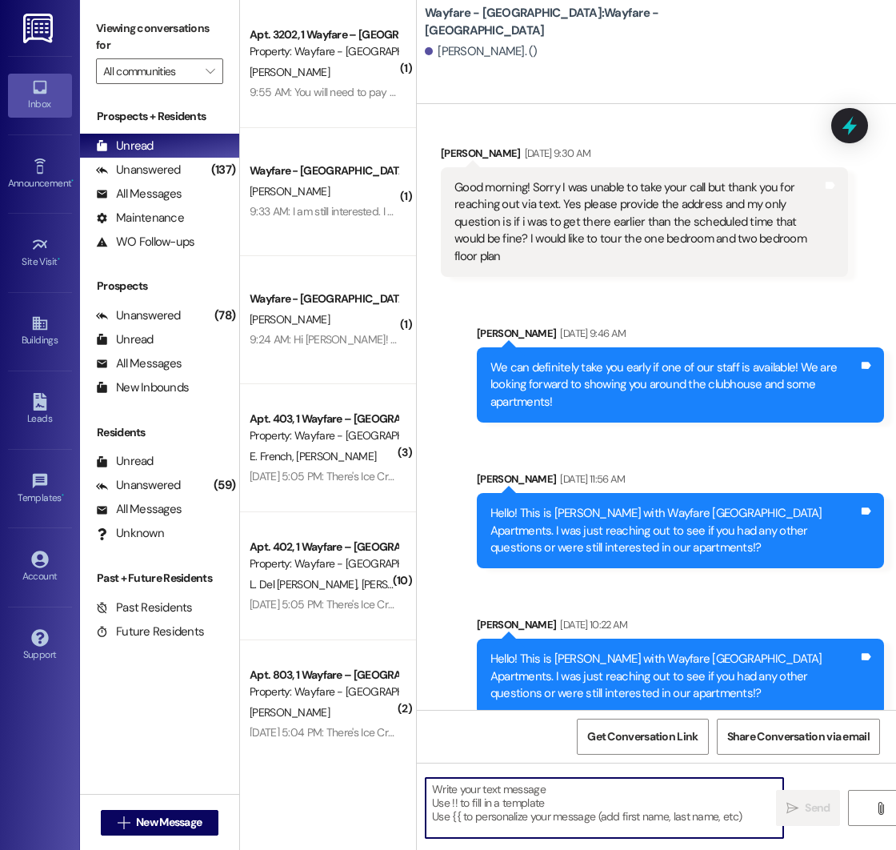
scroll to position [497, 0]
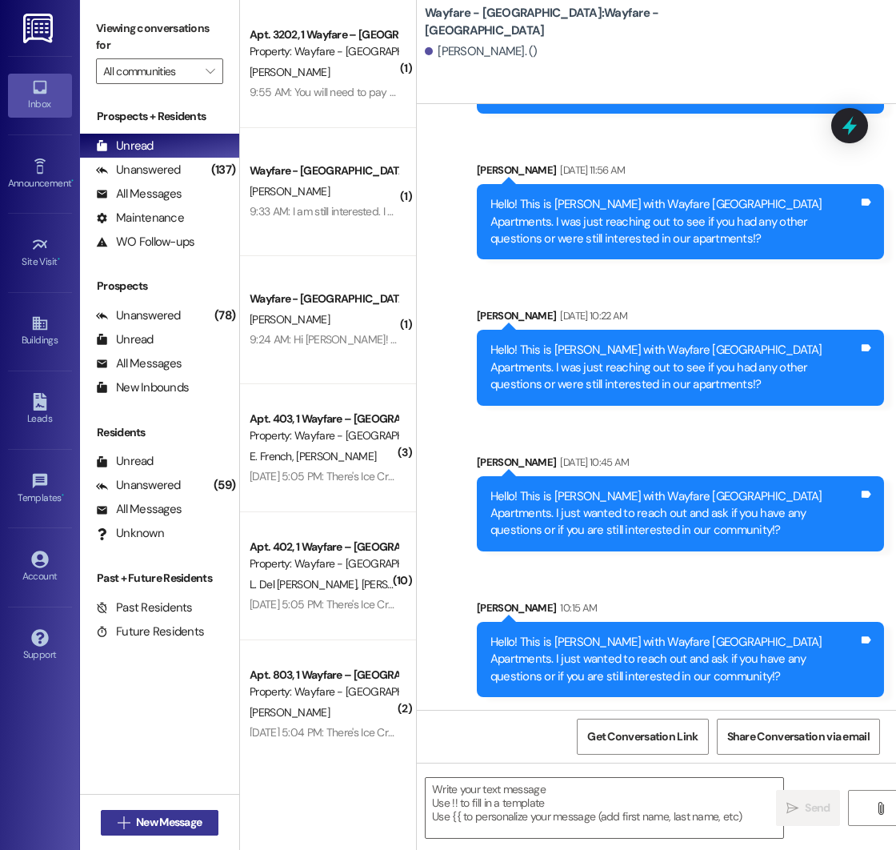
click at [133, 824] on span "New Message" at bounding box center [169, 822] width 72 height 17
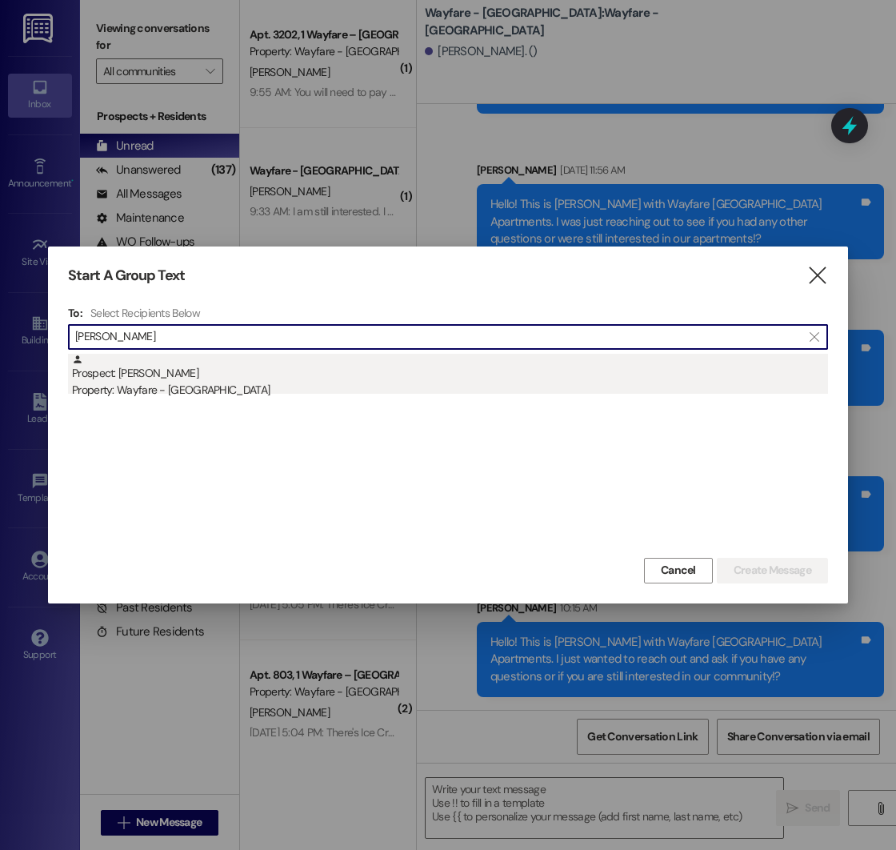
type input "[PERSON_NAME]"
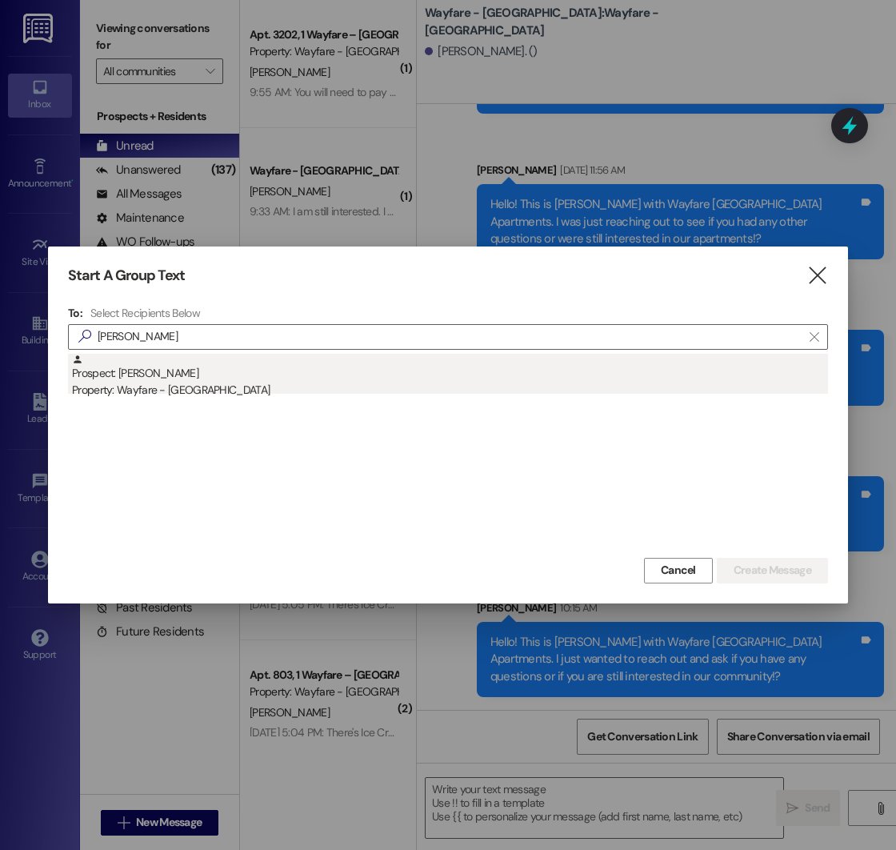
click at [194, 393] on div "Property: Wayfare - [GEOGRAPHIC_DATA]" at bounding box center [450, 390] width 756 height 17
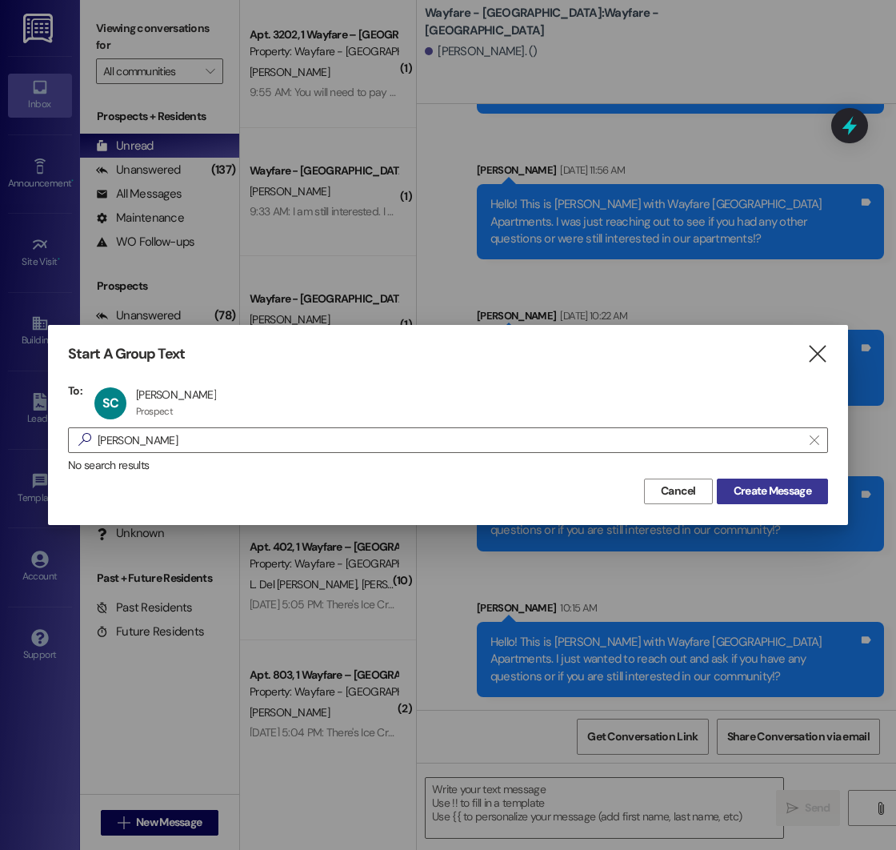
click at [751, 487] on span "Create Message" at bounding box center [773, 491] width 78 height 17
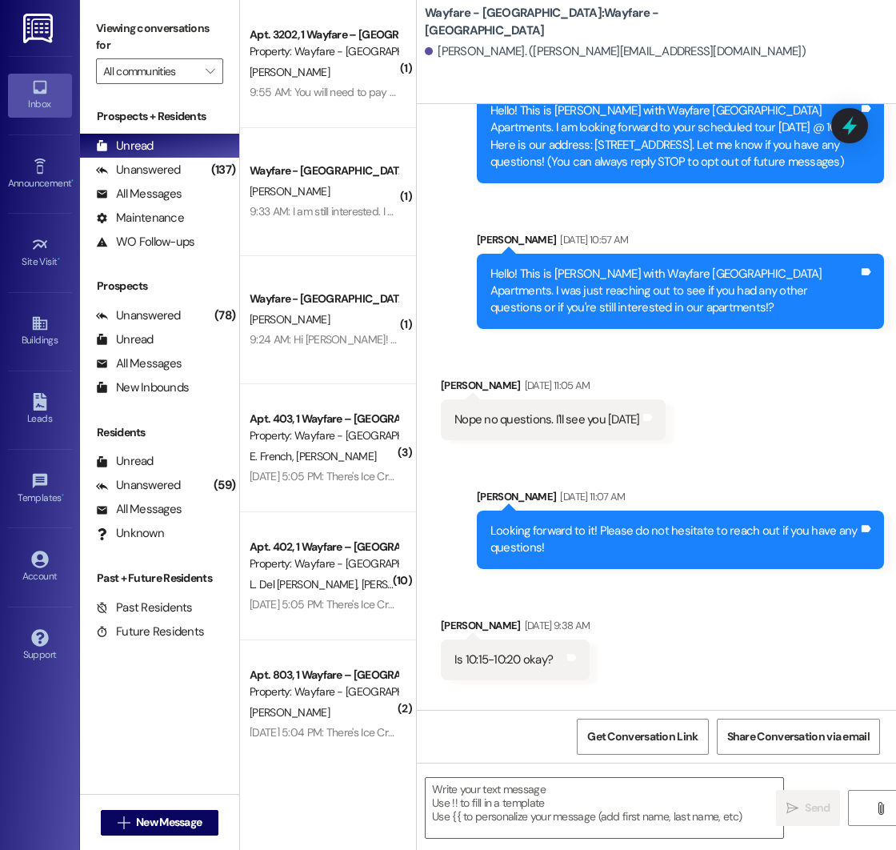
scroll to position [197, 0]
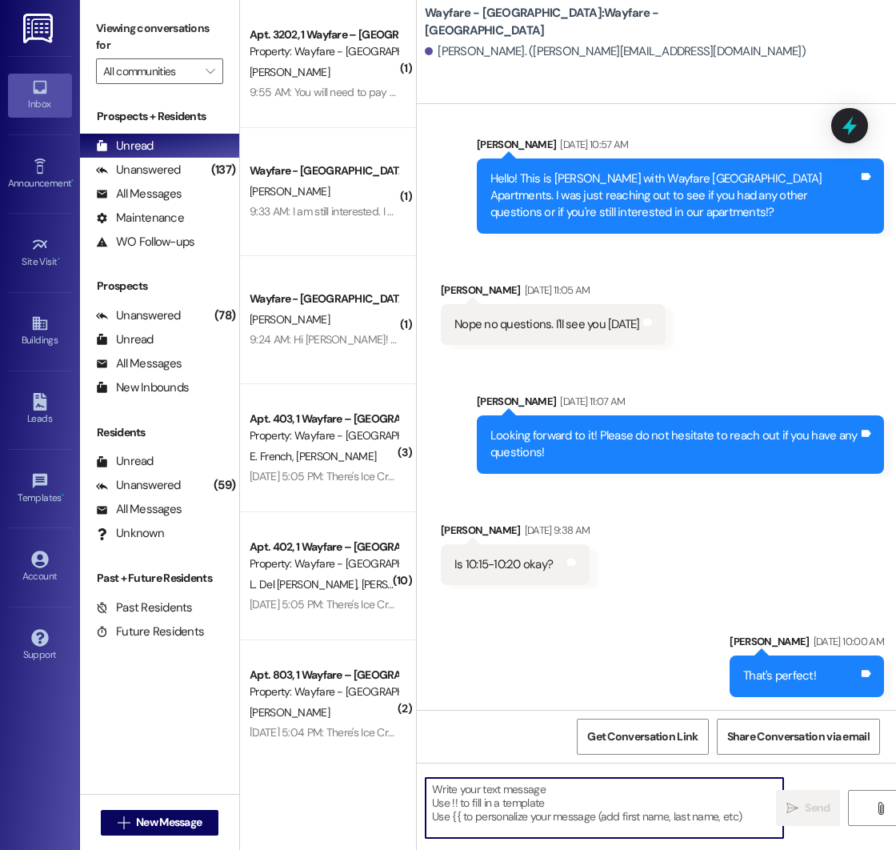
paste textarea "Hello! This is [PERSON_NAME] with Wayfare [GEOGRAPHIC_DATA] Apartments. I just …"
type textarea "Hello! This is [PERSON_NAME] with Wayfare [GEOGRAPHIC_DATA] Apartments. I just …"
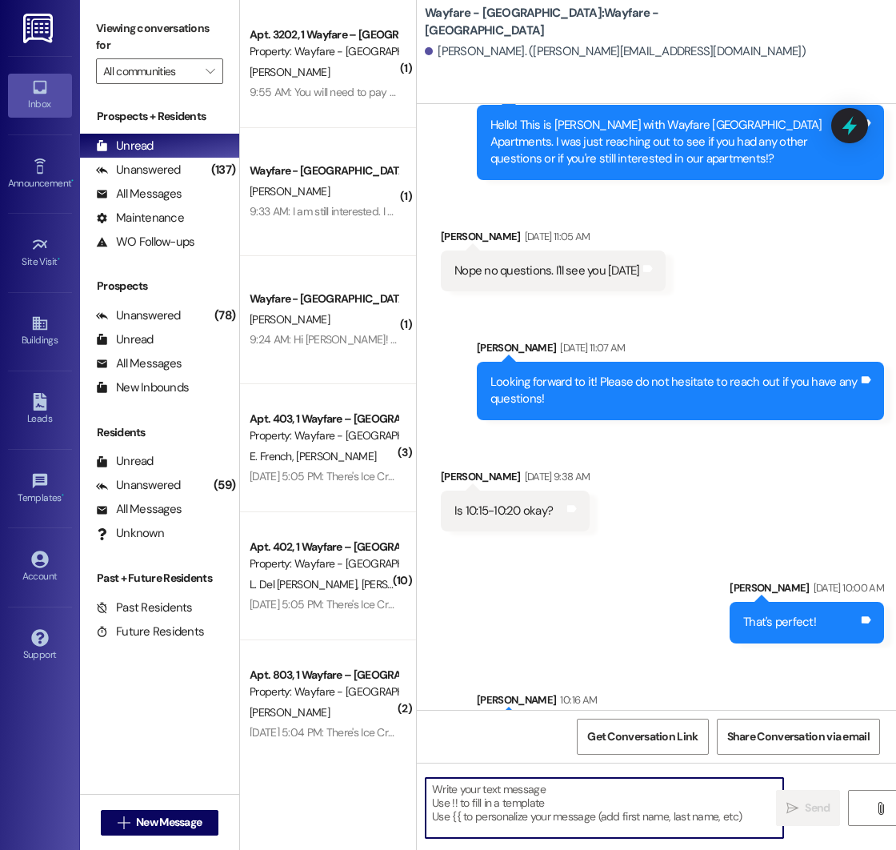
scroll to position [343, 0]
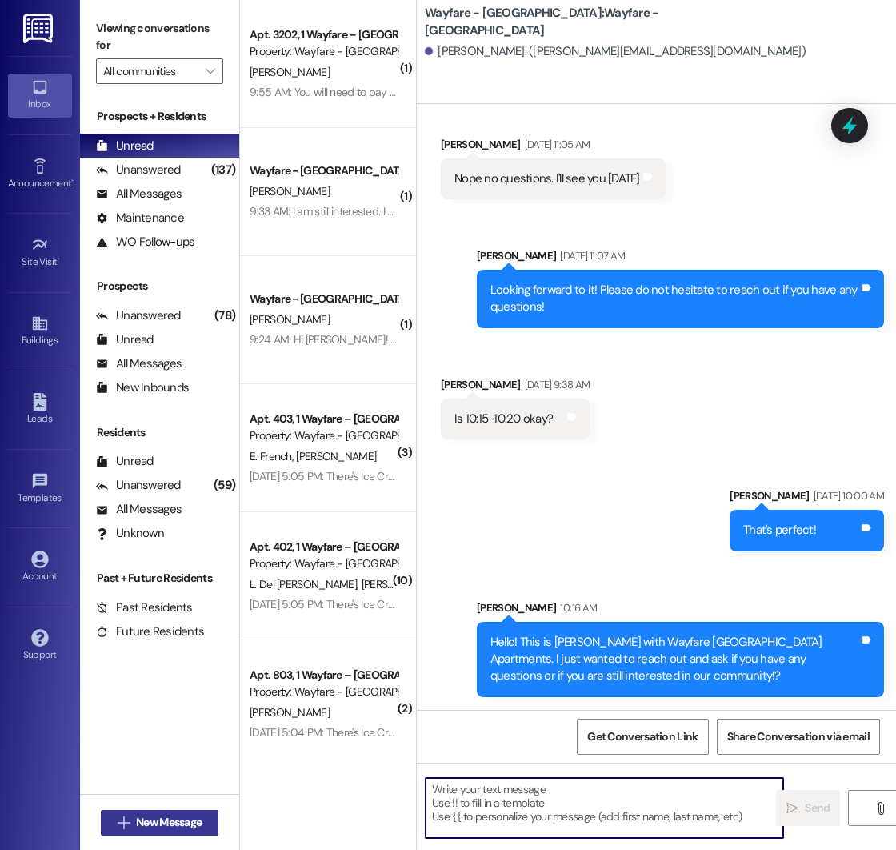
click at [118, 823] on icon "" at bounding box center [124, 822] width 12 height 13
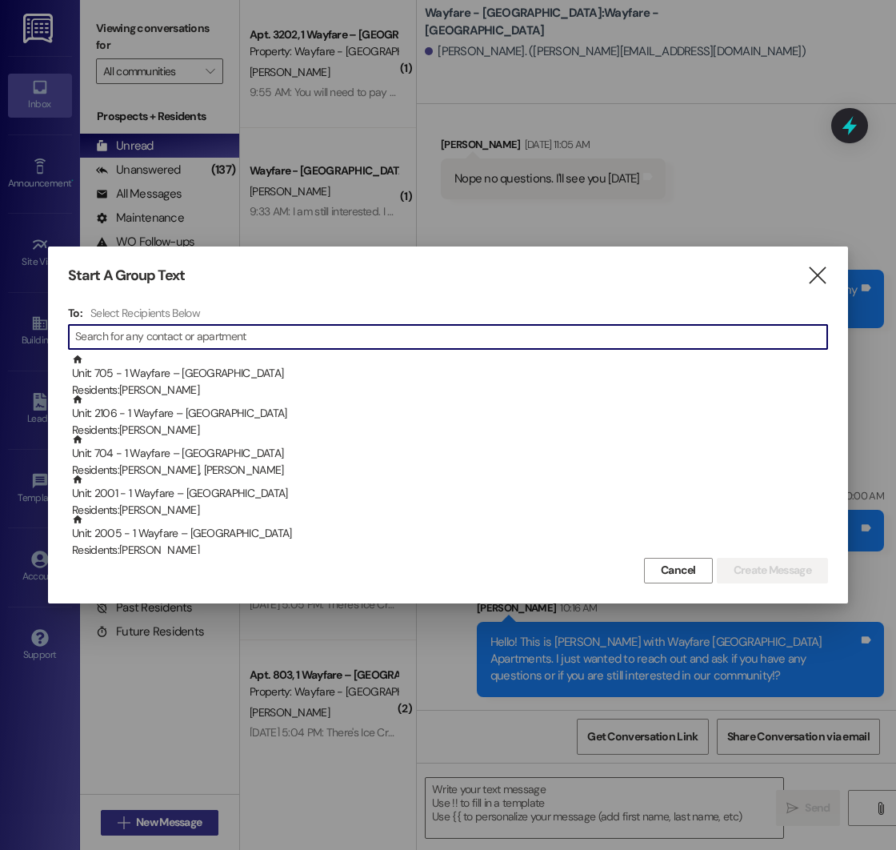
click at [118, 823] on div at bounding box center [448, 425] width 896 height 850
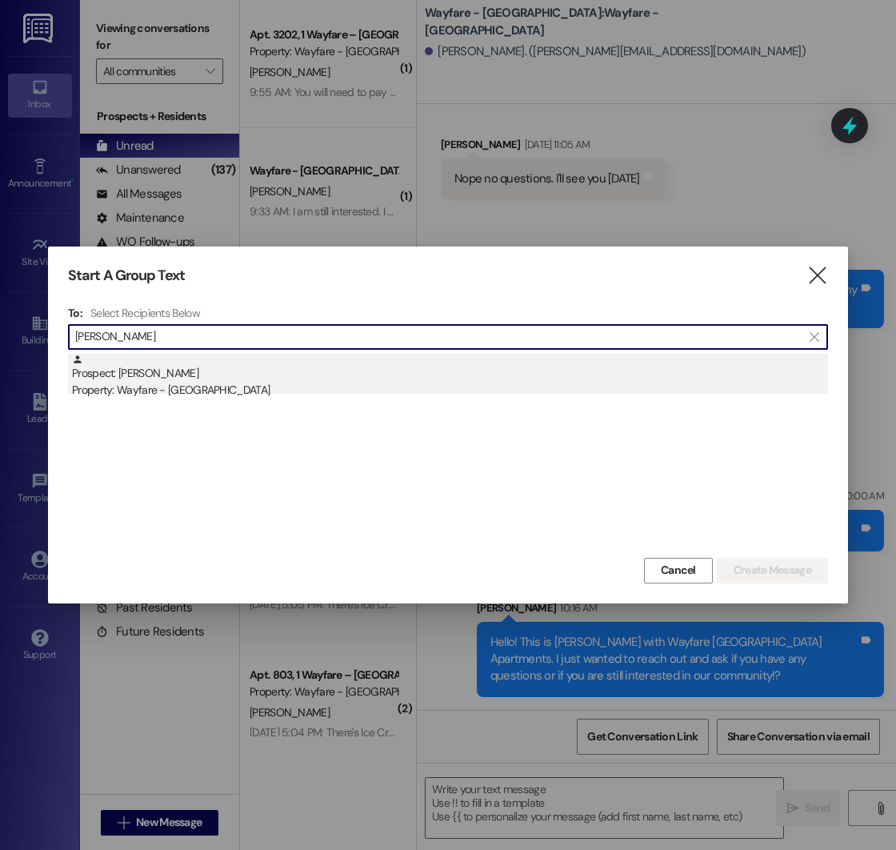
type input "[PERSON_NAME]"
click at [187, 384] on div "Property: Wayfare - [GEOGRAPHIC_DATA]" at bounding box center [450, 390] width 756 height 17
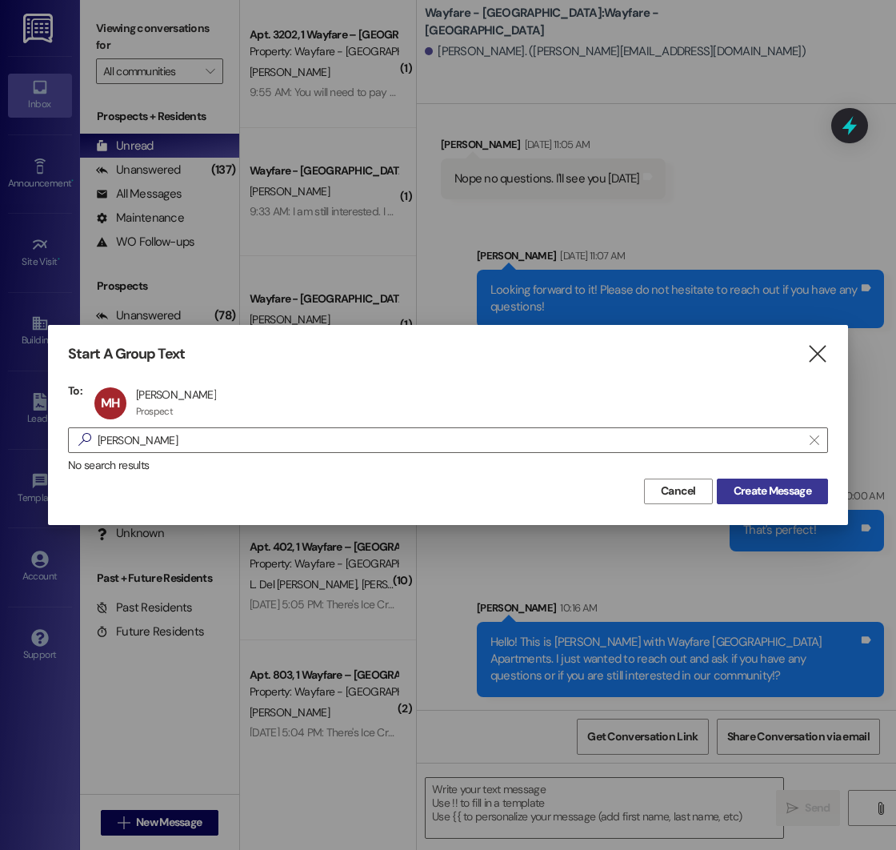
click at [751, 488] on span "Create Message" at bounding box center [773, 491] width 78 height 17
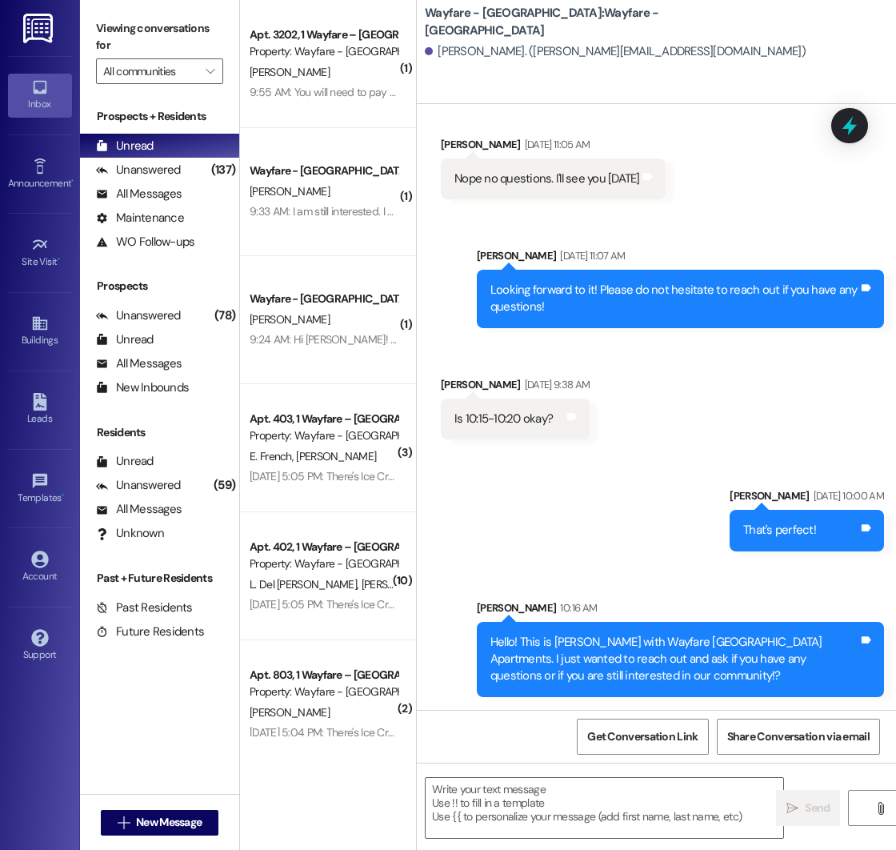
scroll to position [0, 0]
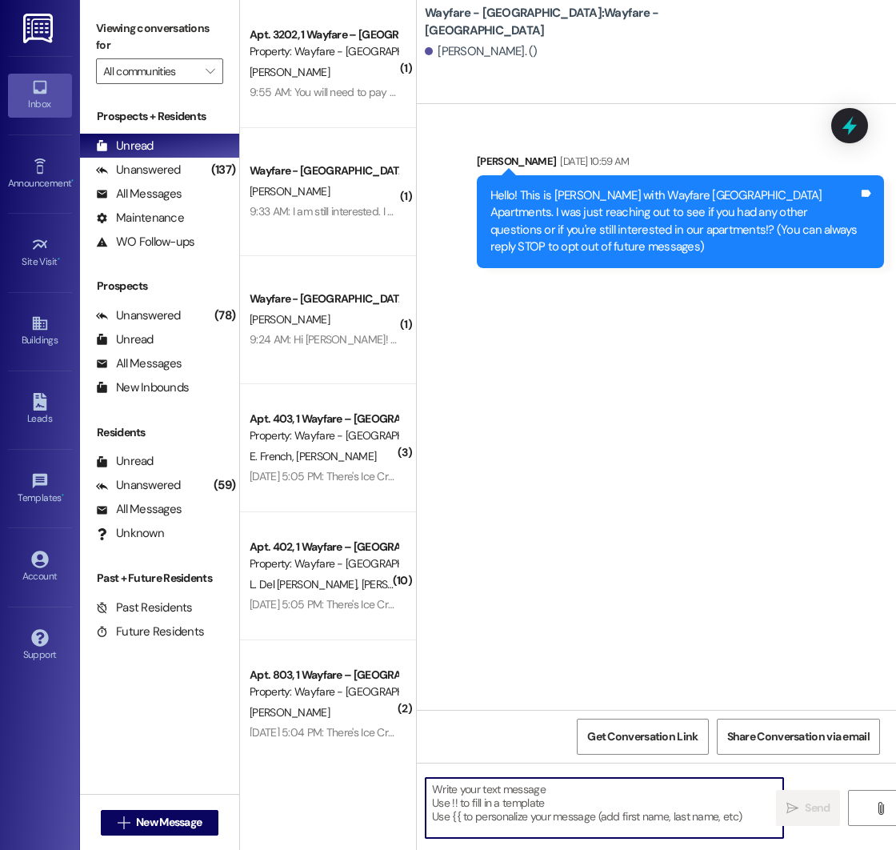
paste textarea "Hello! This is [PERSON_NAME] with Wayfare [GEOGRAPHIC_DATA] Apartments. I just …"
type textarea "Hello! This is [PERSON_NAME] with Wayfare [GEOGRAPHIC_DATA] Apartments. I just …"
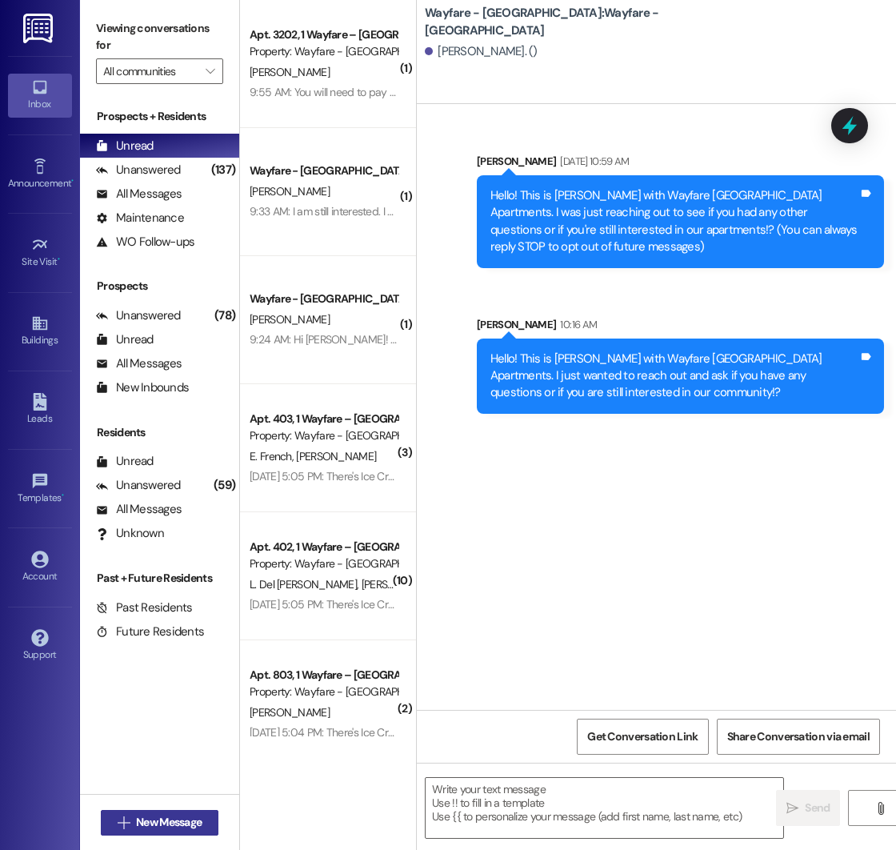
click at [125, 822] on icon "" at bounding box center [124, 822] width 12 height 13
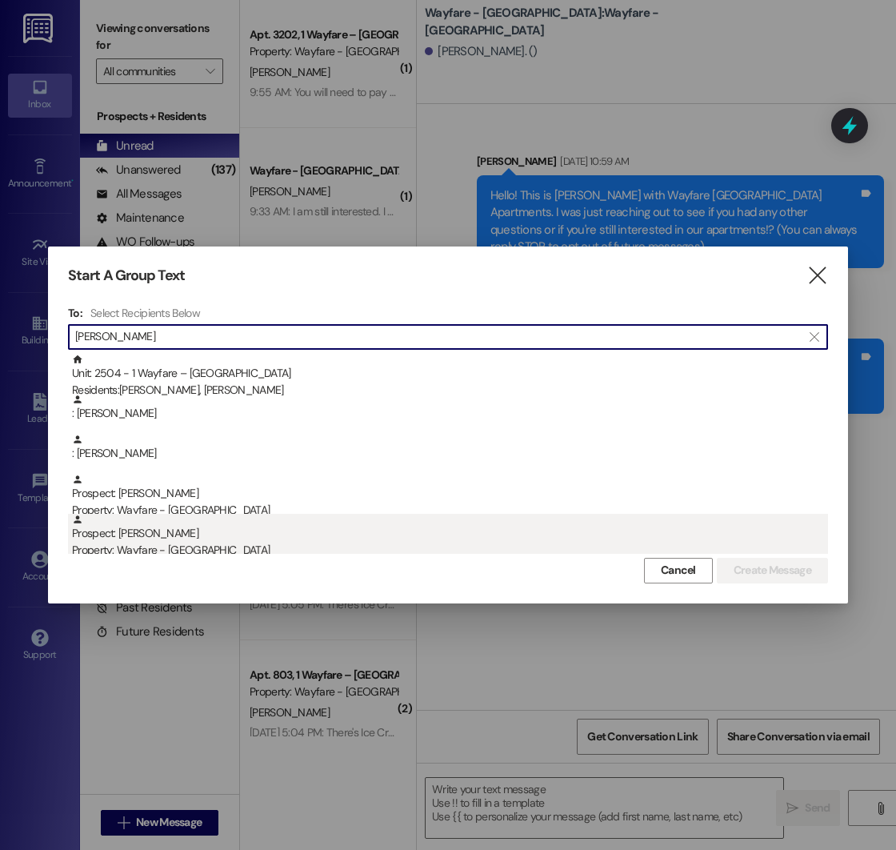
type input "[PERSON_NAME]"
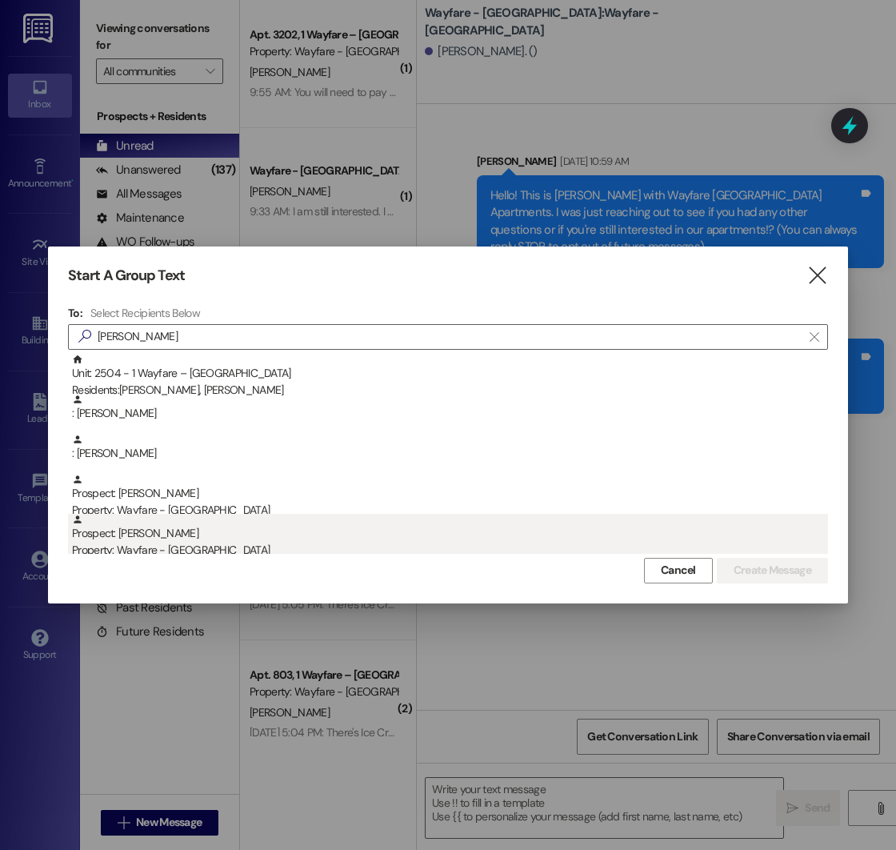
click at [172, 546] on div "Property: Wayfare - [GEOGRAPHIC_DATA]" at bounding box center [450, 550] width 756 height 17
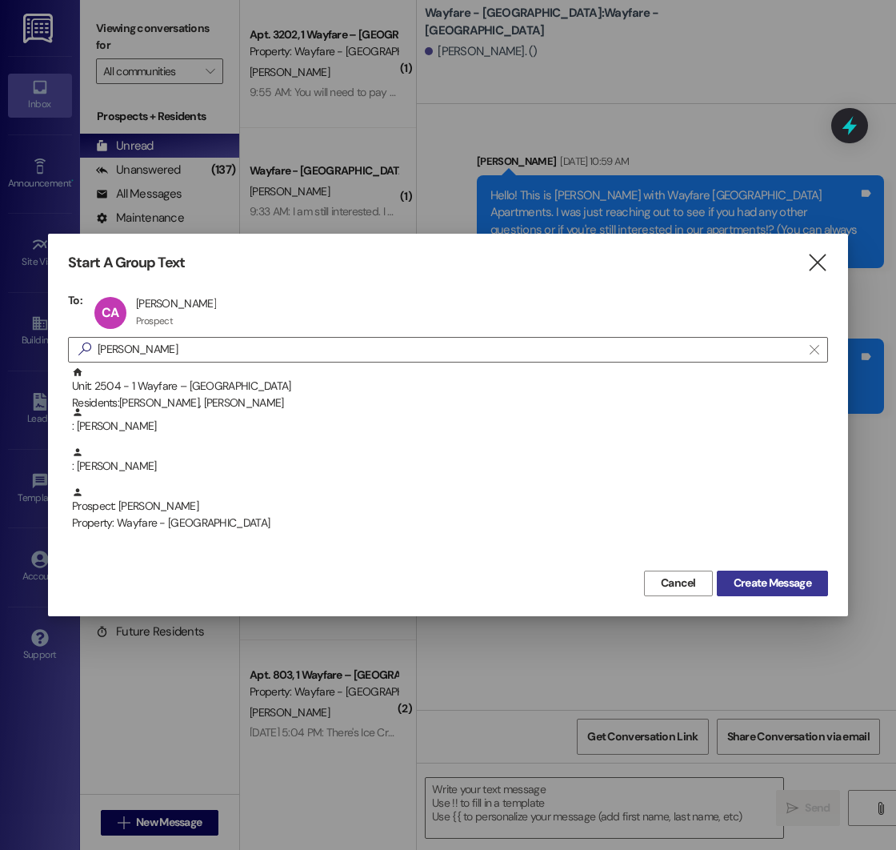
click at [740, 588] on span "Create Message" at bounding box center [773, 583] width 78 height 17
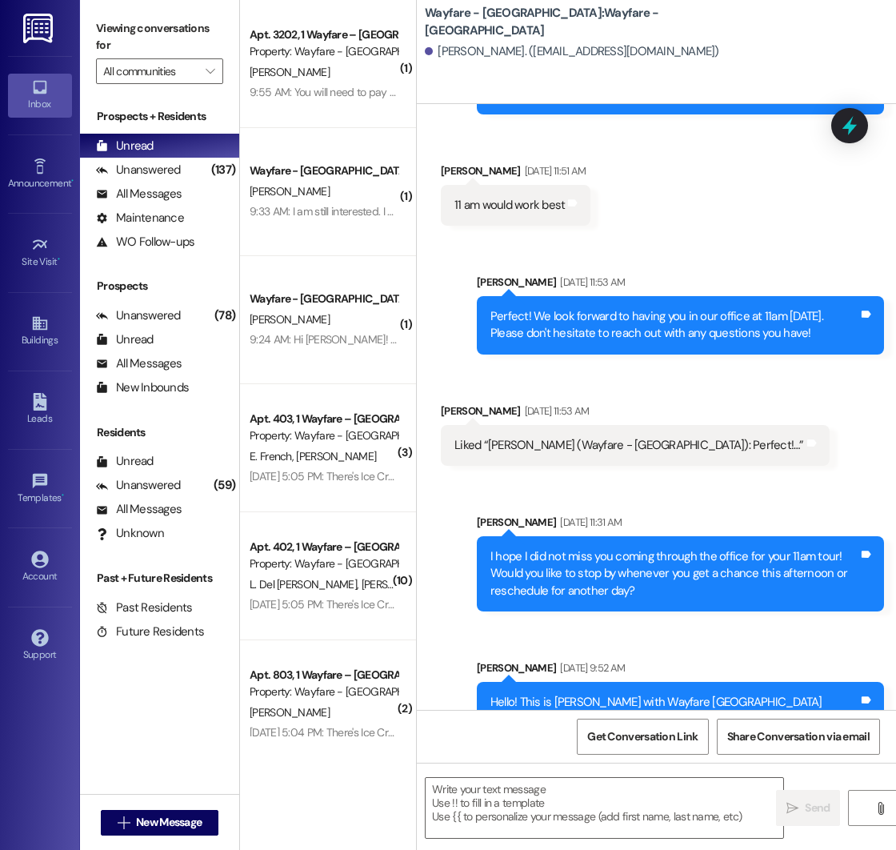
scroll to position [1389, 0]
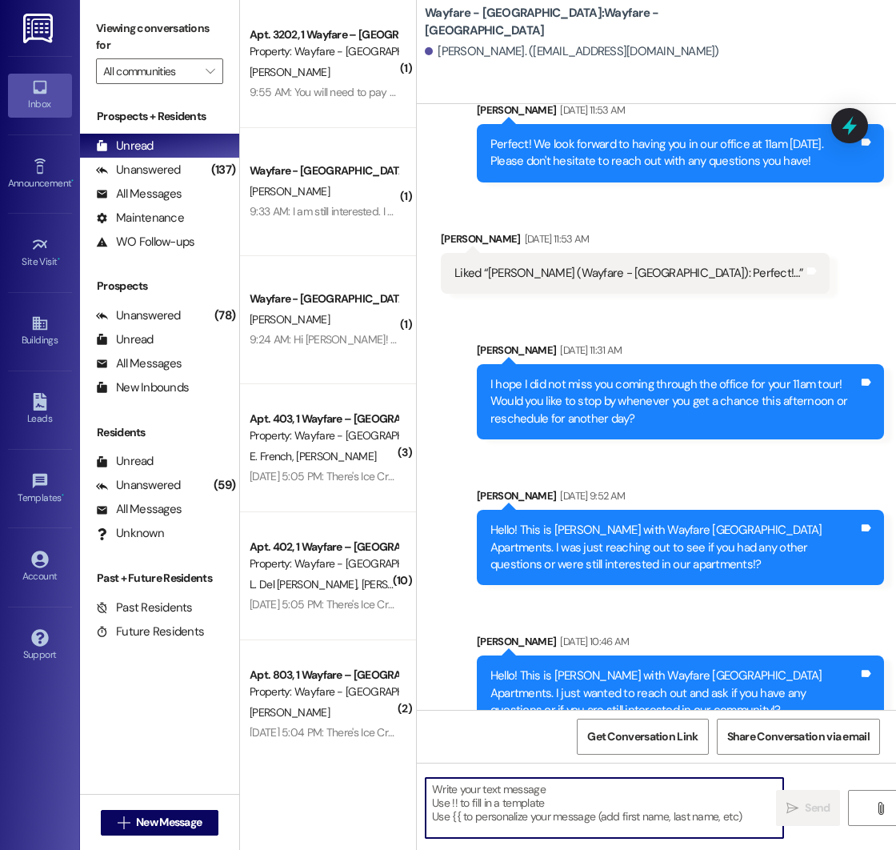
paste textarea "Hello! This is [PERSON_NAME] with Wayfare [GEOGRAPHIC_DATA] Apartments. I just …"
type textarea "Hello! This is [PERSON_NAME] with Wayfare [GEOGRAPHIC_DATA] Apartments. I just …"
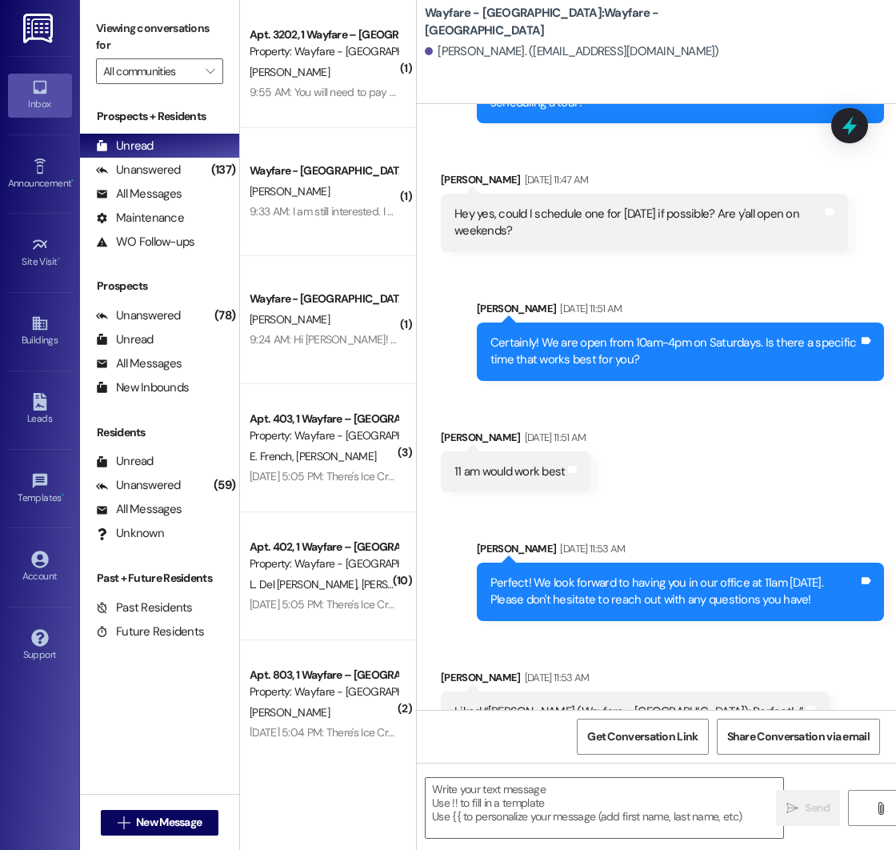
click at [592, 540] on div "[DATE] 11:53 AM" at bounding box center [590, 548] width 69 height 17
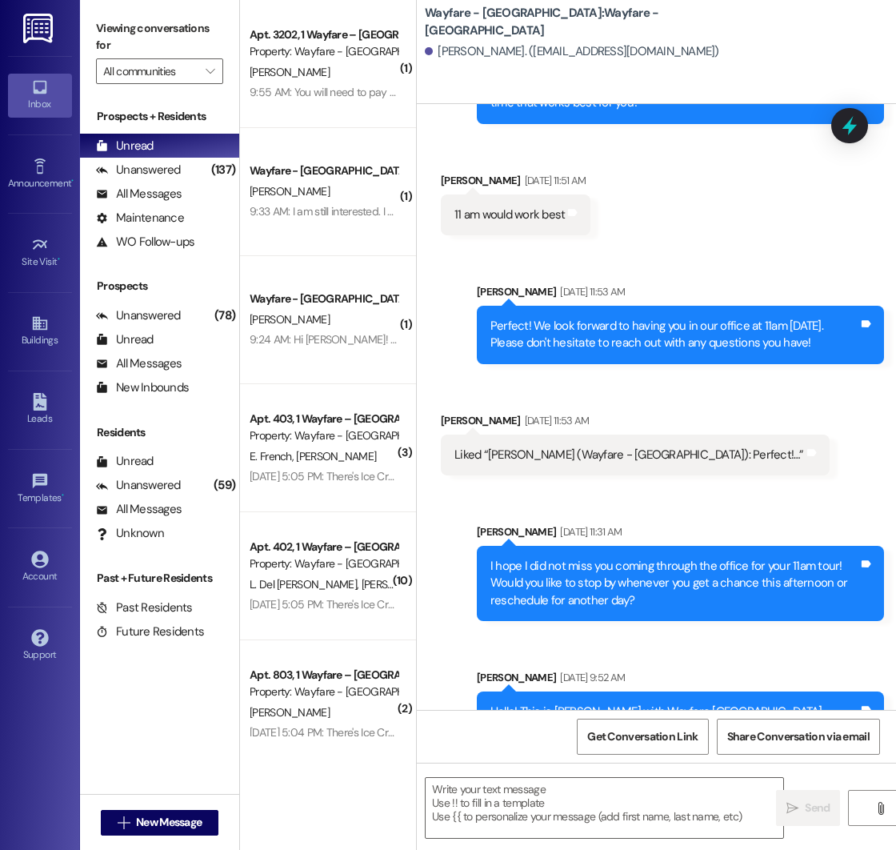
scroll to position [1535, 0]
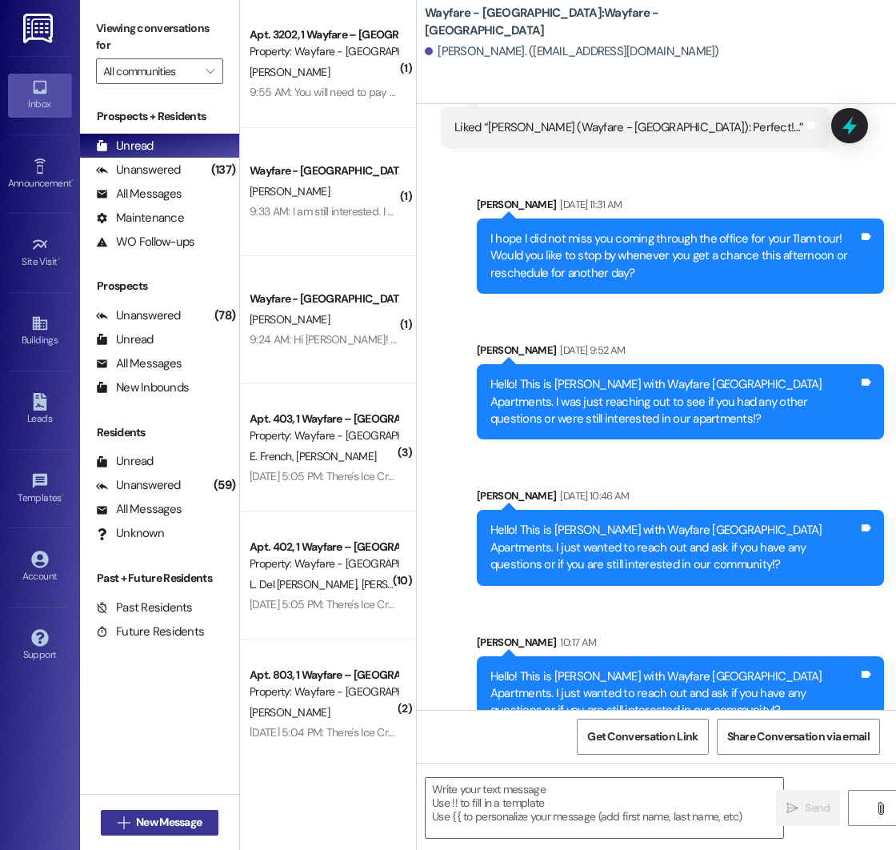
click at [177, 823] on span "New Message" at bounding box center [169, 822] width 66 height 17
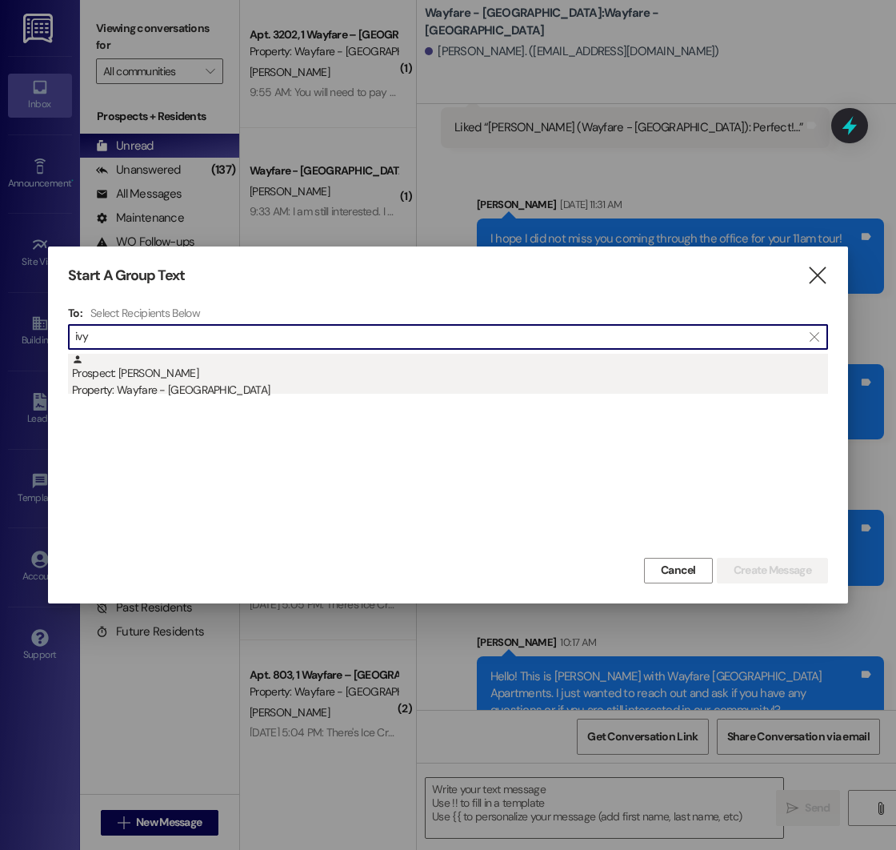
type input "ivy"
click at [211, 379] on div "Prospect: [PERSON_NAME] Property: Wayfare - [GEOGRAPHIC_DATA]" at bounding box center [450, 377] width 756 height 46
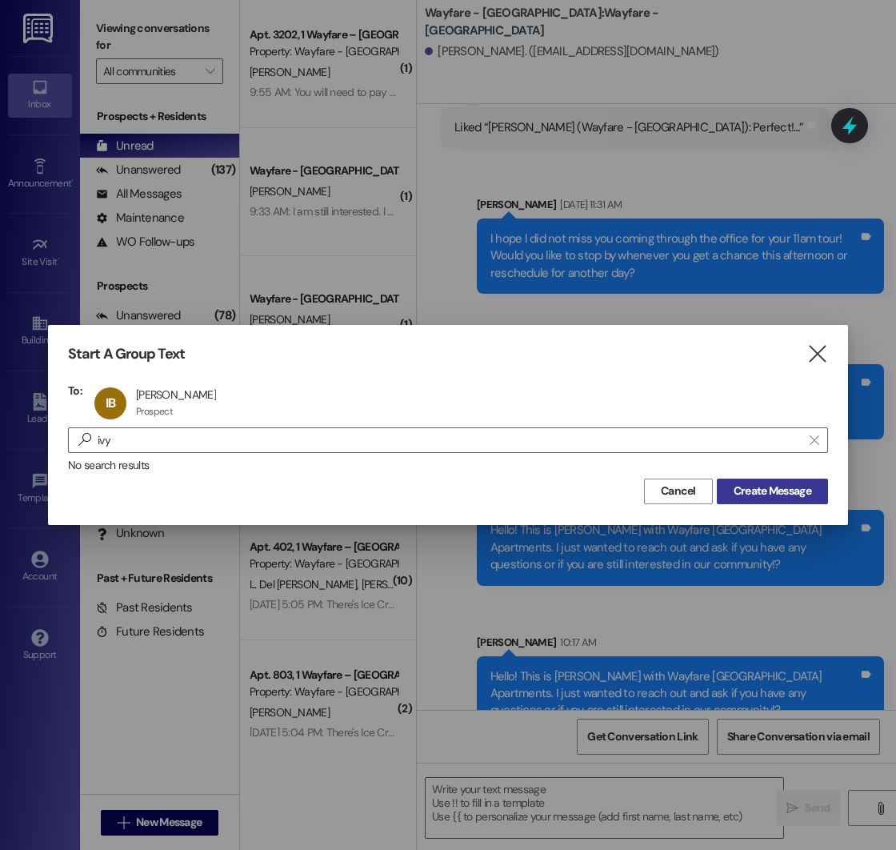
click at [769, 490] on span "Create Message" at bounding box center [773, 491] width 78 height 17
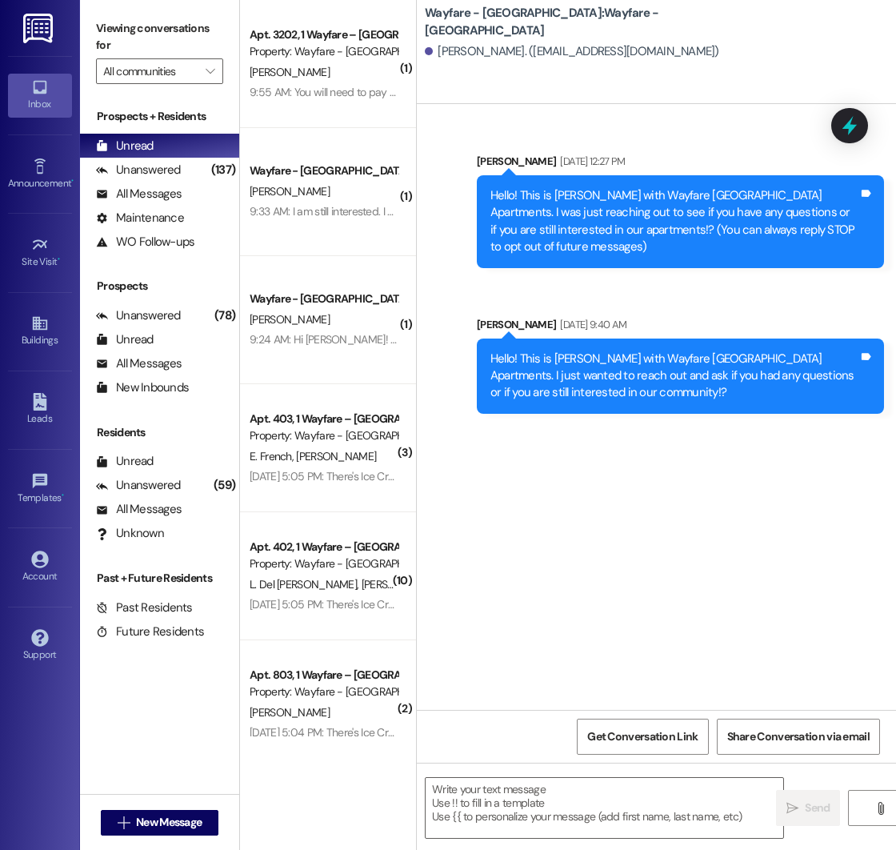
scroll to position [0, 0]
paste textarea "Hello! This is [PERSON_NAME] with Wayfare [GEOGRAPHIC_DATA] Apartments. I just …"
type textarea "Hello! This is [PERSON_NAME] with Wayfare [GEOGRAPHIC_DATA] Apartments. I just …"
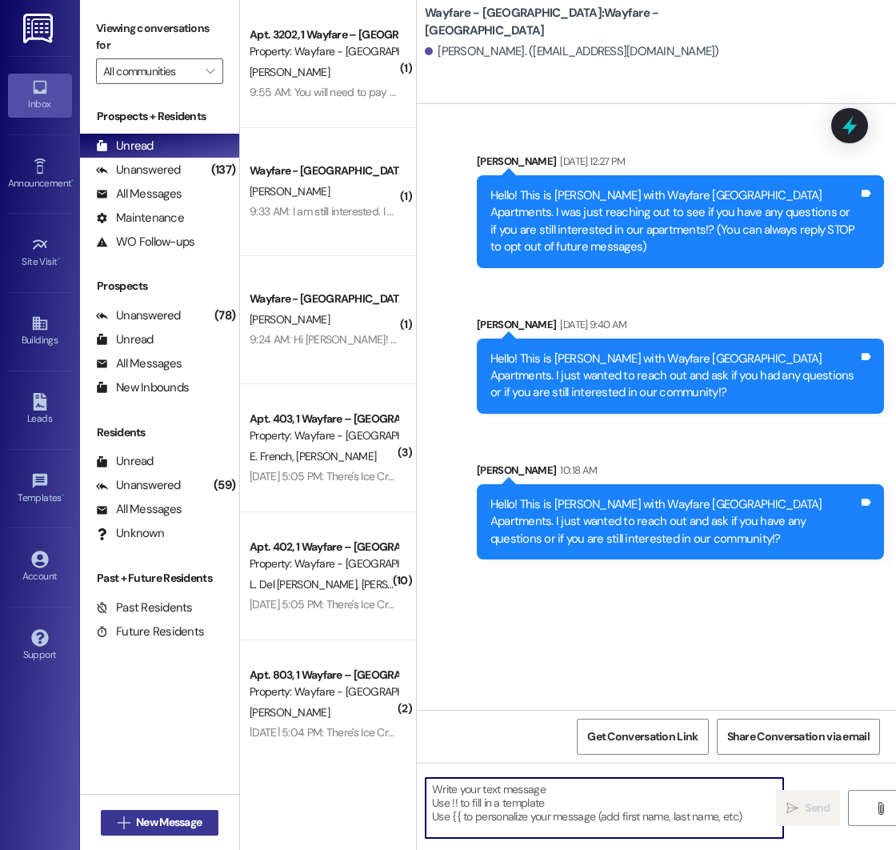
click at [121, 824] on icon "" at bounding box center [124, 822] width 12 height 13
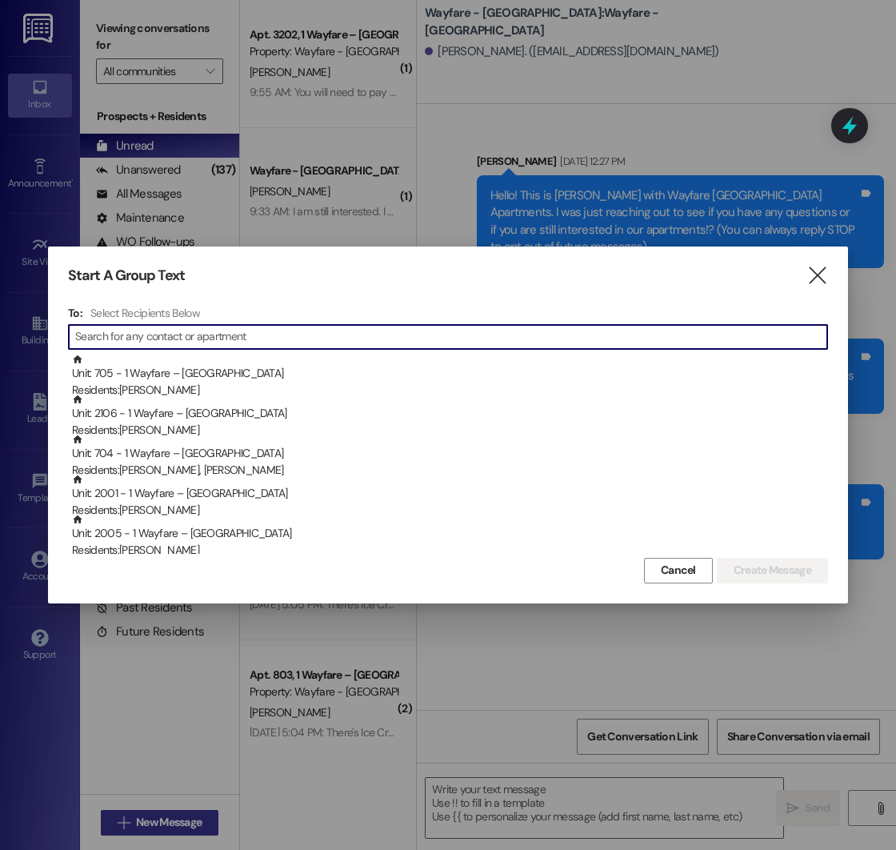
click at [121, 824] on div at bounding box center [448, 425] width 896 height 850
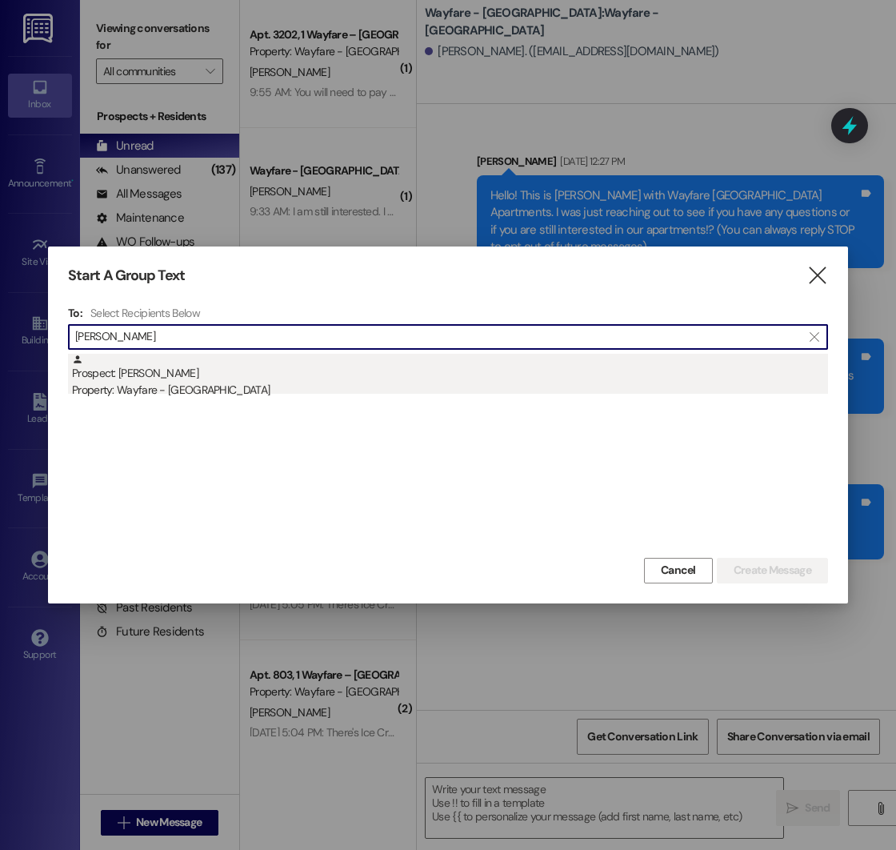
type input "[PERSON_NAME]"
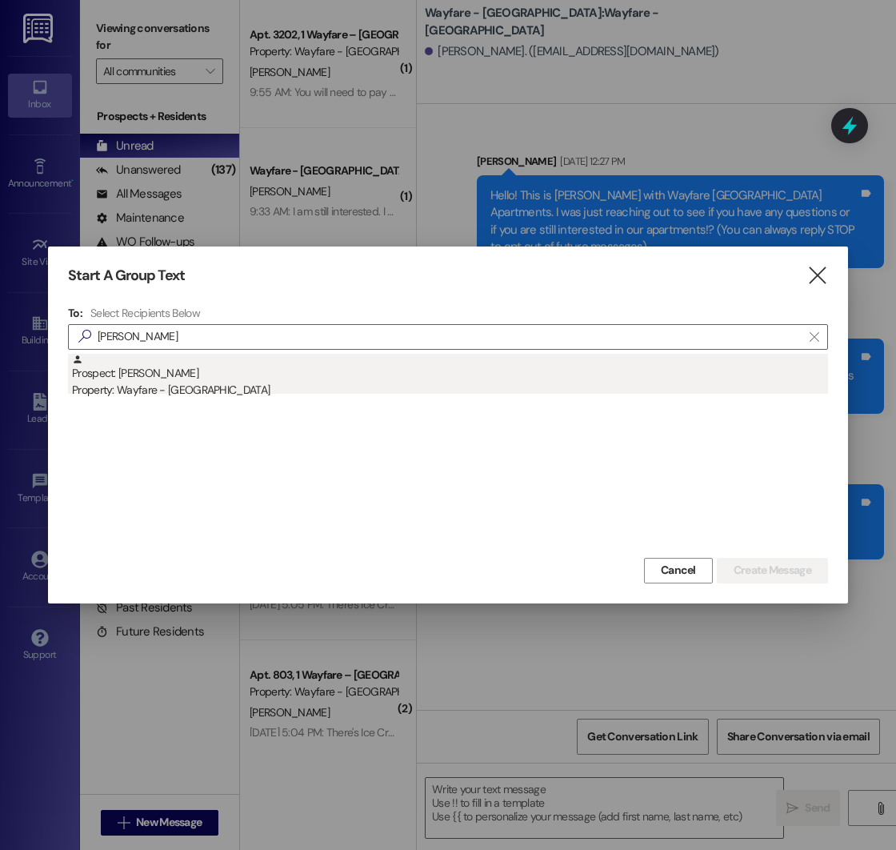
click at [186, 373] on div "Prospect: [PERSON_NAME] Property: Wayfare - [GEOGRAPHIC_DATA]" at bounding box center [450, 377] width 756 height 46
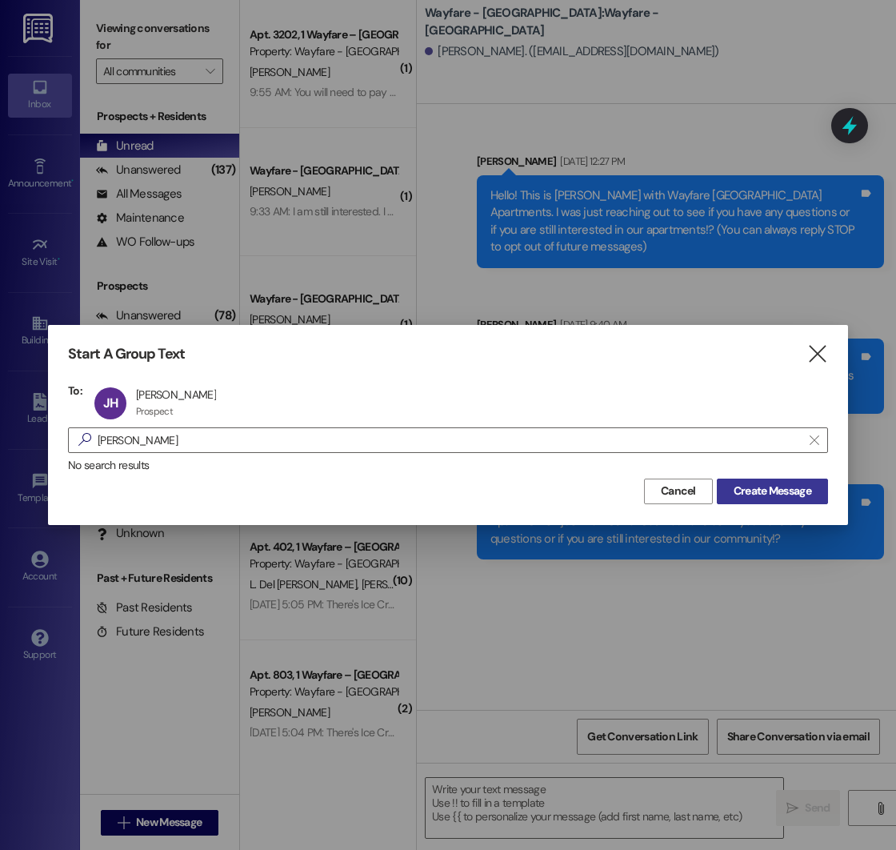
click at [740, 494] on span "Create Message" at bounding box center [773, 491] width 78 height 17
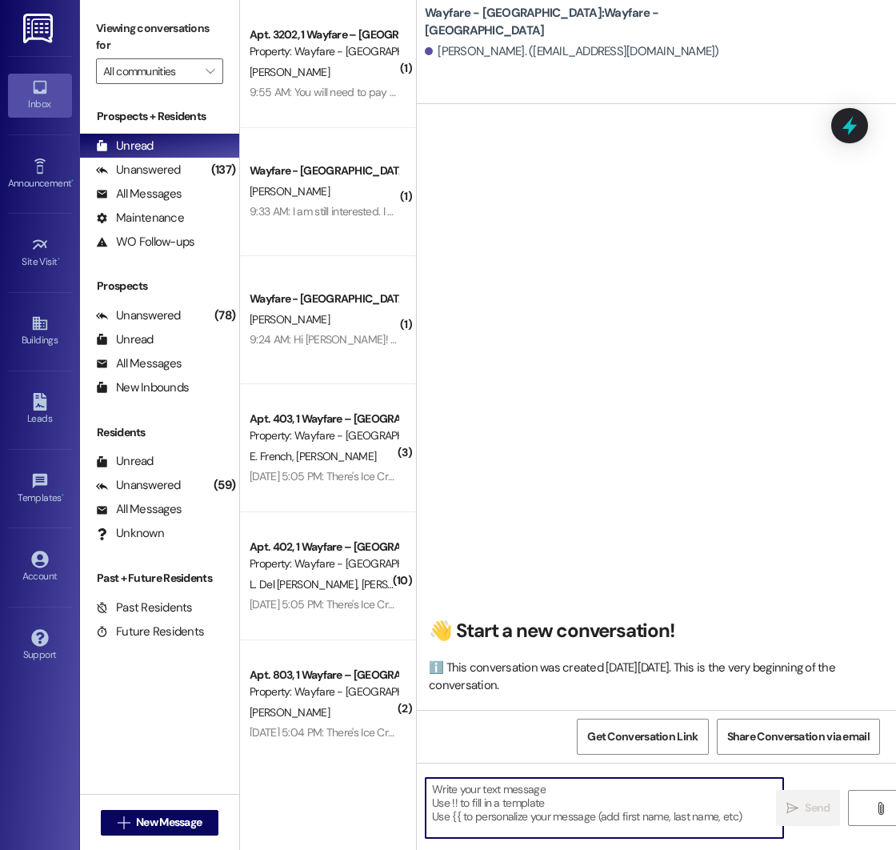
paste textarea "Hello! This is [PERSON_NAME] with Wayfare [GEOGRAPHIC_DATA] Apartments. I just …"
type textarea "Hello! This is [PERSON_NAME] with Wayfare [GEOGRAPHIC_DATA] Apartments. I just …"
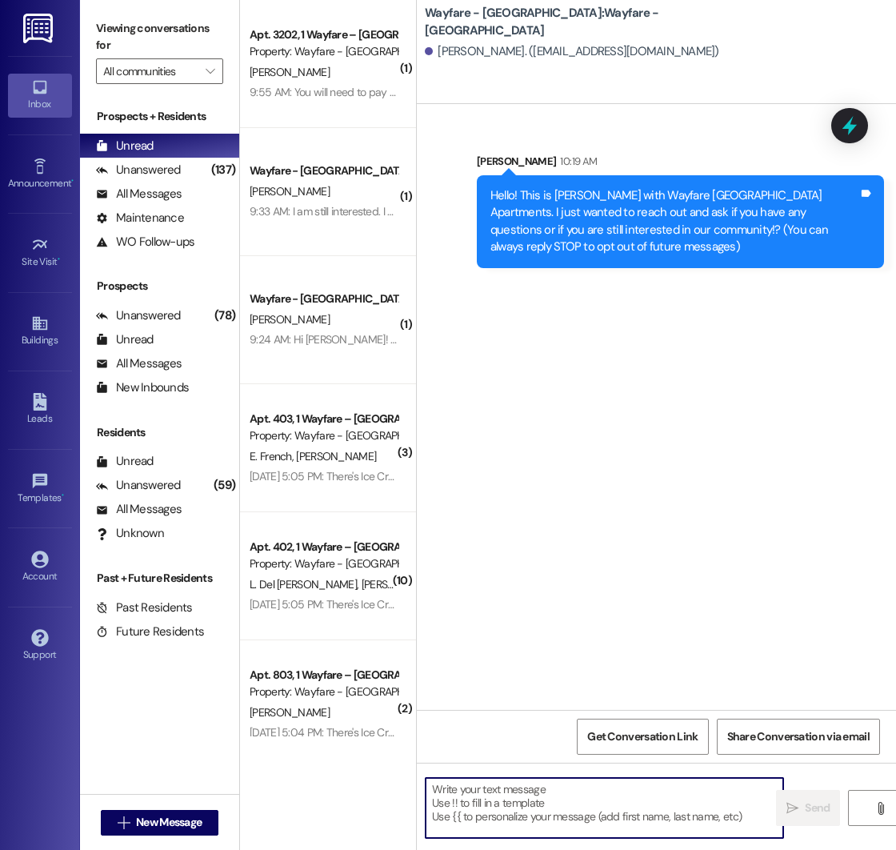
type textarea "3"
click at [188, 819] on span "New Message" at bounding box center [169, 822] width 66 height 17
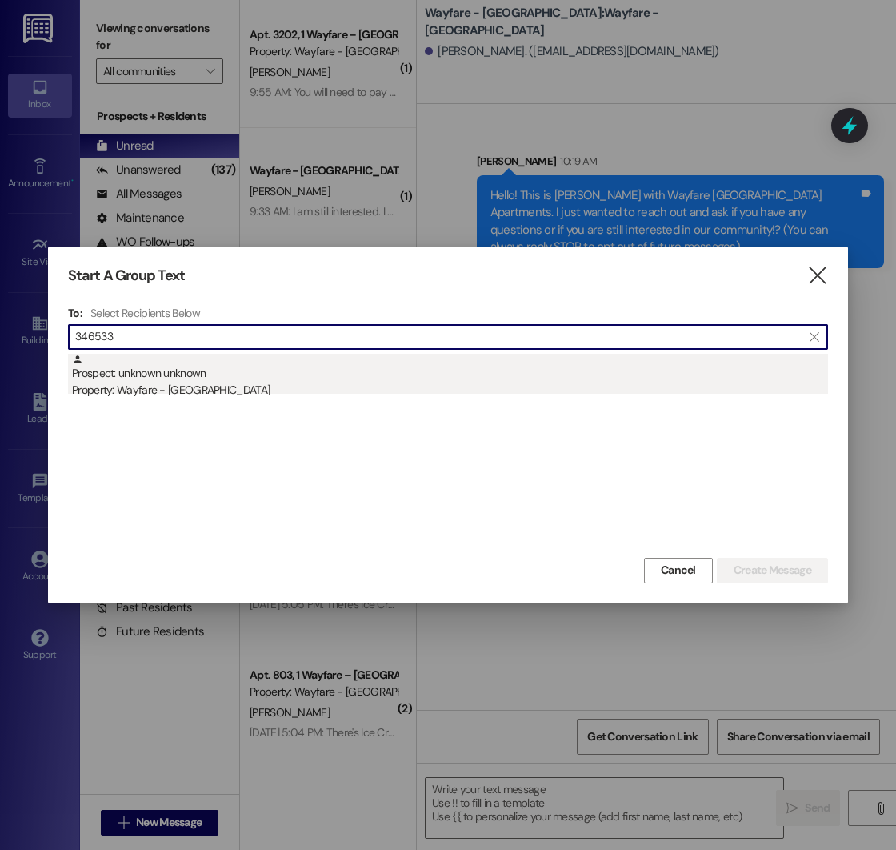
type input "346533"
click at [339, 384] on div "Property: Wayfare - [GEOGRAPHIC_DATA]" at bounding box center [450, 390] width 756 height 17
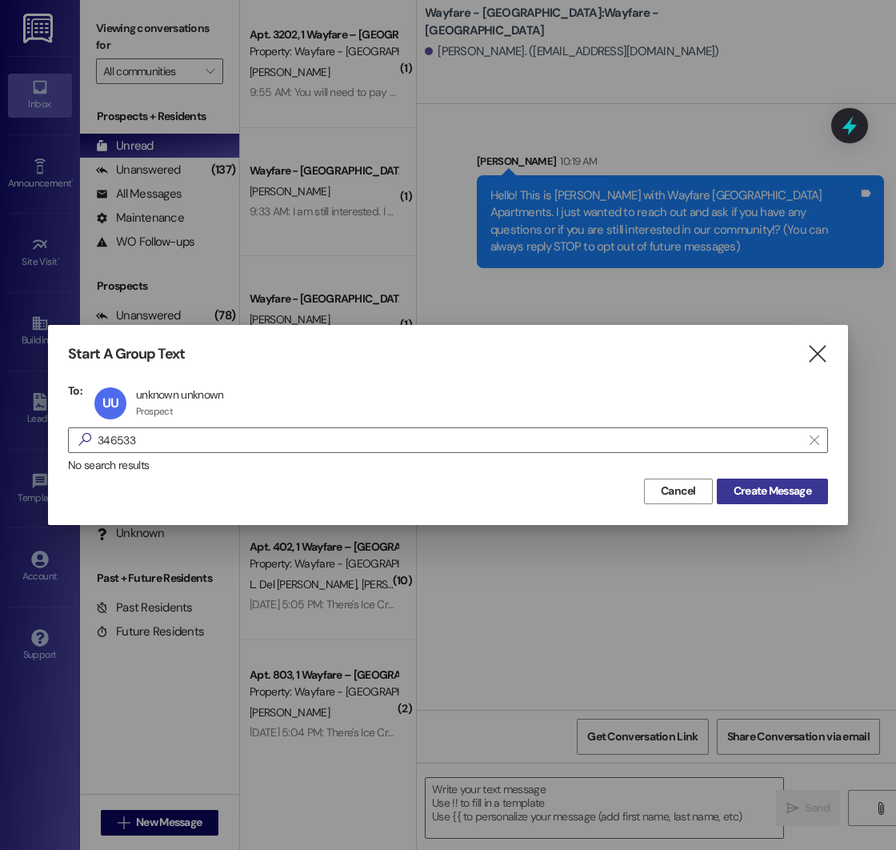
click at [754, 491] on span "Create Message" at bounding box center [773, 491] width 78 height 17
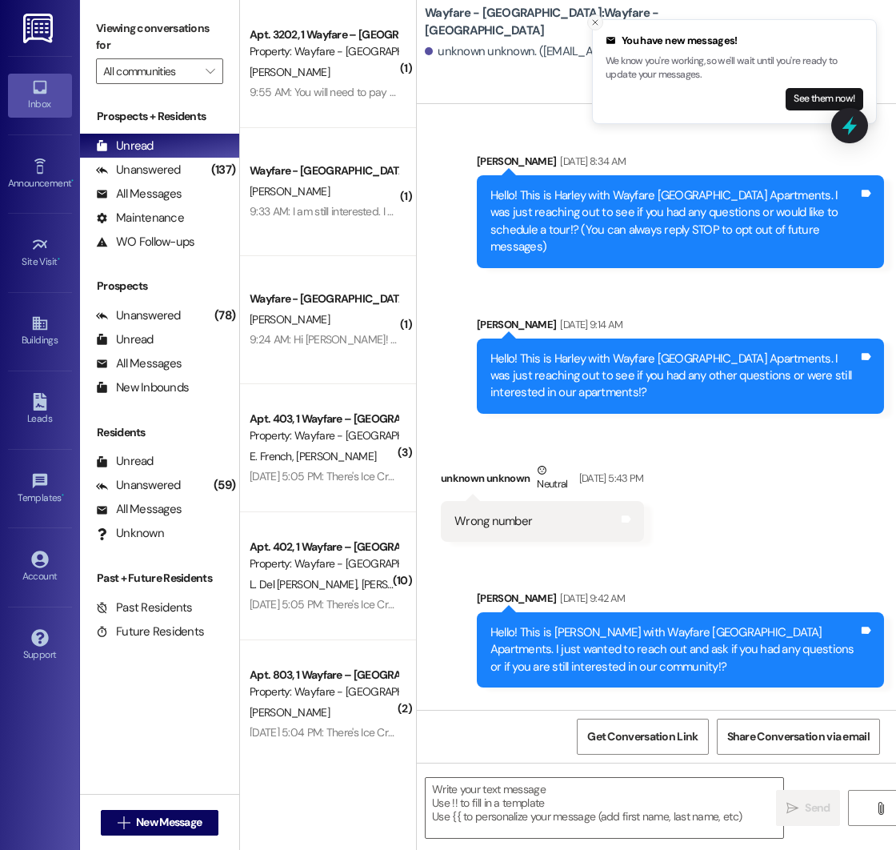
click at [596, 22] on icon "Close toast" at bounding box center [596, 23] width 10 height 10
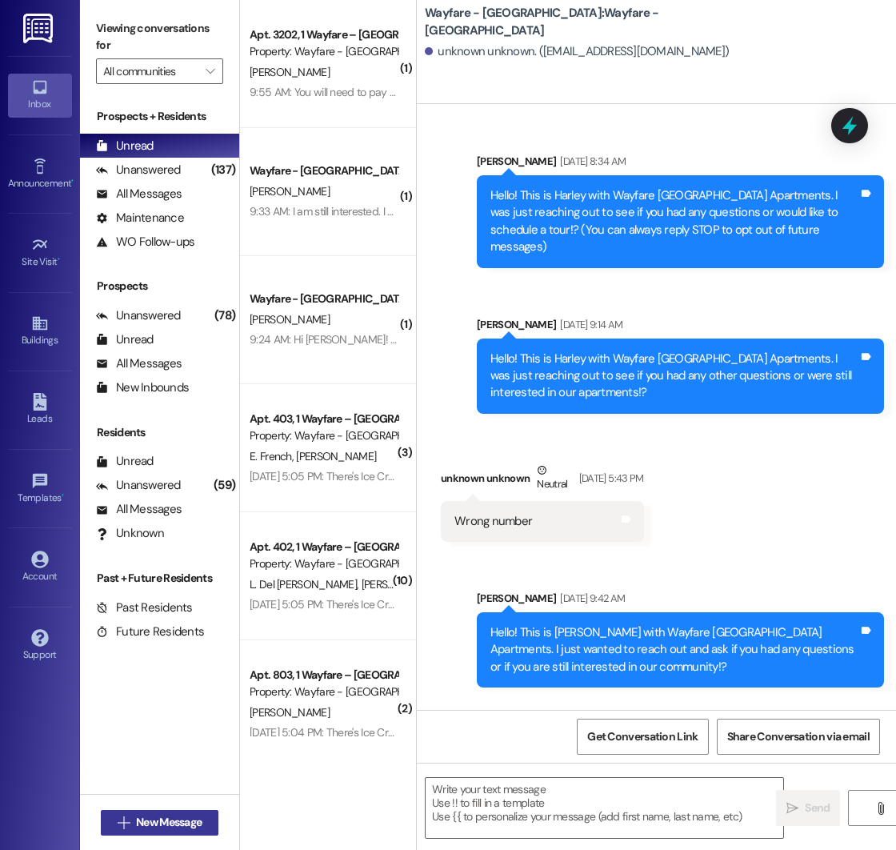
click at [158, 820] on span "New Message" at bounding box center [169, 822] width 66 height 17
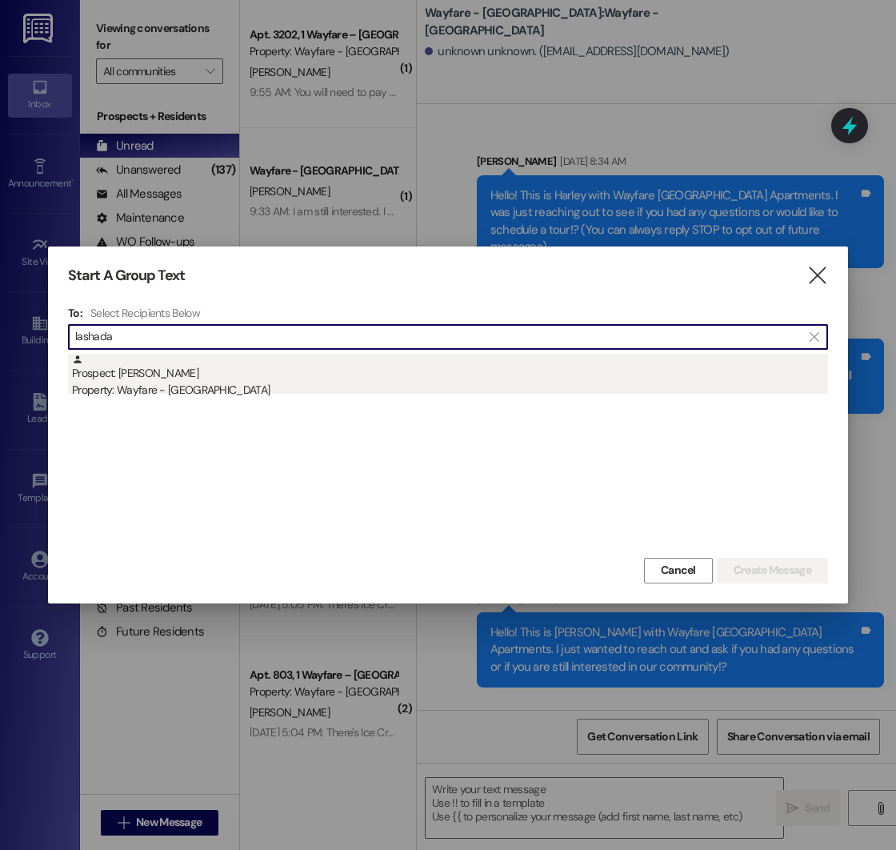
type input "lashada"
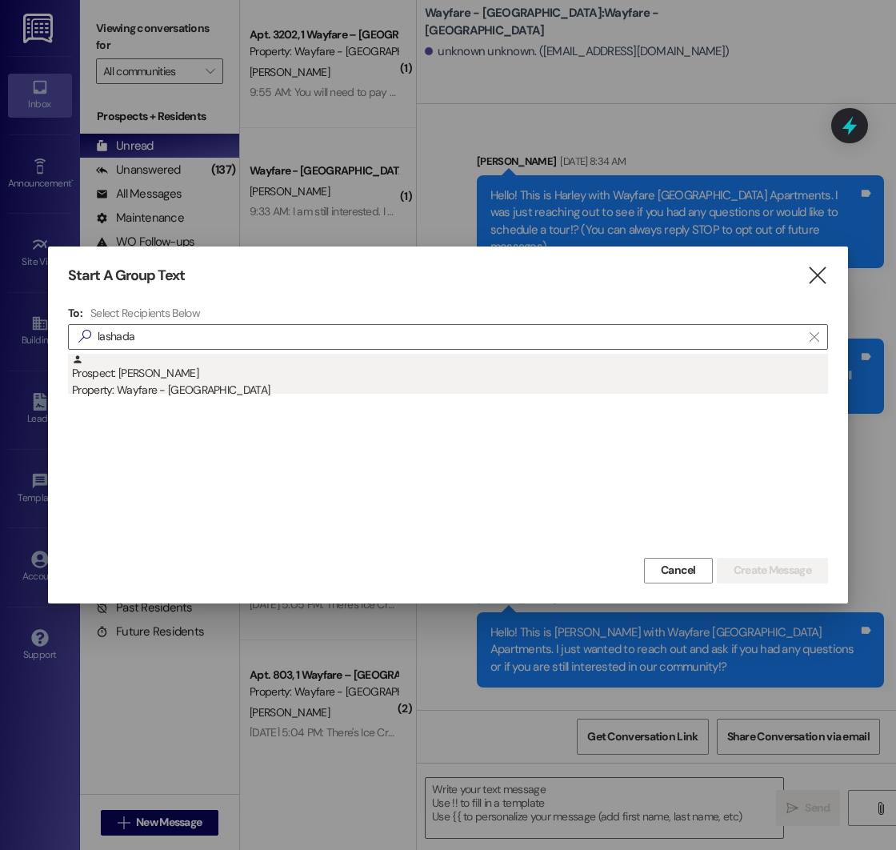
click at [182, 386] on div "Property: Wayfare - [GEOGRAPHIC_DATA]" at bounding box center [450, 390] width 756 height 17
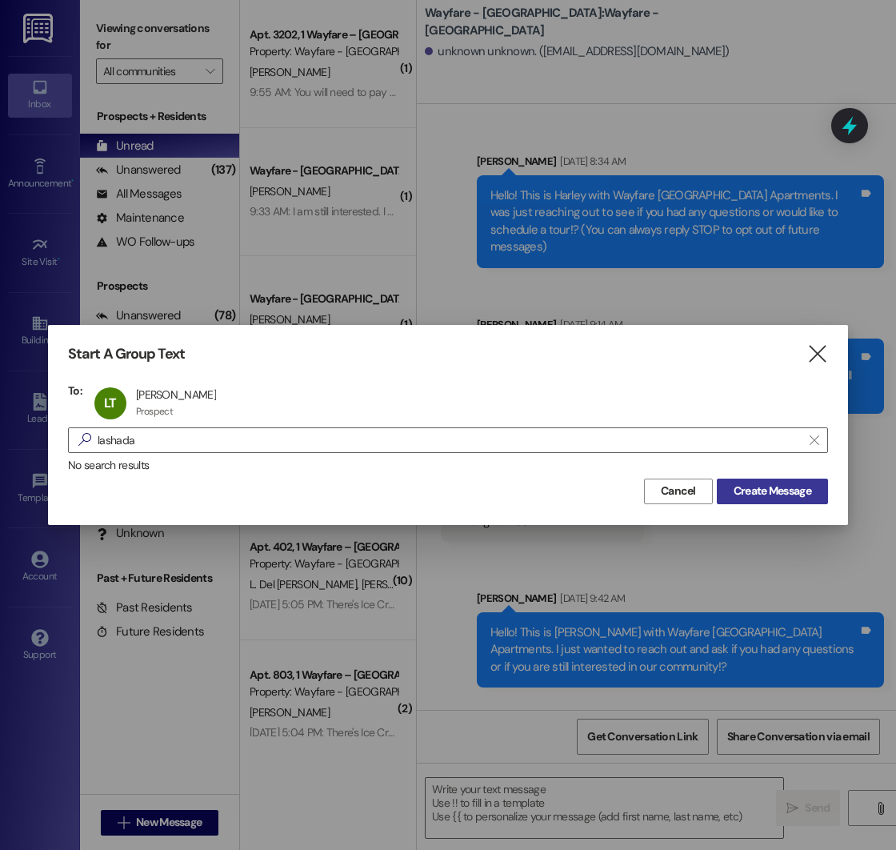
click at [786, 492] on span "Create Message" at bounding box center [773, 491] width 78 height 17
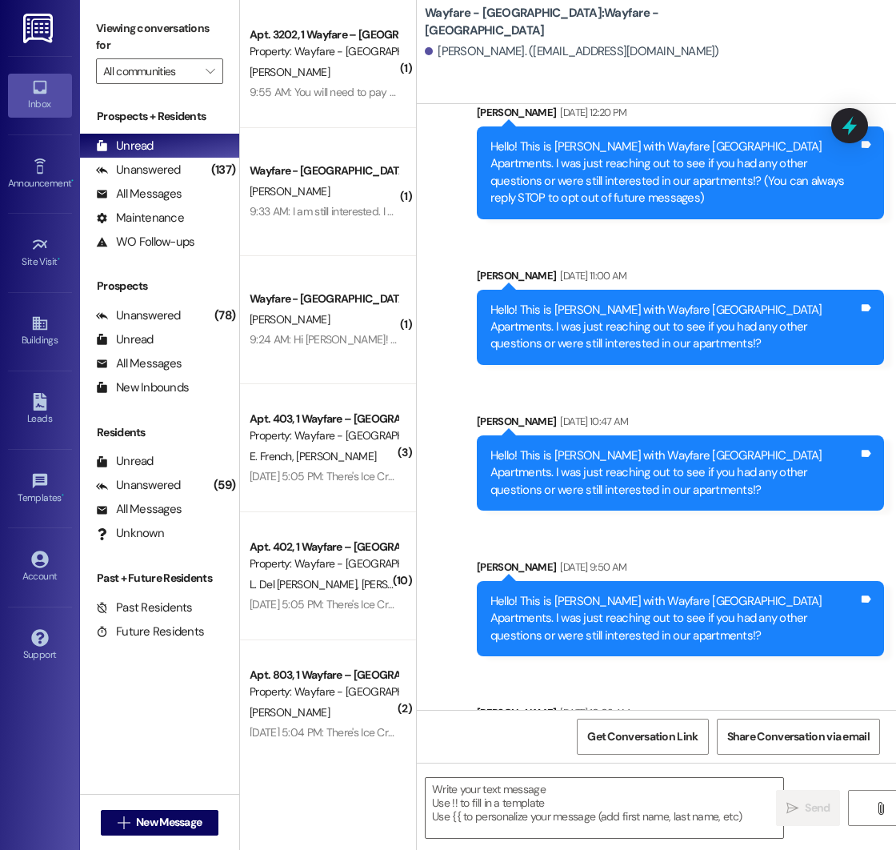
scroll to position [154, 0]
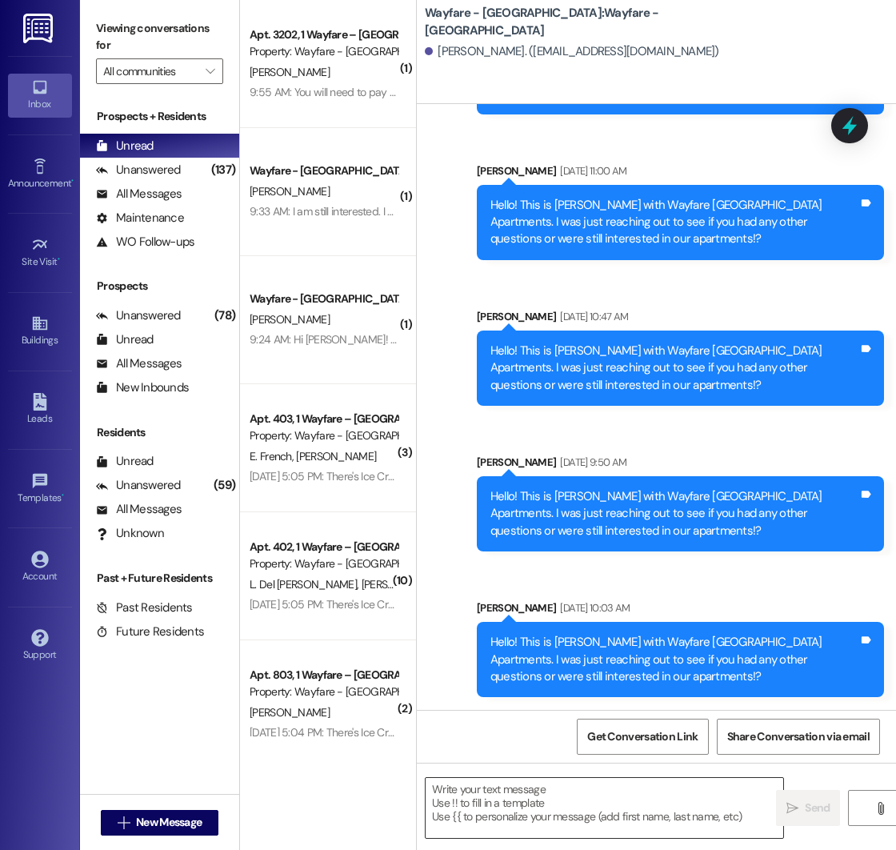
click at [519, 800] on textarea at bounding box center [605, 808] width 358 height 60
paste textarea "Hello! This is [PERSON_NAME] with Wayfare [GEOGRAPHIC_DATA] Apartments. I just …"
type textarea "Hello! This is [PERSON_NAME] with Wayfare [GEOGRAPHIC_DATA] Apartments. I just …"
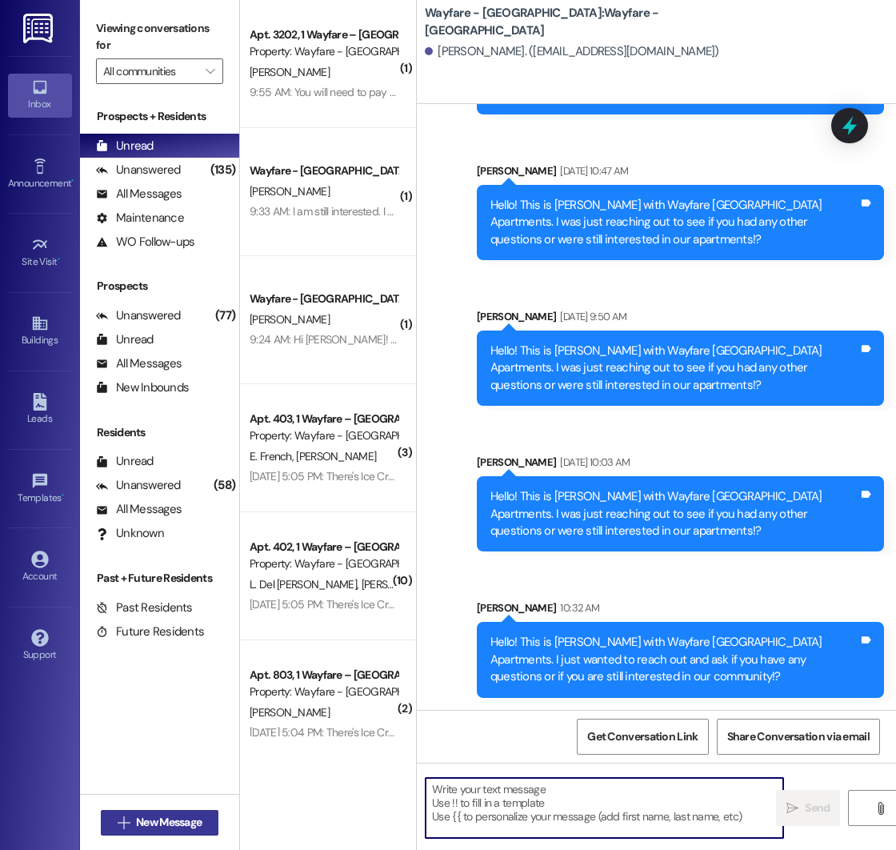
click at [151, 822] on span "New Message" at bounding box center [169, 822] width 66 height 17
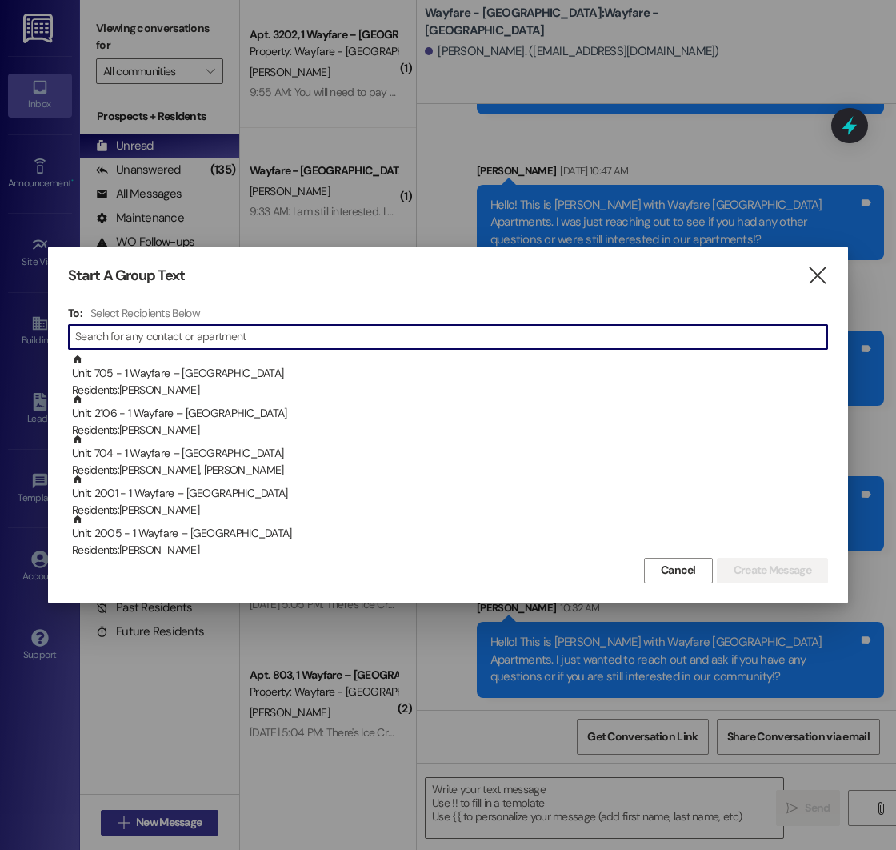
click at [150, 822] on div at bounding box center [448, 425] width 896 height 850
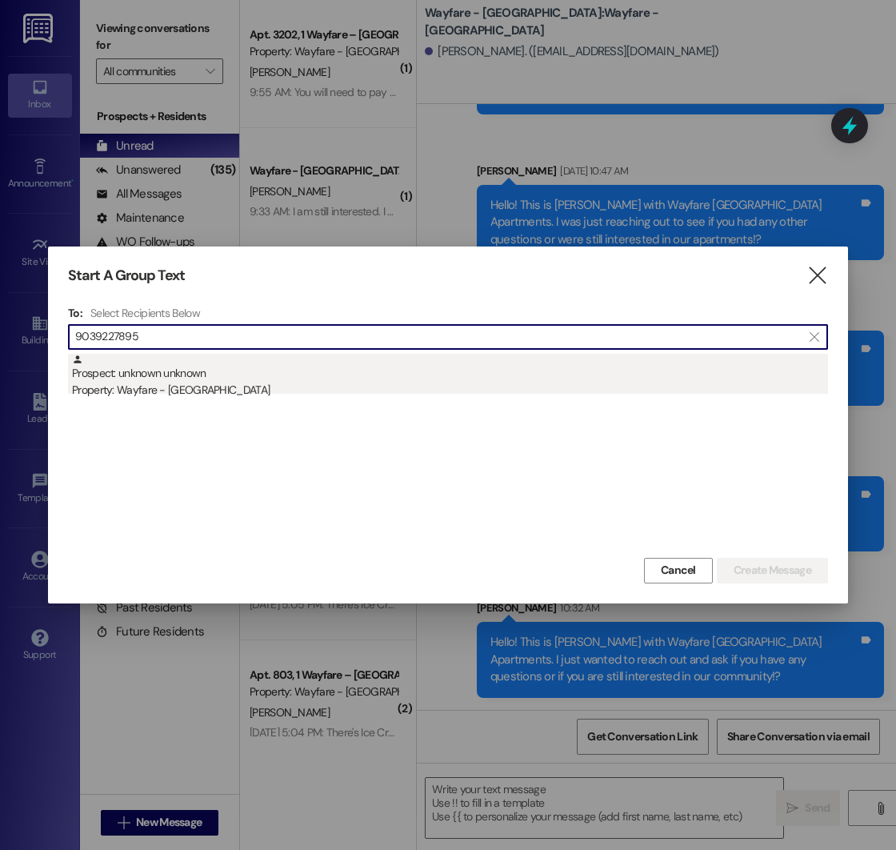
type input "9039227895"
click at [263, 387] on div "Property: Wayfare - [GEOGRAPHIC_DATA]" at bounding box center [450, 390] width 756 height 17
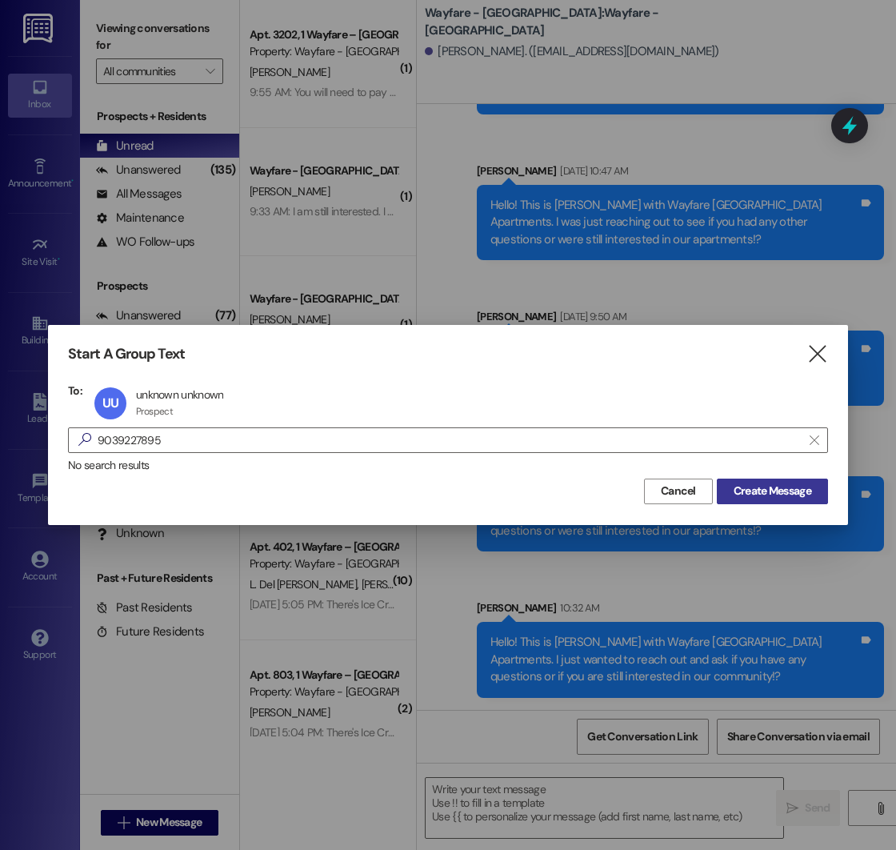
click at [780, 491] on span "Create Message" at bounding box center [773, 491] width 78 height 17
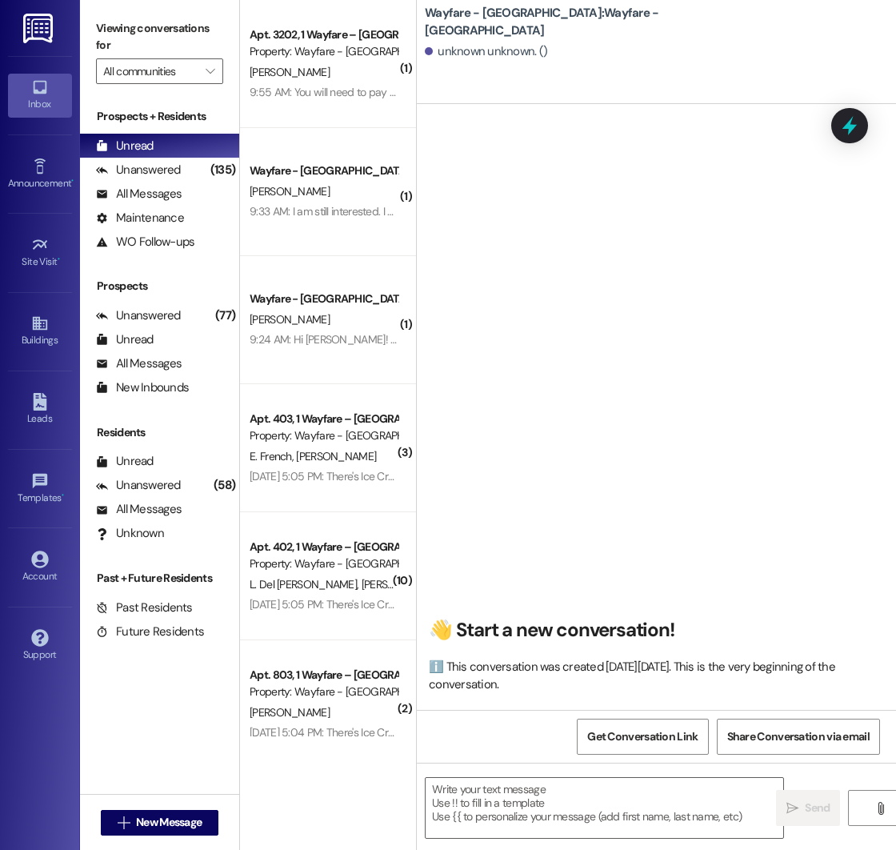
scroll to position [1, 0]
paste textarea "Hello! This is [PERSON_NAME] with Wayfare [GEOGRAPHIC_DATA] Apartments. I just …"
type textarea "Hello! This is [PERSON_NAME] with Wayfare [GEOGRAPHIC_DATA] Apartments. I just …"
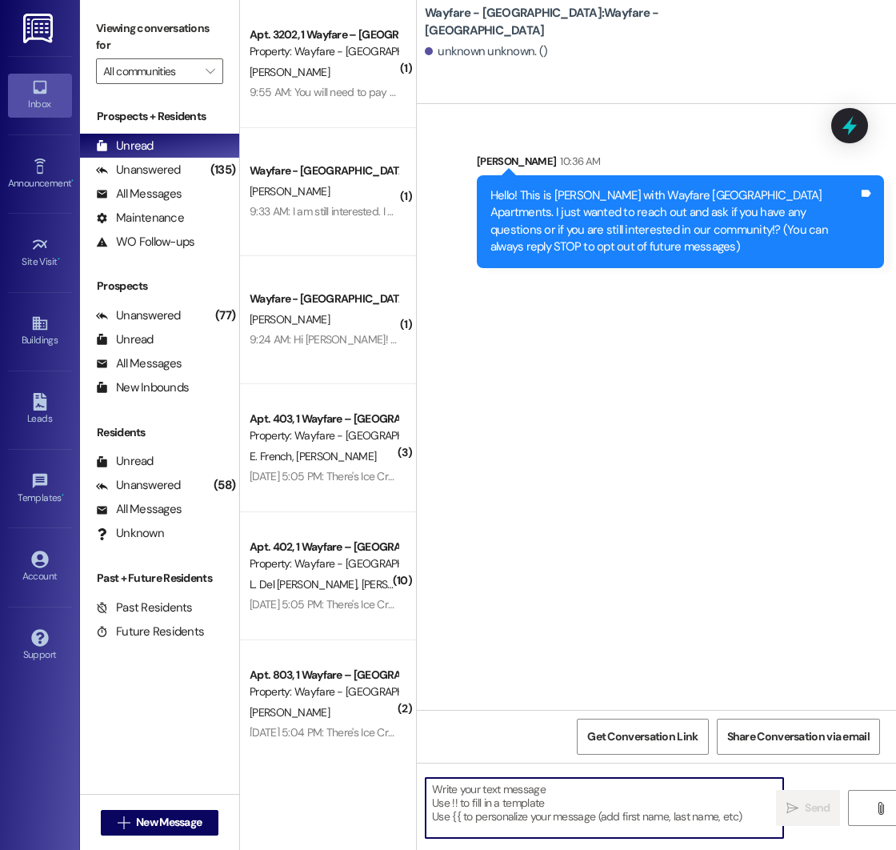
scroll to position [0, 0]
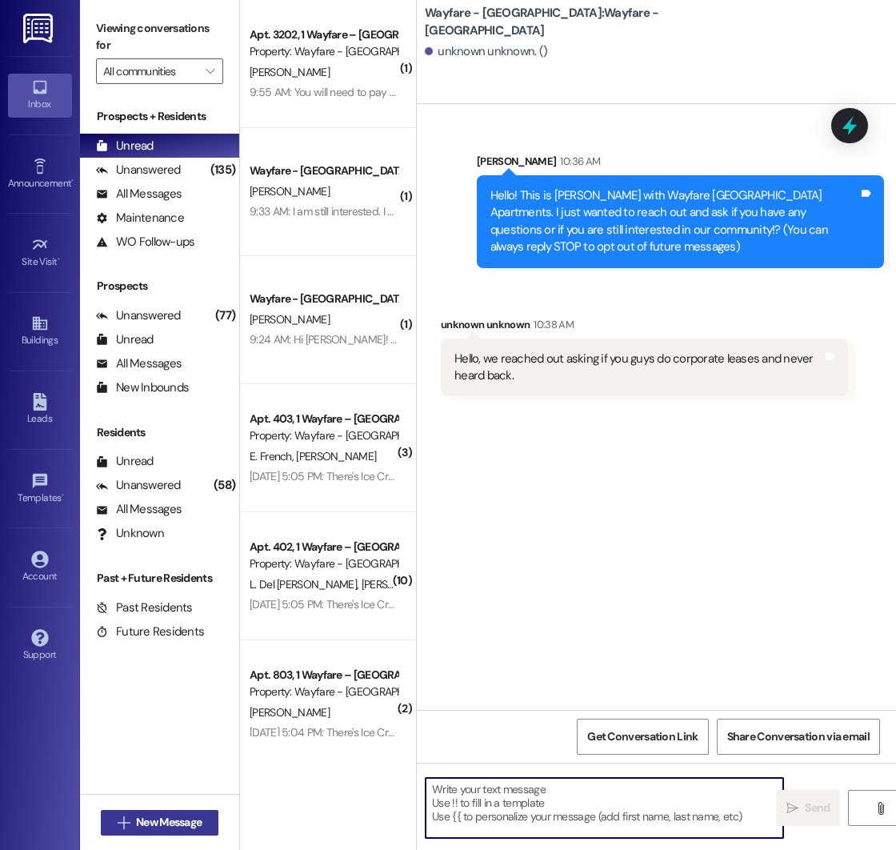
click at [136, 822] on span "New Message" at bounding box center [169, 822] width 66 height 17
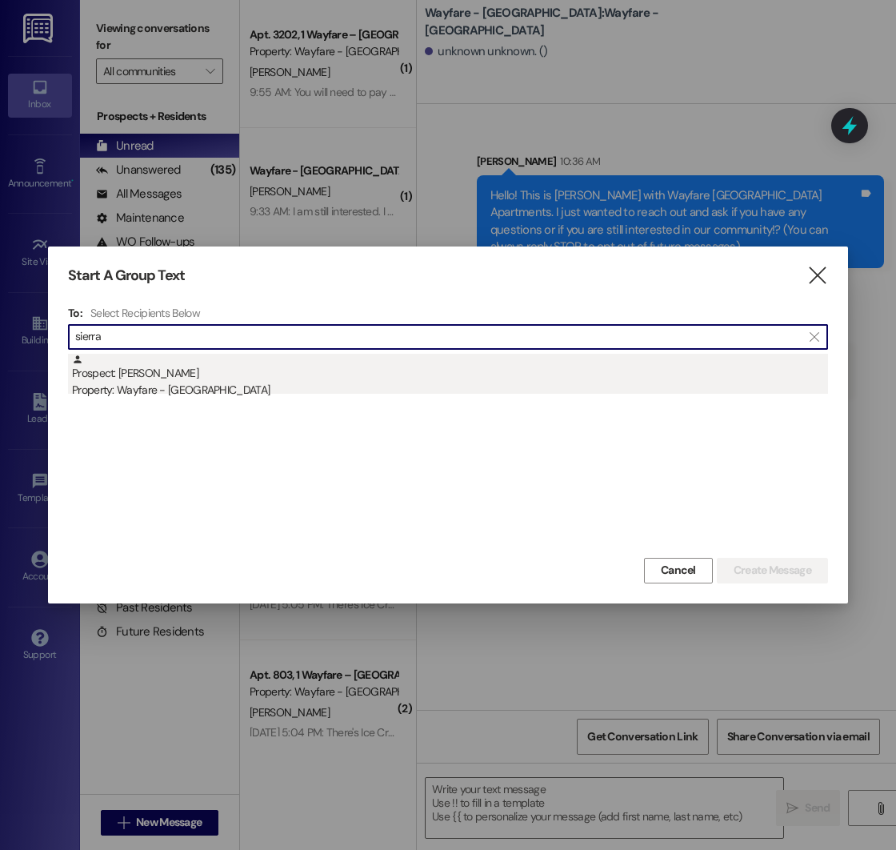
type input "sierra"
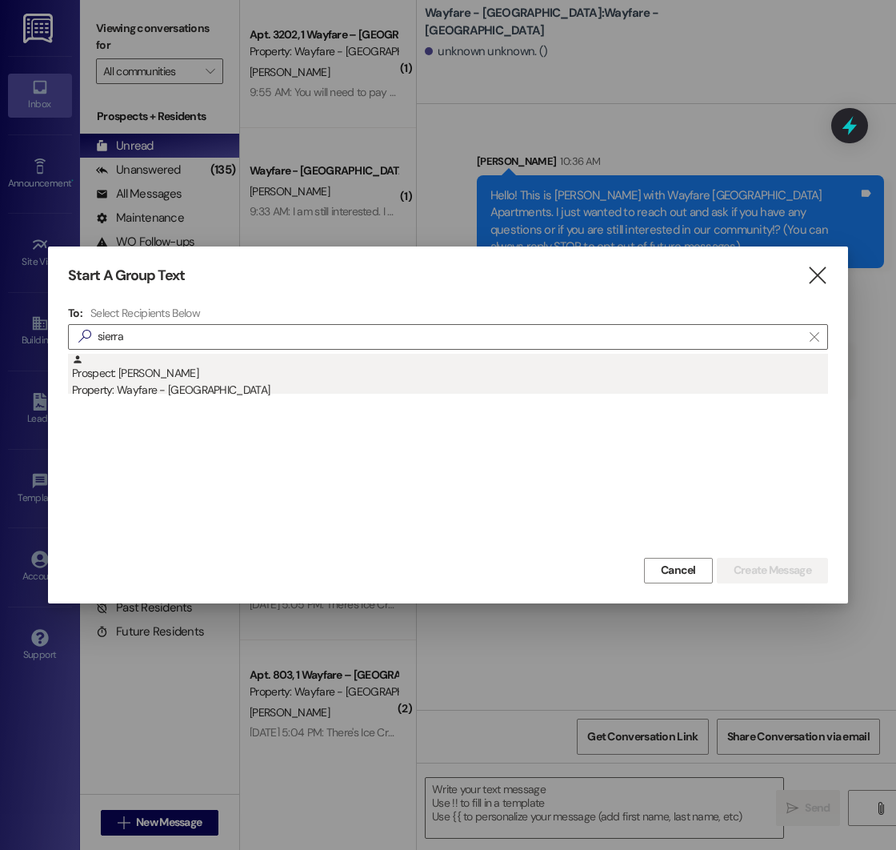
click at [230, 360] on div "Prospect: [GEOGRAPHIC_DATA][PERSON_NAME] Property: Wayfare - [GEOGRAPHIC_DATA]" at bounding box center [450, 377] width 756 height 46
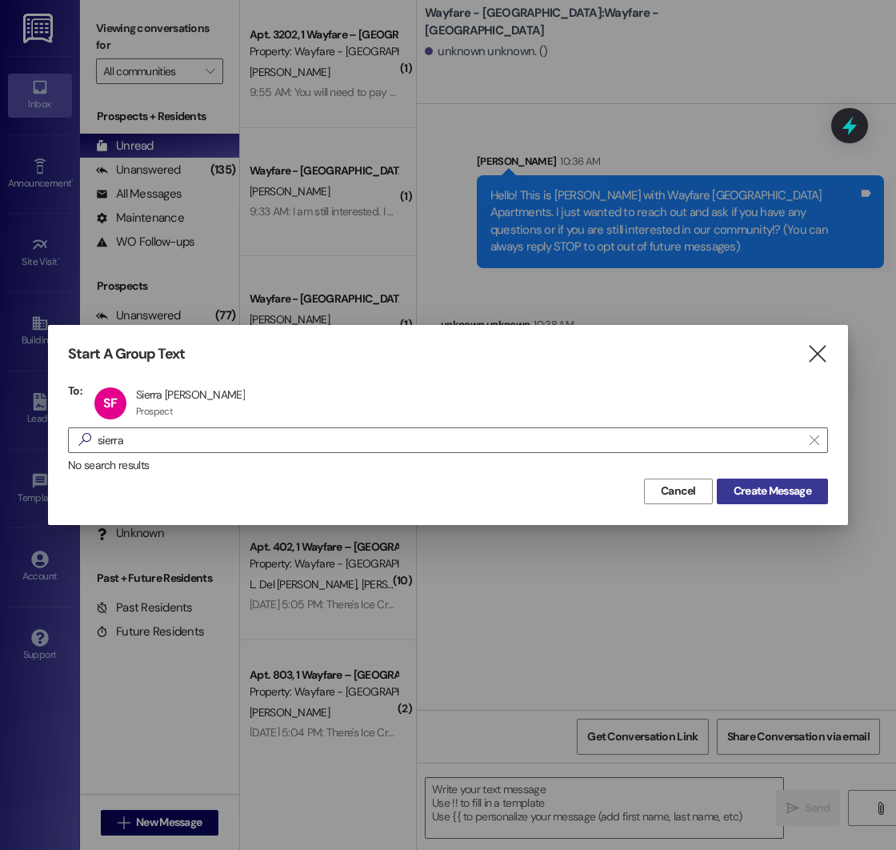
click at [763, 488] on span "Create Message" at bounding box center [773, 491] width 78 height 17
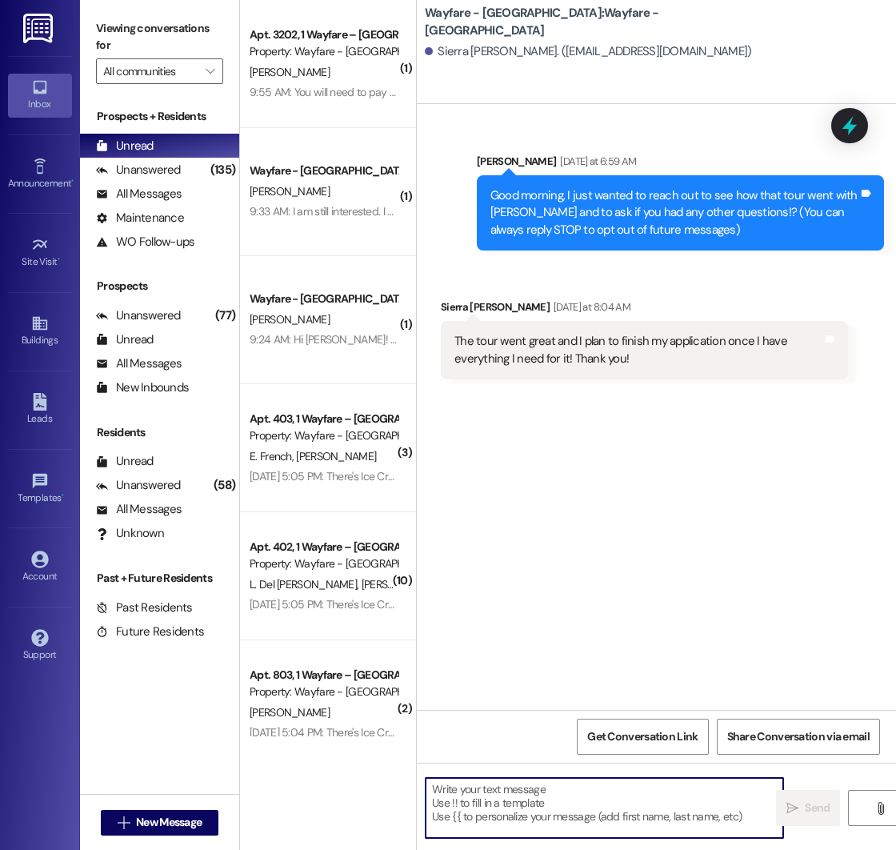
paste textarea "Hello! This is [PERSON_NAME] with Wayfare [GEOGRAPHIC_DATA] Apartments. I just …"
type textarea "Hello! This is [PERSON_NAME] with Wayfare [GEOGRAPHIC_DATA] Apartments. I just …"
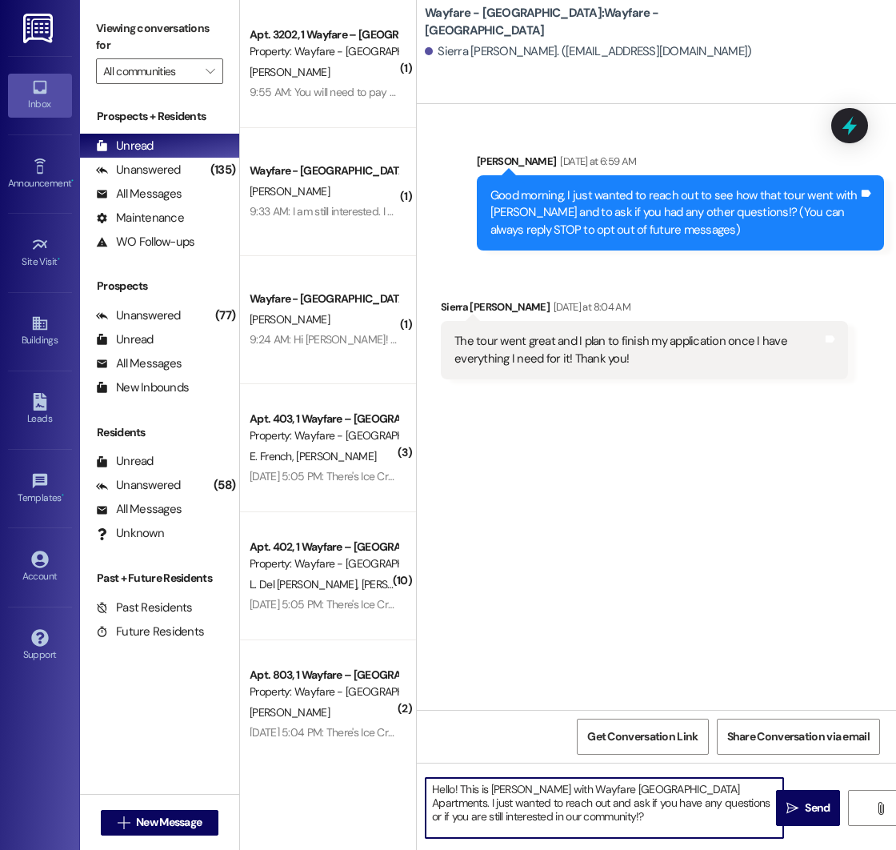
click at [562, 819] on textarea "Hello! This is [PERSON_NAME] with Wayfare [GEOGRAPHIC_DATA] Apartments. I just …" at bounding box center [605, 808] width 358 height 60
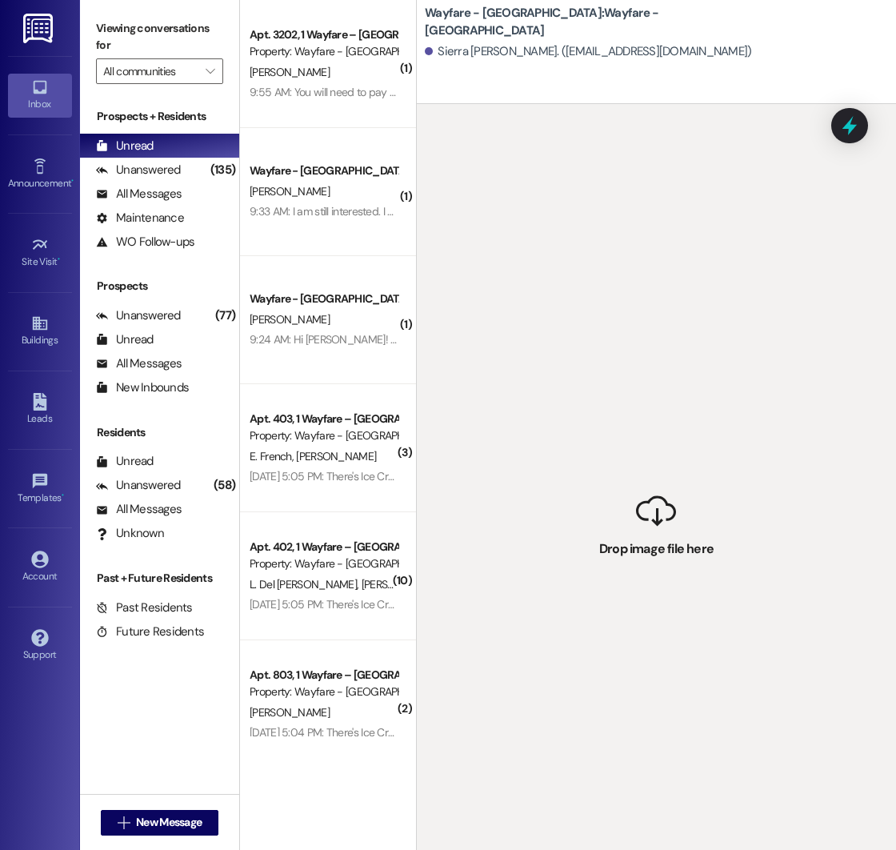
click at [484, 345] on div " Drop image file here" at bounding box center [656, 529] width 479 height 850
click at [630, 536] on div " Drop image file here" at bounding box center [656, 529] width 479 height 850
click at [491, 83] on div "Wayfare - [GEOGRAPHIC_DATA]: Wayfare - [GEOGRAPHIC_DATA] [GEOGRAPHIC_DATA][PERS…" at bounding box center [656, 52] width 479 height 104
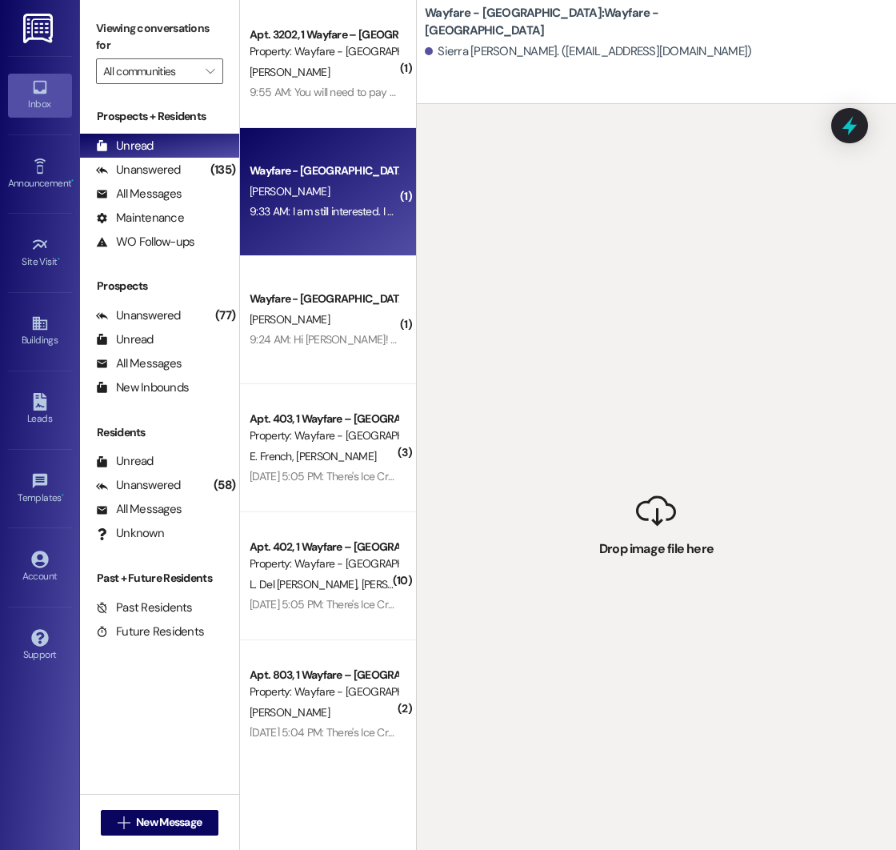
click at [316, 228] on div "Wayfare - [GEOGRAPHIC_DATA] [PERSON_NAME] 9:33 AM: I am still interested. I sti…" at bounding box center [328, 192] width 176 height 128
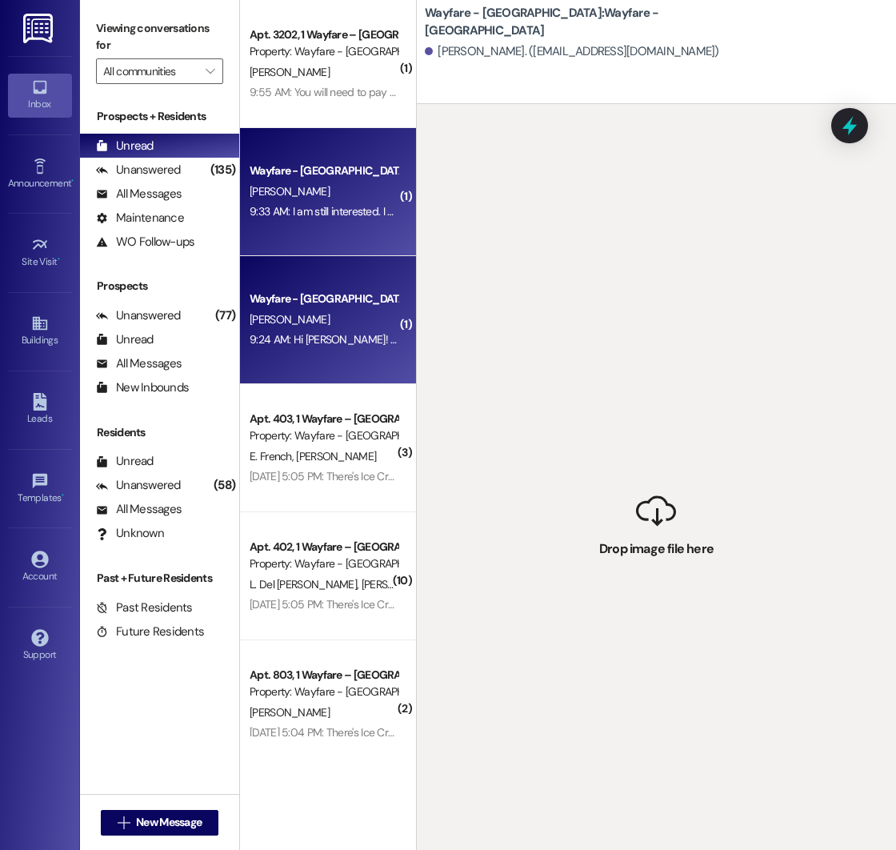
click at [311, 360] on div "Wayfare - [GEOGRAPHIC_DATA][PERSON_NAME] 9:24 AM: Hi [PERSON_NAME]! It was for …" at bounding box center [328, 320] width 176 height 128
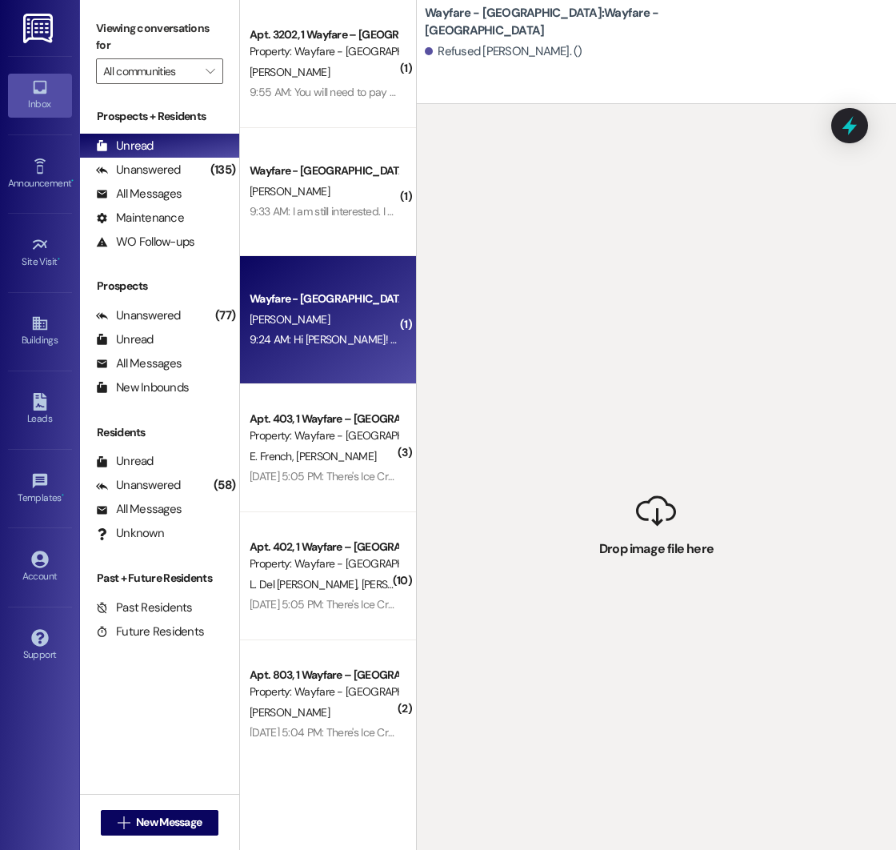
click at [657, 680] on div " Drop image file here" at bounding box center [656, 529] width 479 height 850
click at [651, 537] on div " Drop image file here" at bounding box center [656, 529] width 479 height 850
click at [167, 817] on span "New Message" at bounding box center [169, 822] width 66 height 17
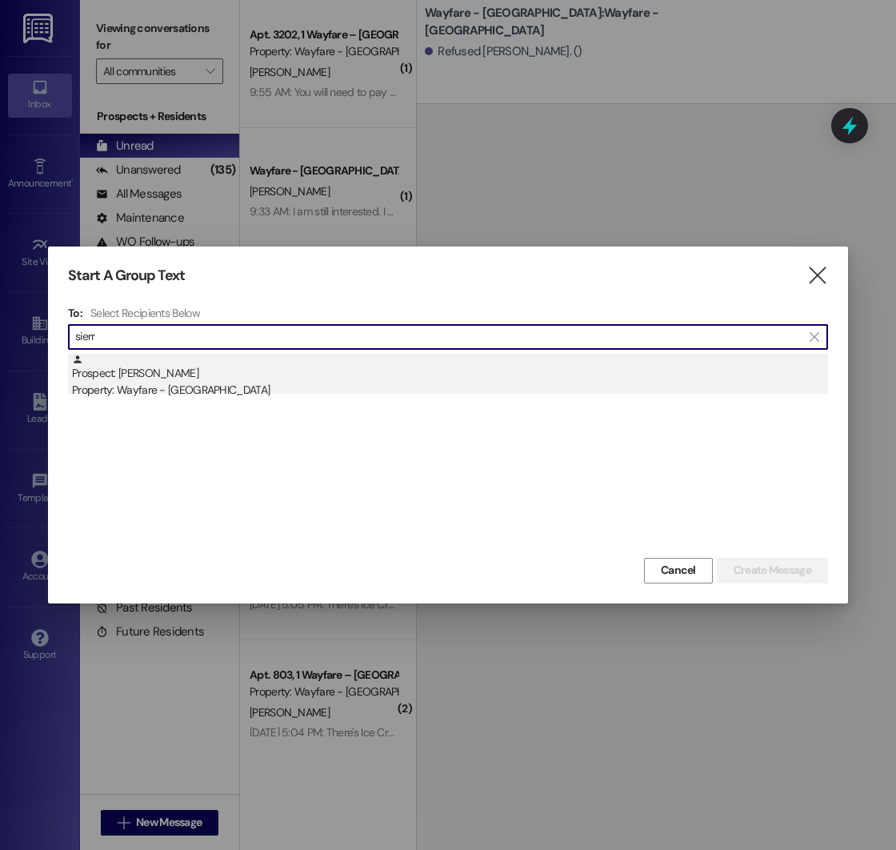
type input "sierr"
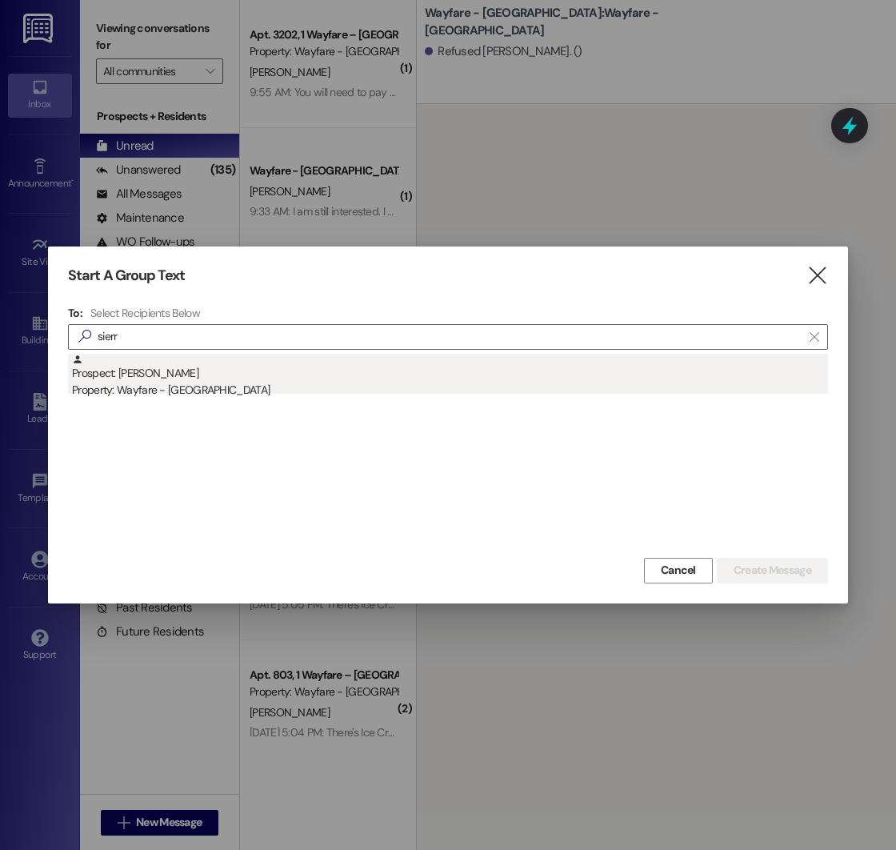
click at [202, 394] on div "Property: Wayfare - [GEOGRAPHIC_DATA]" at bounding box center [450, 390] width 756 height 17
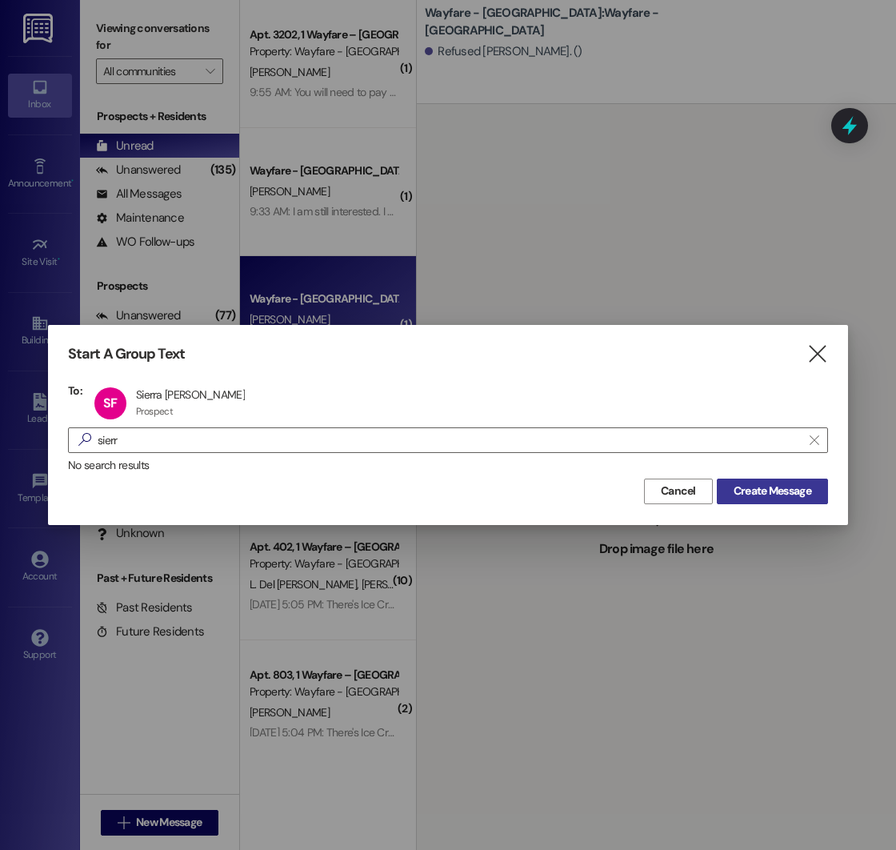
click at [810, 491] on span "Create Message" at bounding box center [773, 491] width 78 height 17
click at [780, 494] on span "Create Message" at bounding box center [773, 491] width 78 height 17
click at [780, 494] on div " Drop image file here" at bounding box center [656, 529] width 479 height 850
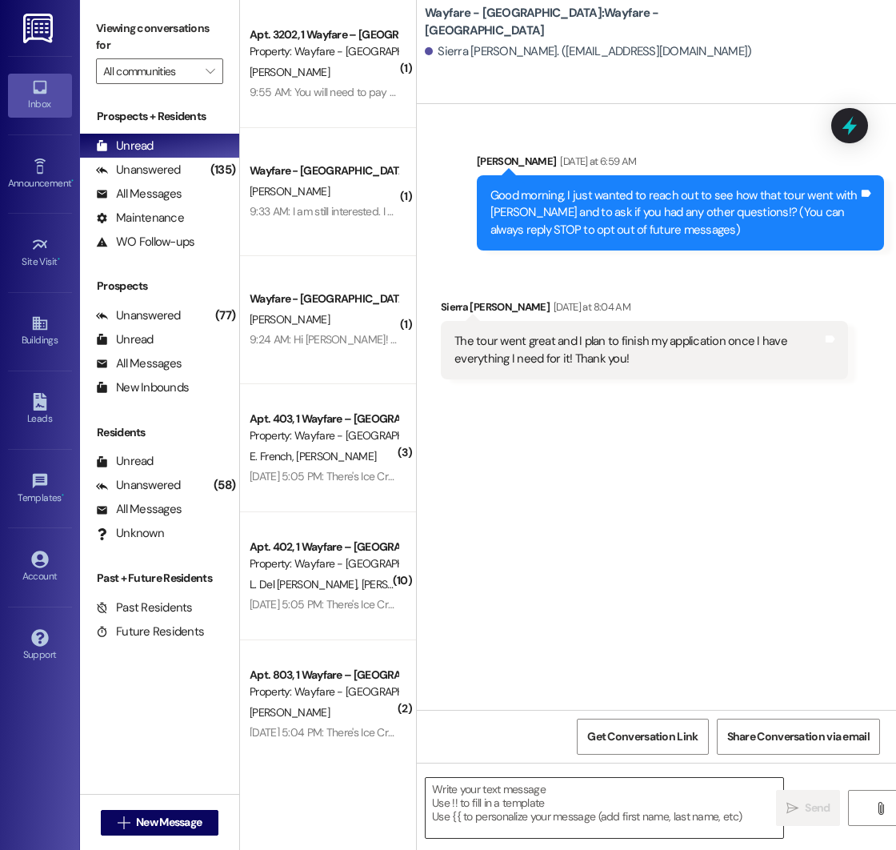
click at [526, 790] on textarea at bounding box center [605, 808] width 358 height 60
paste textarea "Hello! This is [PERSON_NAME] with Wayfare [GEOGRAPHIC_DATA] Apartments. I just …"
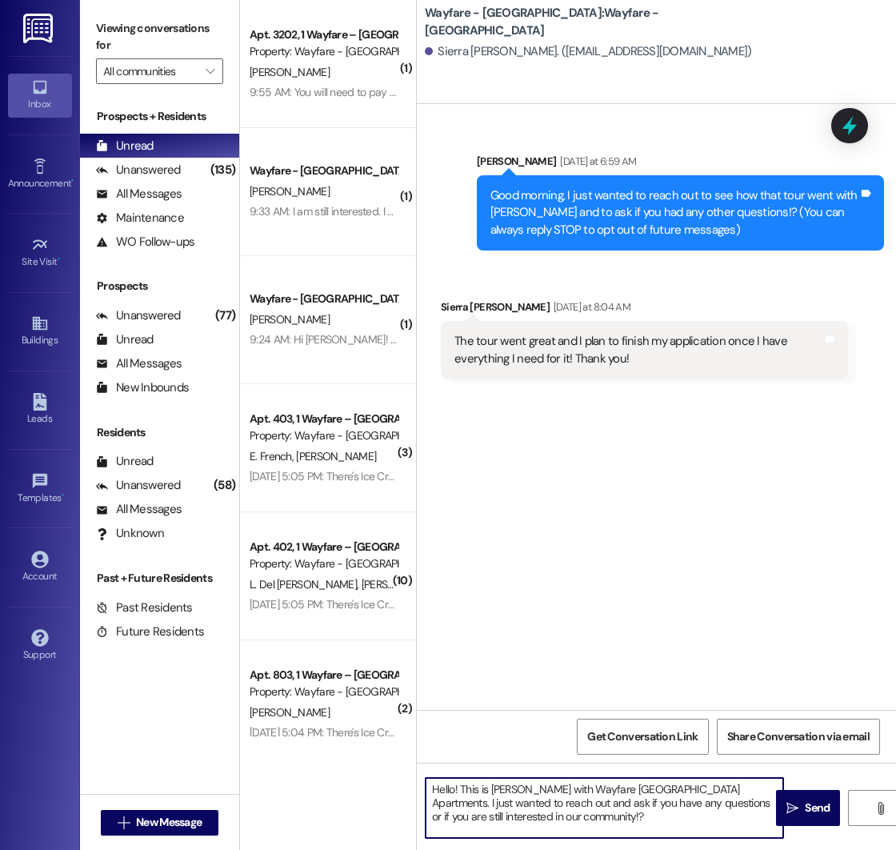
drag, startPoint x: 563, startPoint y: 818, endPoint x: 684, endPoint y: 802, distance: 121.1
click at [684, 802] on textarea "Hello! This is [PERSON_NAME] with Wayfare [GEOGRAPHIC_DATA] Apartments. I just …" at bounding box center [605, 808] width 358 height 60
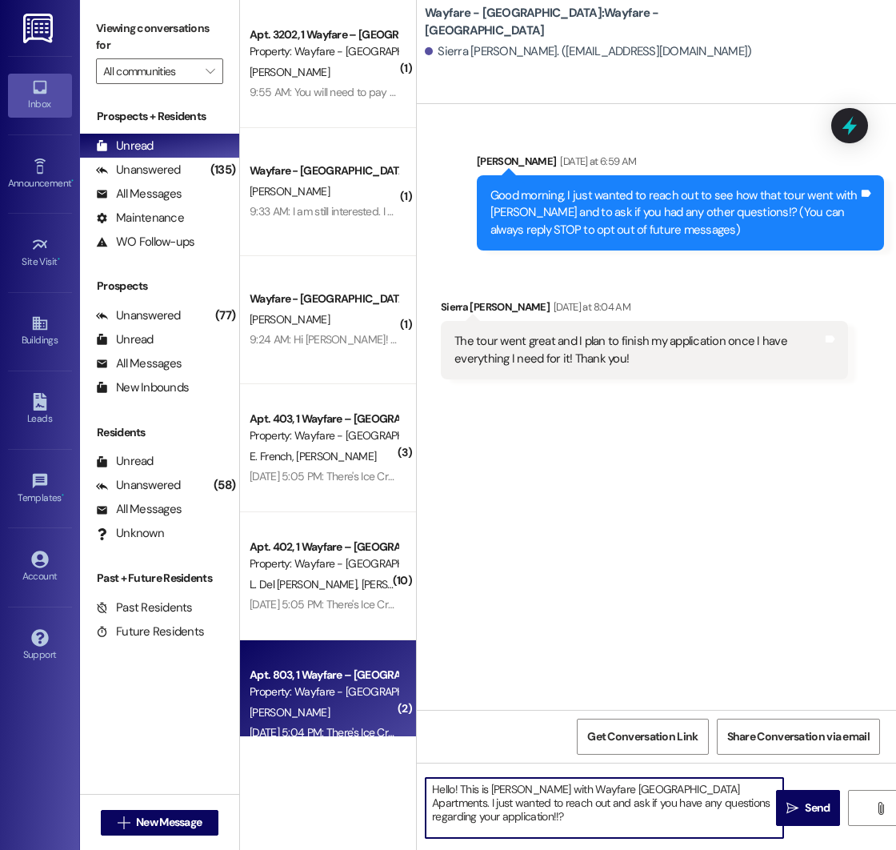
type textarea "Hello! This is [PERSON_NAME] with Wayfare [GEOGRAPHIC_DATA] Apartments. I just …"
